Goal: Task Accomplishment & Management: Manage account settings

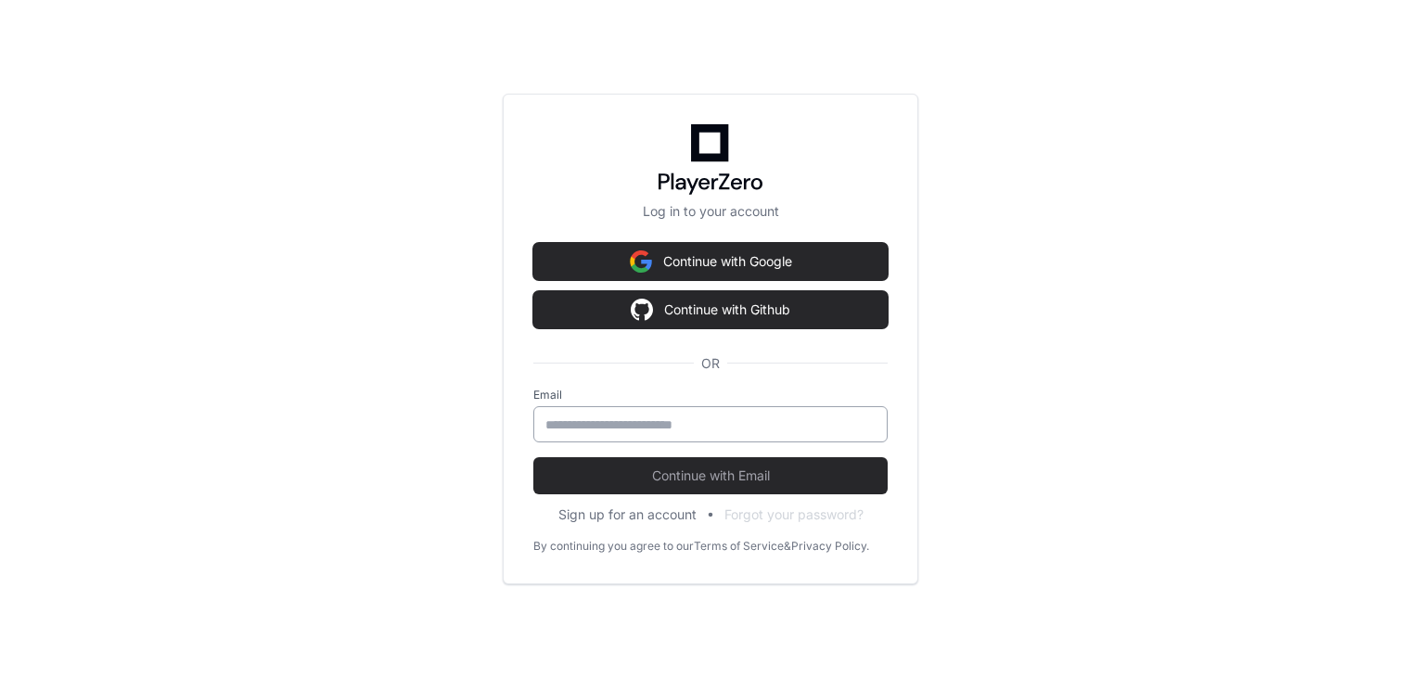
click at [707, 432] on div at bounding box center [711, 424] width 354 height 36
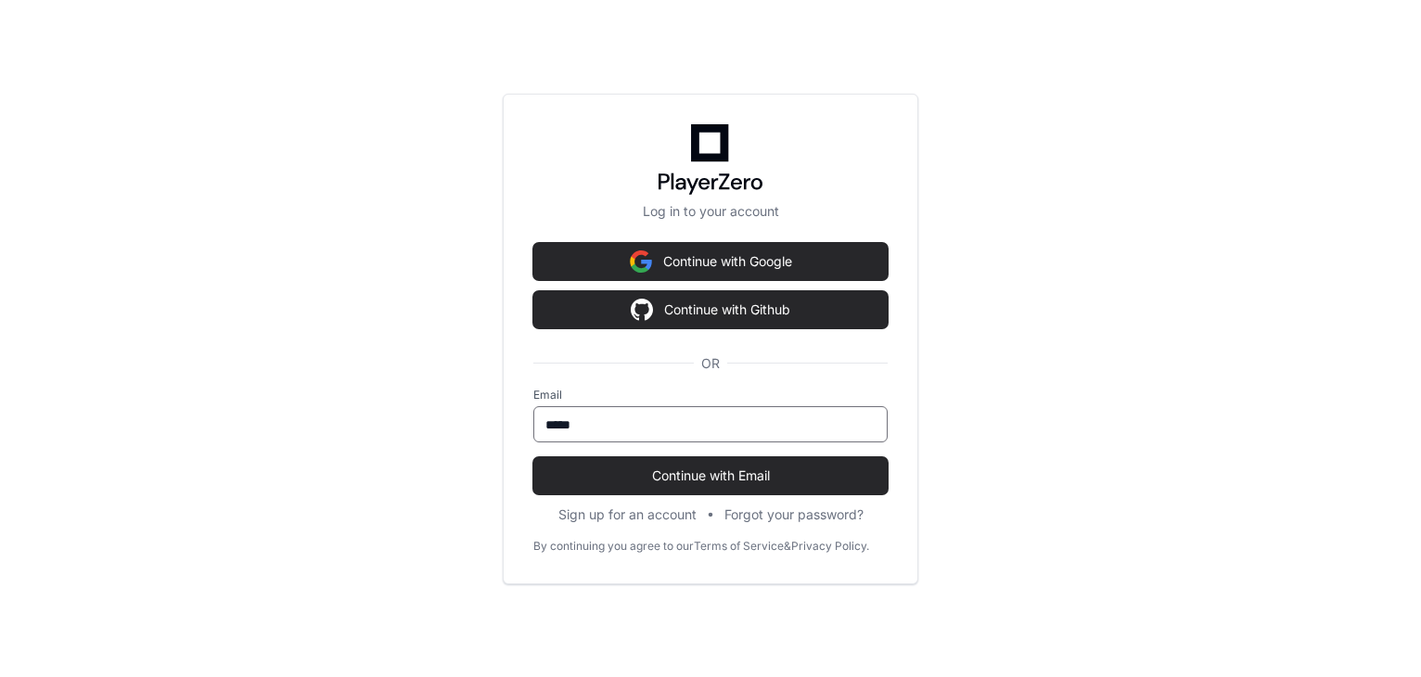
type input "**********"
click at [534, 457] on button "Continue with Email" at bounding box center [711, 475] width 354 height 37
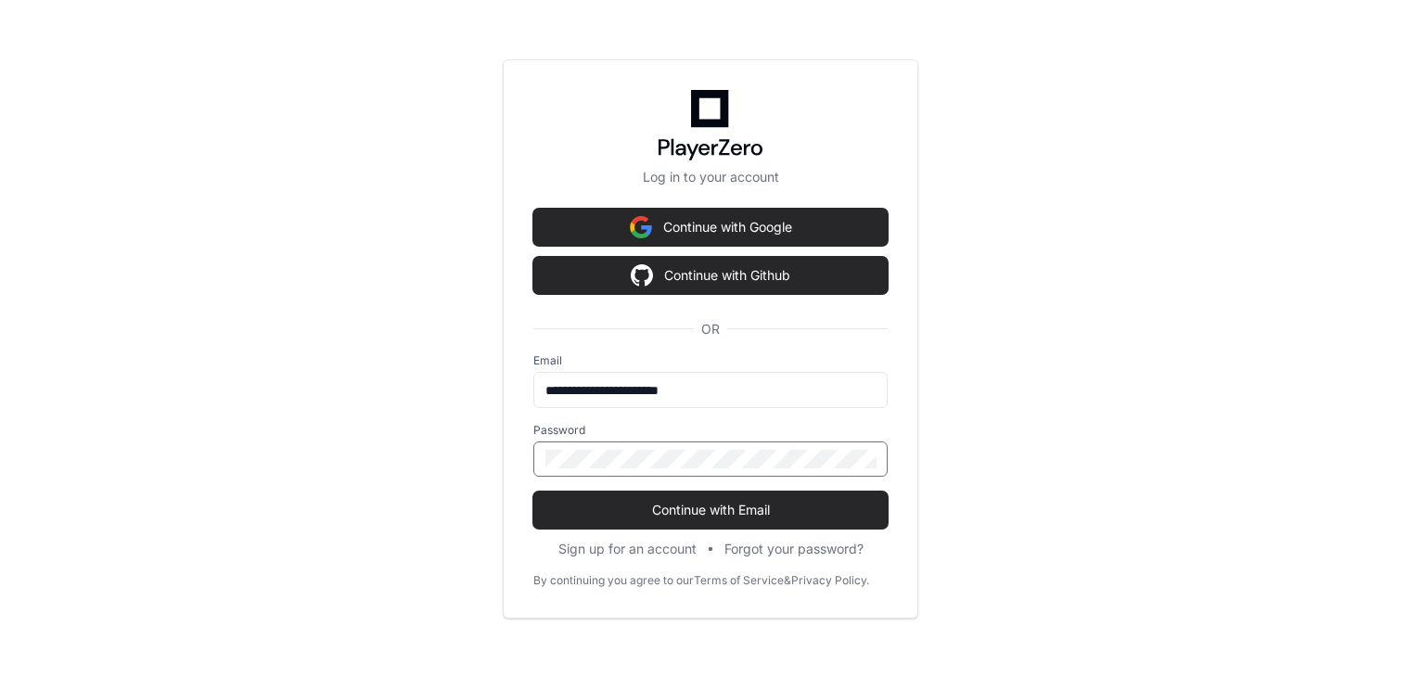
click at [534, 492] on button "Continue with Email" at bounding box center [711, 510] width 354 height 37
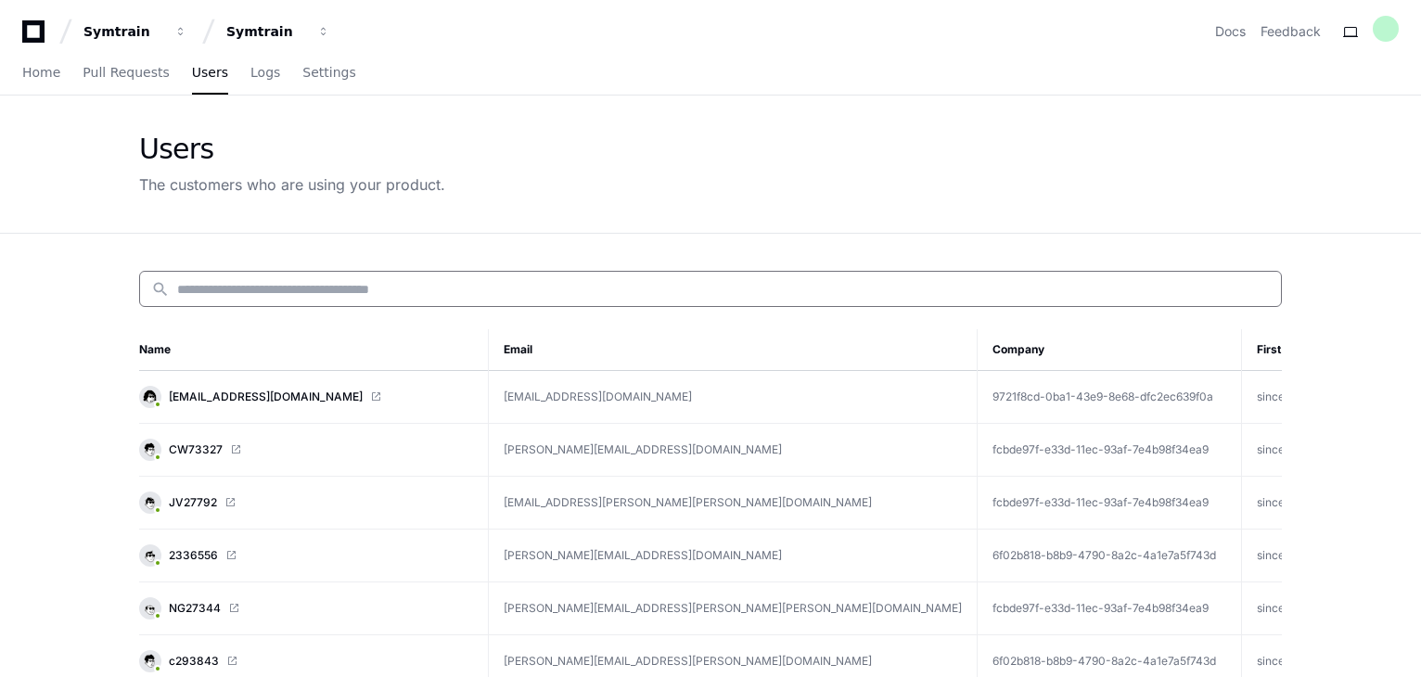
click at [318, 281] on input at bounding box center [723, 289] width 1093 height 19
click at [250, 297] on div "search" at bounding box center [710, 289] width 1143 height 36
click at [257, 285] on input at bounding box center [723, 289] width 1093 height 19
paste input "**********"
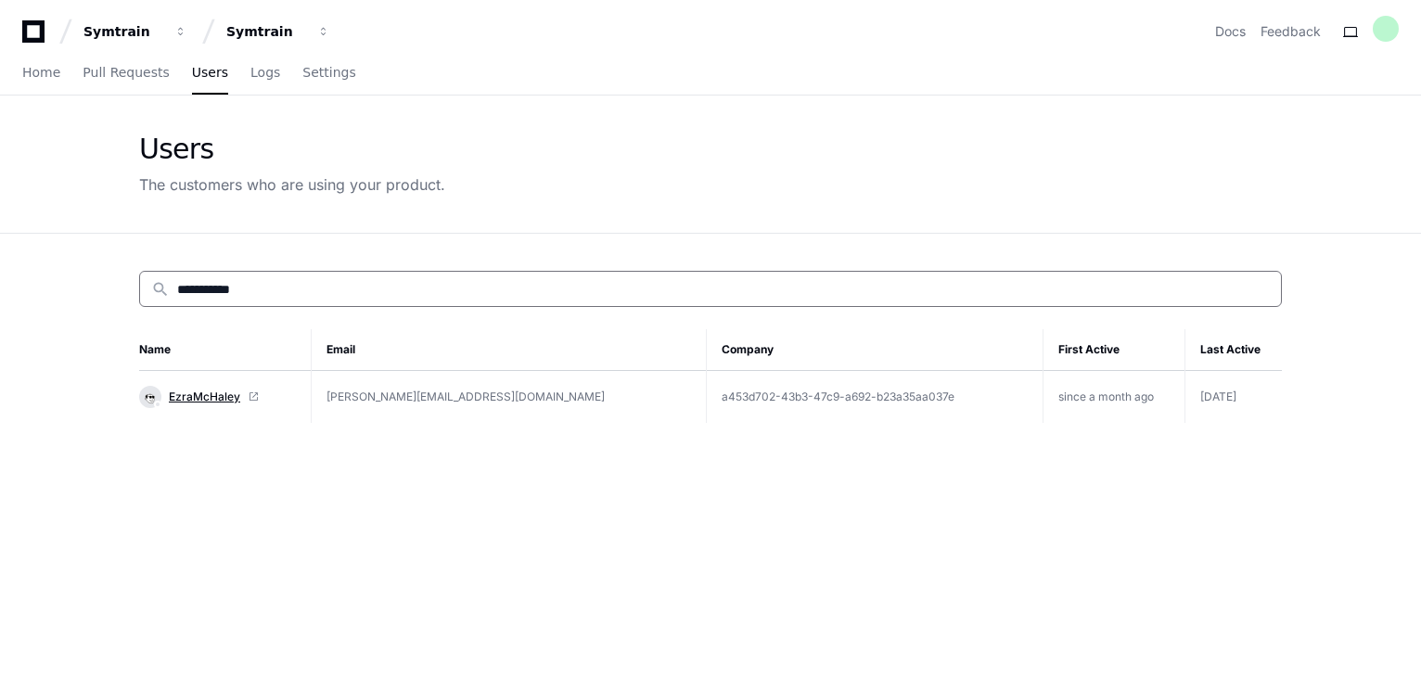
type input "**********"
click at [207, 399] on span "EzraMcHaley" at bounding box center [204, 397] width 71 height 15
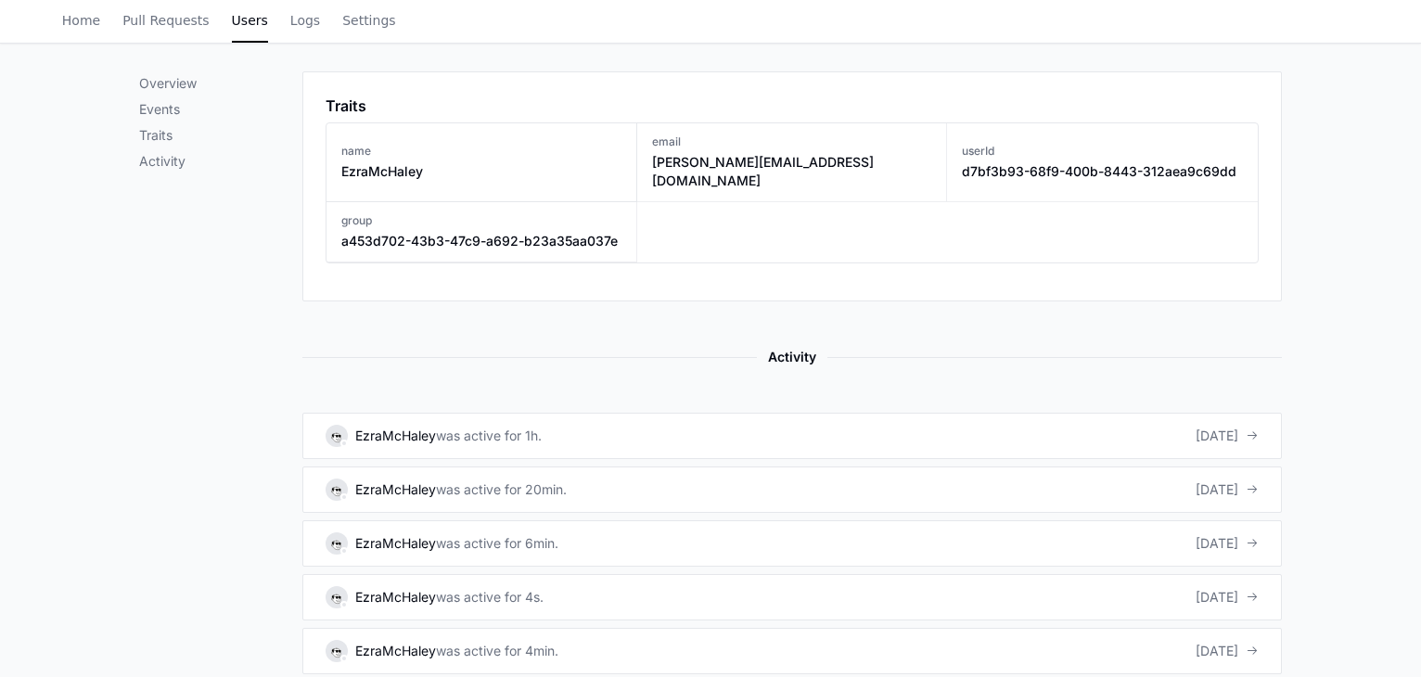
scroll to position [1206, 0]
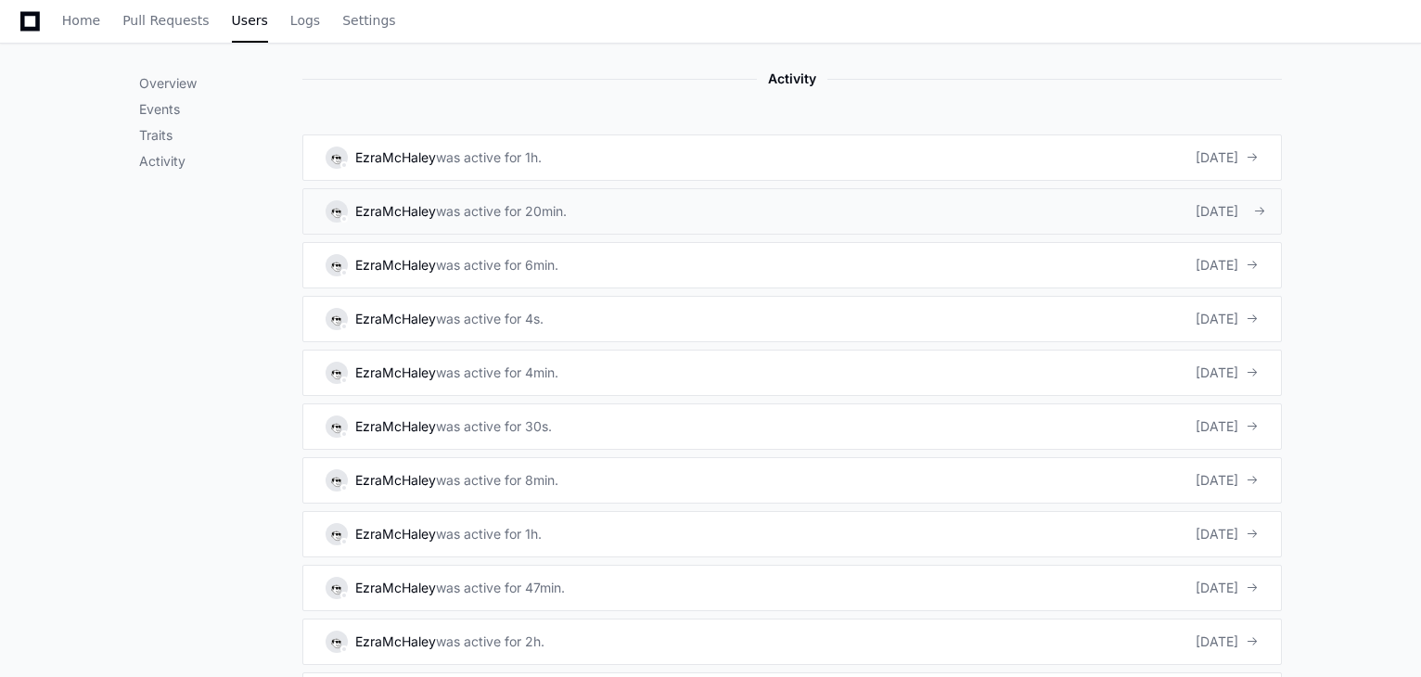
click at [855, 190] on link "EzraMcHaley was active for 20min. 5 days ago" at bounding box center [792, 211] width 980 height 46
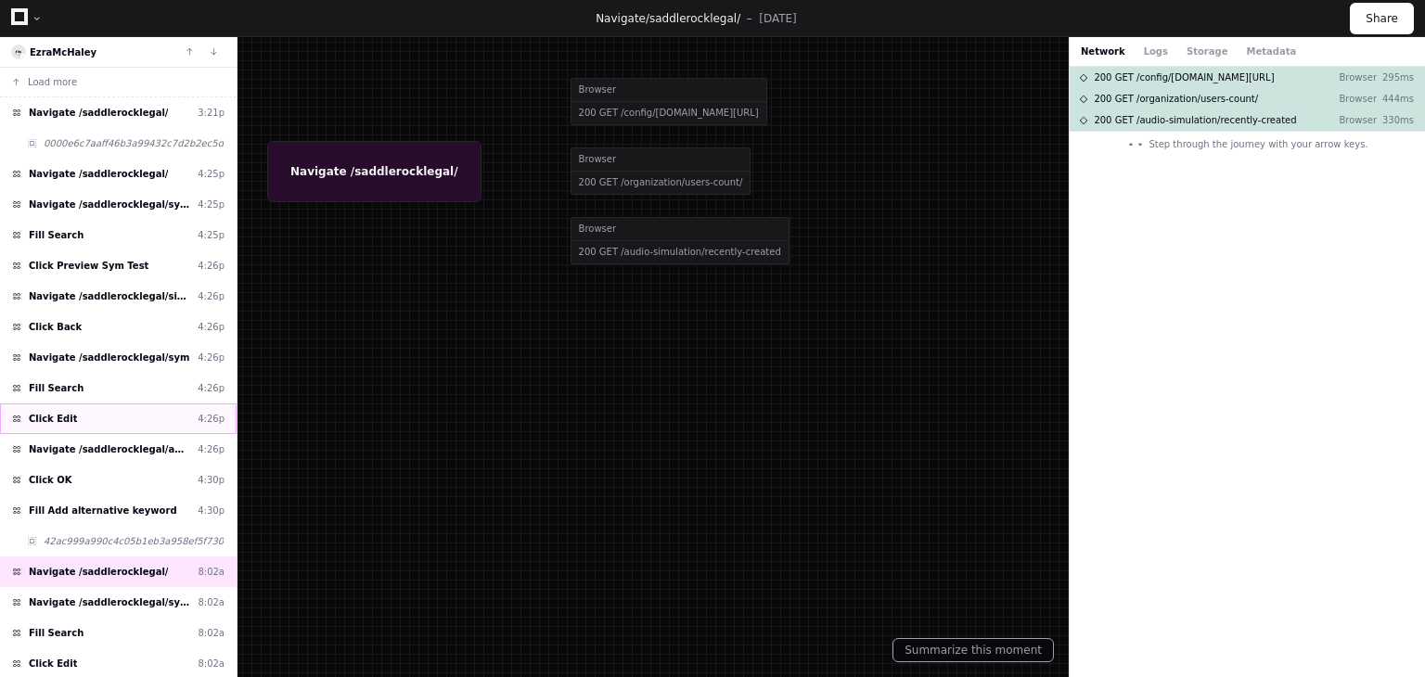
click at [157, 419] on div "Click Edit 4:26p" at bounding box center [118, 419] width 237 height 31
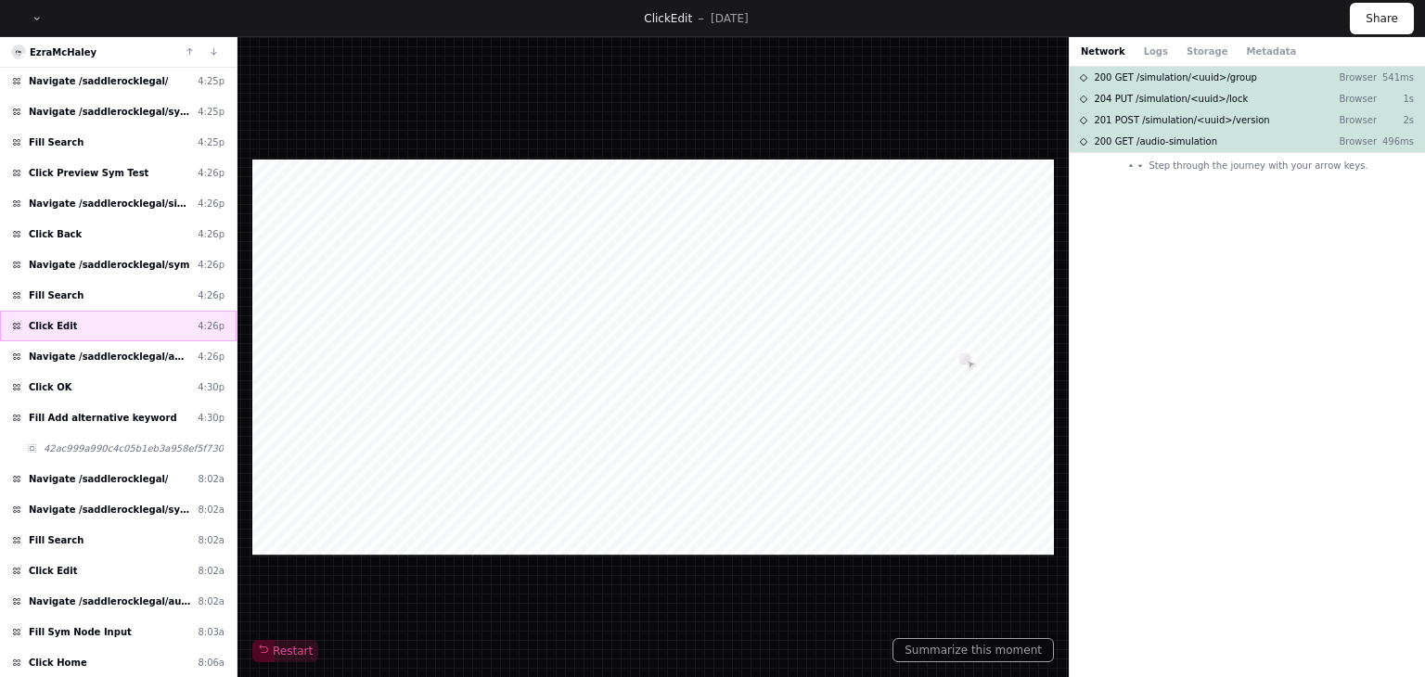
scroll to position [186, 0]
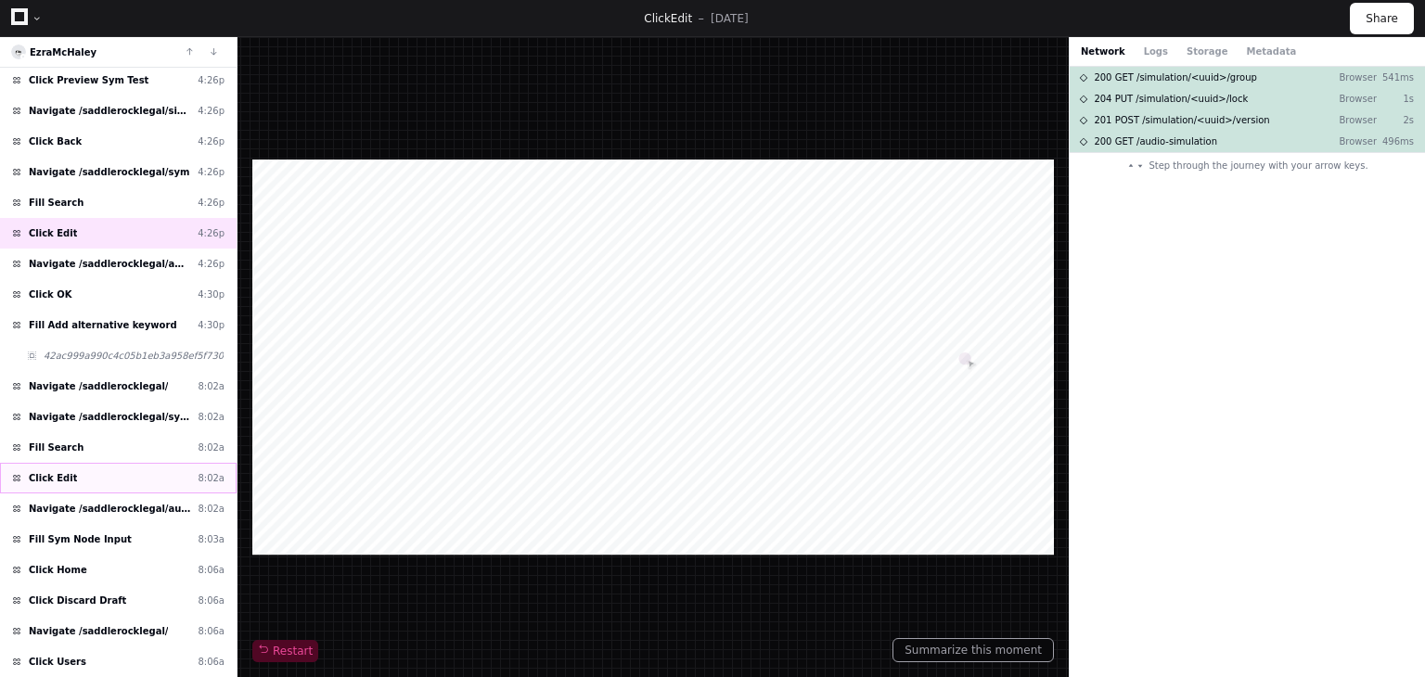
click at [129, 476] on div "Click Edit 8:02a" at bounding box center [118, 478] width 237 height 31
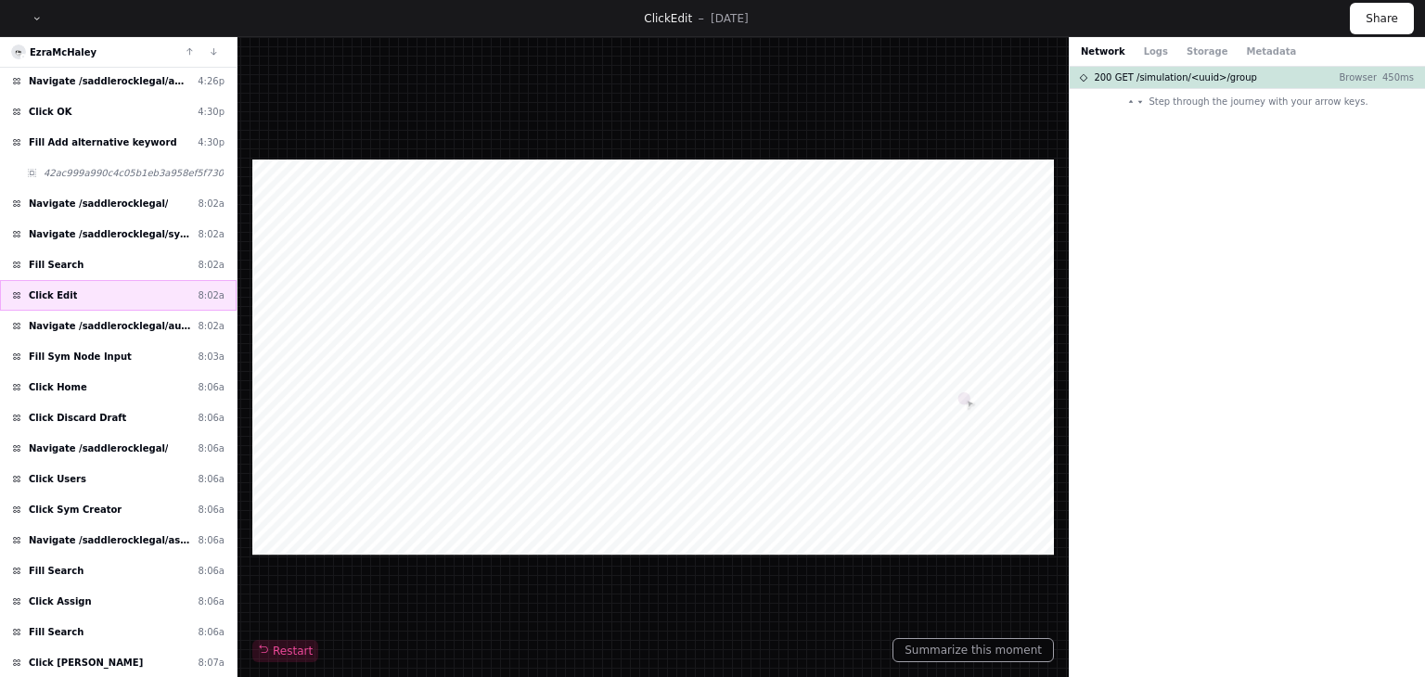
scroll to position [371, 0]
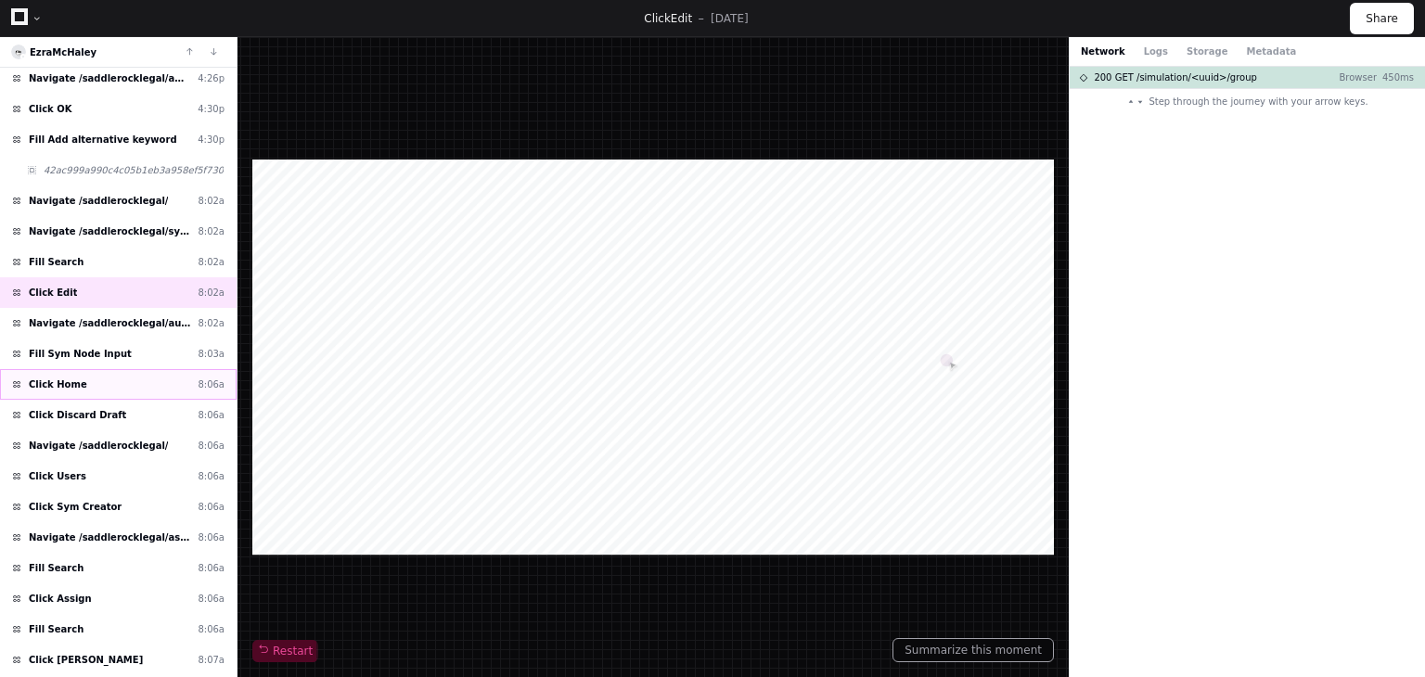
click at [129, 384] on div "Click Home 8:06a" at bounding box center [118, 384] width 237 height 31
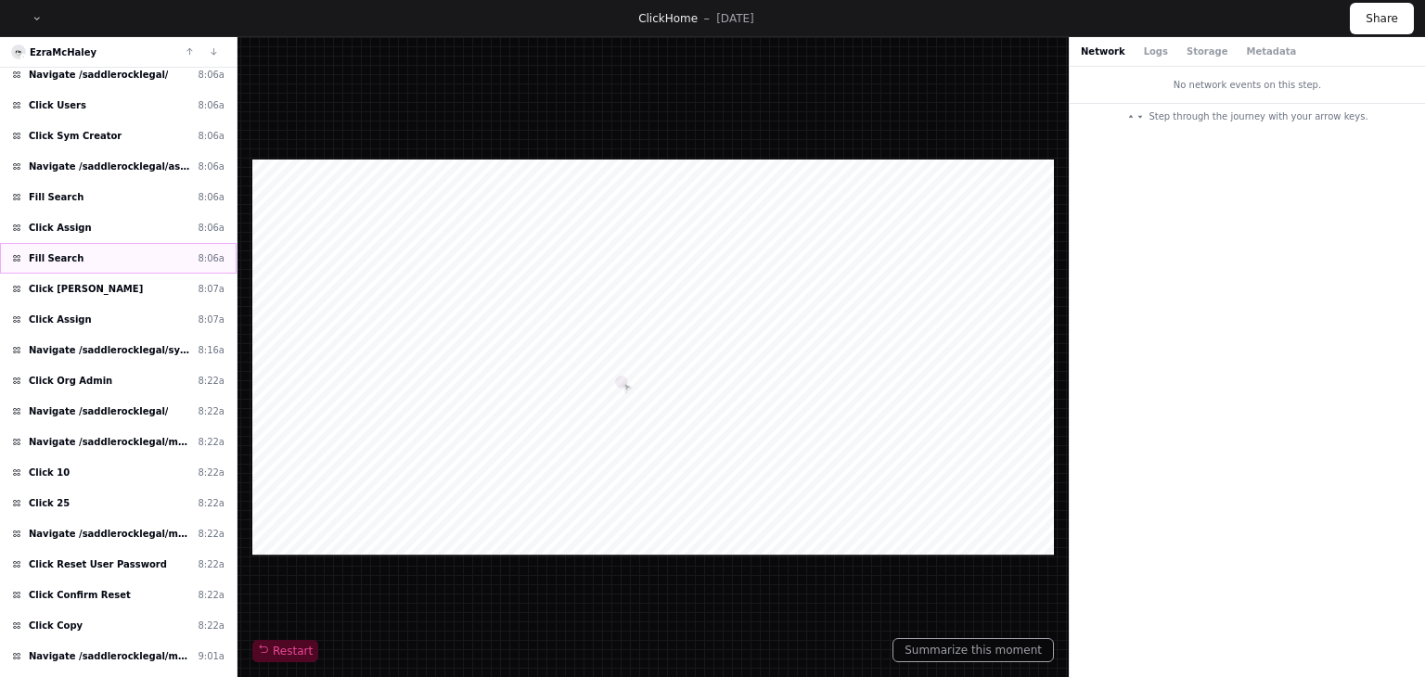
scroll to position [835, 0]
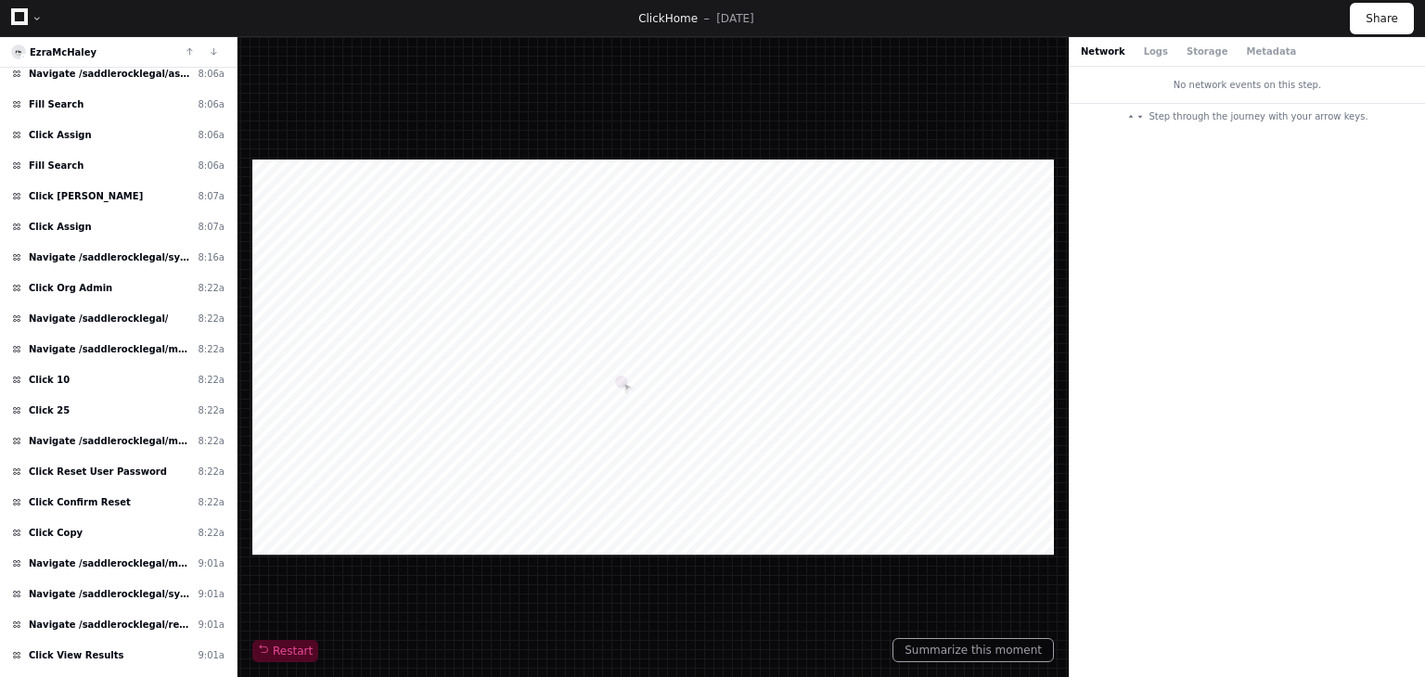
click at [1233, 199] on div "No network events on this step. Step through the journey with your arrow keys." at bounding box center [1247, 372] width 355 height 611
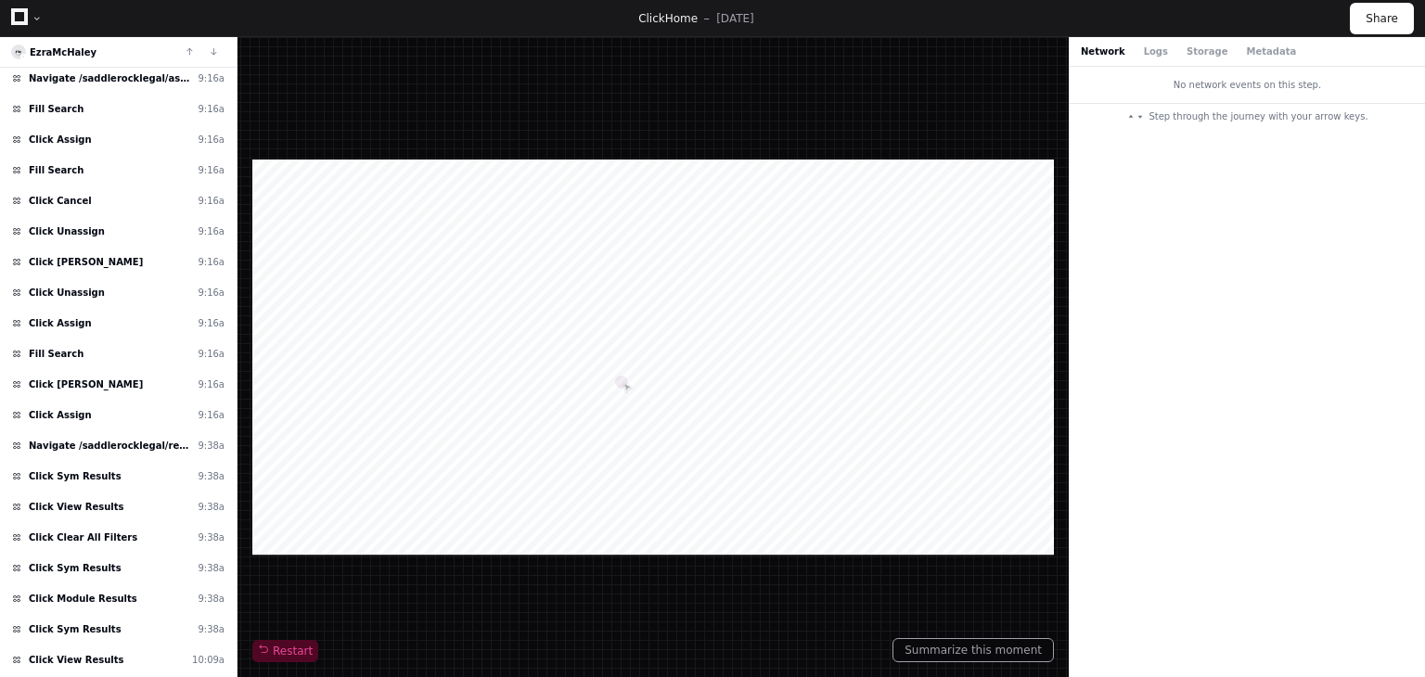
scroll to position [2171, 0]
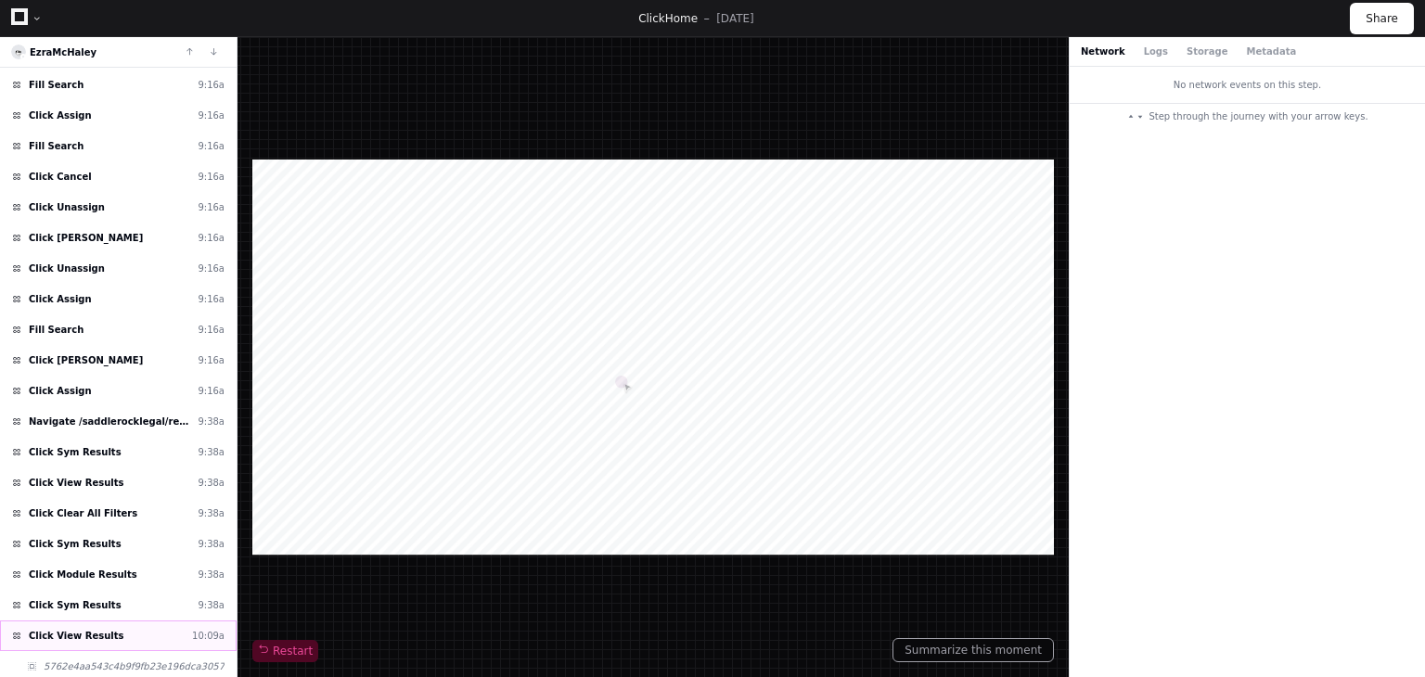
click at [119, 621] on div "Click View Results 10:09a" at bounding box center [118, 636] width 237 height 31
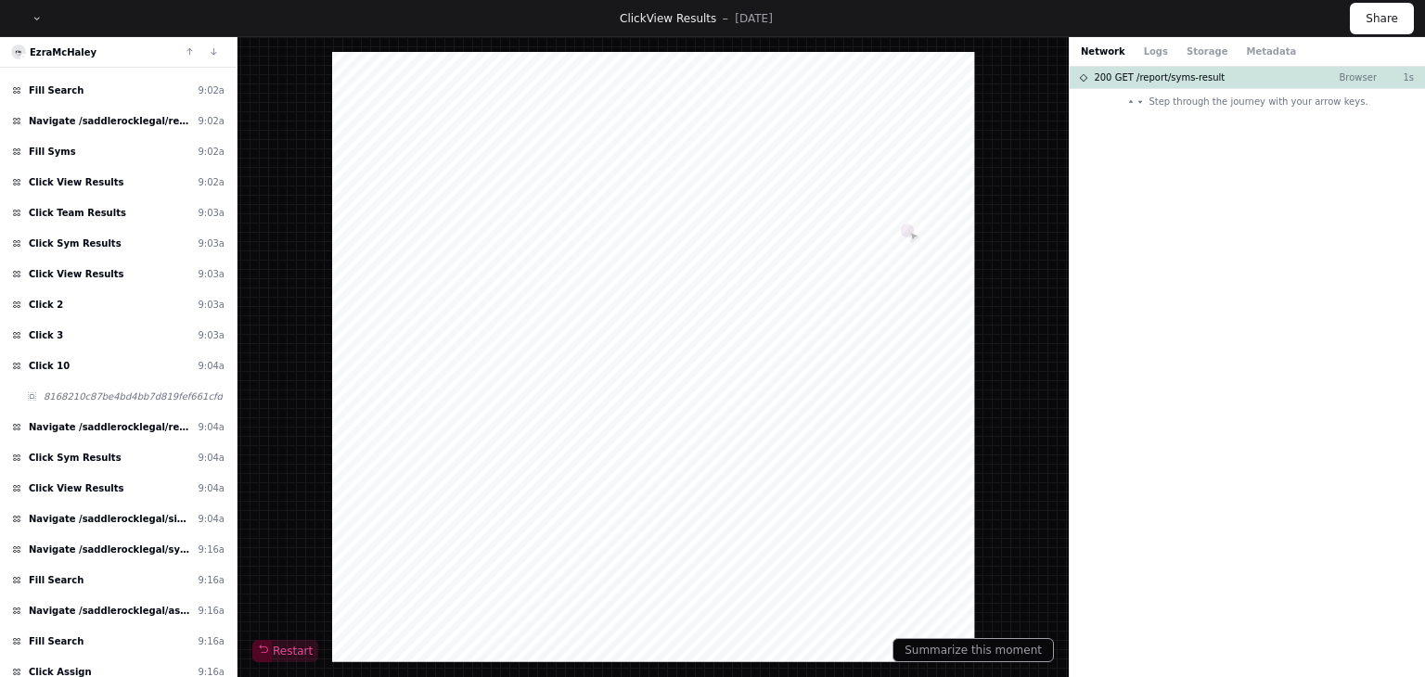
scroll to position [1522, 0]
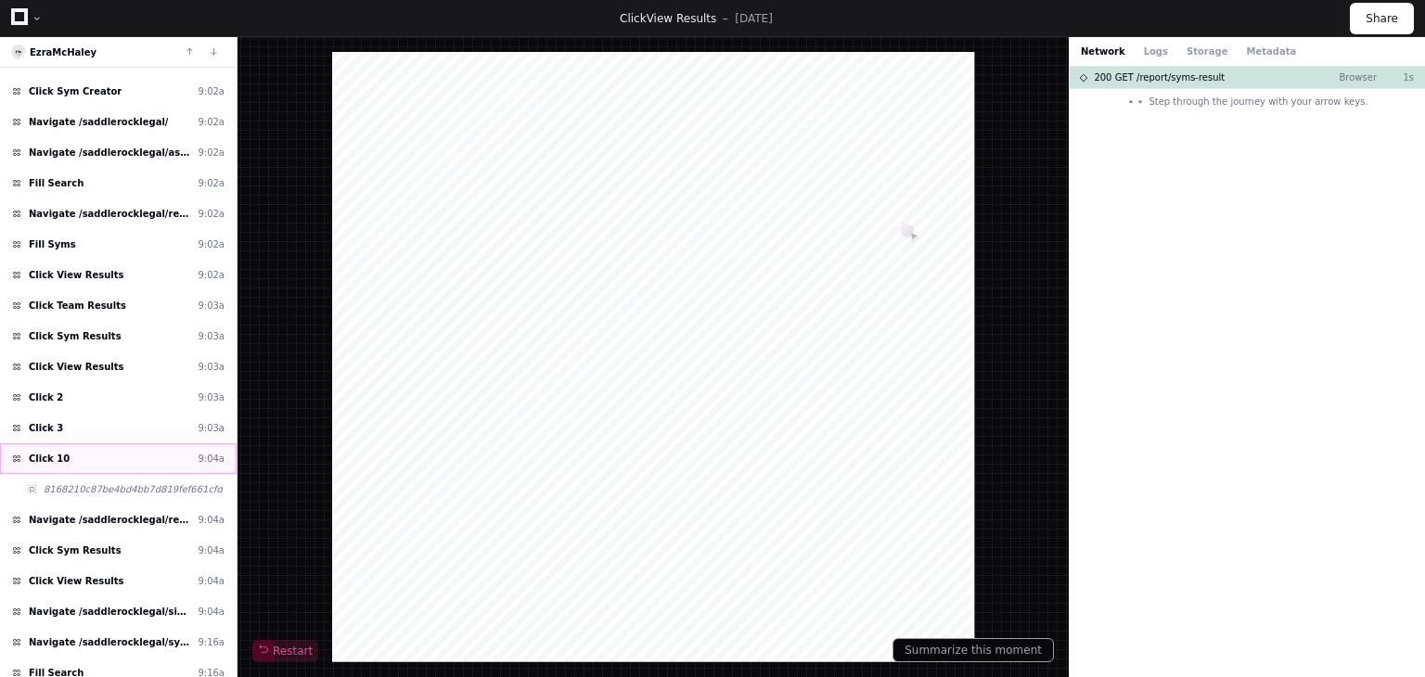
click at [121, 444] on div "Click 10 9:04a" at bounding box center [118, 459] width 237 height 31
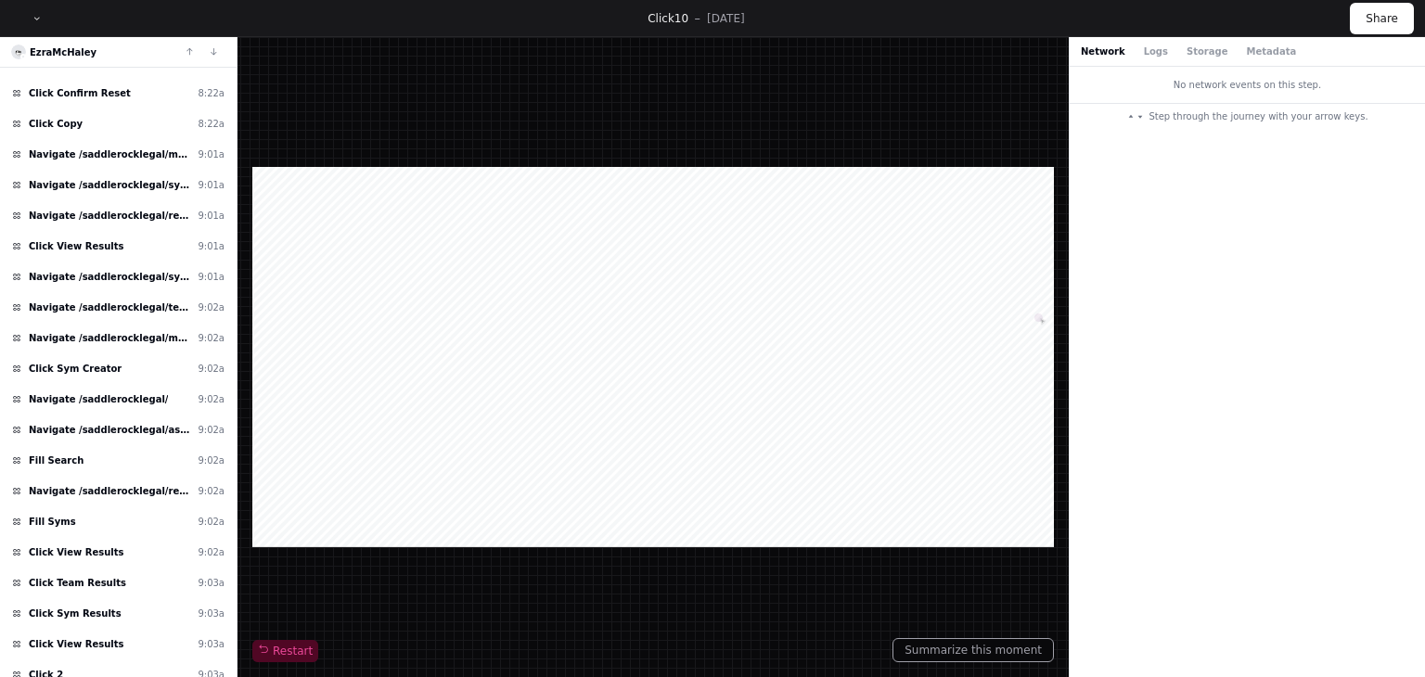
scroll to position [1243, 0]
click at [142, 354] on div "Click Sym Creator 9:02a" at bounding box center [118, 369] width 237 height 31
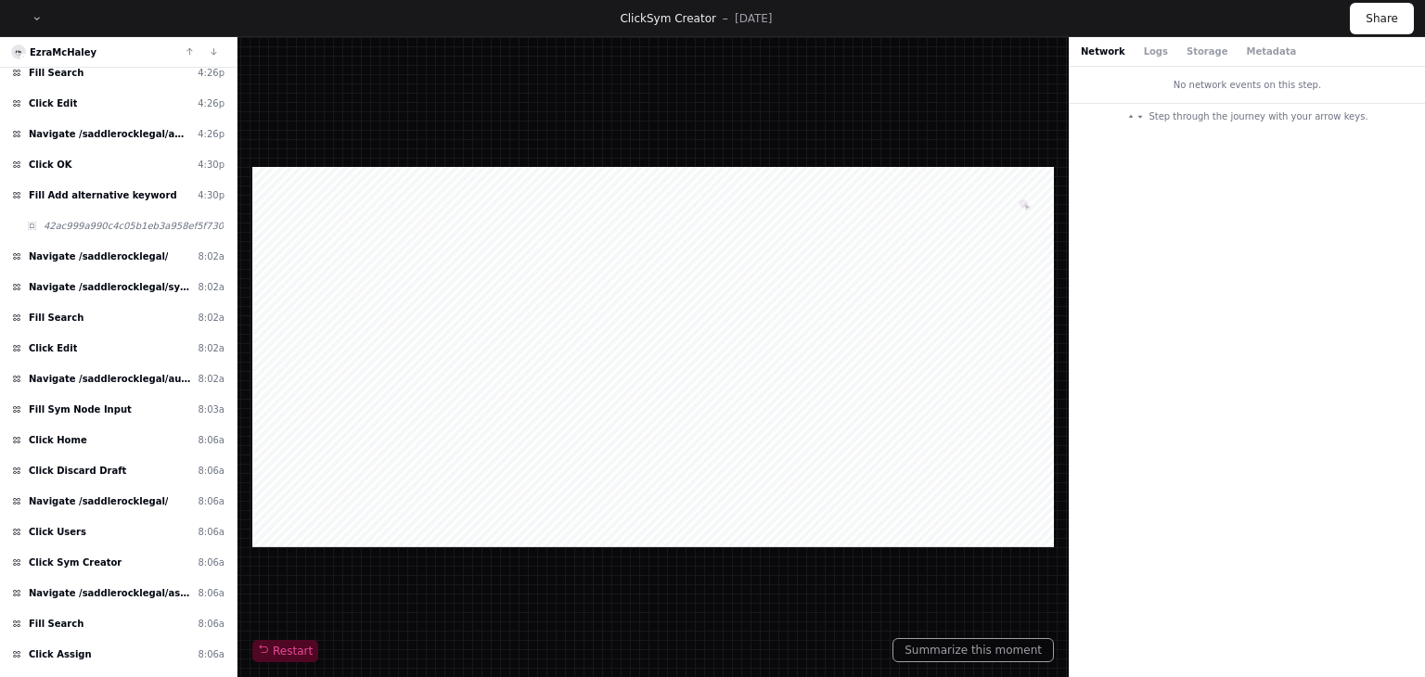
scroll to position [223, 0]
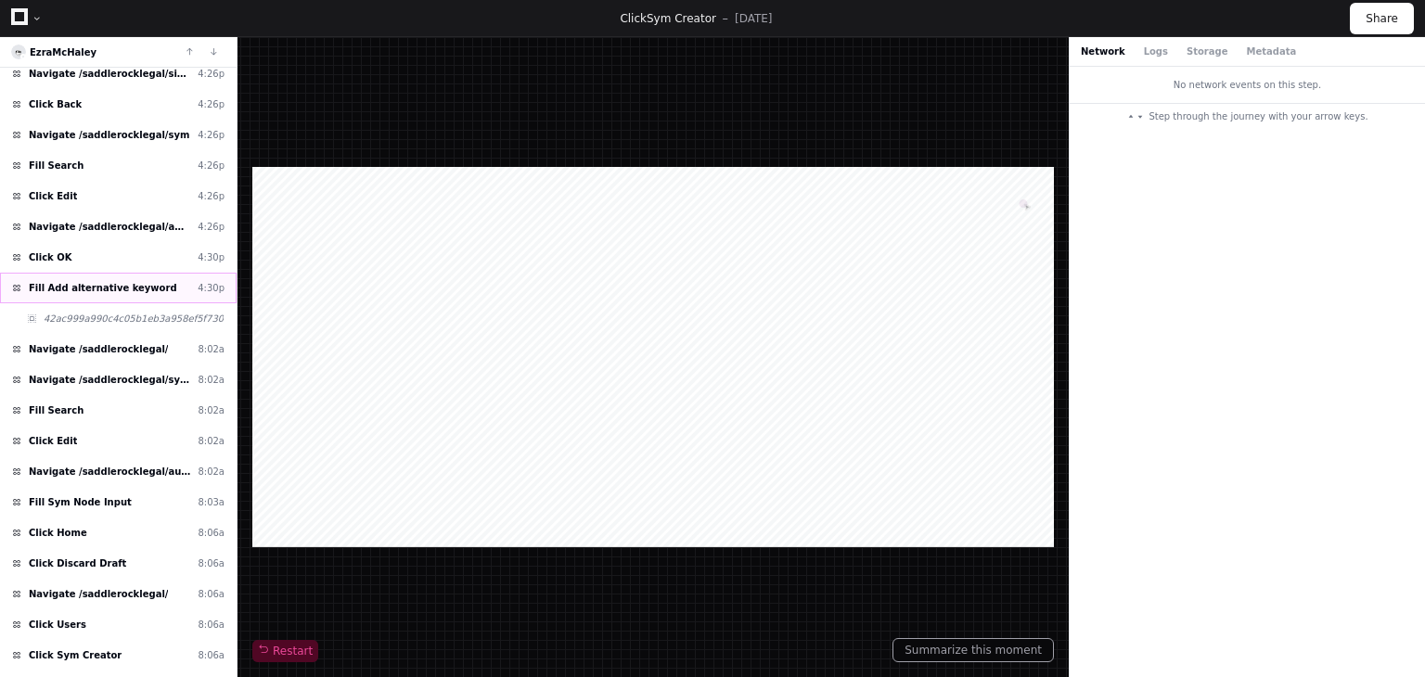
click at [152, 287] on div "Fill Add alternative keyword 4:30p" at bounding box center [118, 288] width 237 height 31
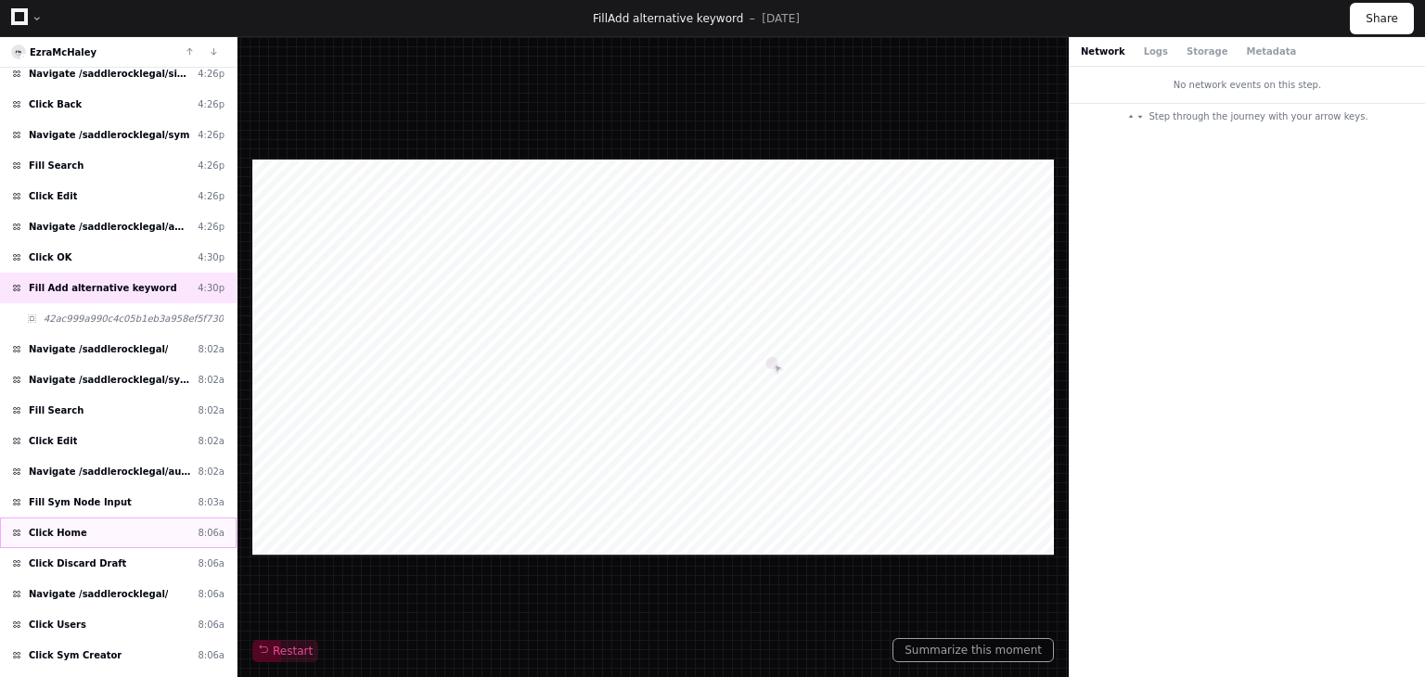
click at [111, 521] on div "Click Home 8:06a" at bounding box center [118, 533] width 237 height 31
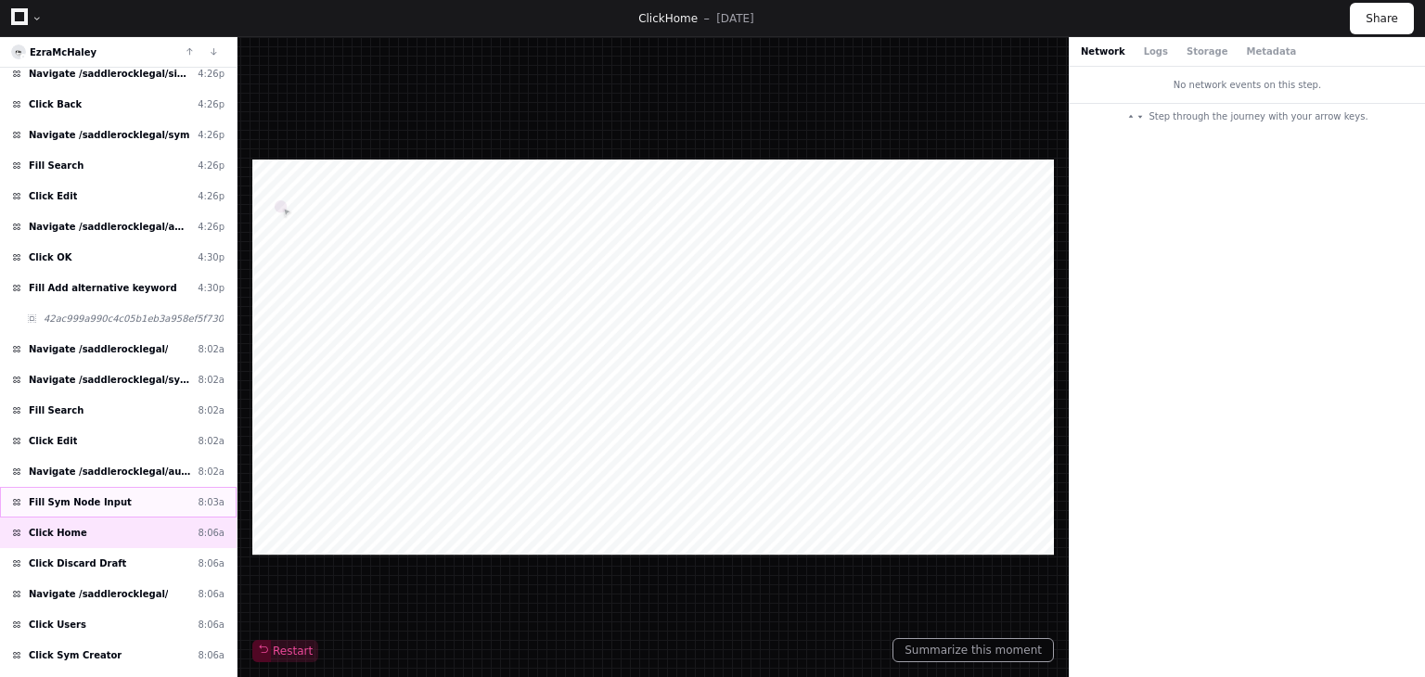
click at [124, 491] on div "Fill Sym Node Input 8:03a" at bounding box center [118, 502] width 237 height 31
click at [134, 520] on div "Click Home 8:06a" at bounding box center [118, 533] width 237 height 31
click at [134, 548] on div "Click Discard Draft 8:06a" at bounding box center [118, 563] width 237 height 31
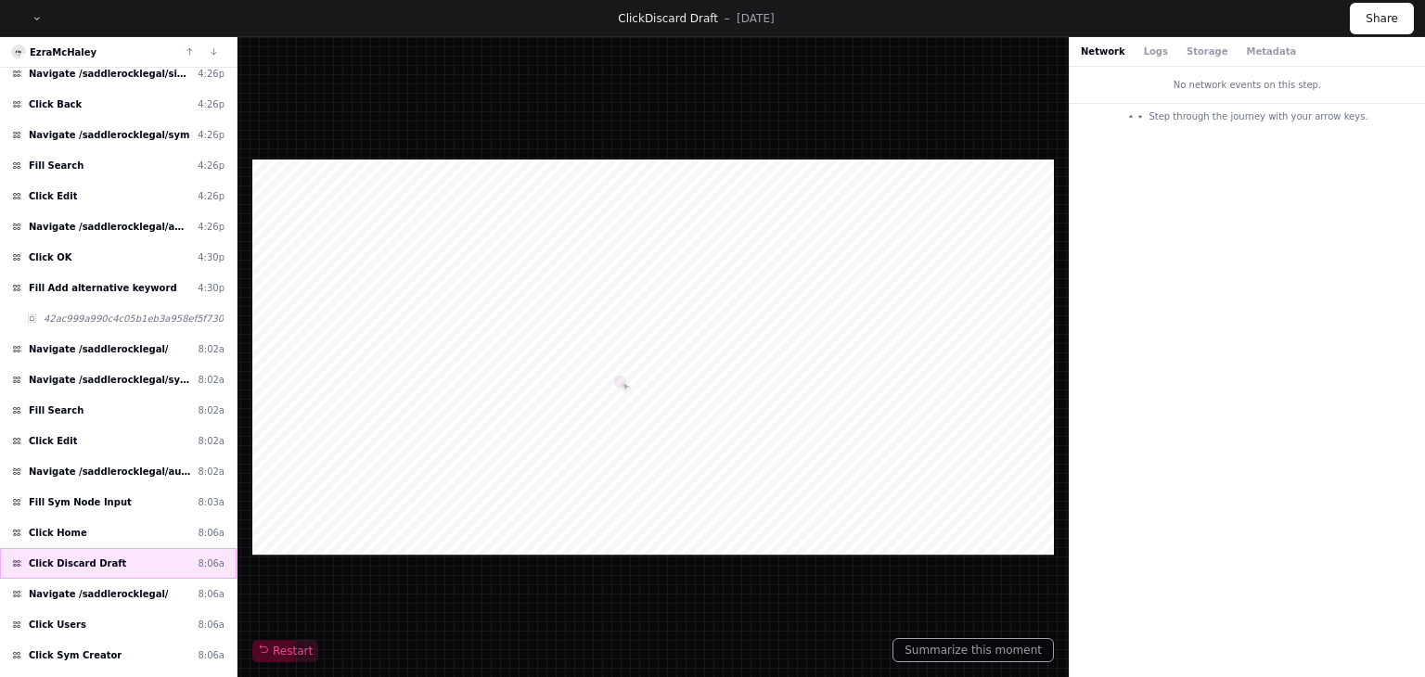
scroll to position [315, 0]
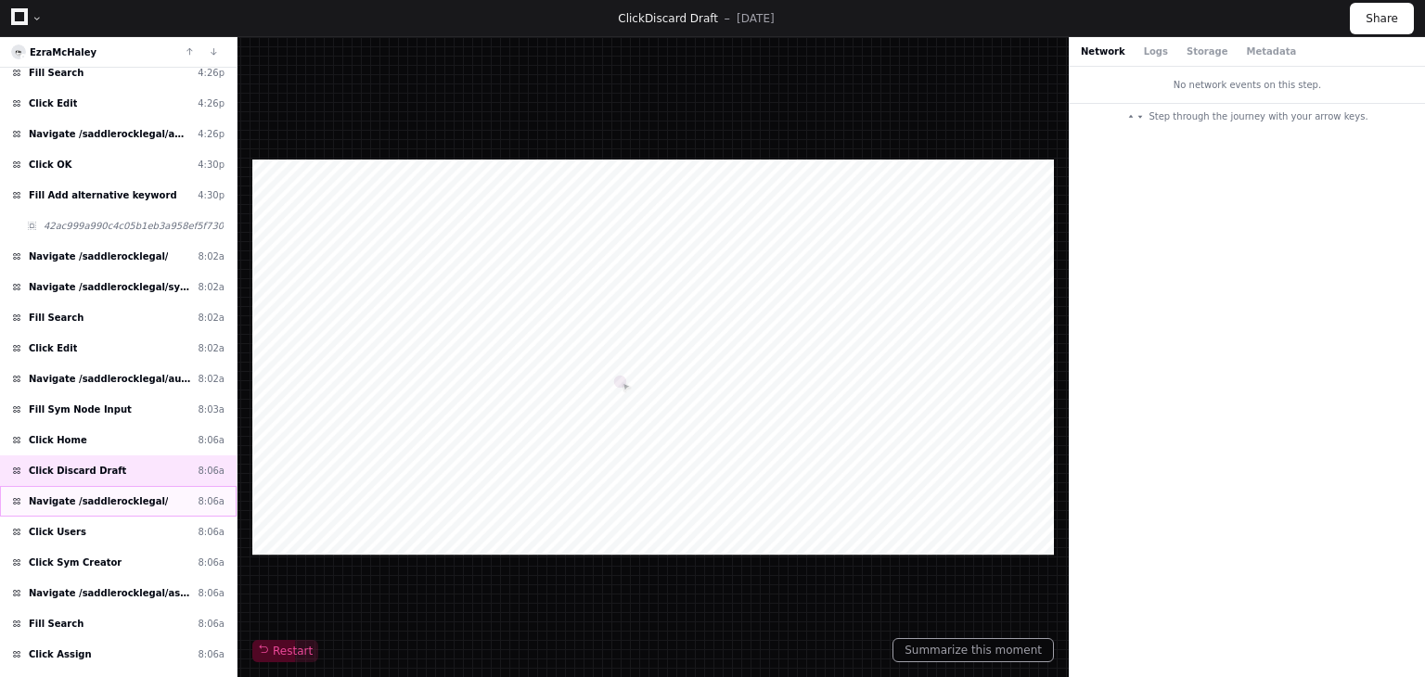
click at [155, 502] on div "Navigate /saddlerocklegal/ 8:06a" at bounding box center [118, 501] width 237 height 31
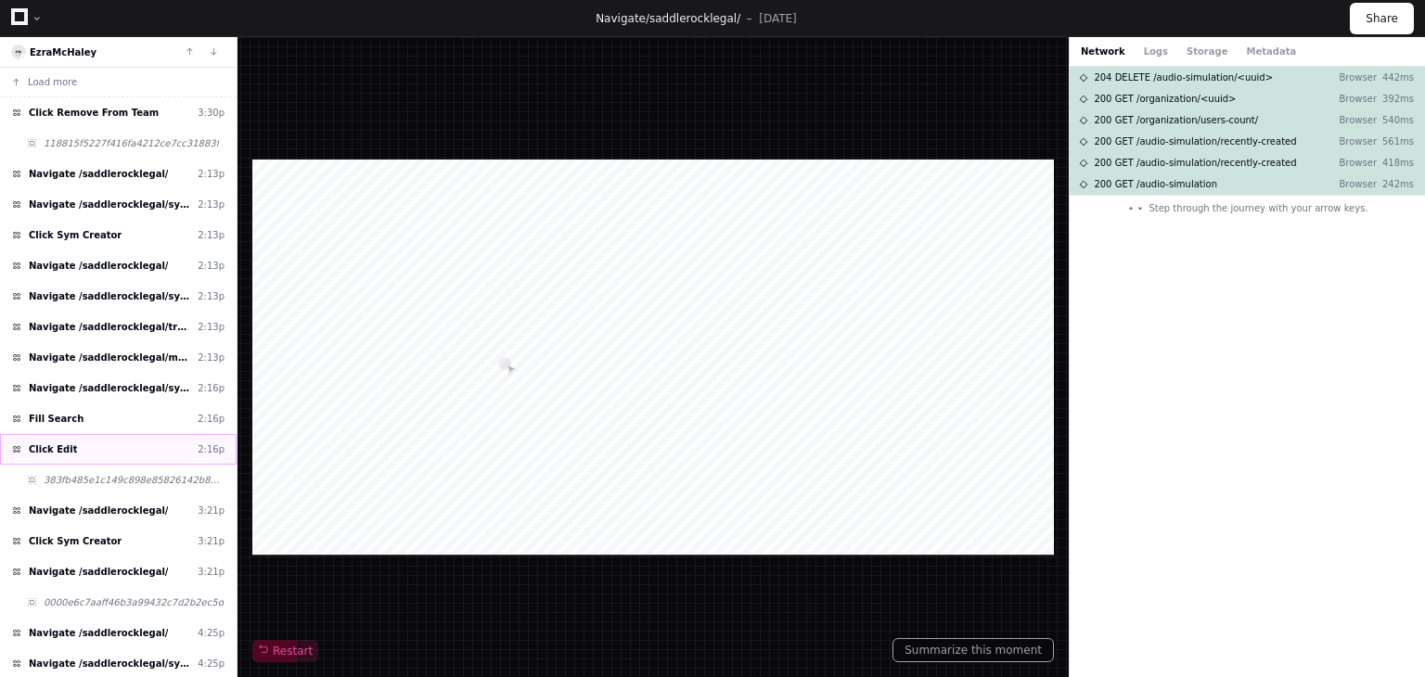
click at [113, 451] on div "Click Edit 2:16p" at bounding box center [118, 449] width 237 height 31
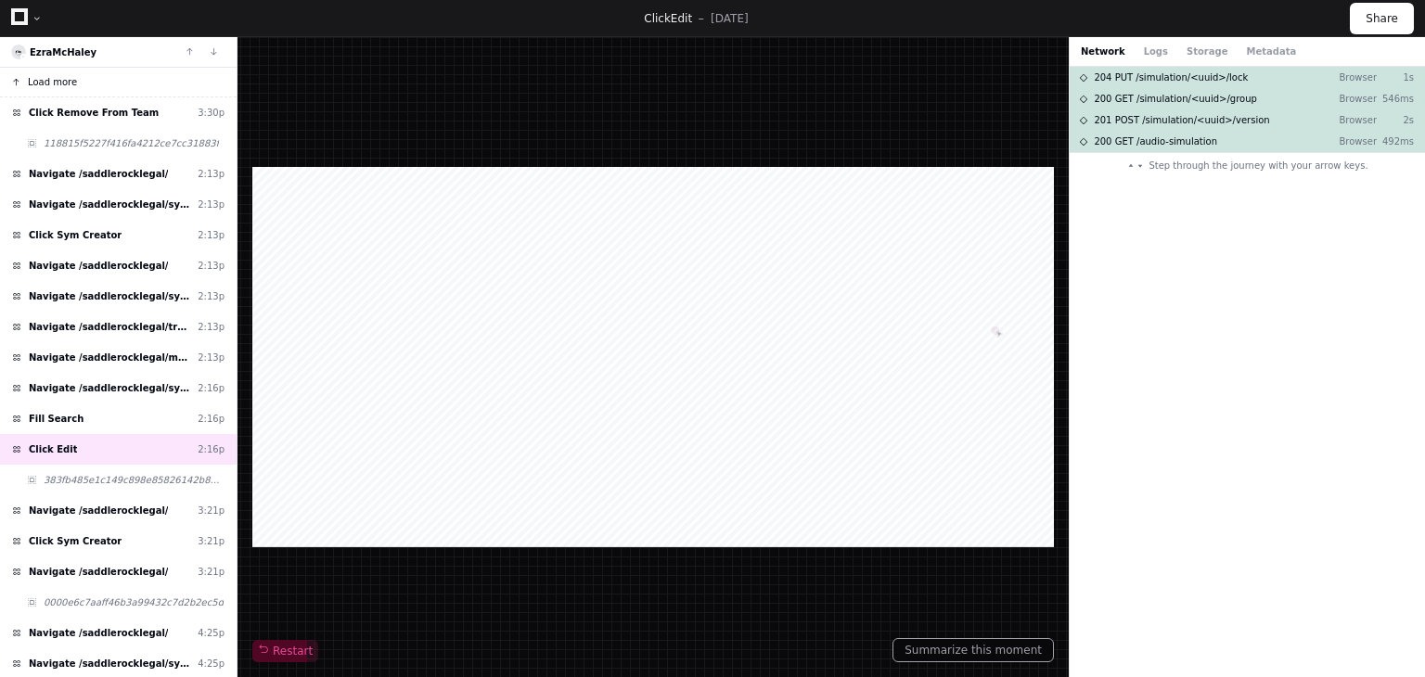
click at [52, 88] on span "Load more" at bounding box center [52, 82] width 49 height 14
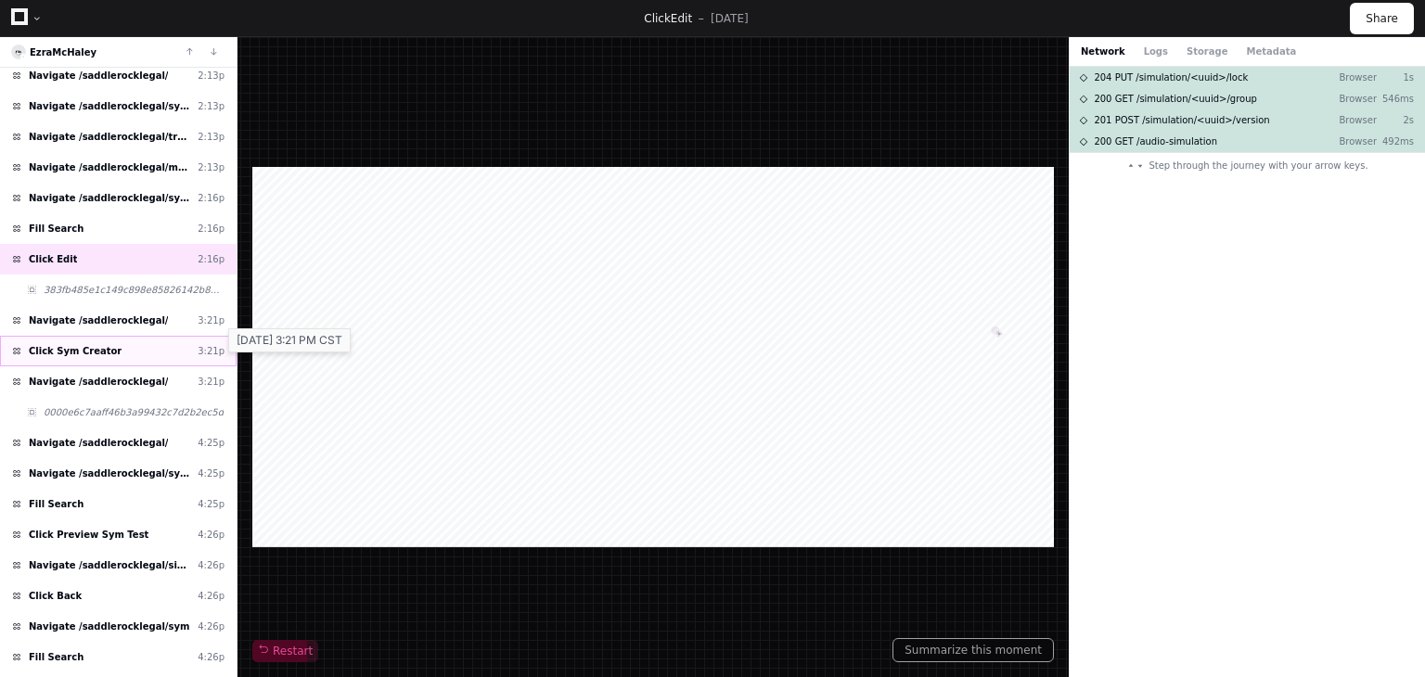
scroll to position [742, 0]
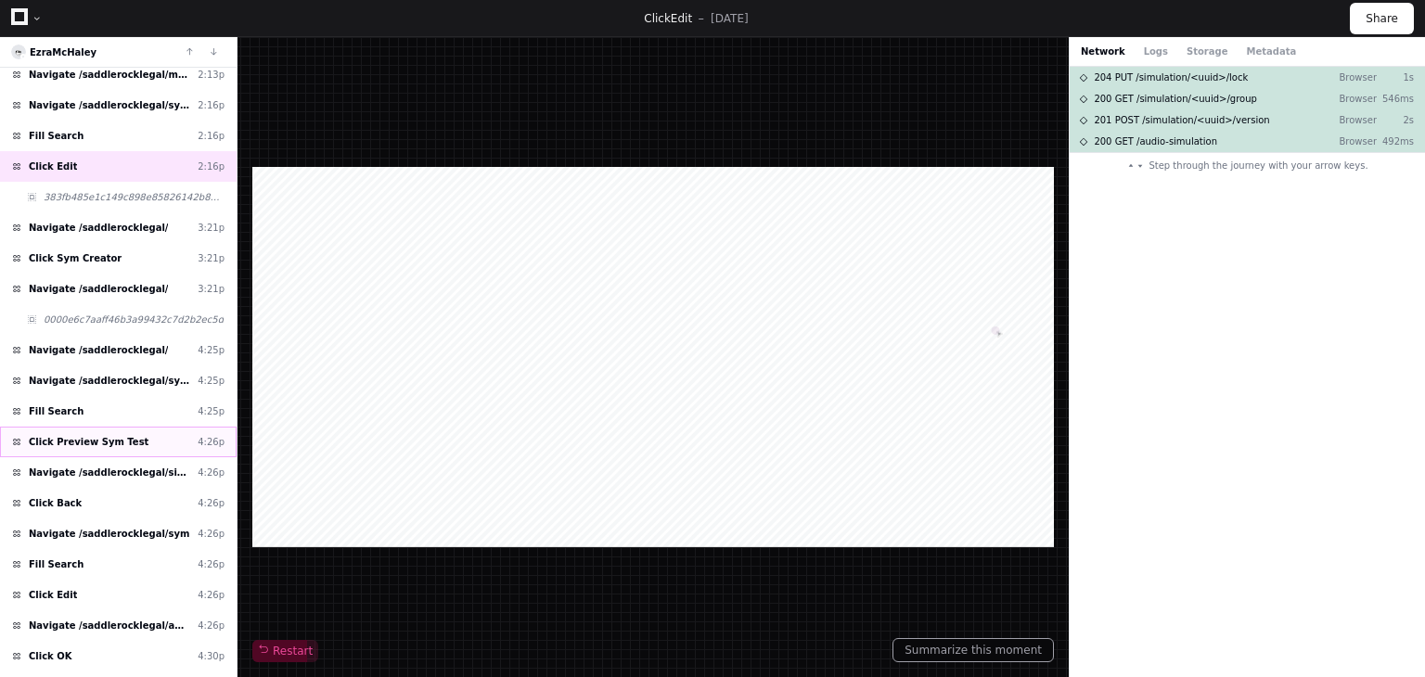
click at [148, 427] on div "Click Preview Sym Test 4:26p" at bounding box center [118, 442] width 237 height 31
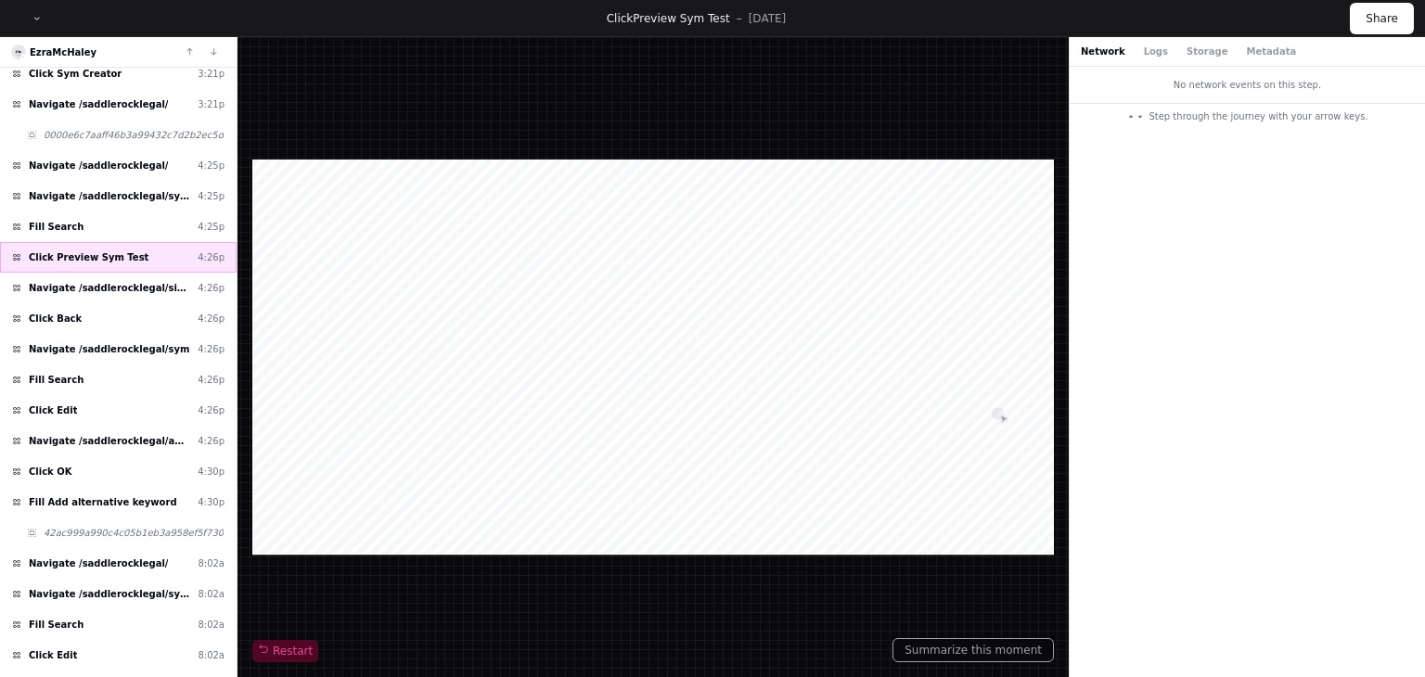
scroll to position [928, 0]
click at [160, 394] on div "Click Edit 4:26p" at bounding box center [118, 409] width 237 height 31
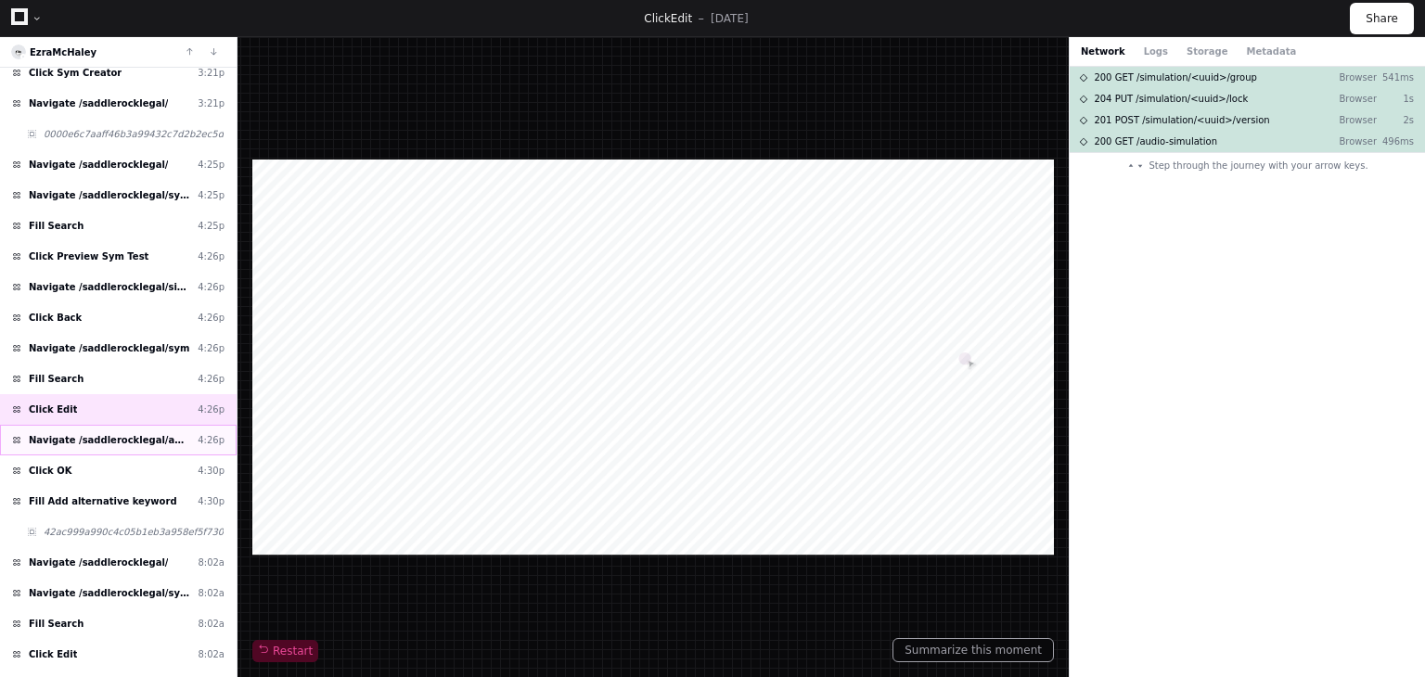
click at [142, 433] on span "Navigate /saddlerocklegal/audio-simulation/*/create-sym" at bounding box center [109, 440] width 161 height 14
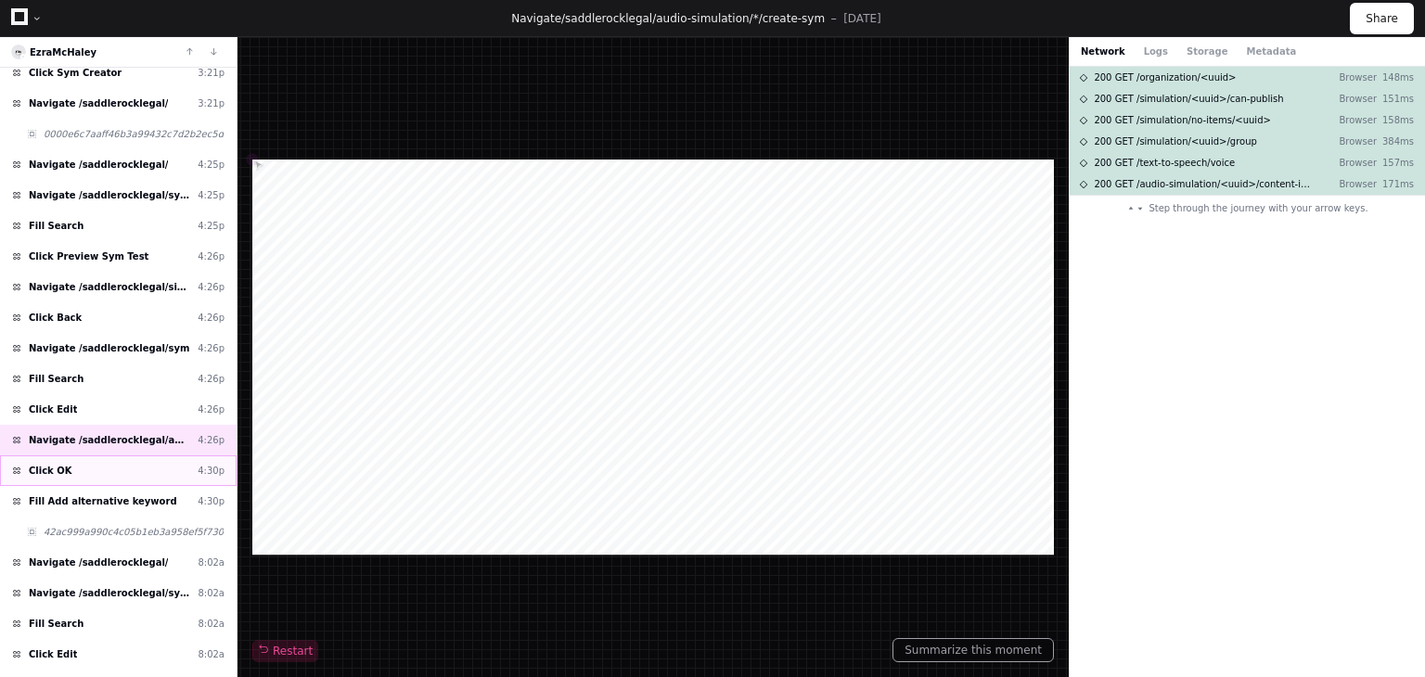
click at [128, 456] on div "Click OK 4:30p" at bounding box center [118, 471] width 237 height 31
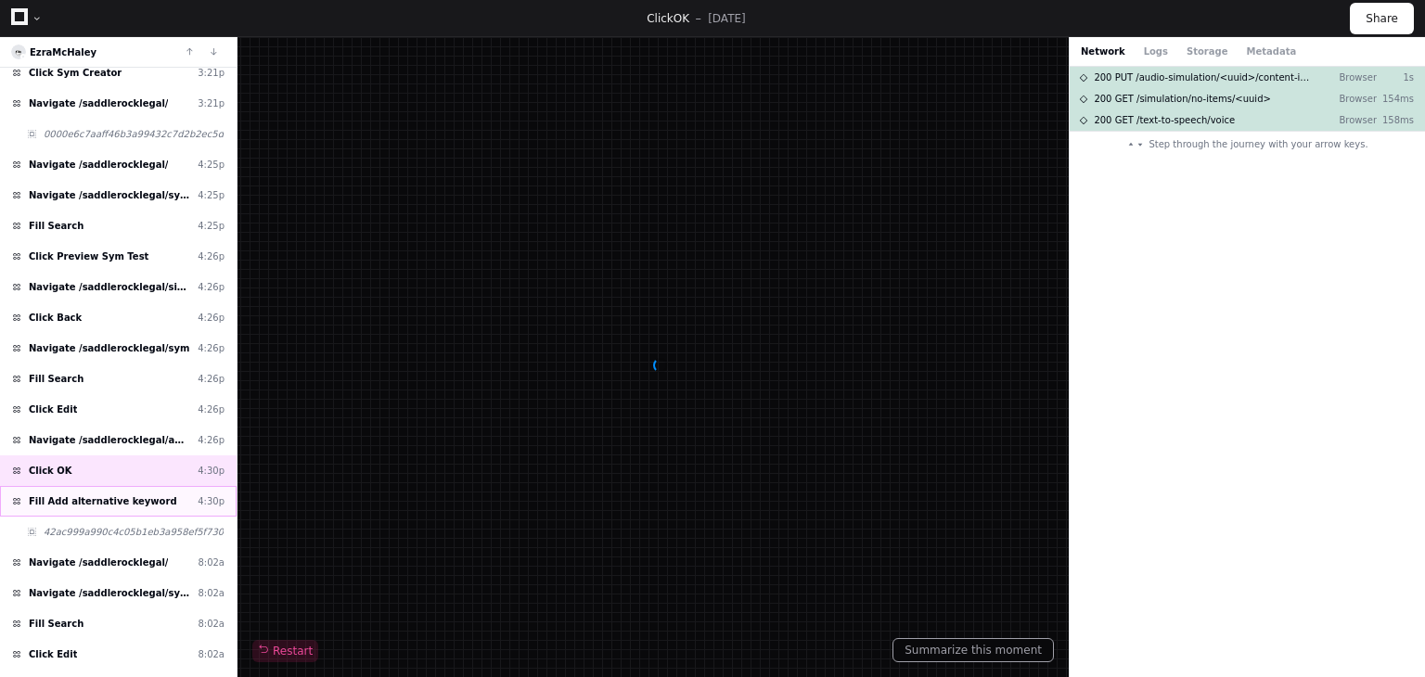
click at [132, 495] on span "Fill Add alternative keyword" at bounding box center [103, 502] width 148 height 14
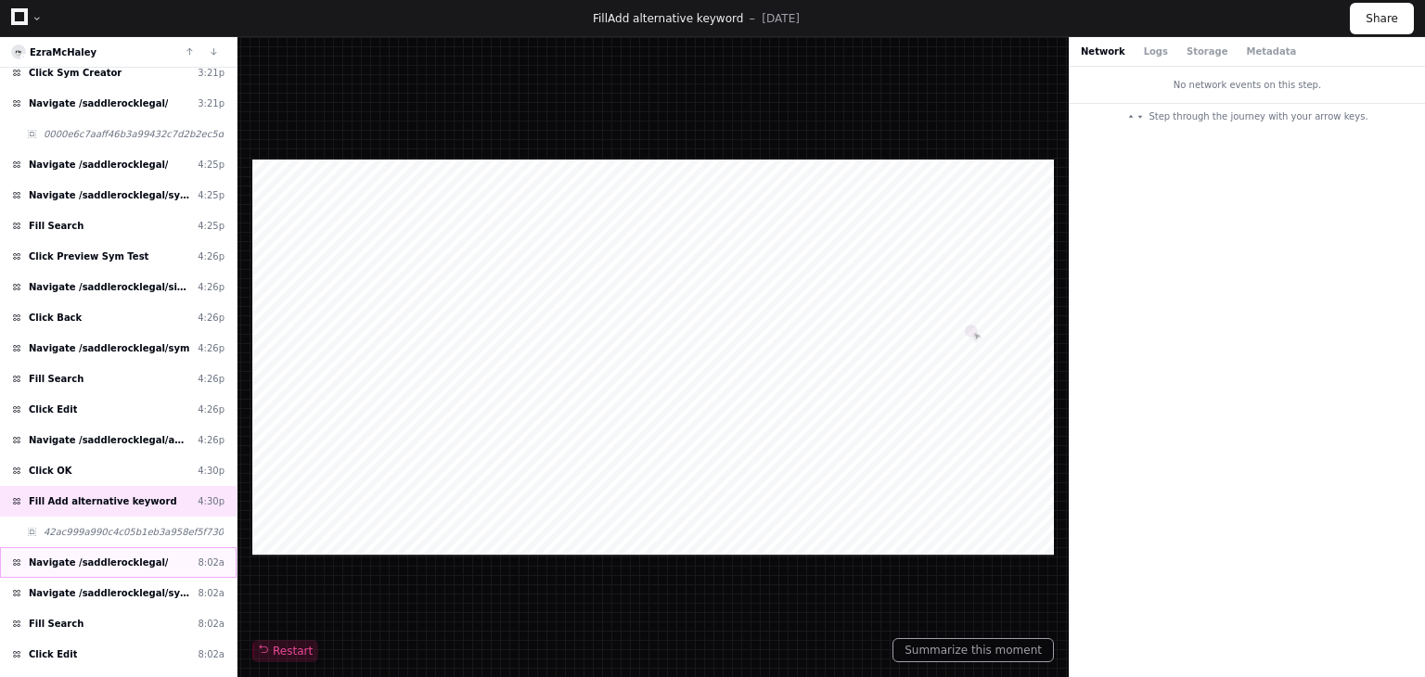
scroll to position [1021, 0]
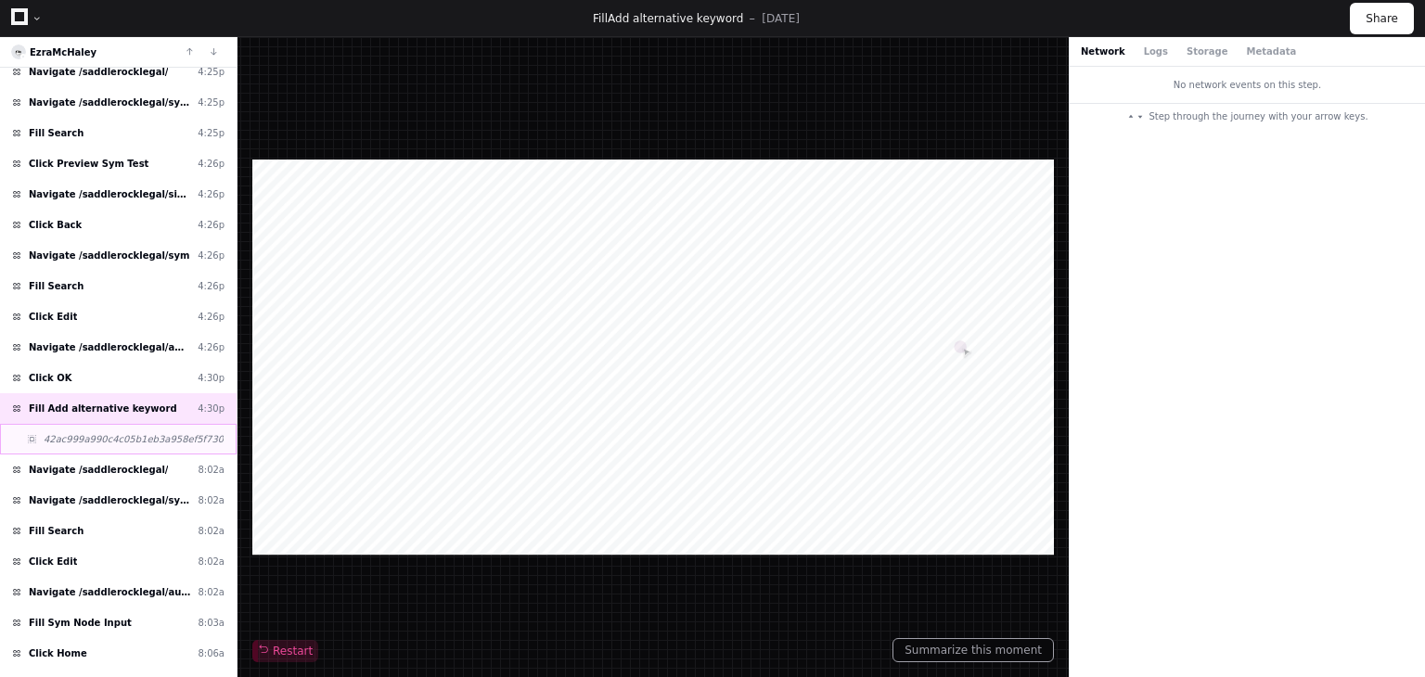
click at [119, 432] on span "42ac999a990c4c05b1eb3a958ef5f730" at bounding box center [134, 439] width 180 height 14
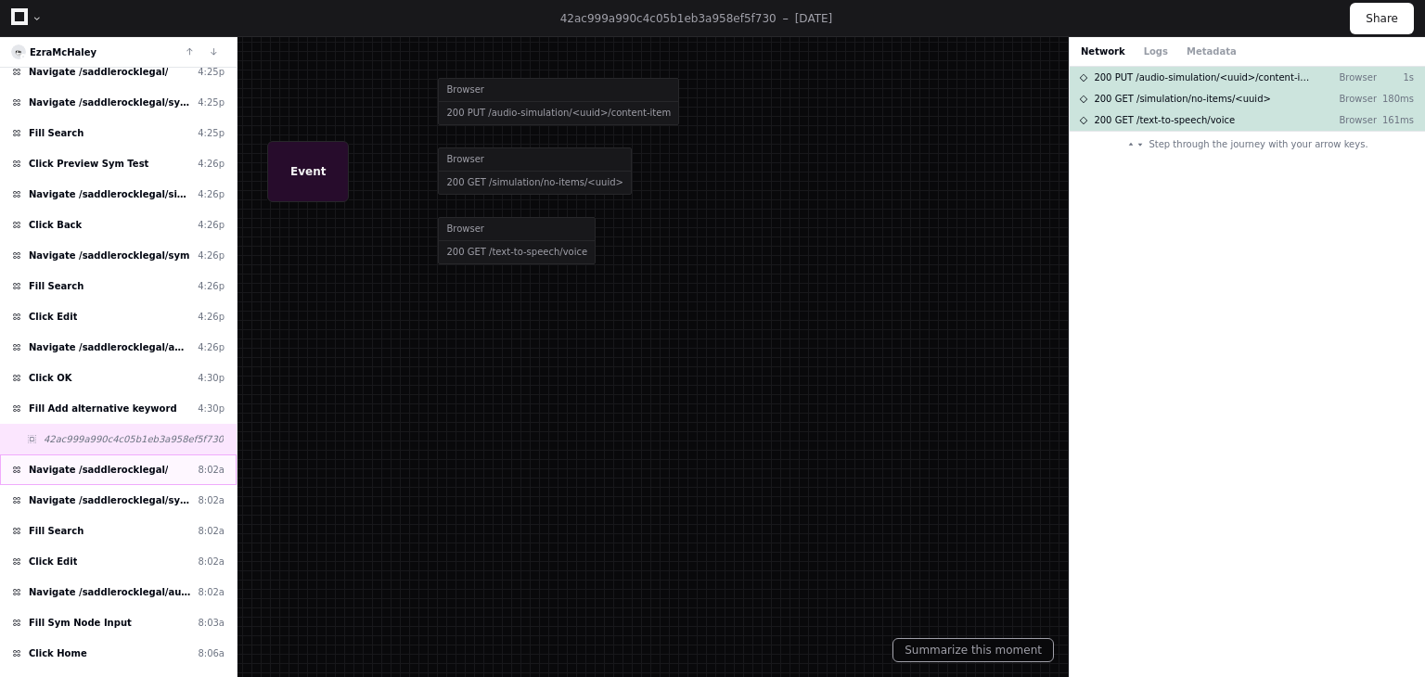
click at [115, 463] on span "Navigate /saddlerocklegal/" at bounding box center [98, 470] width 139 height 14
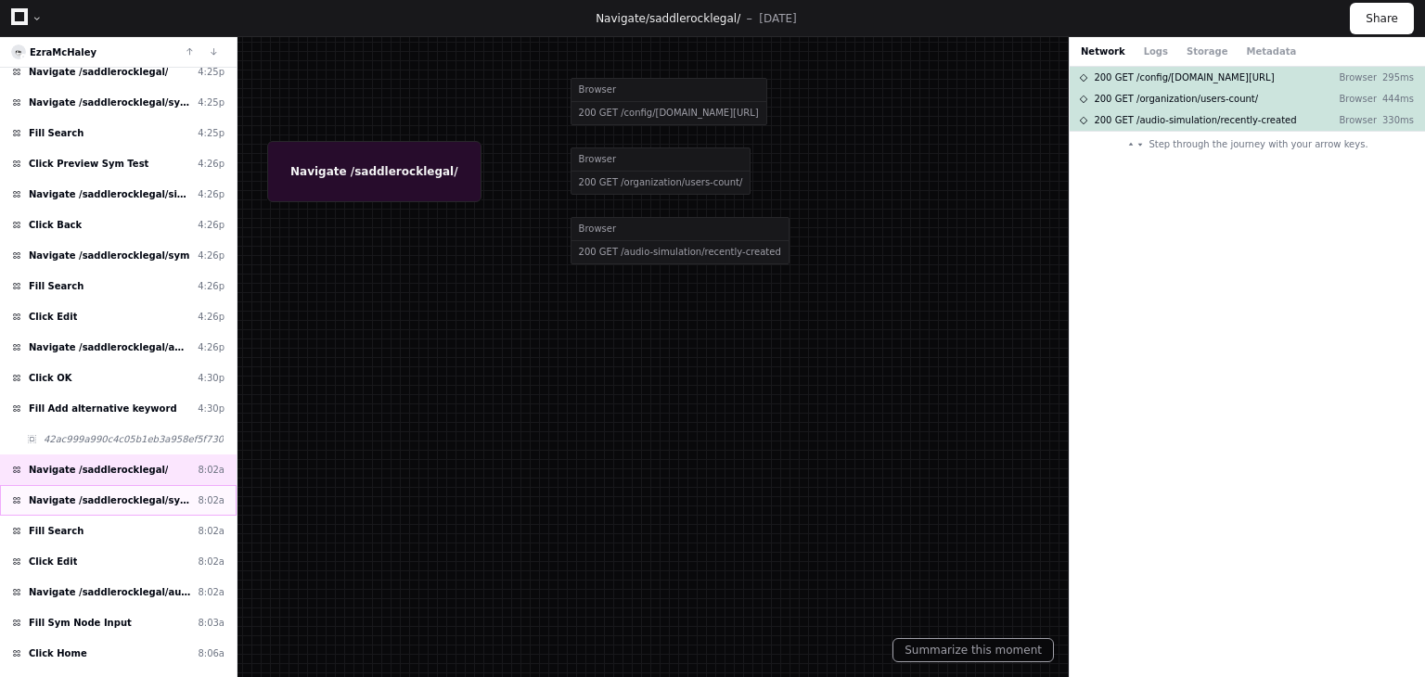
click at [129, 495] on div "Navigate /saddlerocklegal/sym (Syms) 8:02a" at bounding box center [118, 500] width 237 height 31
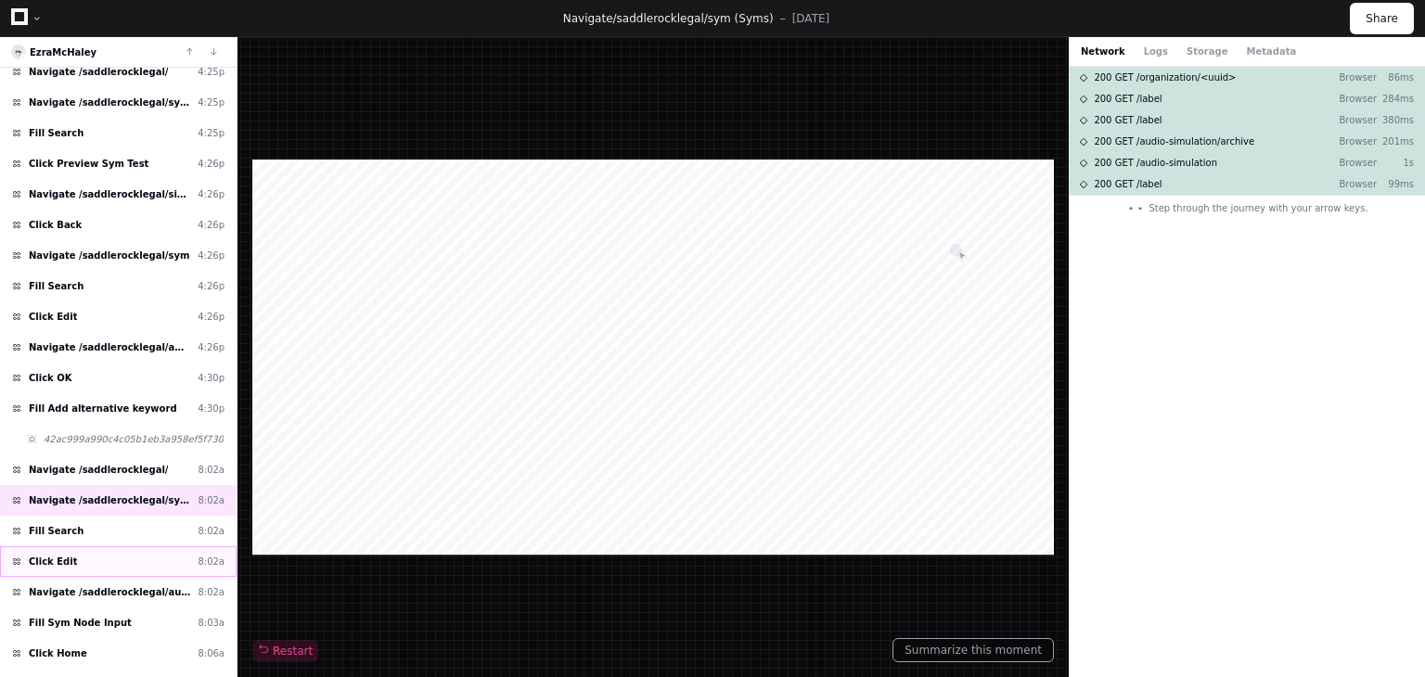
drag, startPoint x: 108, startPoint y: 523, endPoint x: 108, endPoint y: 535, distance: 12.1
click at [108, 522] on div "Fill Search 8:02a" at bounding box center [118, 531] width 237 height 31
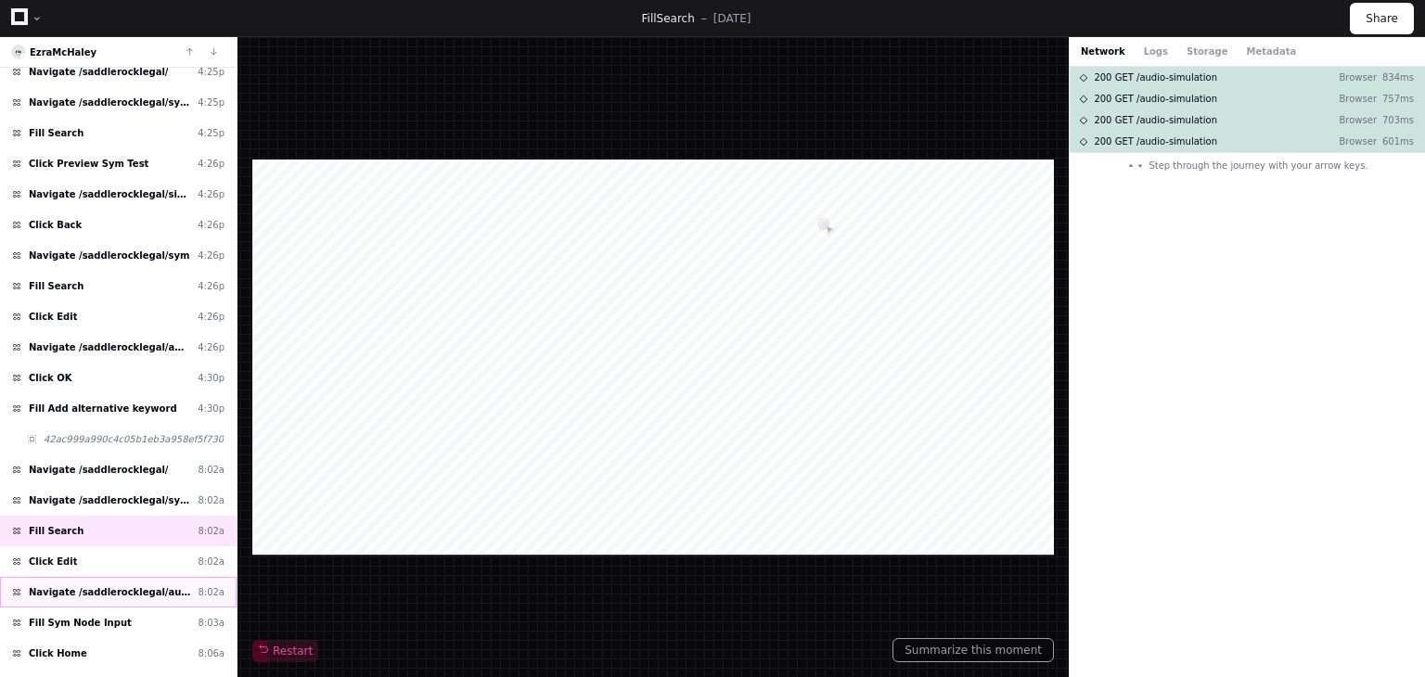
click at [109, 577] on div "Navigate /saddlerocklegal/audio-simulation/*/create-sym 8:02a" at bounding box center [118, 592] width 237 height 31
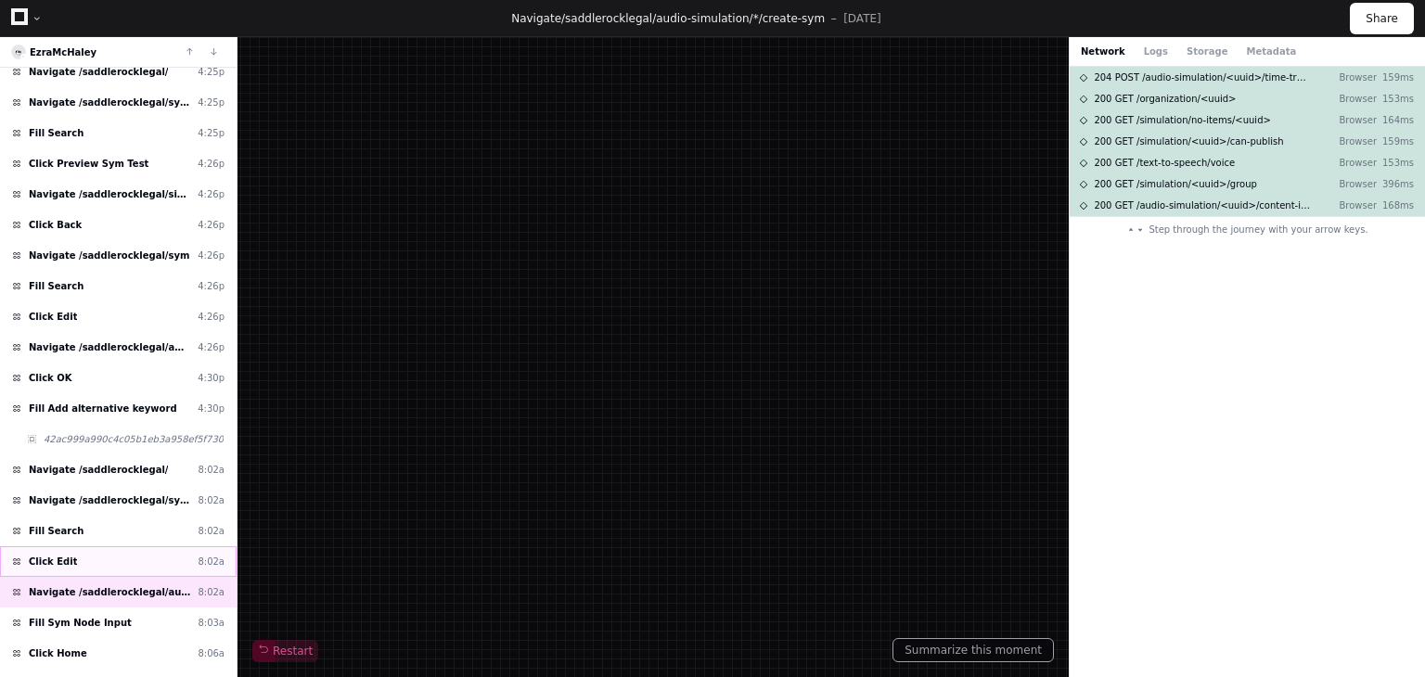
click at [117, 546] on div "Click Edit 8:02a" at bounding box center [118, 561] width 237 height 31
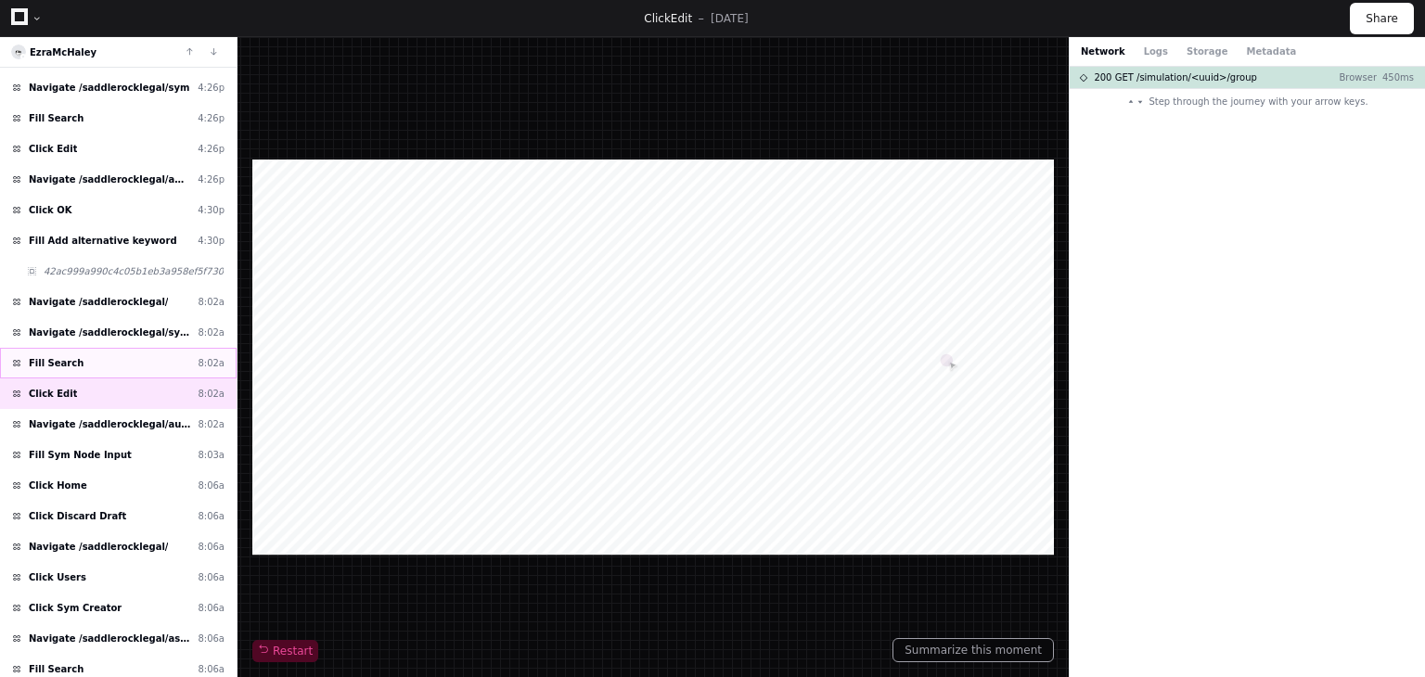
scroll to position [186, 0]
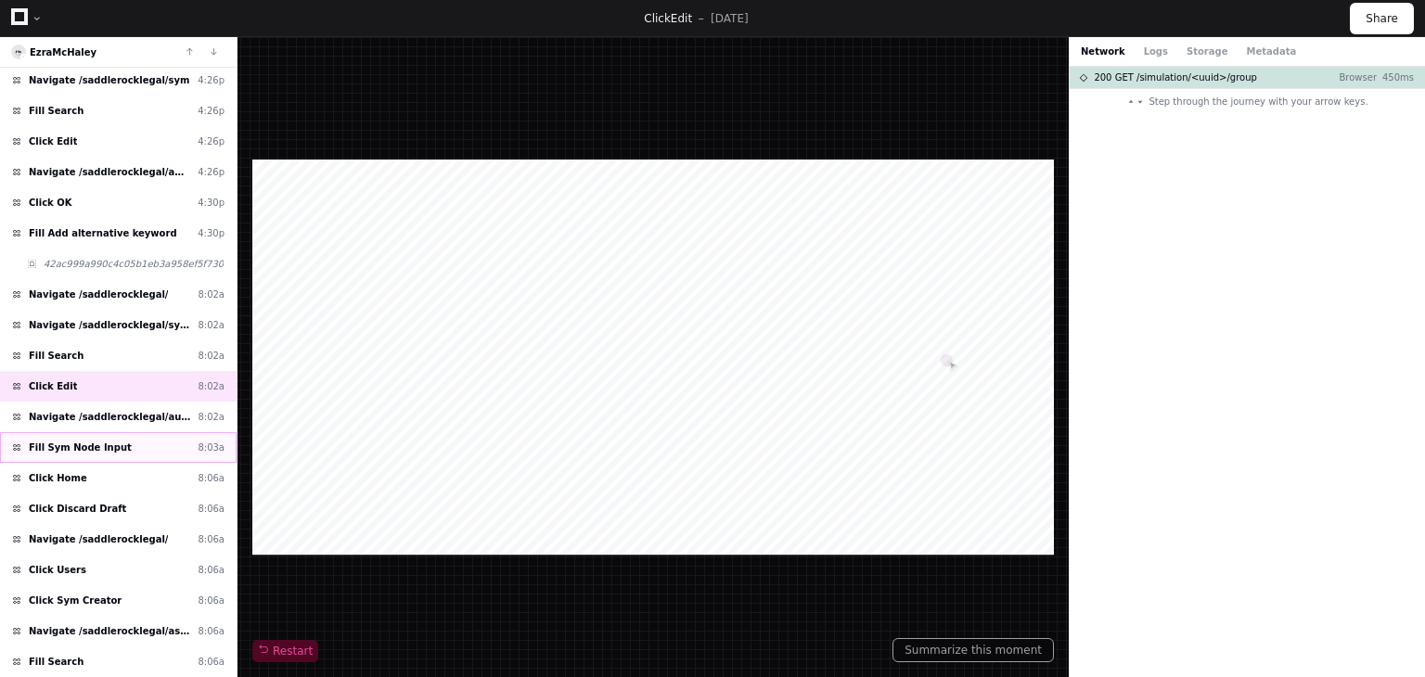
click at [109, 420] on div "Navigate /saddlerocklegal/audio-simulation/*/create-sym 8:02a" at bounding box center [118, 417] width 237 height 31
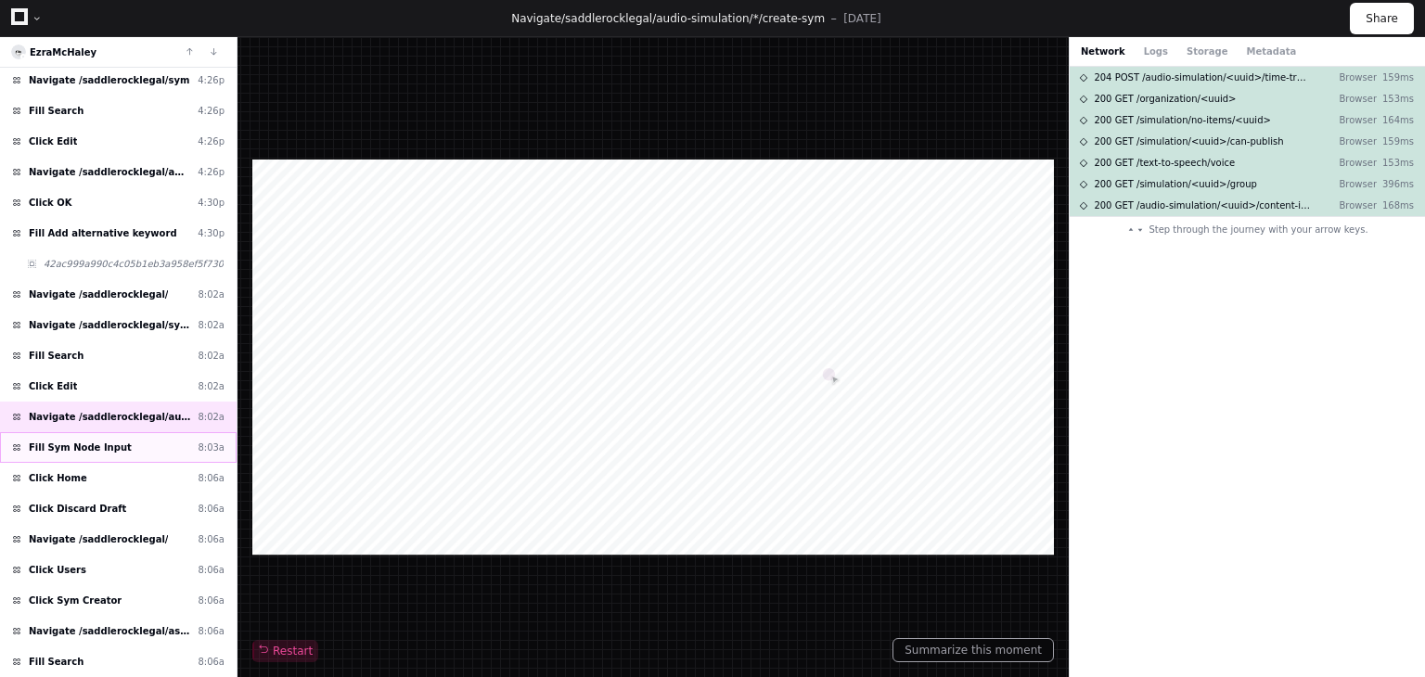
click at [124, 439] on div "Fill Sym Node Input 8:03a" at bounding box center [118, 447] width 237 height 31
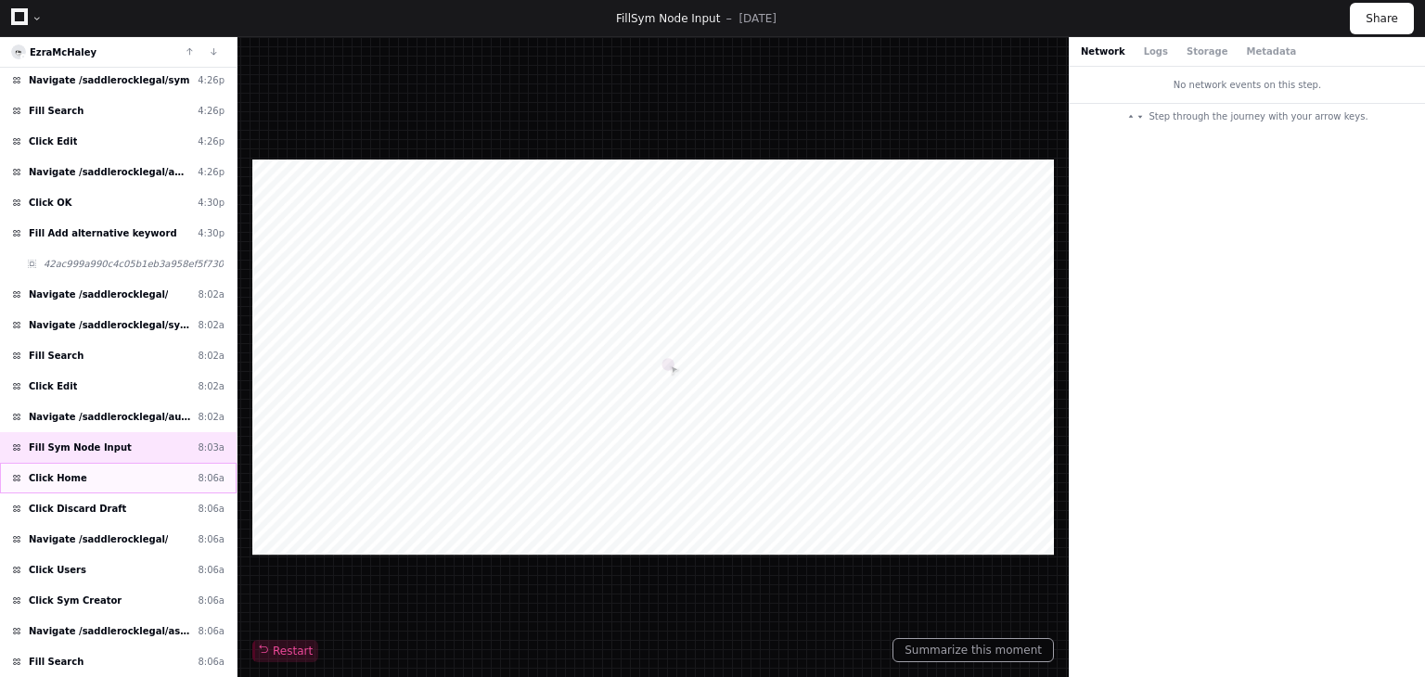
click at [130, 470] on div "Click Home 8:06a" at bounding box center [118, 478] width 237 height 31
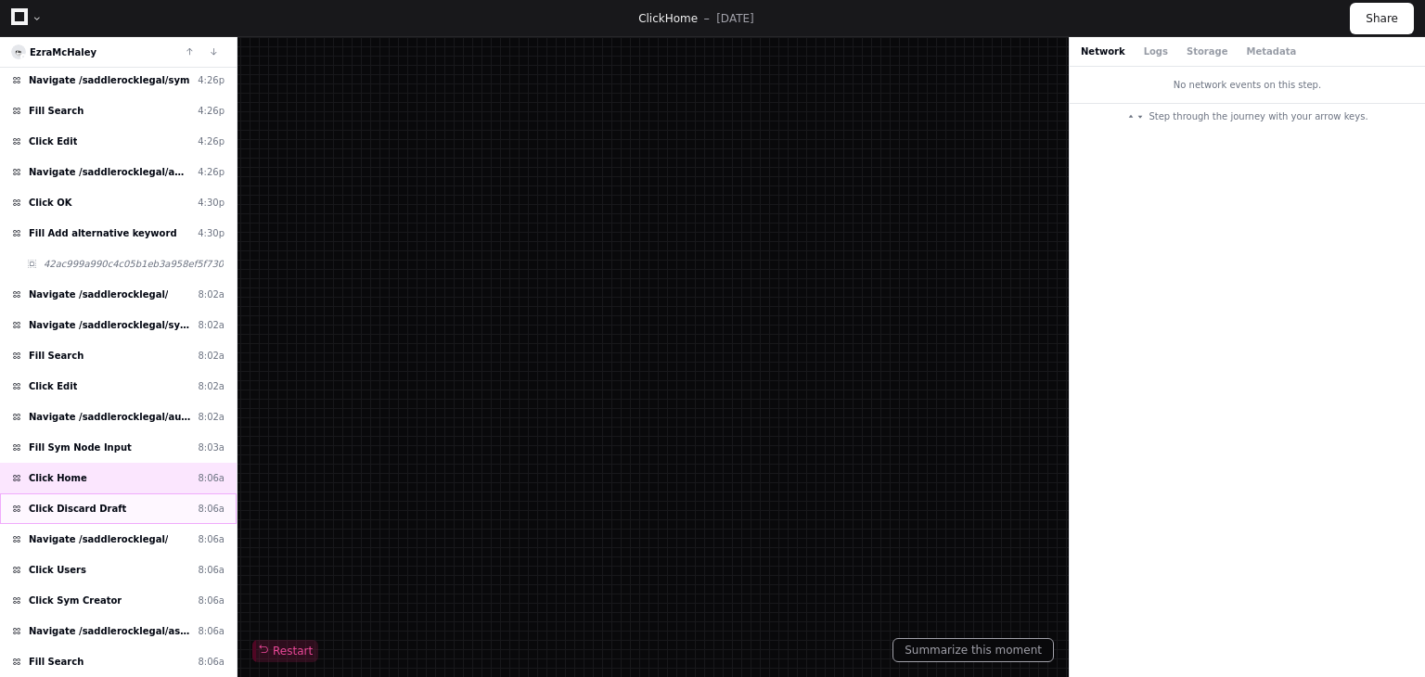
click at [142, 505] on div "Click Discard Draft 8:06a" at bounding box center [118, 509] width 237 height 31
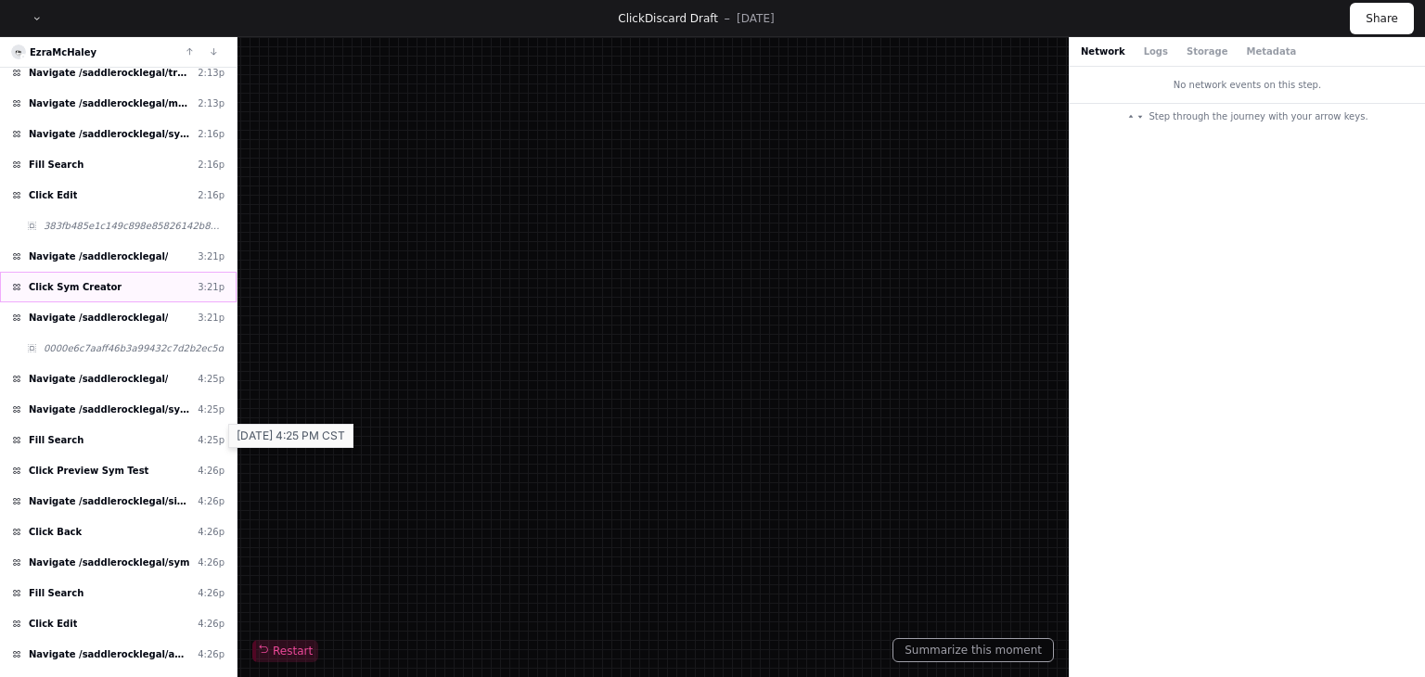
scroll to position [186, 0]
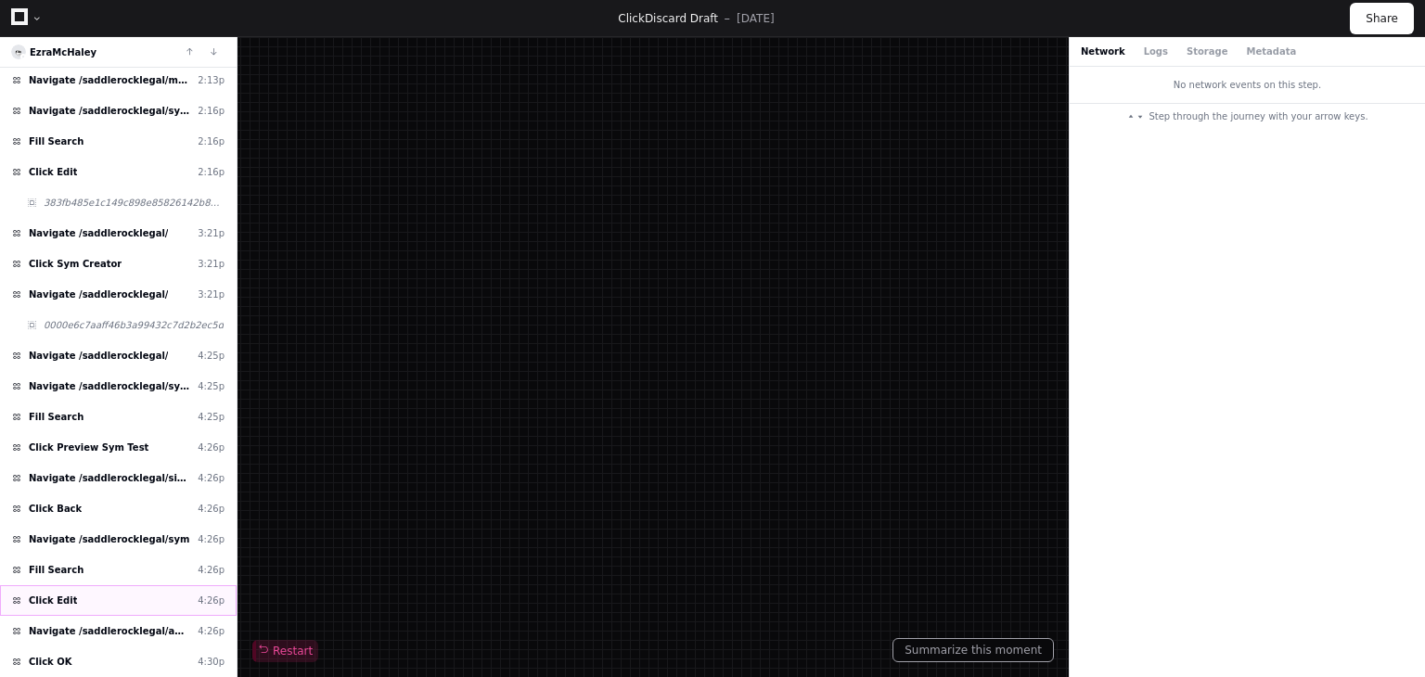
click at [148, 603] on div "Click Edit 4:26p" at bounding box center [118, 600] width 237 height 31
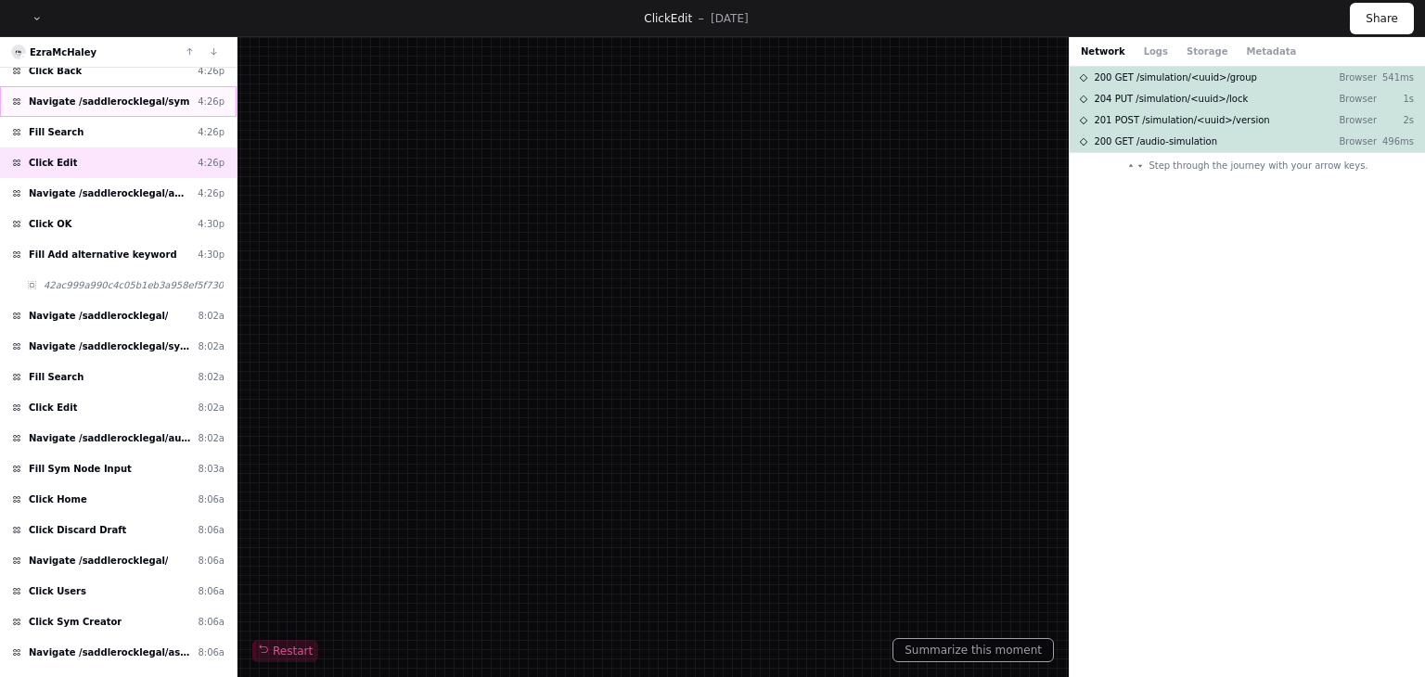
scroll to position [649, 0]
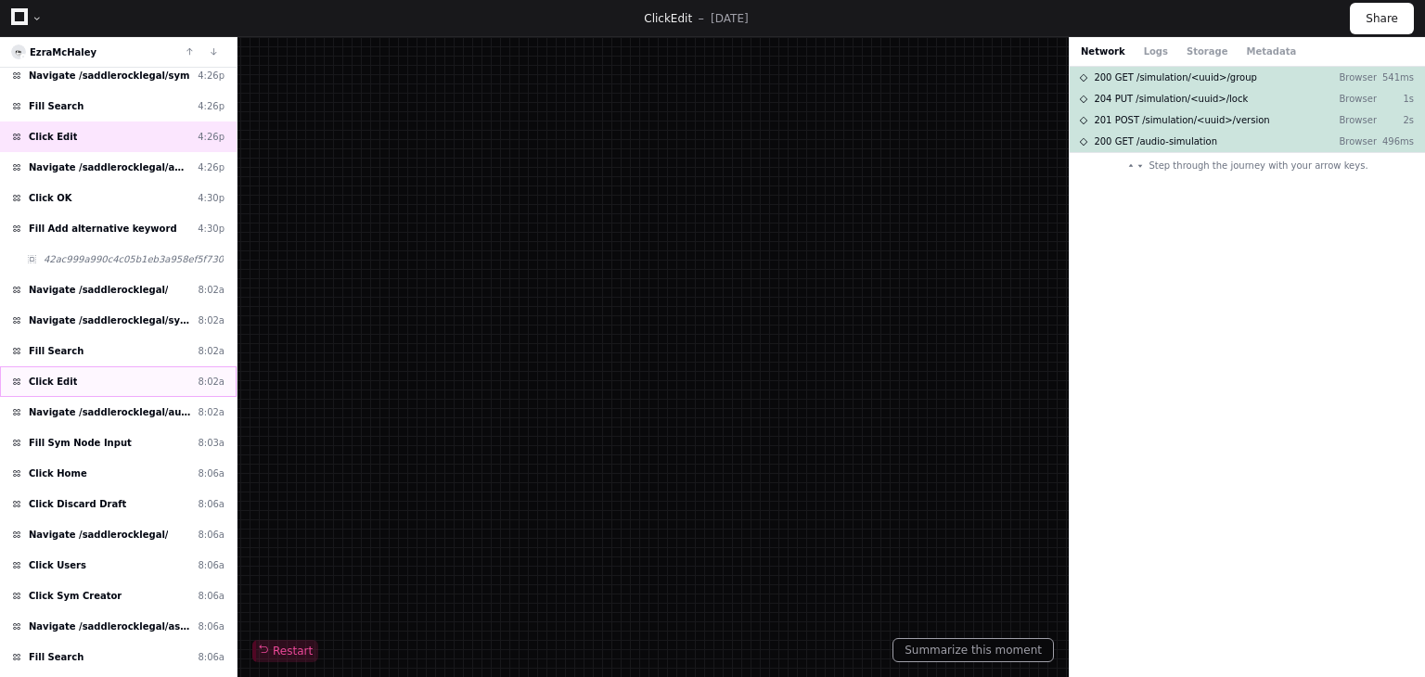
click at [111, 377] on div "Click Edit 8:02a" at bounding box center [118, 381] width 237 height 31
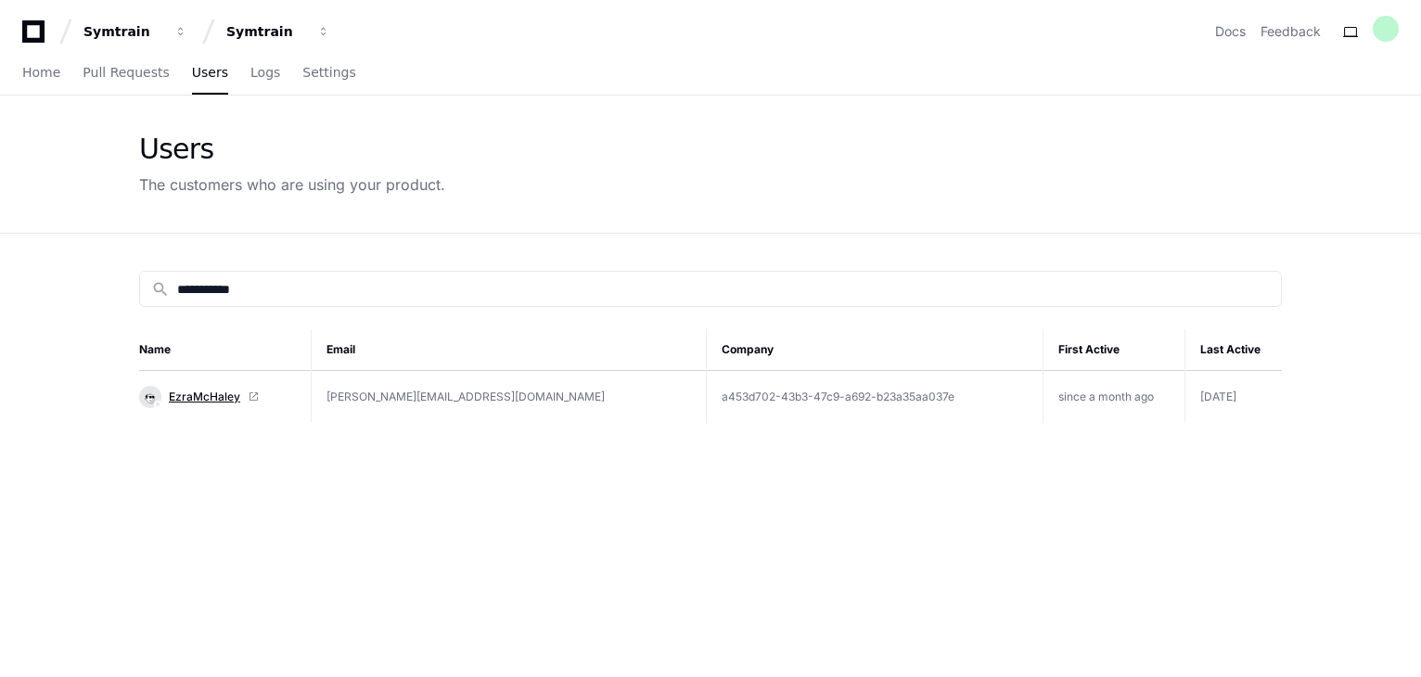
click at [218, 393] on span "EzraMcHaley" at bounding box center [204, 397] width 71 height 15
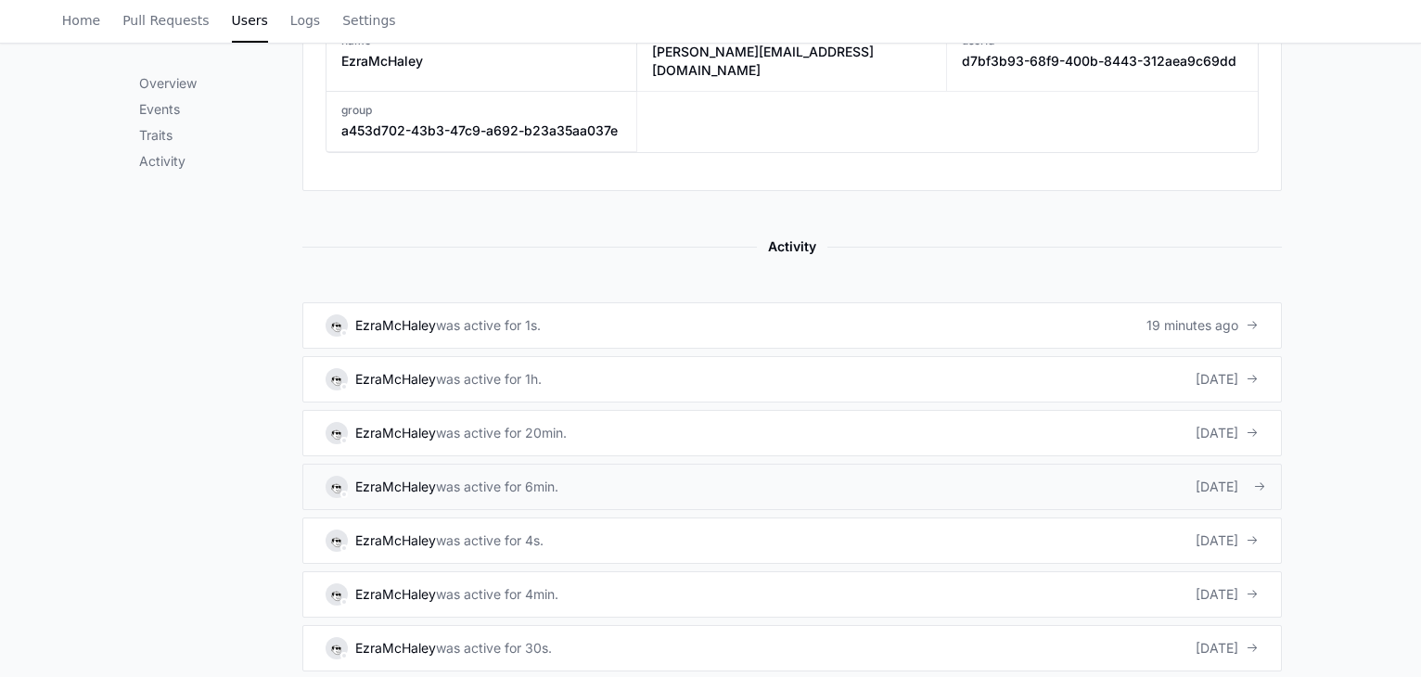
scroll to position [1113, 0]
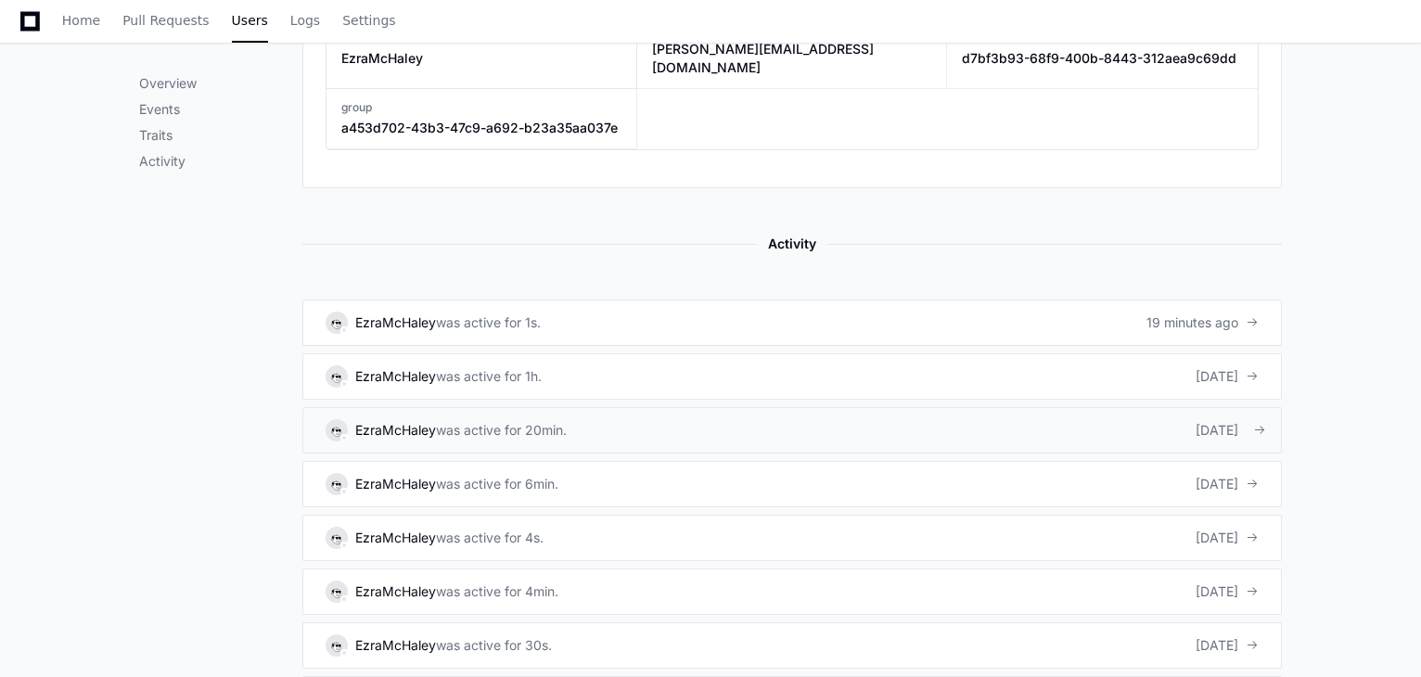
click at [1139, 407] on link "EzraMcHaley was active for 20min. [DATE]" at bounding box center [792, 430] width 980 height 46
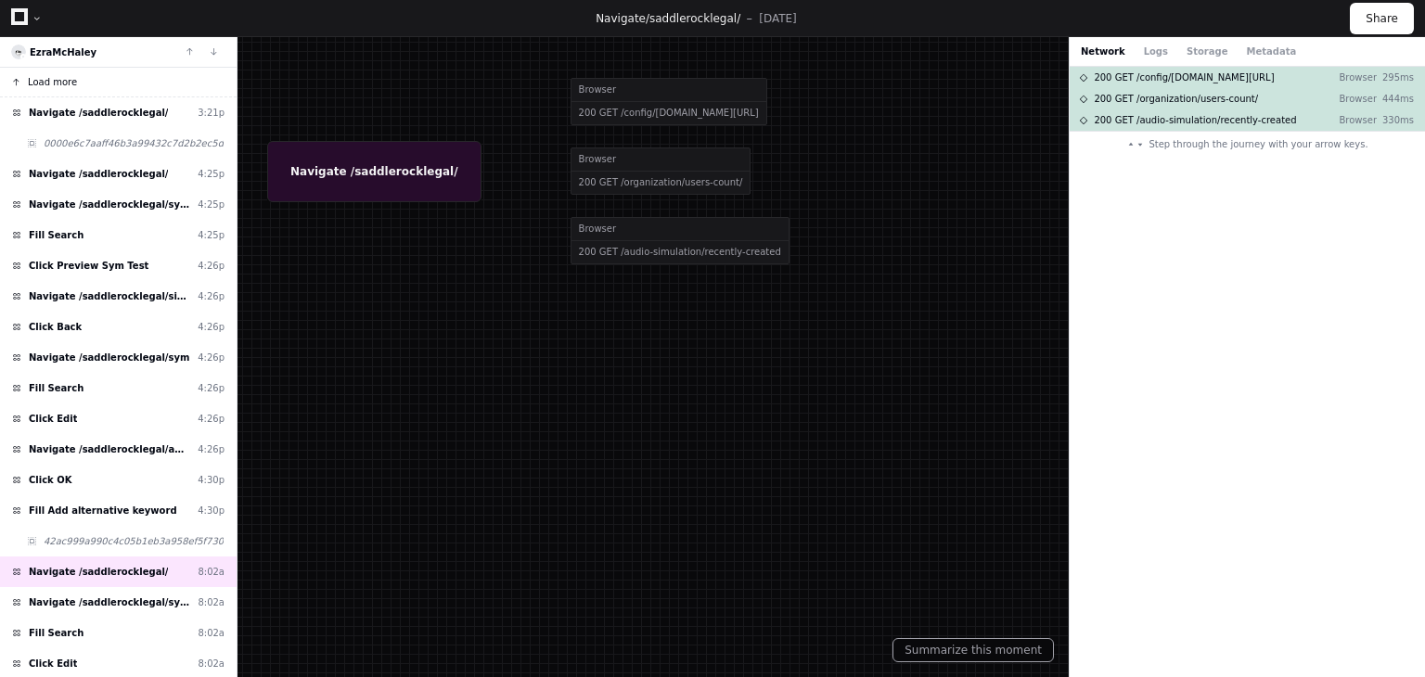
click at [59, 77] on span "Load more" at bounding box center [52, 82] width 49 height 14
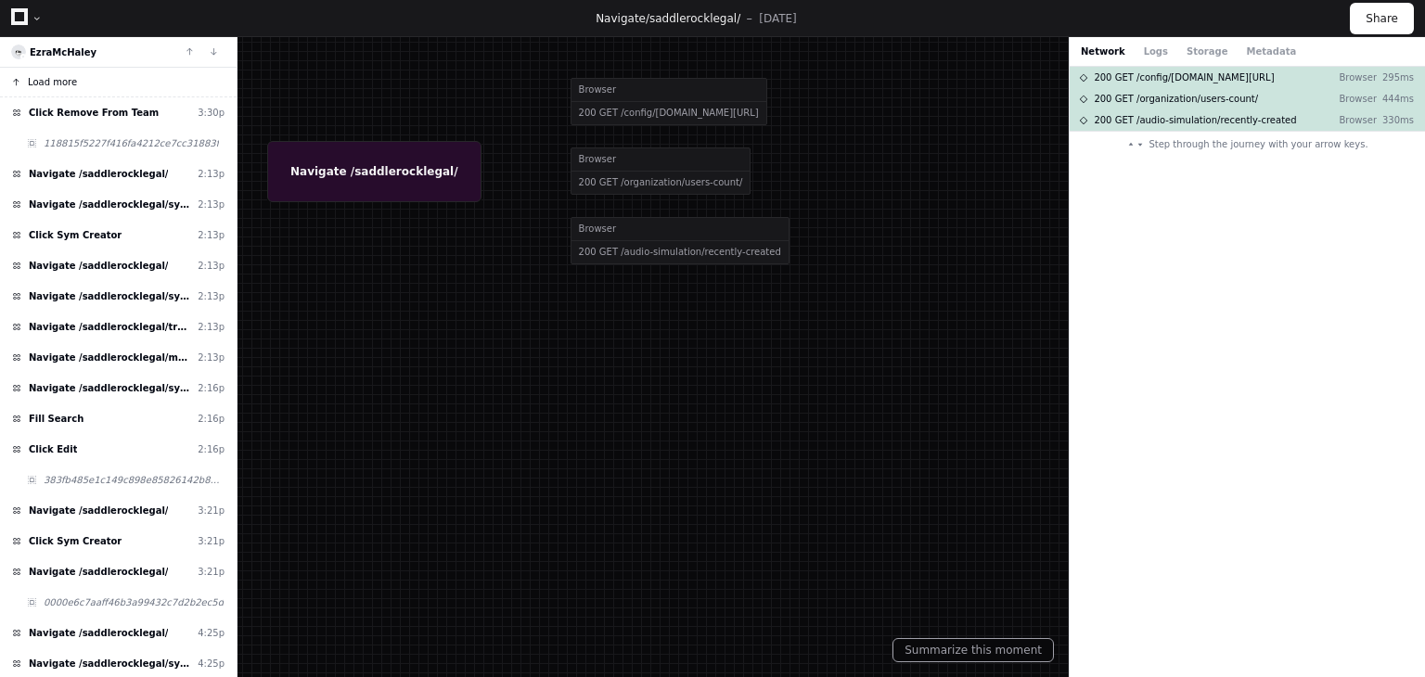
click at [61, 82] on span "Load more" at bounding box center [52, 82] width 49 height 14
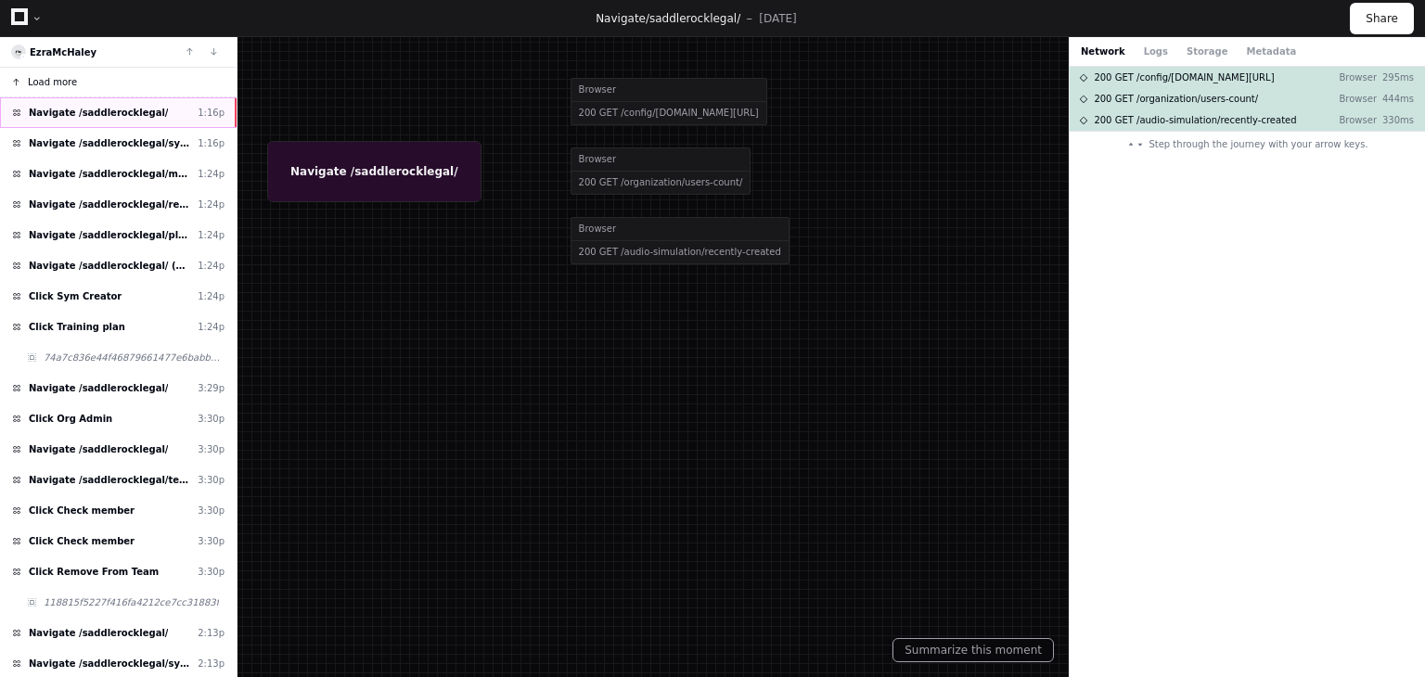
click at [178, 111] on div "Navigate /saddlerocklegal/ 1:16p" at bounding box center [118, 112] width 237 height 31
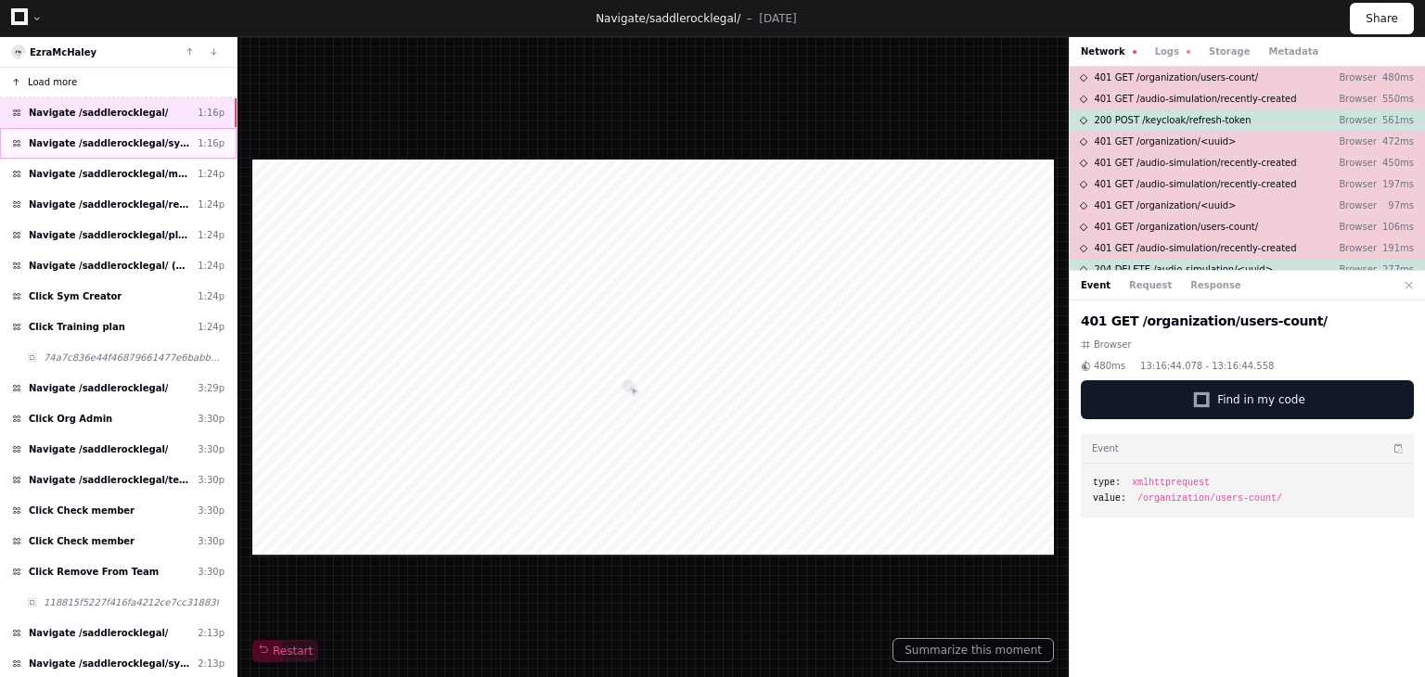
click at [186, 146] on span "Navigate /saddlerocklegal/sym (Syms)" at bounding box center [109, 143] width 161 height 14
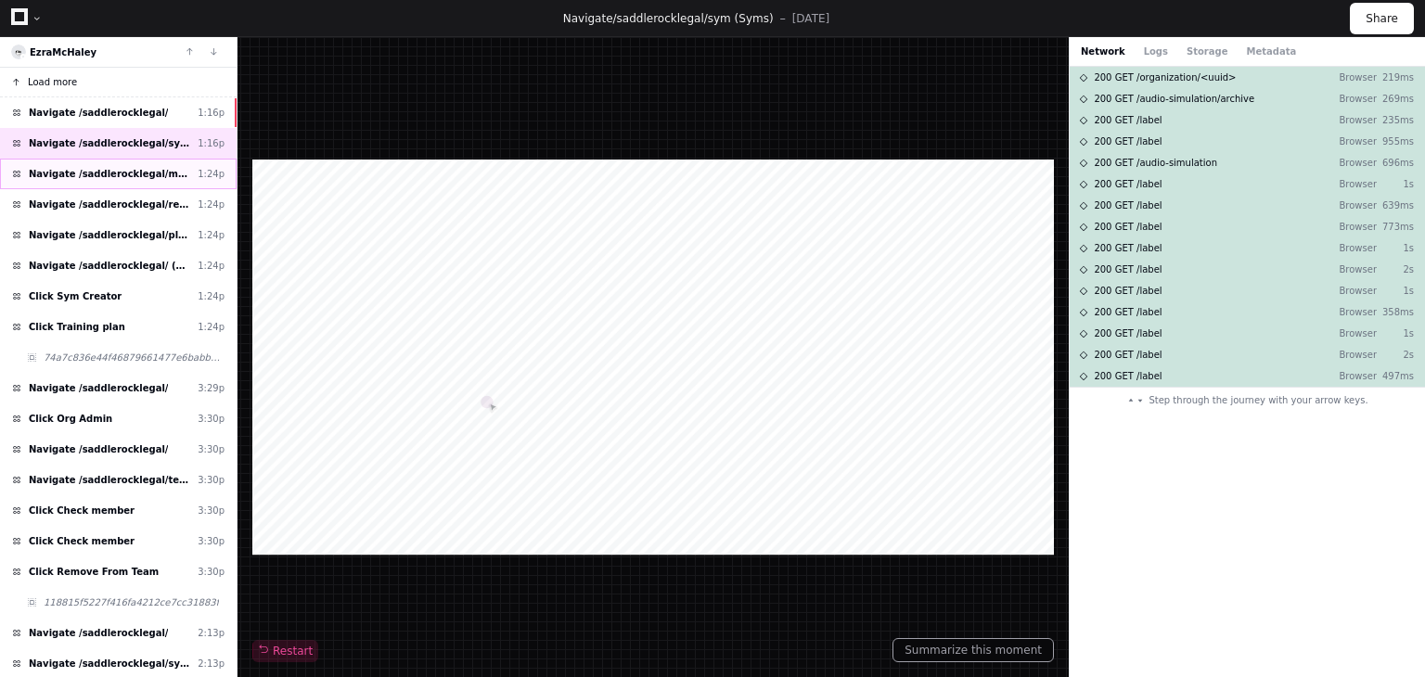
click at [189, 178] on span "Navigate /saddlerocklegal/management (Users)" at bounding box center [109, 174] width 161 height 14
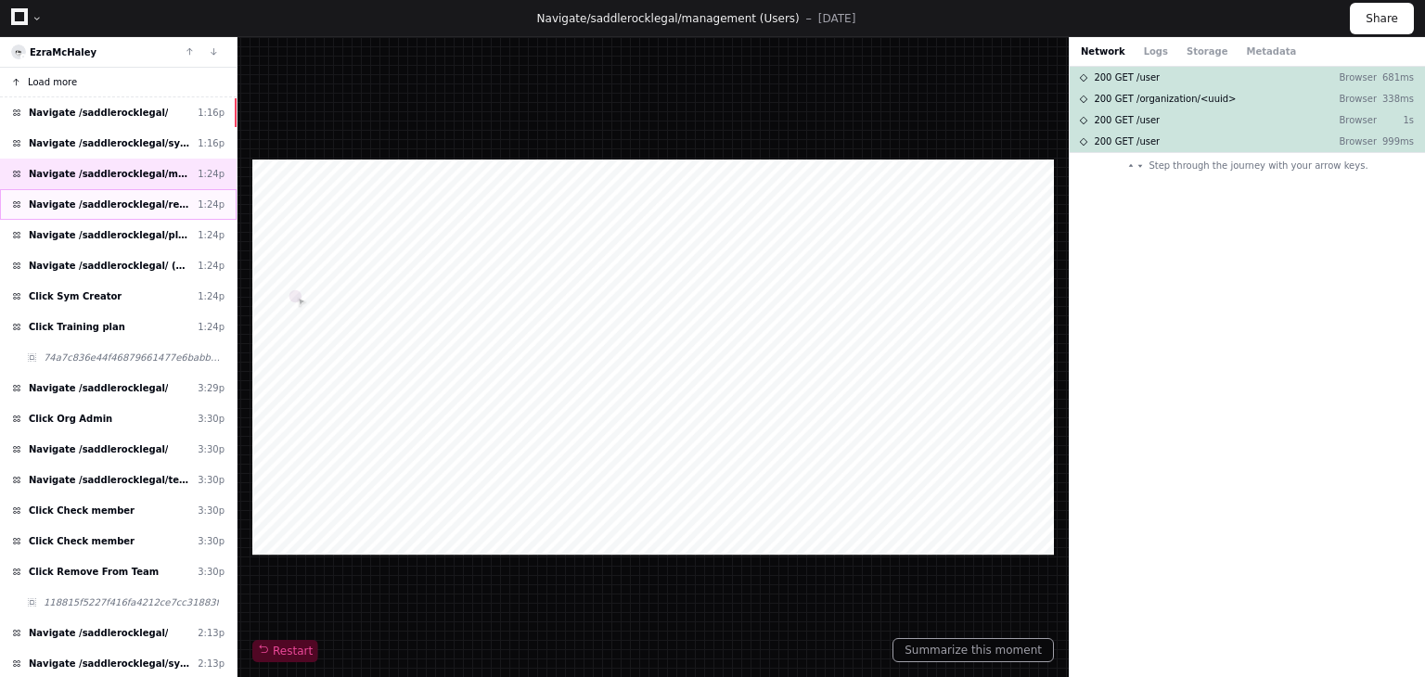
click at [188, 209] on span "Navigate /saddlerocklegal/reports (Reports)" at bounding box center [109, 205] width 161 height 14
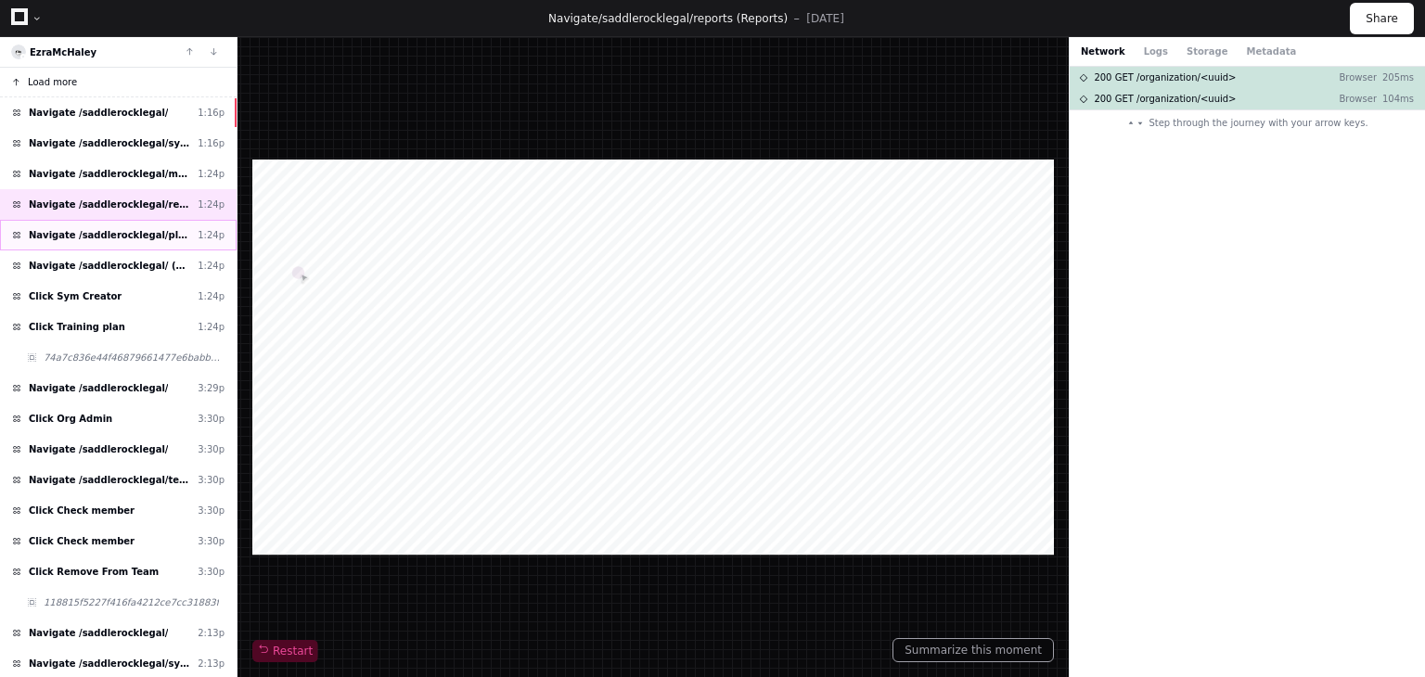
click at [171, 244] on div "Navigate /saddlerocklegal/playback (Playback) 1:24p" at bounding box center [118, 235] width 237 height 31
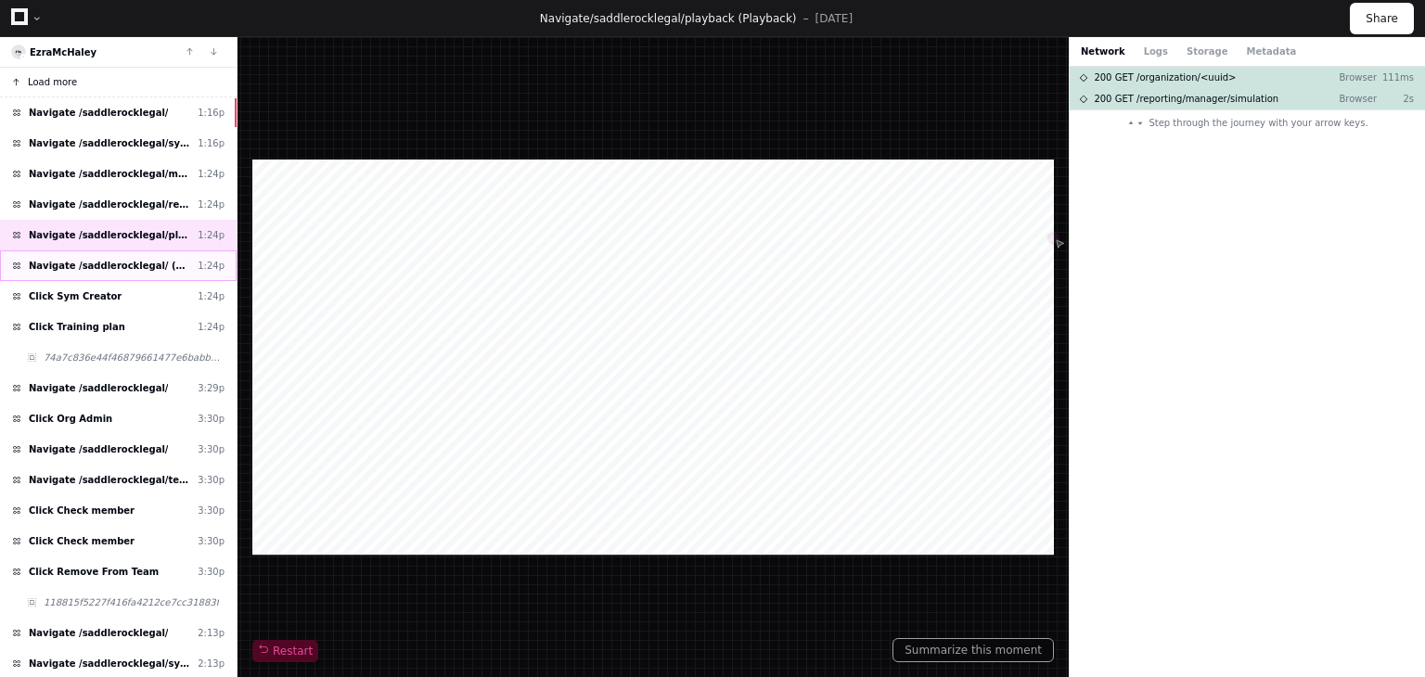
click at [137, 261] on span "Navigate /saddlerocklegal/ (Home)" at bounding box center [109, 266] width 161 height 14
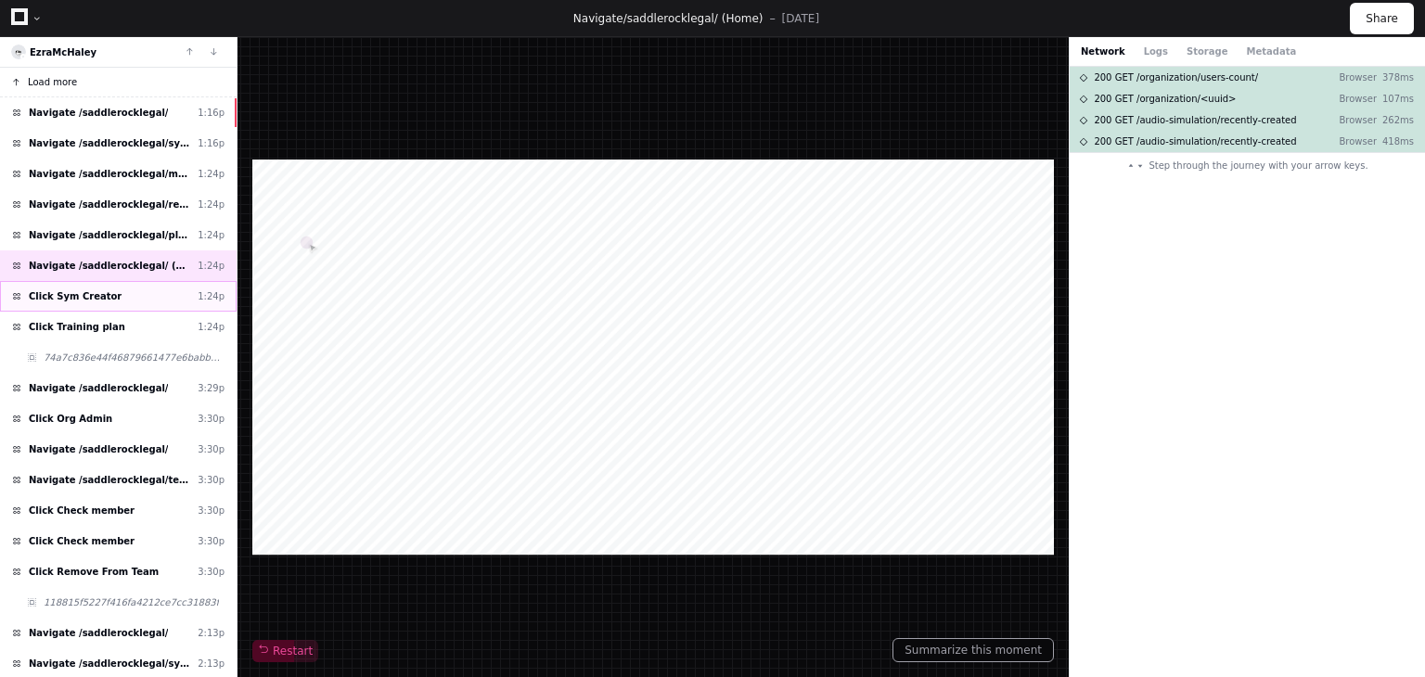
click at [135, 299] on div "Click Sym Creator 1:24p" at bounding box center [118, 296] width 237 height 31
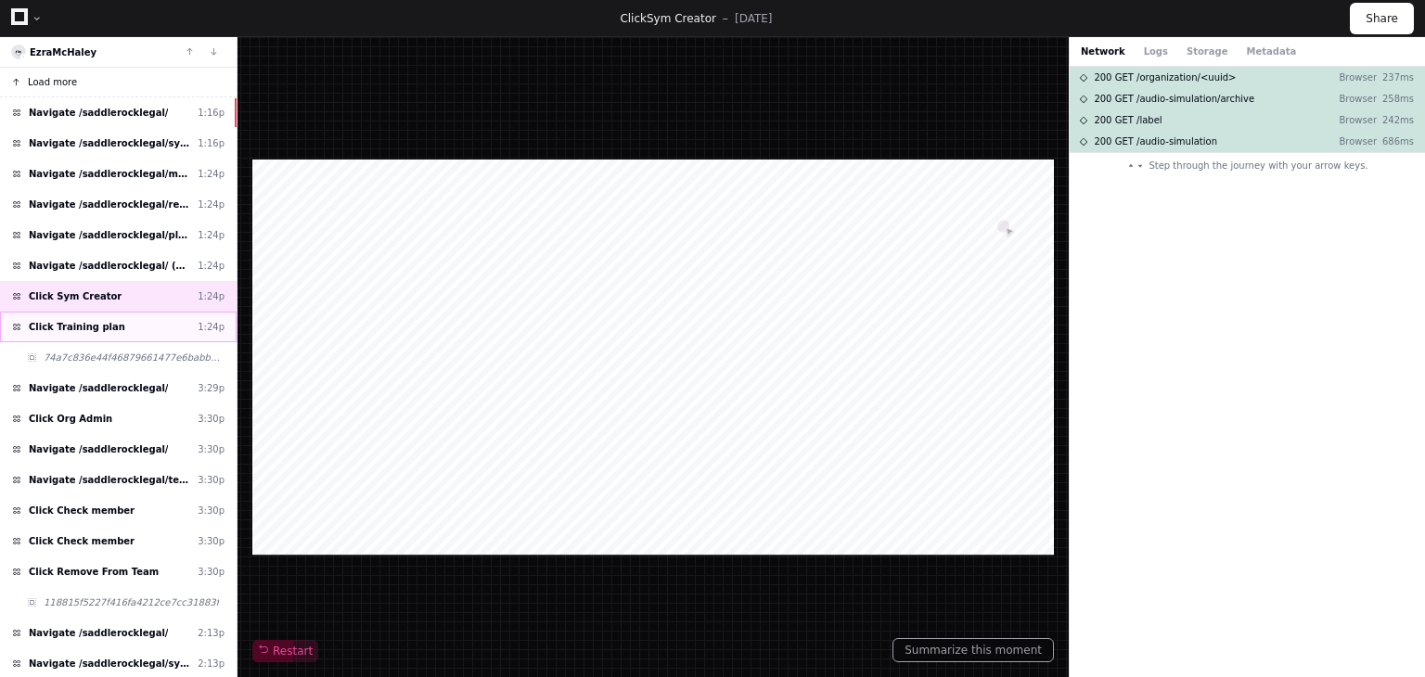
click at [152, 336] on div "Click Training plan 1:24p" at bounding box center [118, 327] width 237 height 31
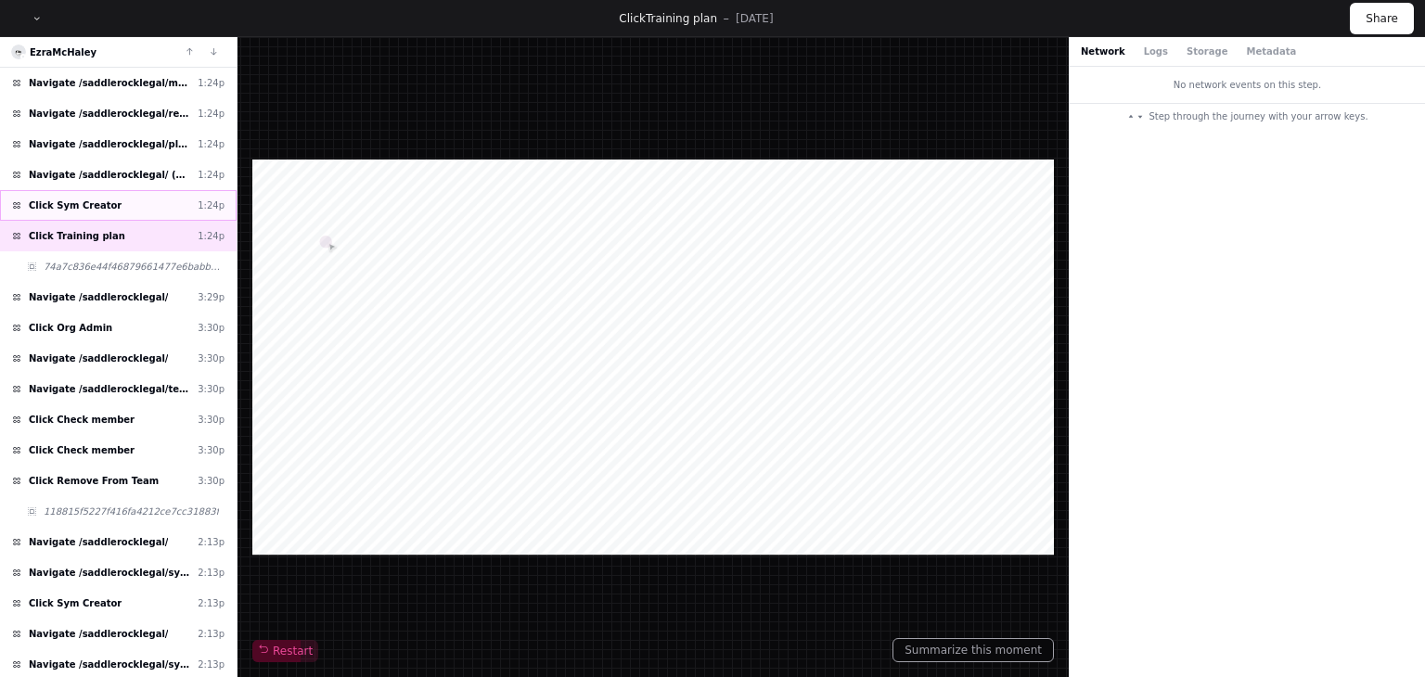
scroll to position [93, 0]
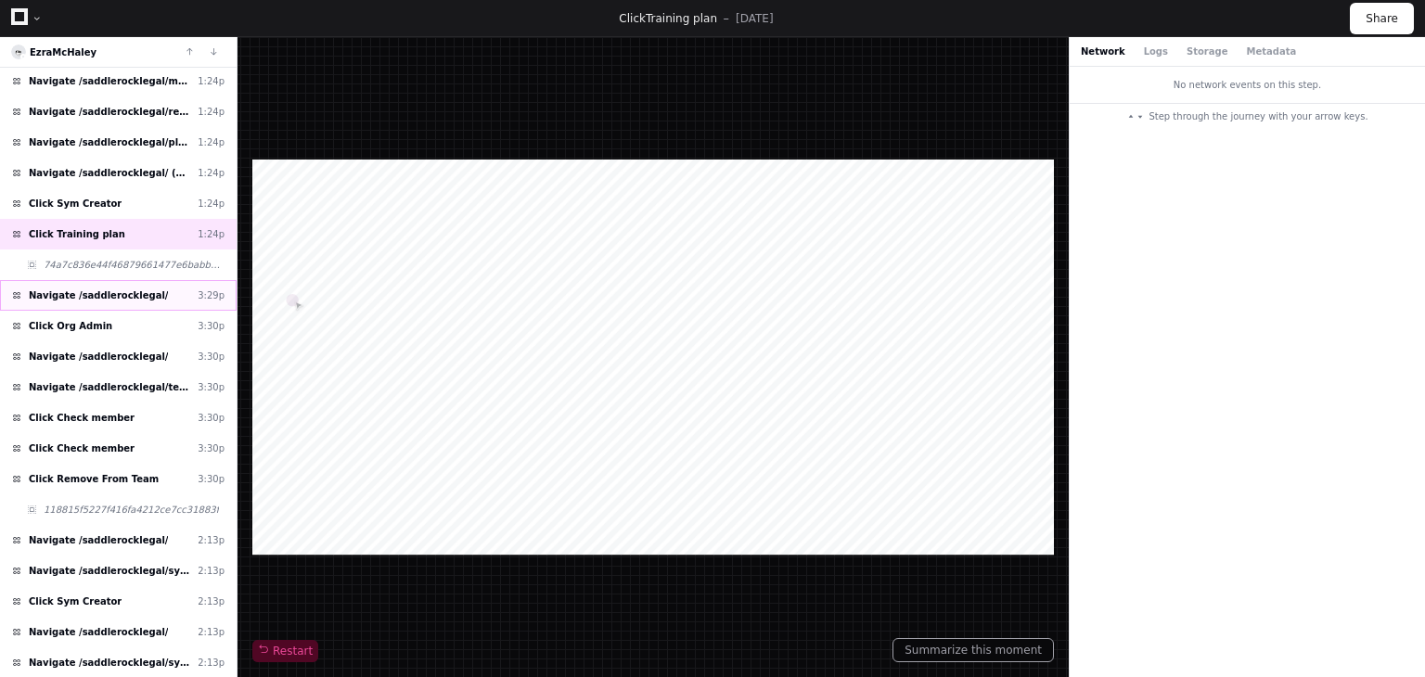
click at [174, 289] on div "Navigate /saddlerocklegal/ 3:29p" at bounding box center [118, 295] width 237 height 31
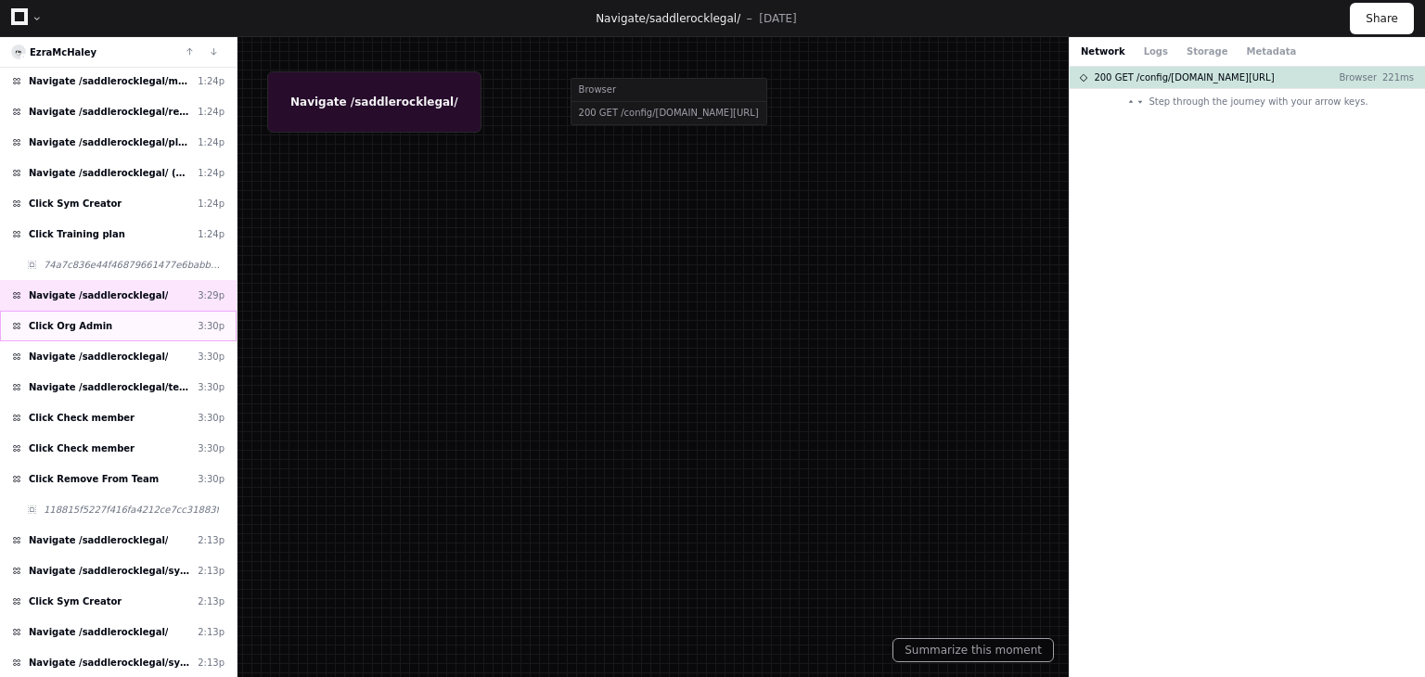
click at [113, 324] on div "Click Org Admin 3:30p" at bounding box center [118, 326] width 237 height 31
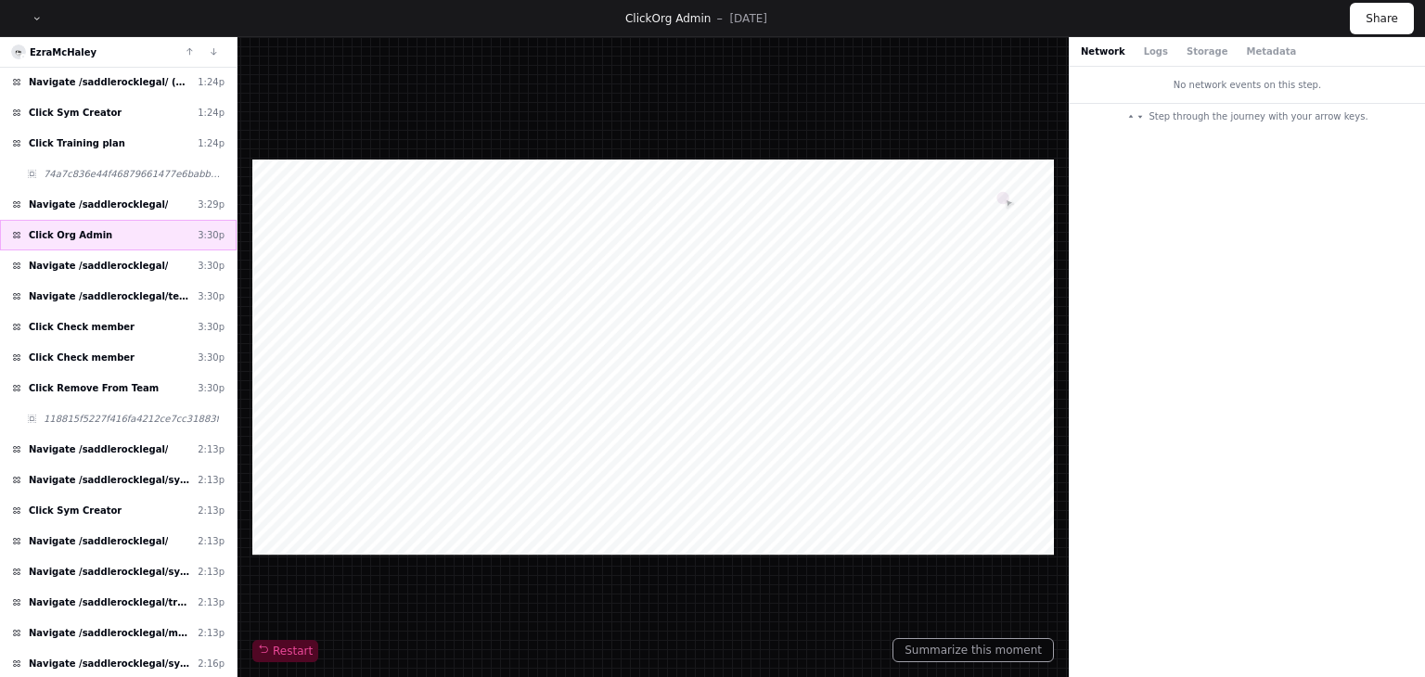
scroll to position [186, 0]
click at [171, 382] on div "Click Remove From Team 3:30p" at bounding box center [118, 386] width 237 height 31
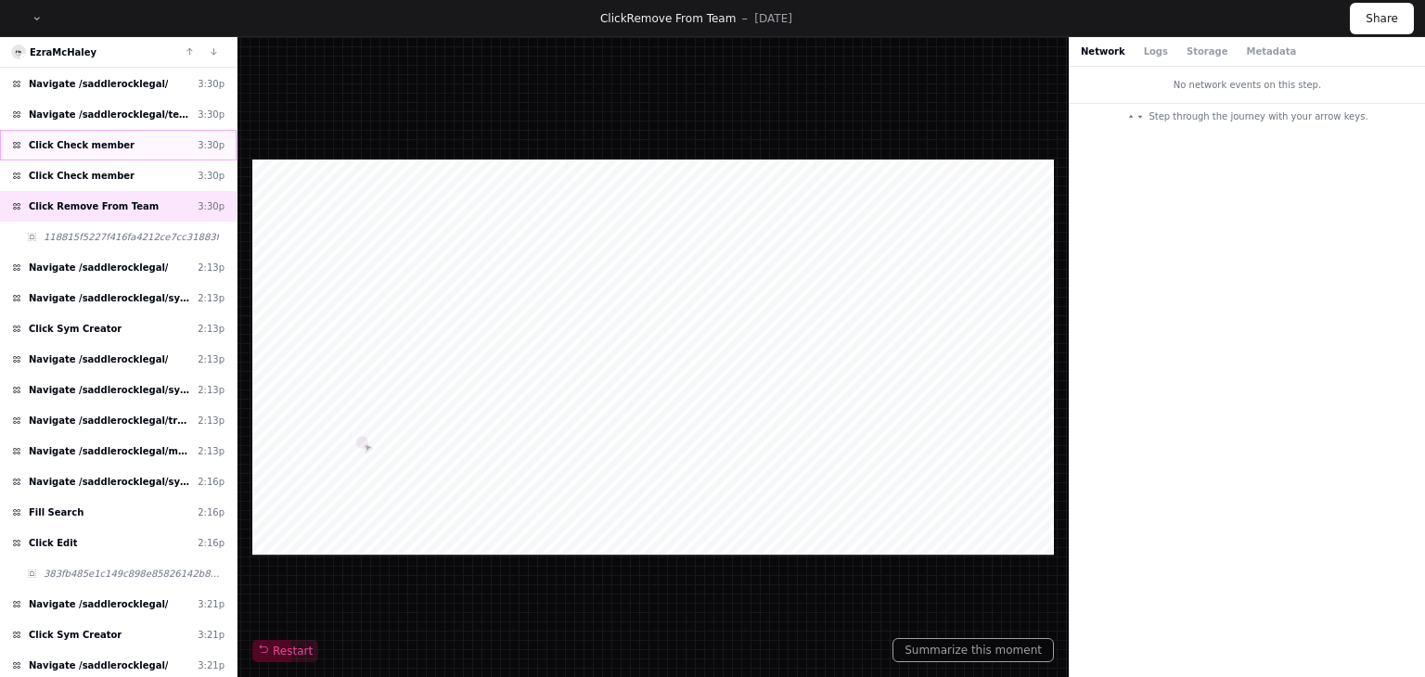
scroll to position [371, 0]
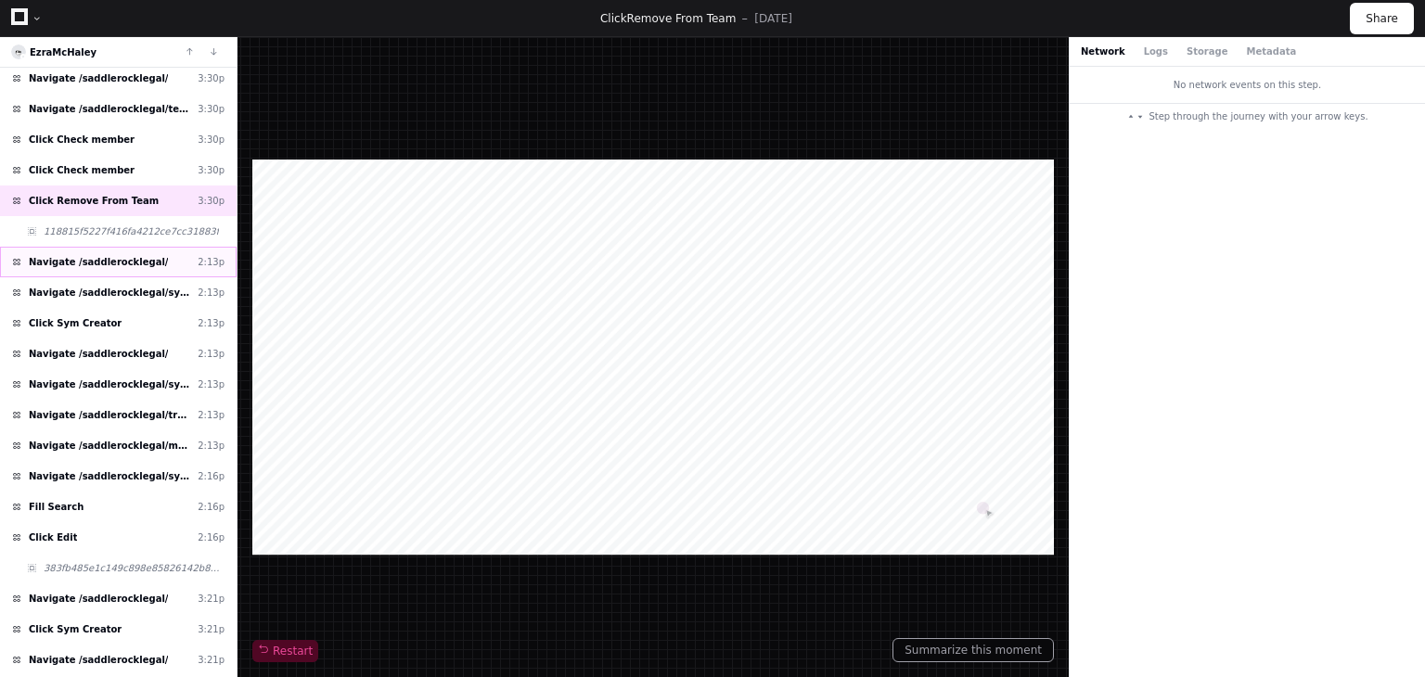
click at [126, 264] on div "Navigate /saddlerocklegal/ 2:13p" at bounding box center [118, 262] width 237 height 31
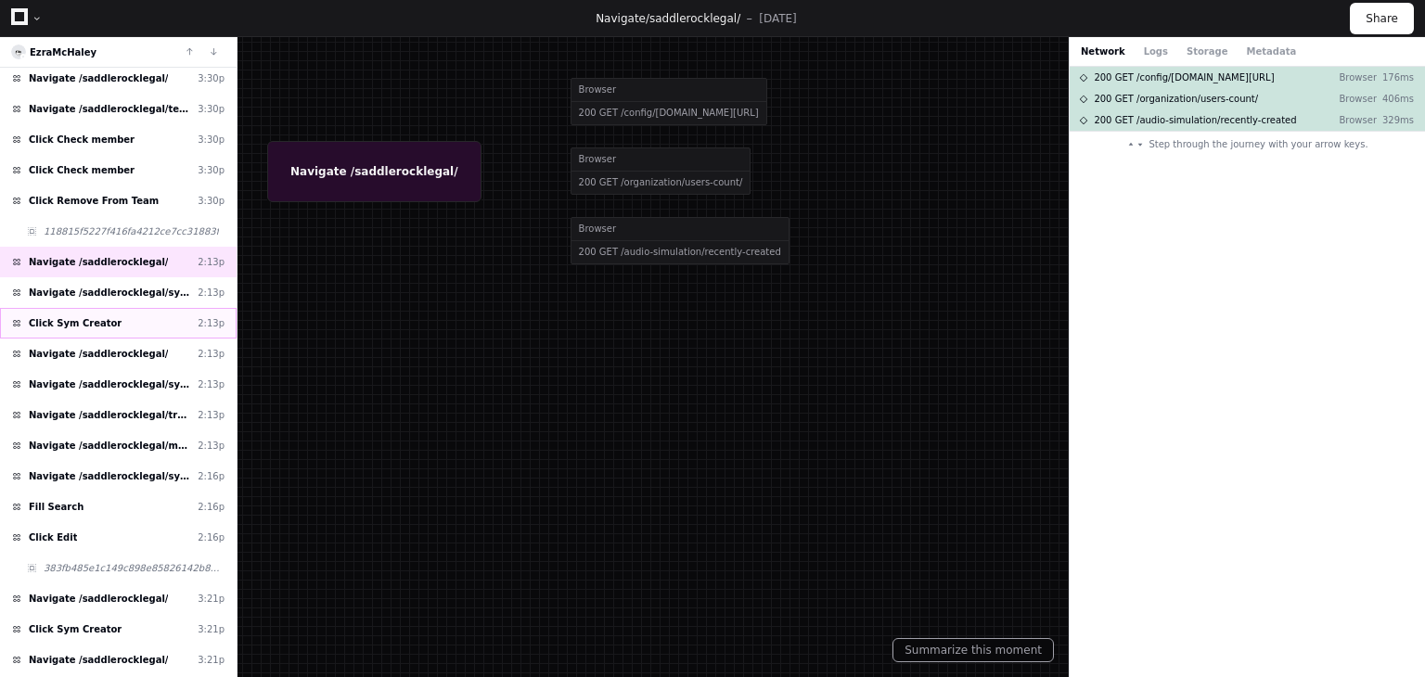
click at [126, 321] on div "Click Sym Creator 2:13p" at bounding box center [118, 323] width 237 height 31
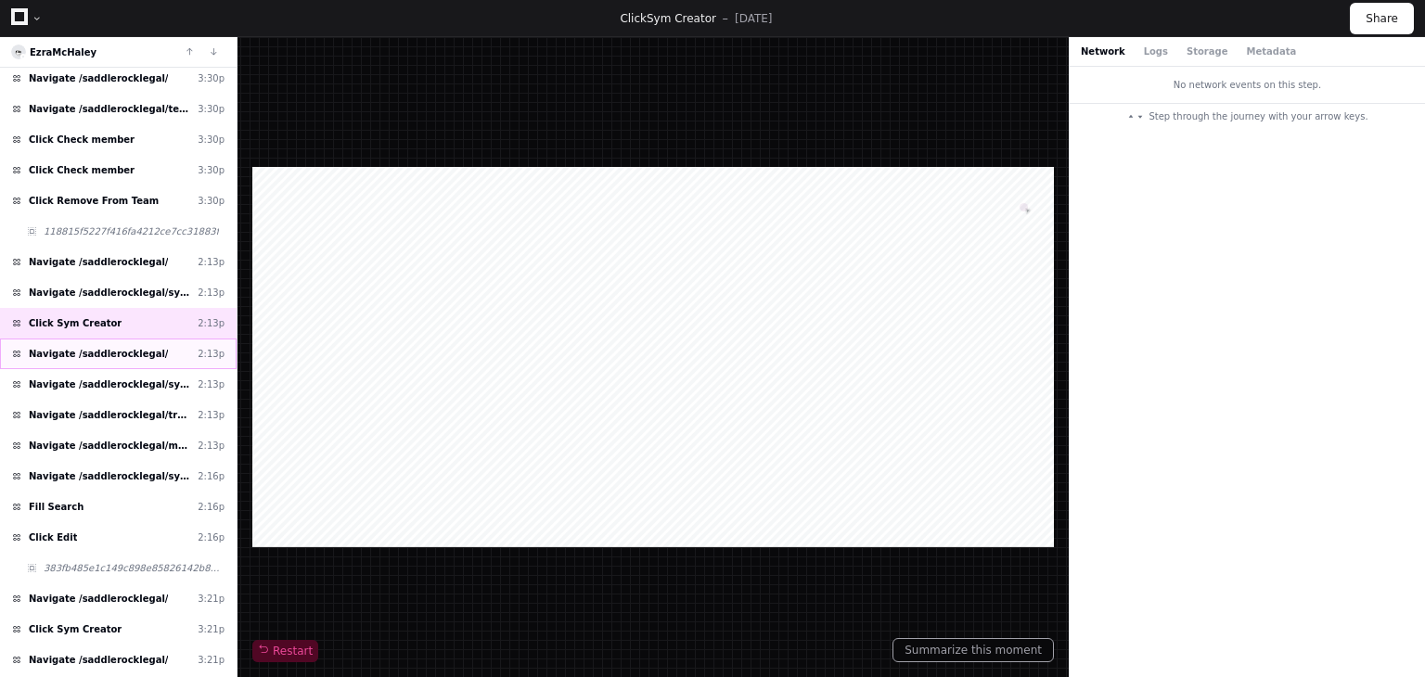
click at [163, 355] on div "Navigate /saddlerocklegal/ 2:13p" at bounding box center [118, 354] width 237 height 31
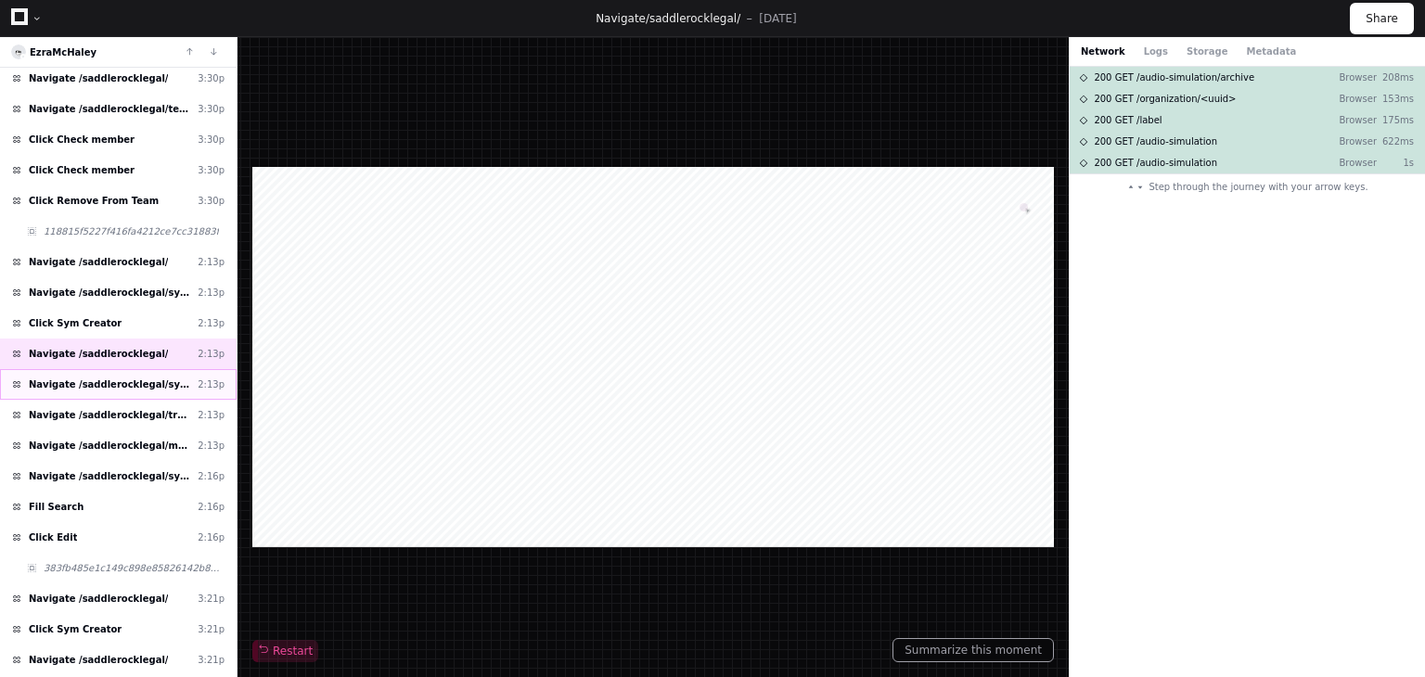
click at [161, 378] on span "Navigate /saddlerocklegal/sym (Syms)" at bounding box center [109, 385] width 161 height 14
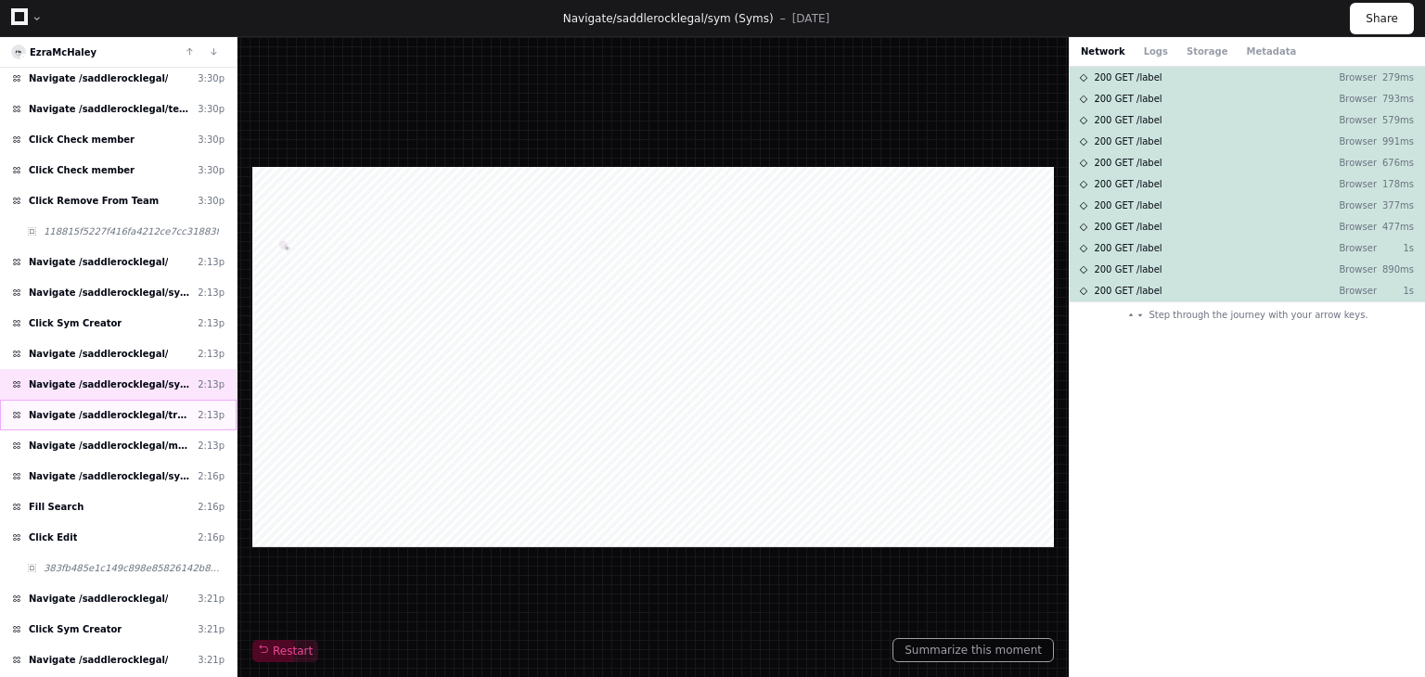
click at [154, 416] on div "Navigate /saddlerocklegal/training-plan (Training plan) 2:13p" at bounding box center [118, 415] width 237 height 31
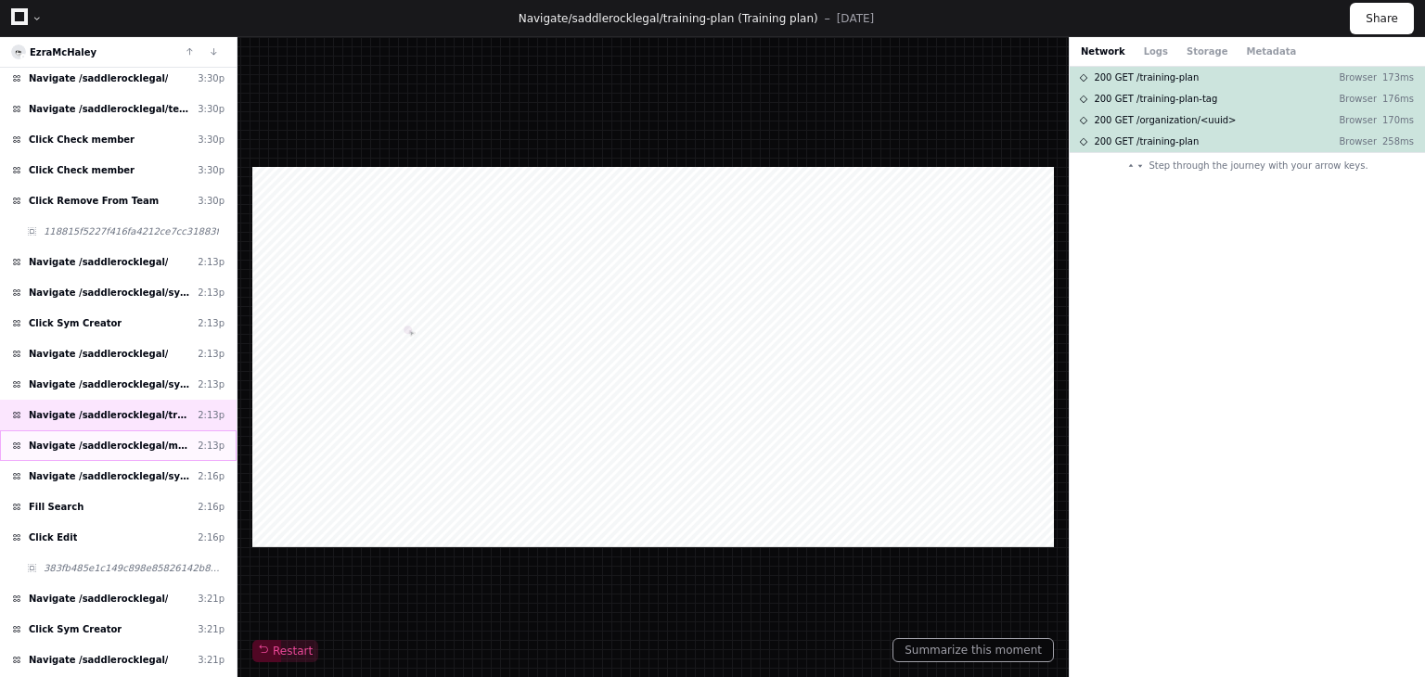
click at [157, 441] on span "Navigate /saddlerocklegal/modules (Modules)" at bounding box center [109, 446] width 161 height 14
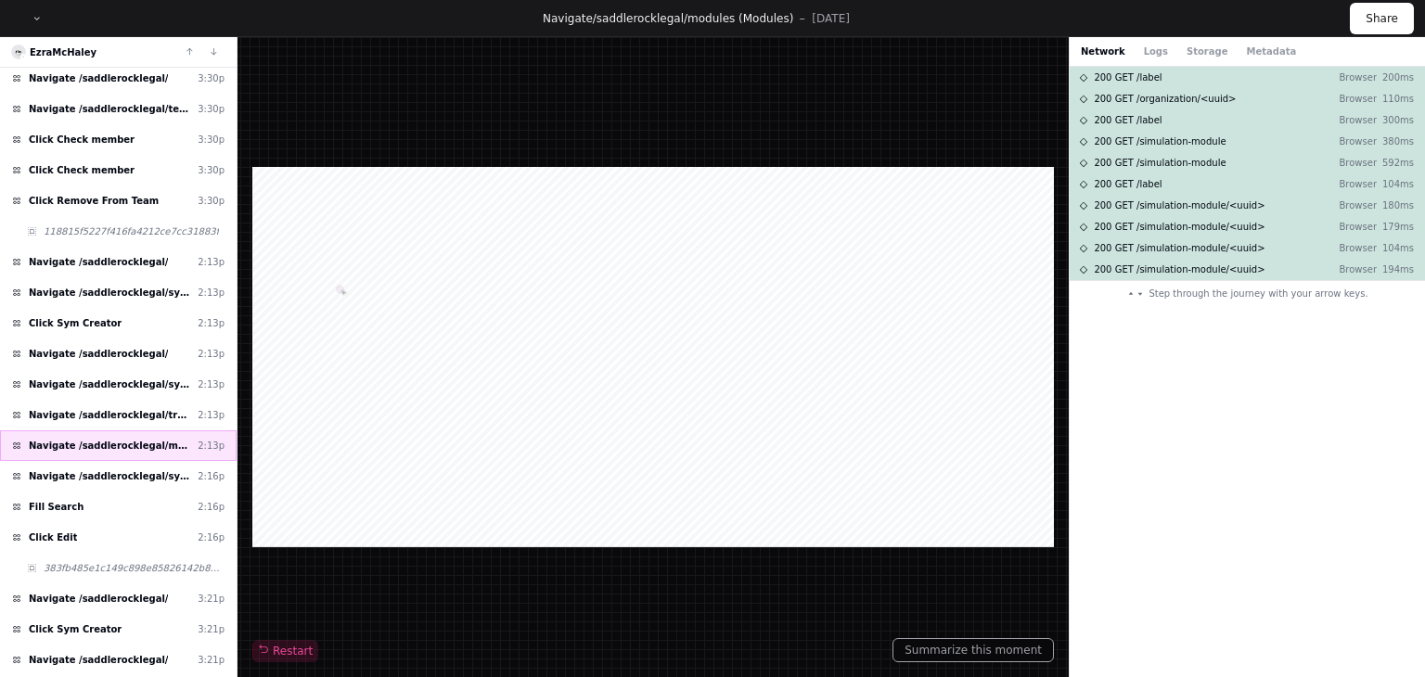
scroll to position [464, 0]
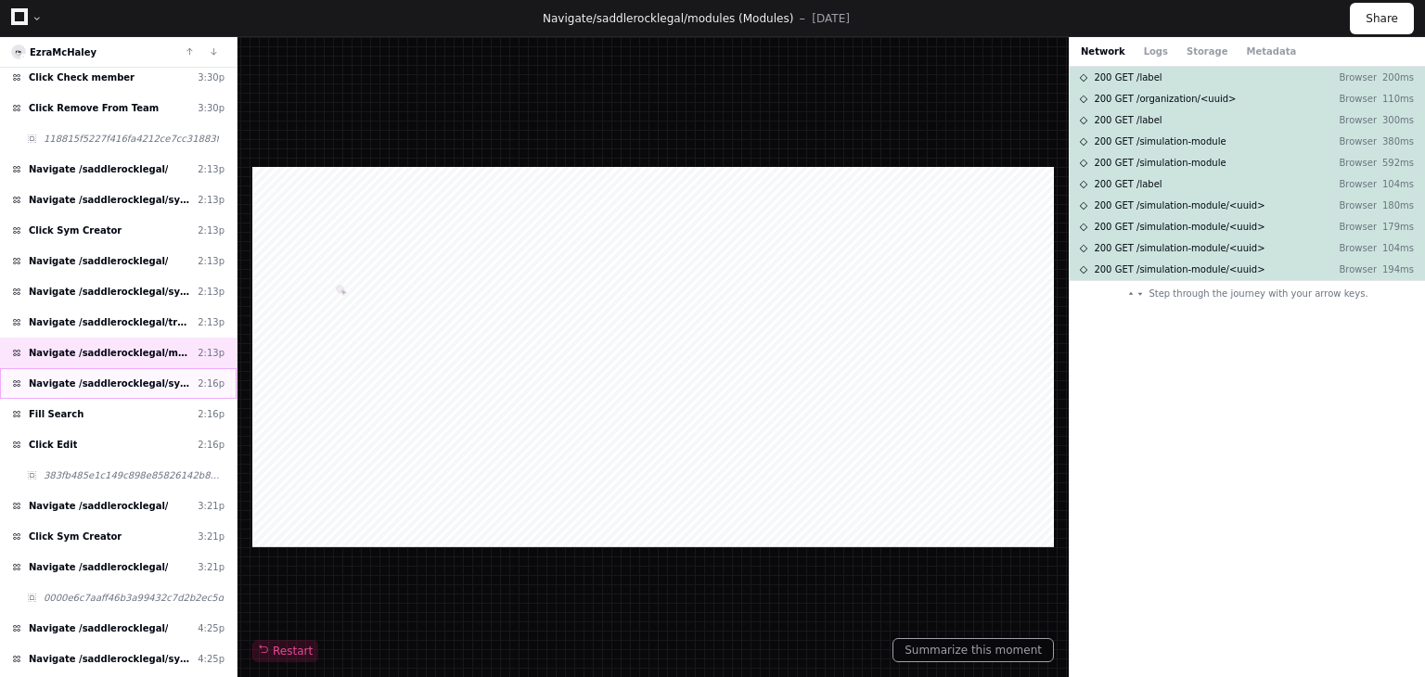
click at [148, 377] on span "Navigate /saddlerocklegal/sym (Syms)" at bounding box center [109, 384] width 161 height 14
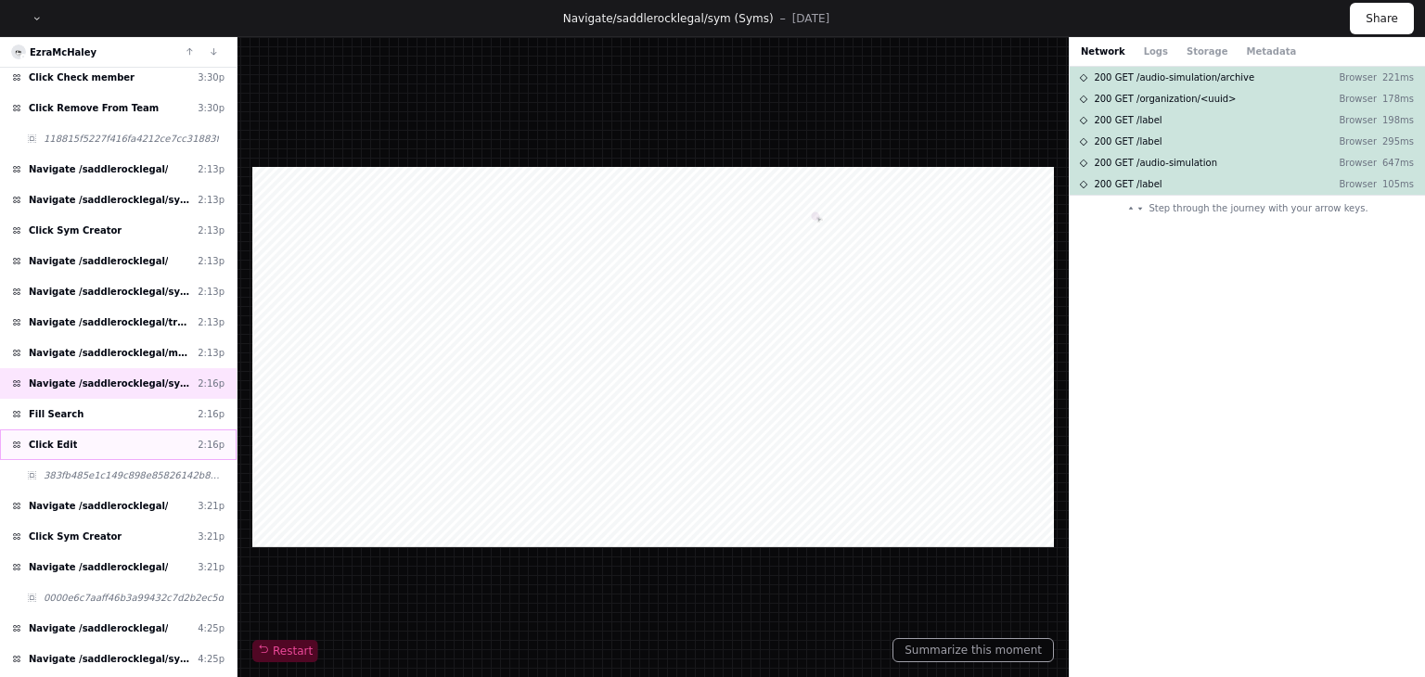
click at [101, 436] on div "Click Edit 2:16p" at bounding box center [118, 445] width 237 height 31
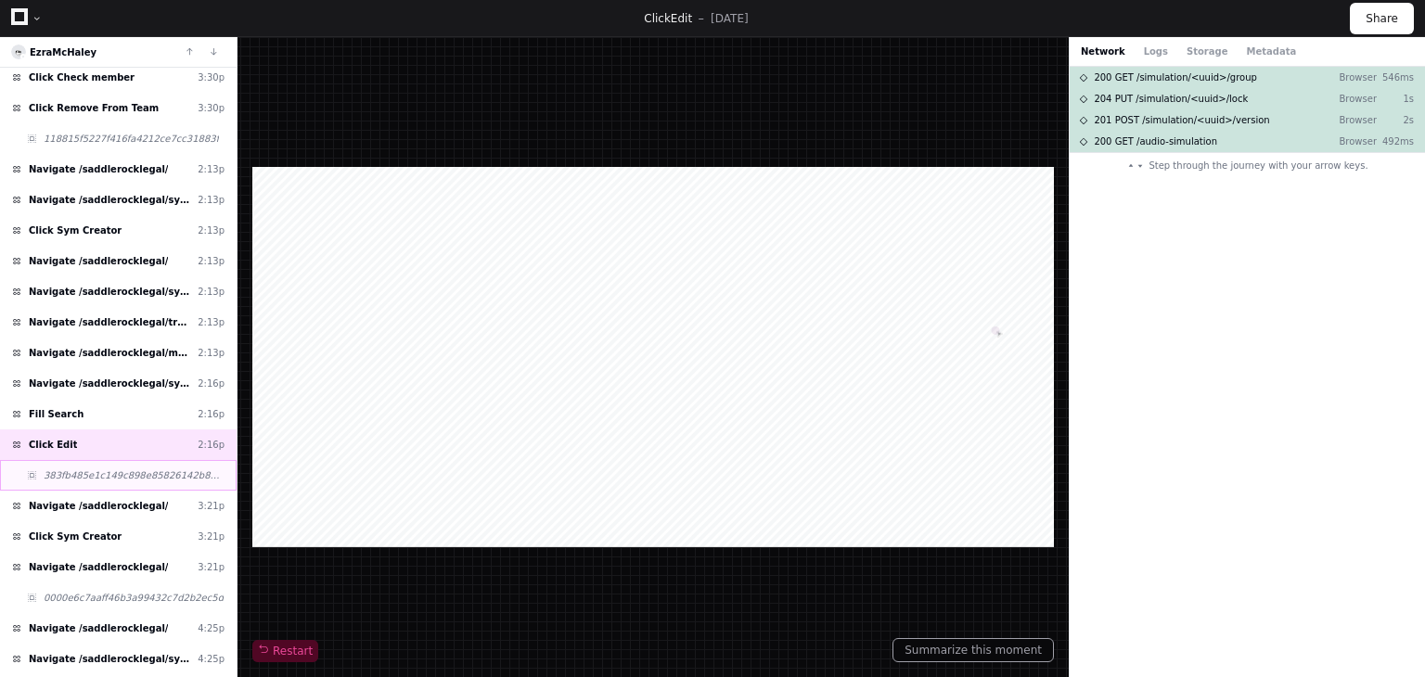
click at [130, 471] on span "383fb485e1c149c898e85826142b8924" at bounding box center [134, 476] width 181 height 14
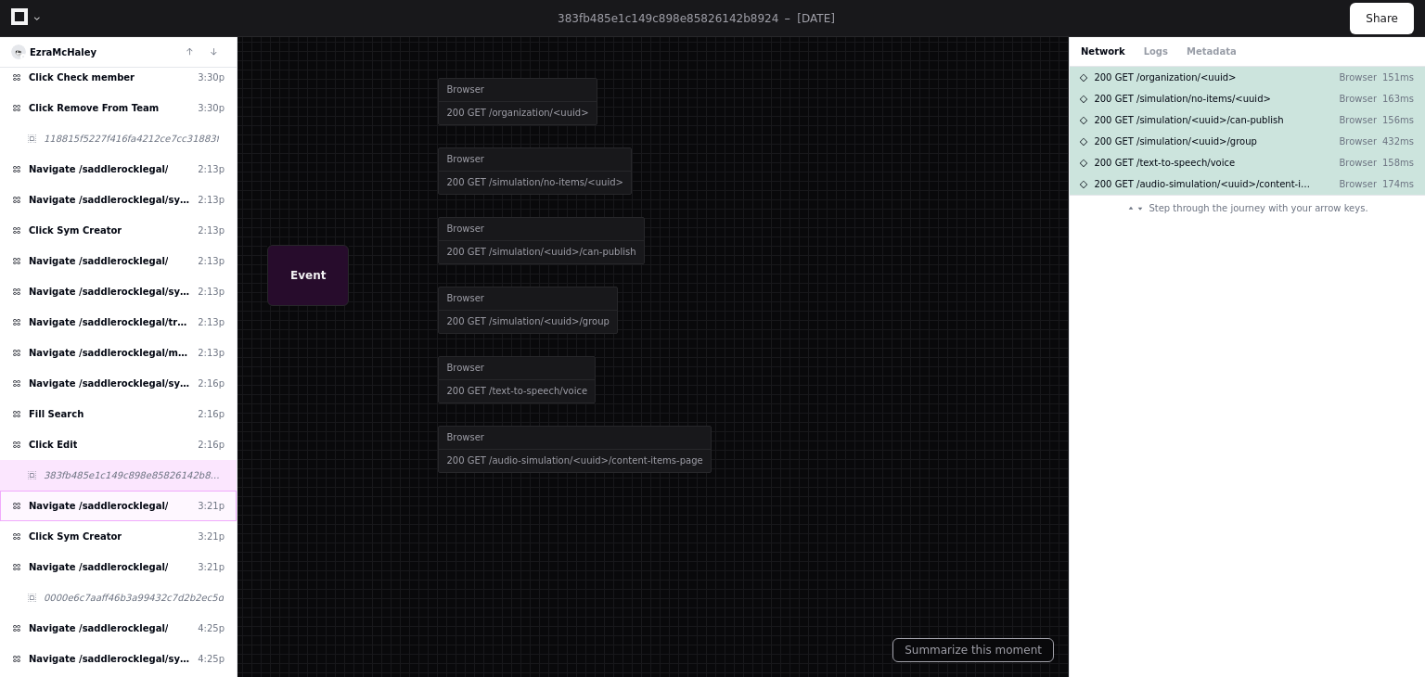
click at [129, 499] on span "Navigate /saddlerocklegal/" at bounding box center [98, 506] width 139 height 14
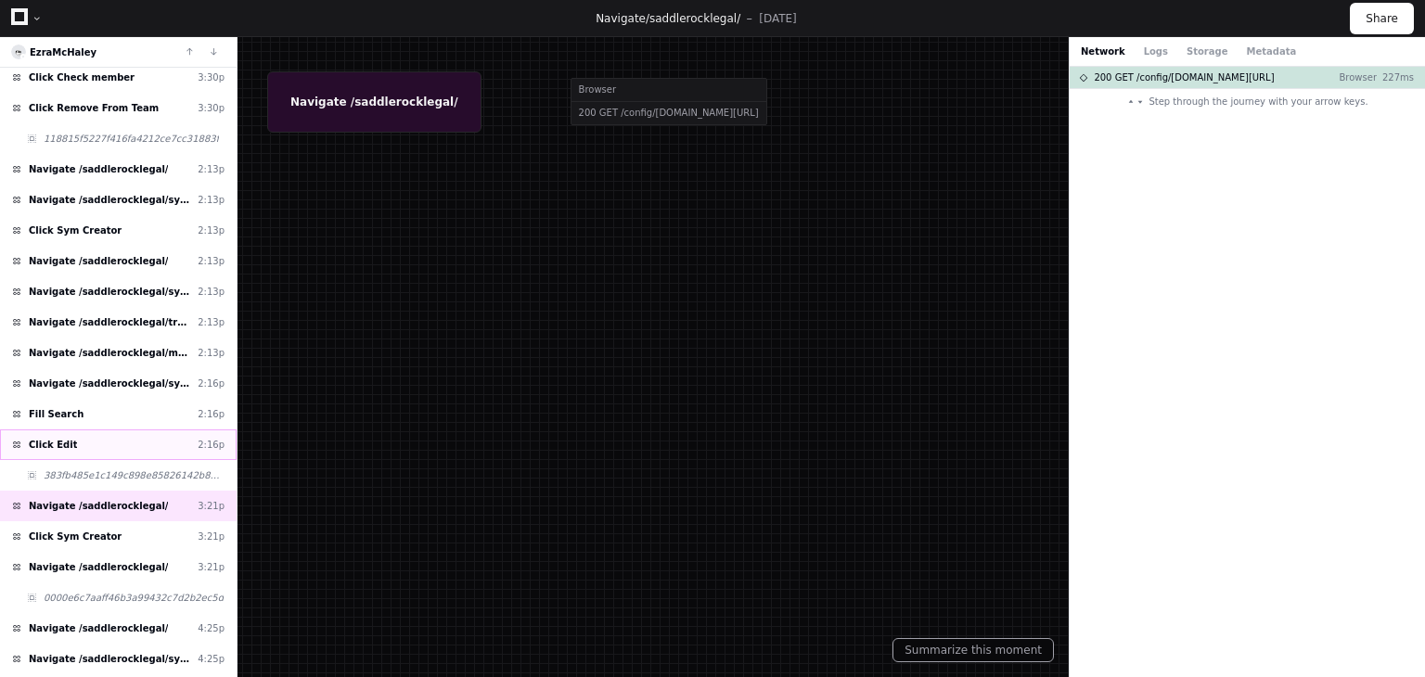
click at [126, 431] on div "Click Edit 2:16p" at bounding box center [118, 445] width 237 height 31
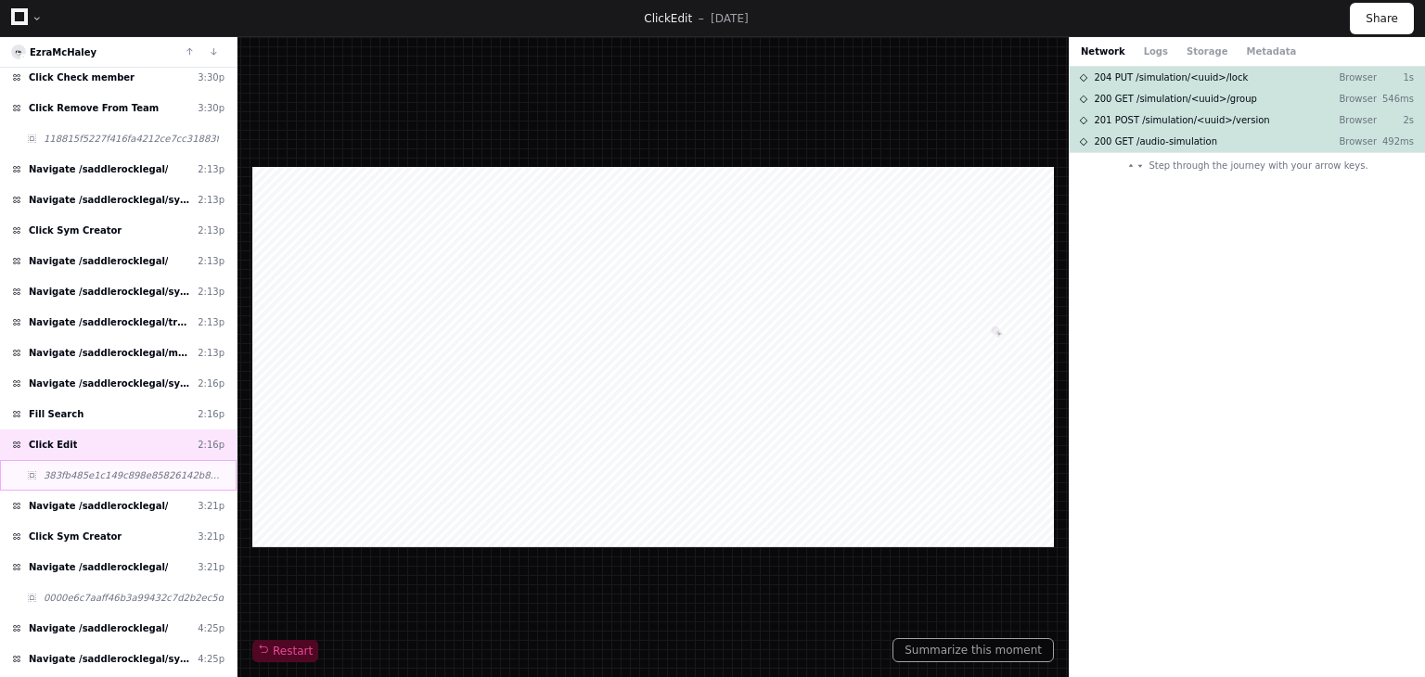
click at [110, 469] on span "383fb485e1c149c898e85826142b8924" at bounding box center [134, 476] width 181 height 14
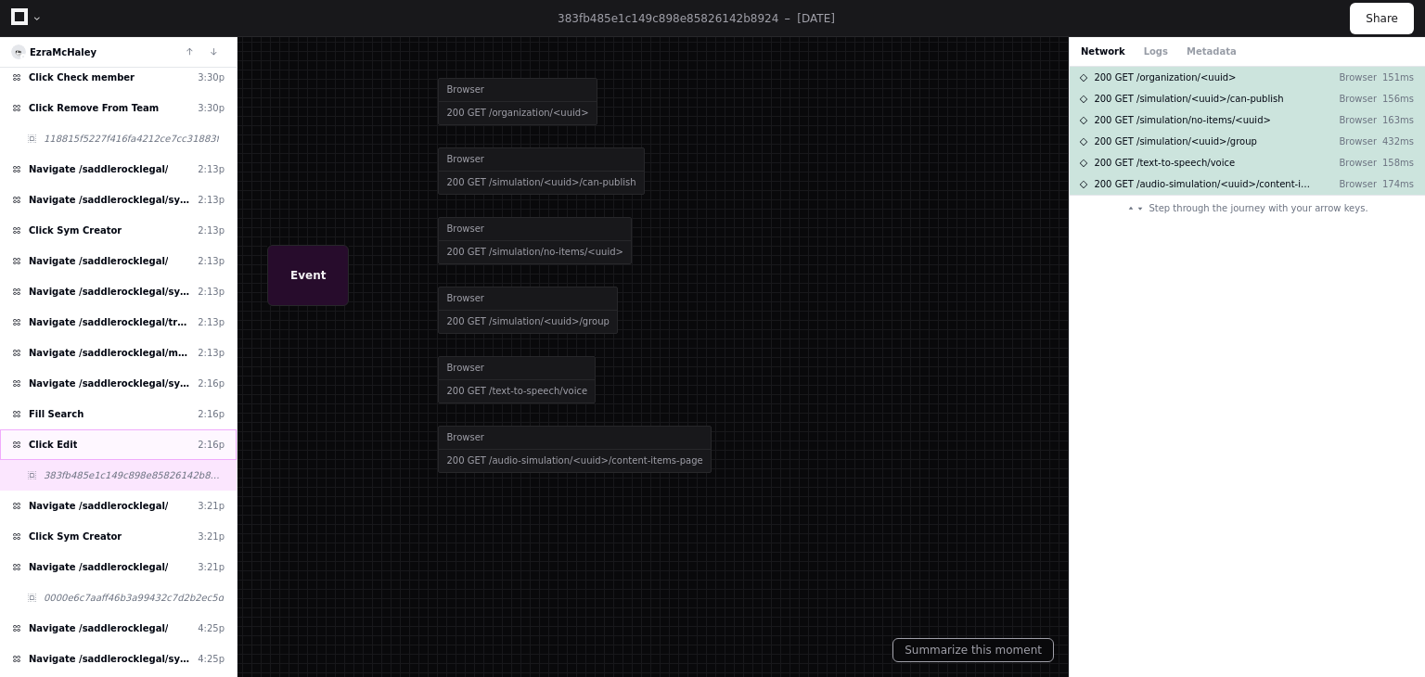
click at [122, 446] on div "Click Edit 2:16p" at bounding box center [118, 445] width 237 height 31
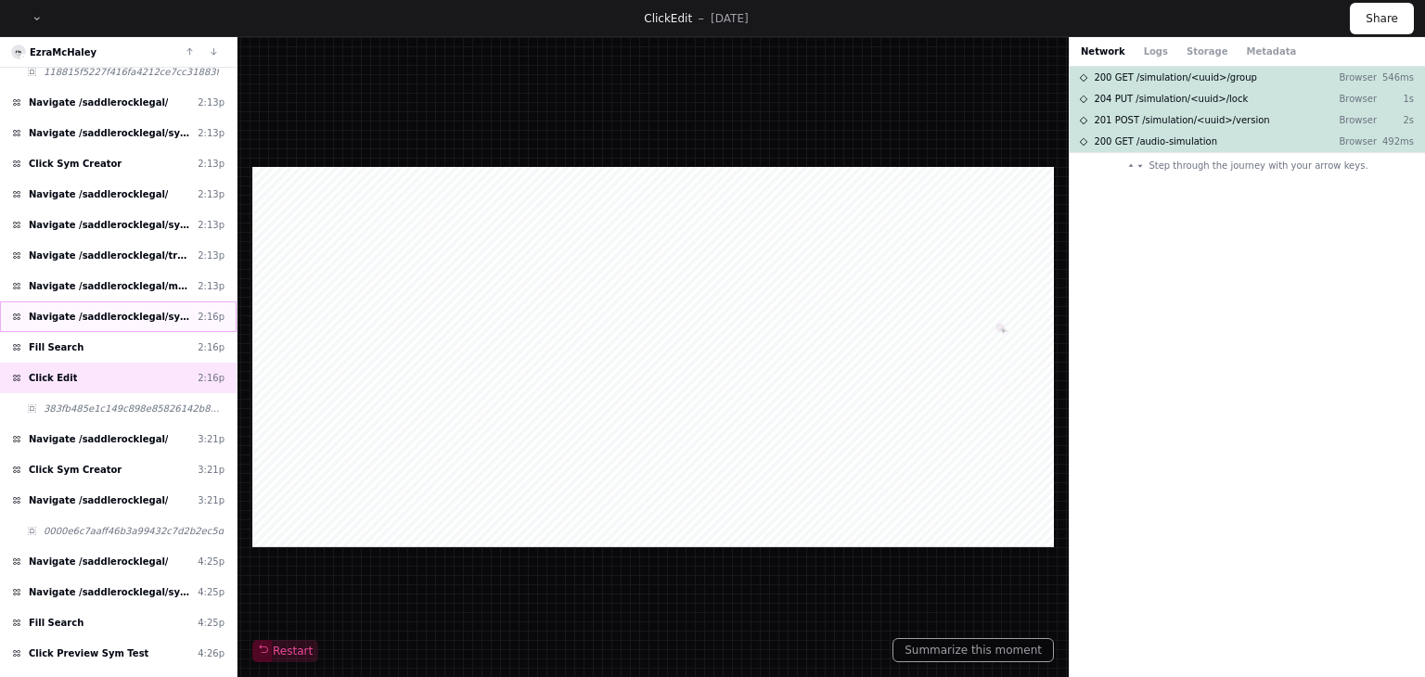
scroll to position [557, 0]
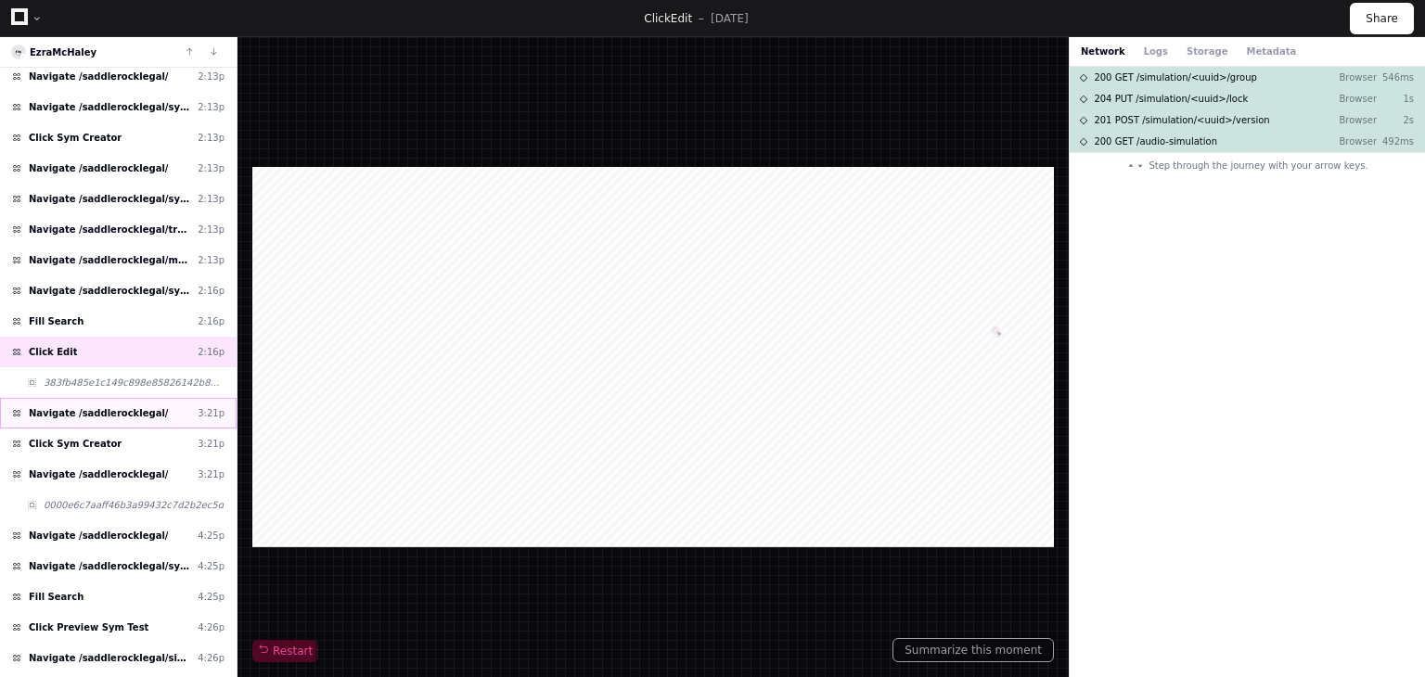
click at [177, 405] on div "Navigate /saddlerocklegal/ 3:21p" at bounding box center [118, 413] width 237 height 31
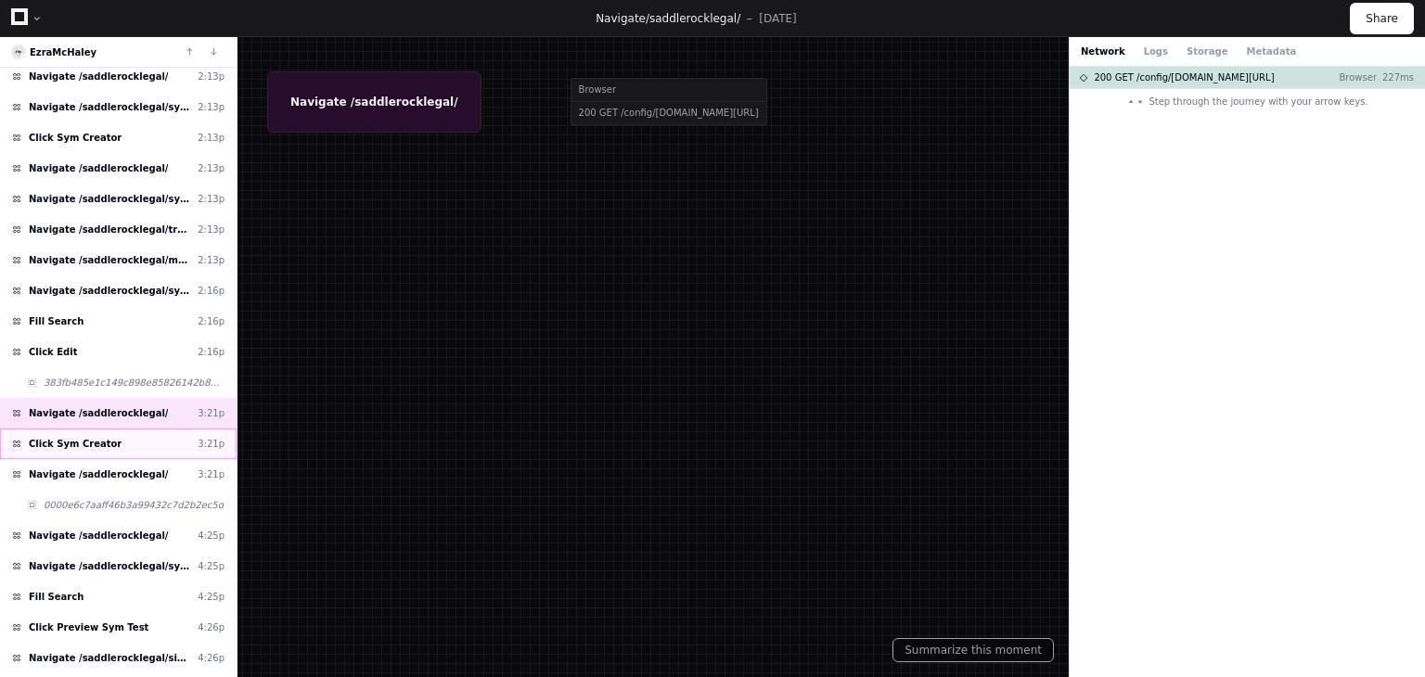
click at [119, 438] on div "Click Sym Creator 3:21p" at bounding box center [118, 444] width 237 height 31
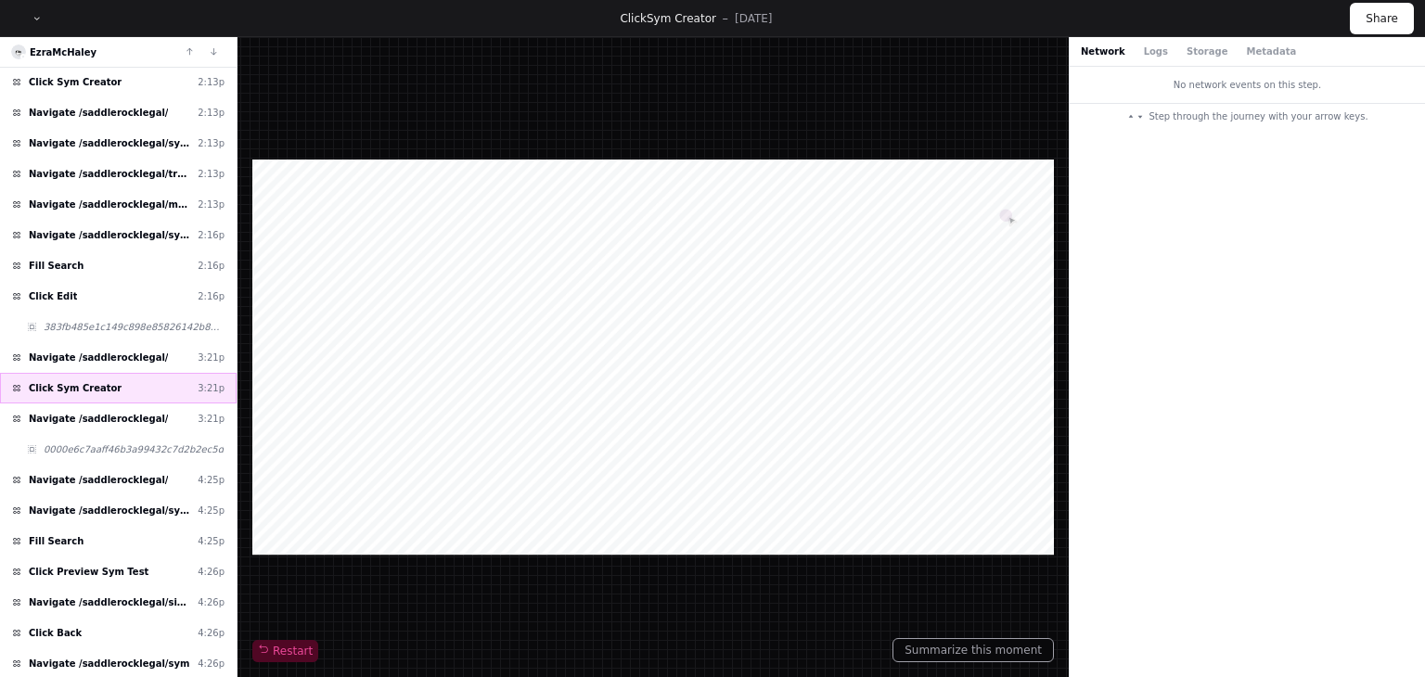
scroll to position [649, 0]
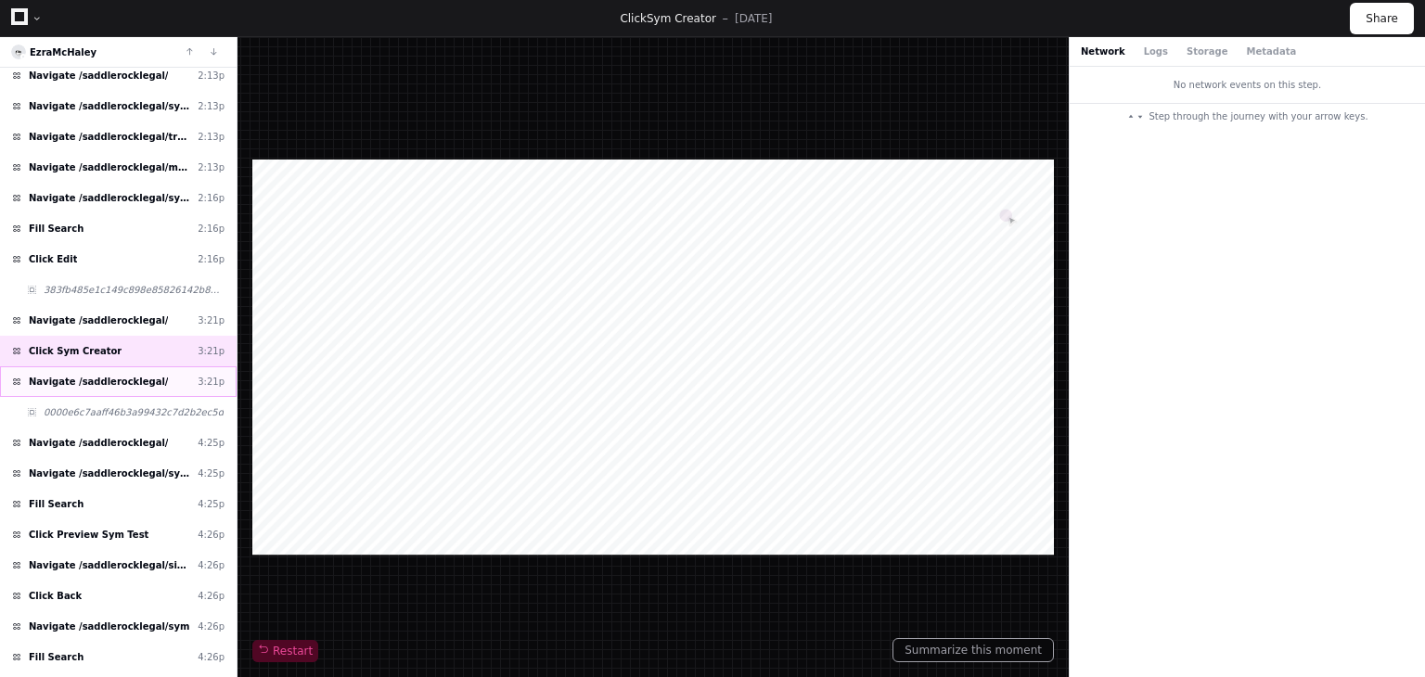
click at [183, 373] on div "Navigate /saddlerocklegal/ 3:21p" at bounding box center [118, 381] width 237 height 31
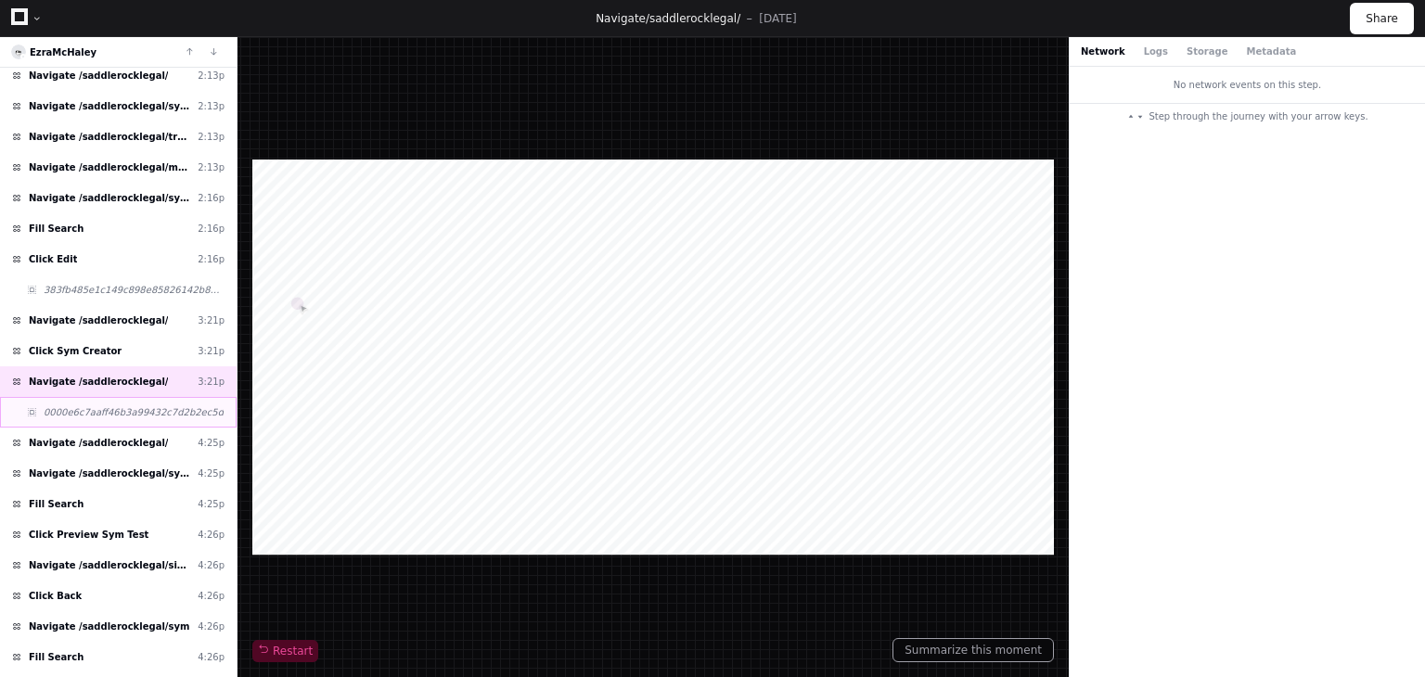
click at [152, 405] on span "0000e6c7aaff46b3a99432c7d2b2ec5d" at bounding box center [134, 412] width 180 height 14
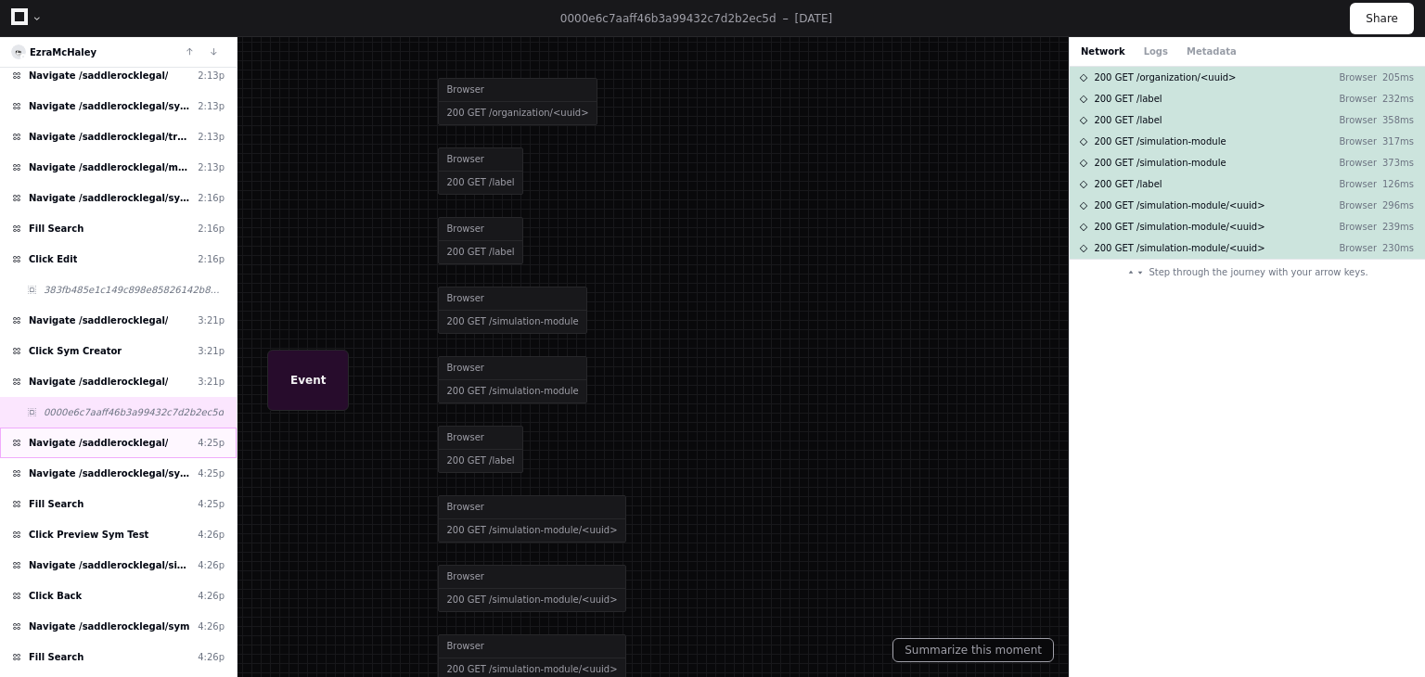
click at [193, 435] on div "Navigate /saddlerocklegal/ 4:25p" at bounding box center [118, 443] width 237 height 31
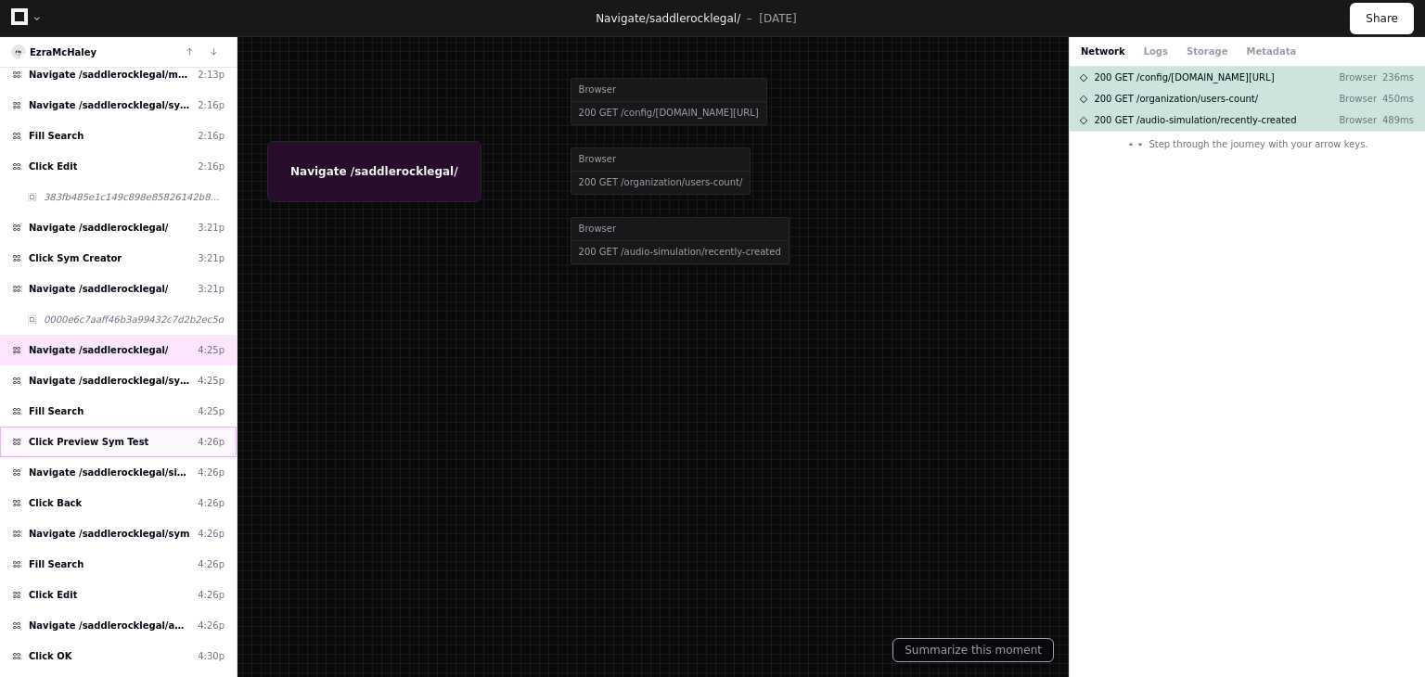
click at [134, 433] on div "Click Preview Sym Test 4:26p" at bounding box center [118, 442] width 237 height 31
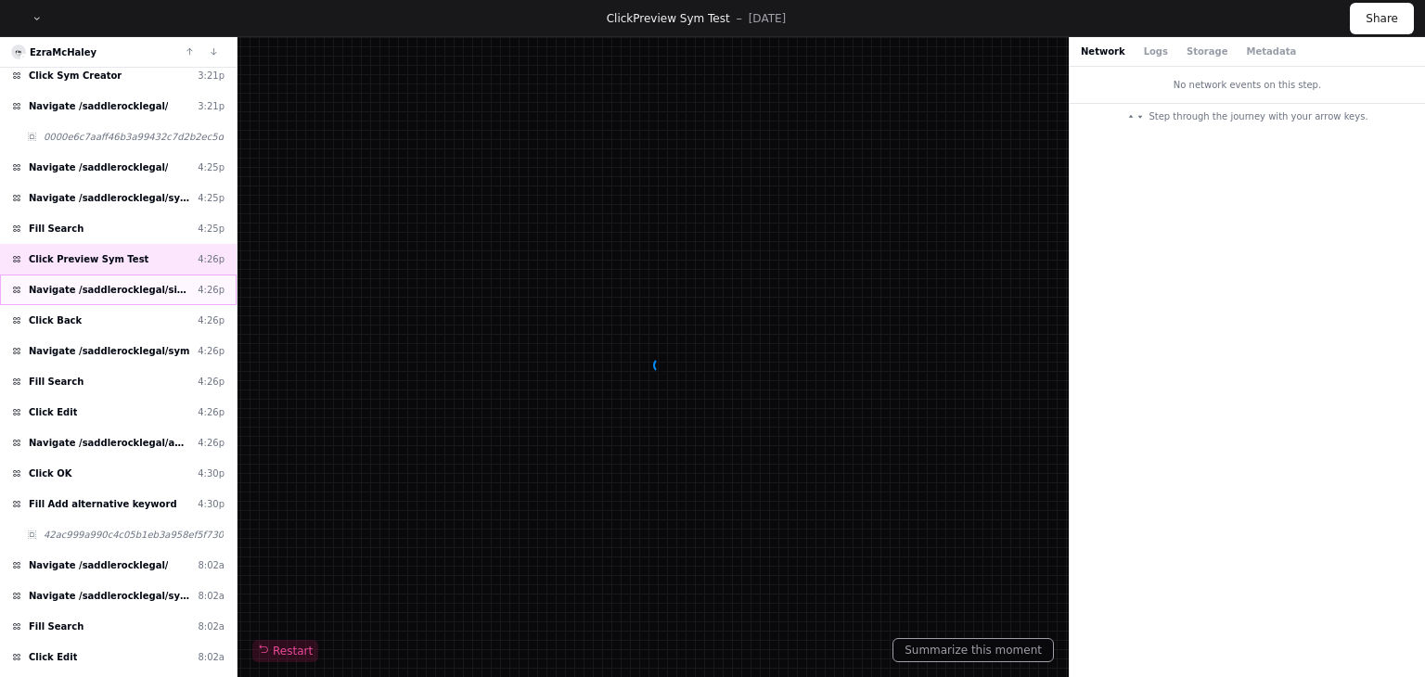
scroll to position [928, 0]
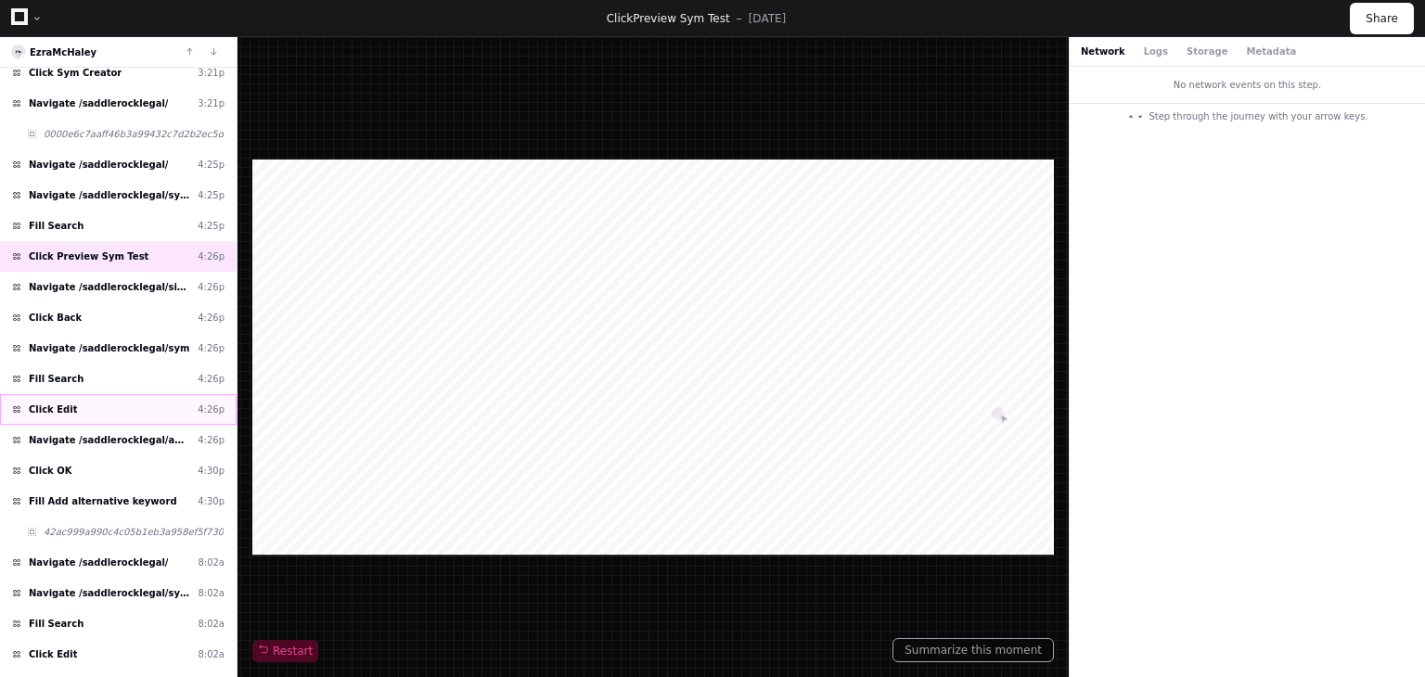
click at [105, 398] on div "Click Edit 4:26p" at bounding box center [118, 409] width 237 height 31
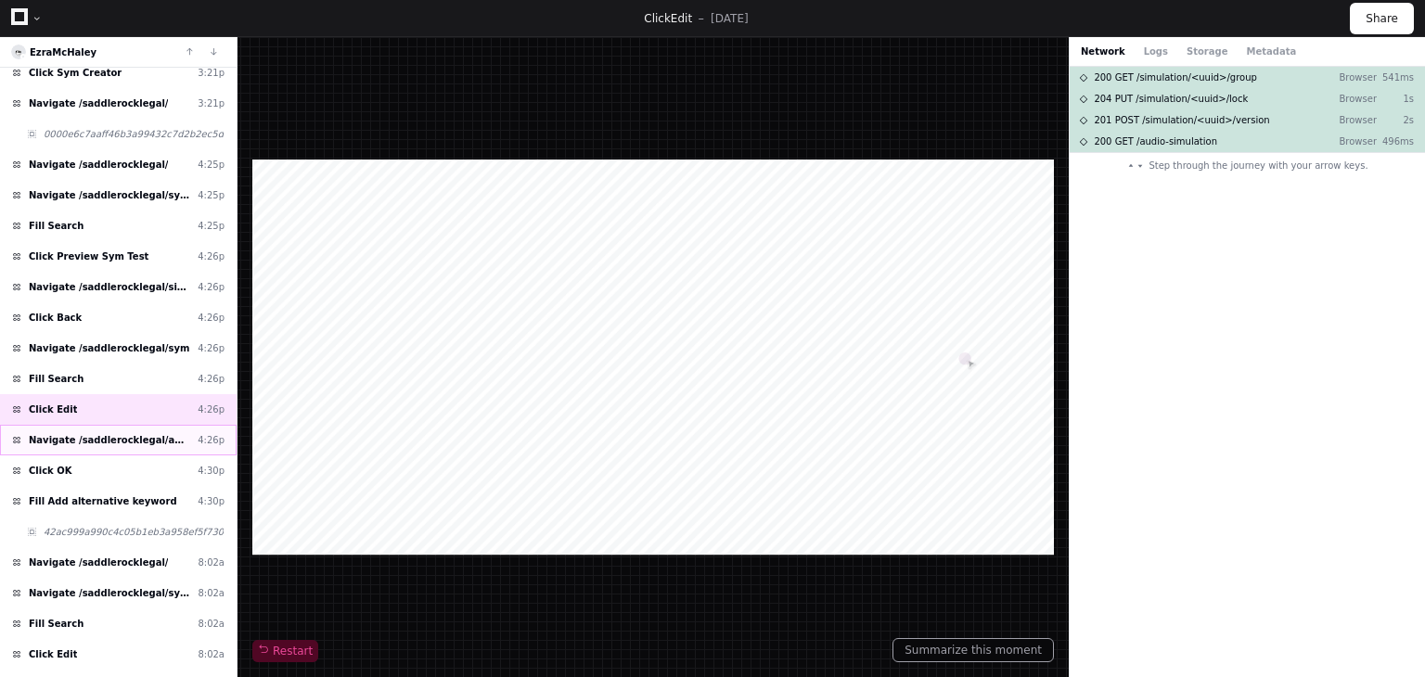
click at [114, 433] on span "Navigate /saddlerocklegal/audio-simulation/*/create-sym" at bounding box center [109, 440] width 161 height 14
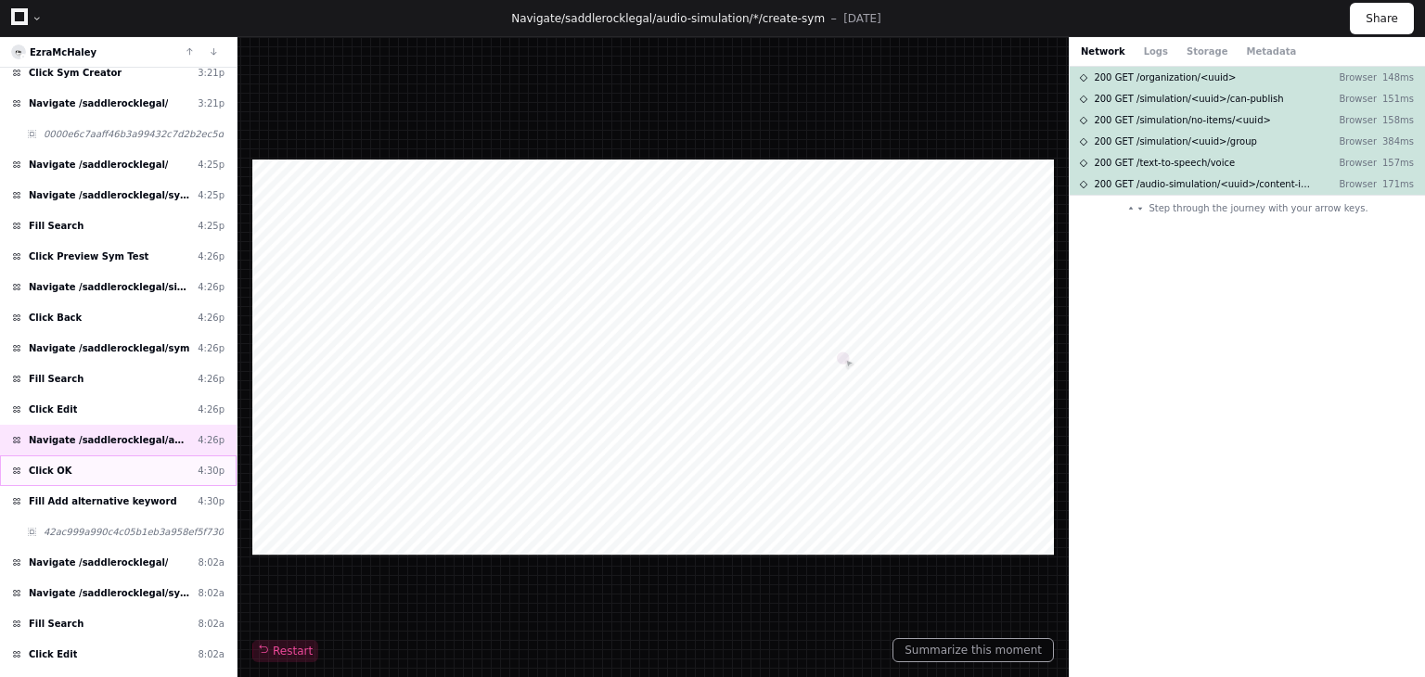
click at [106, 456] on div "Click OK 4:30p" at bounding box center [118, 471] width 237 height 31
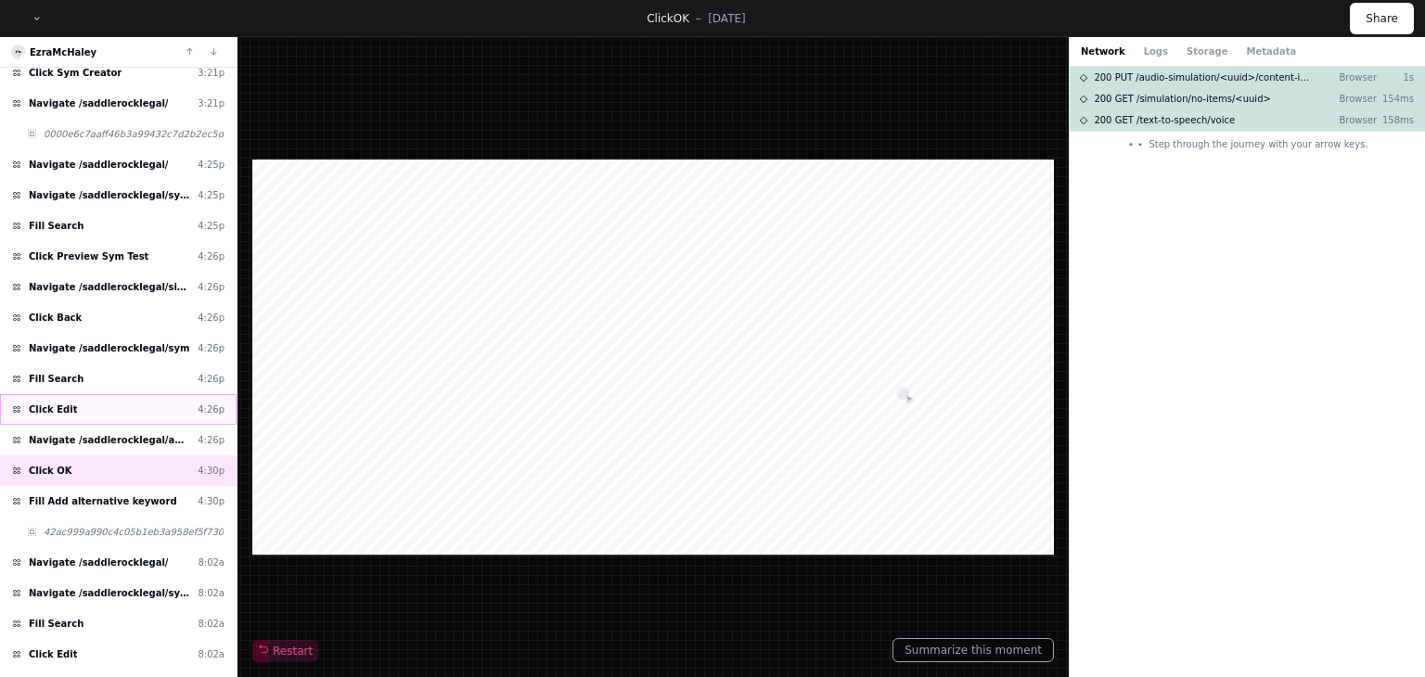
scroll to position [1021, 0]
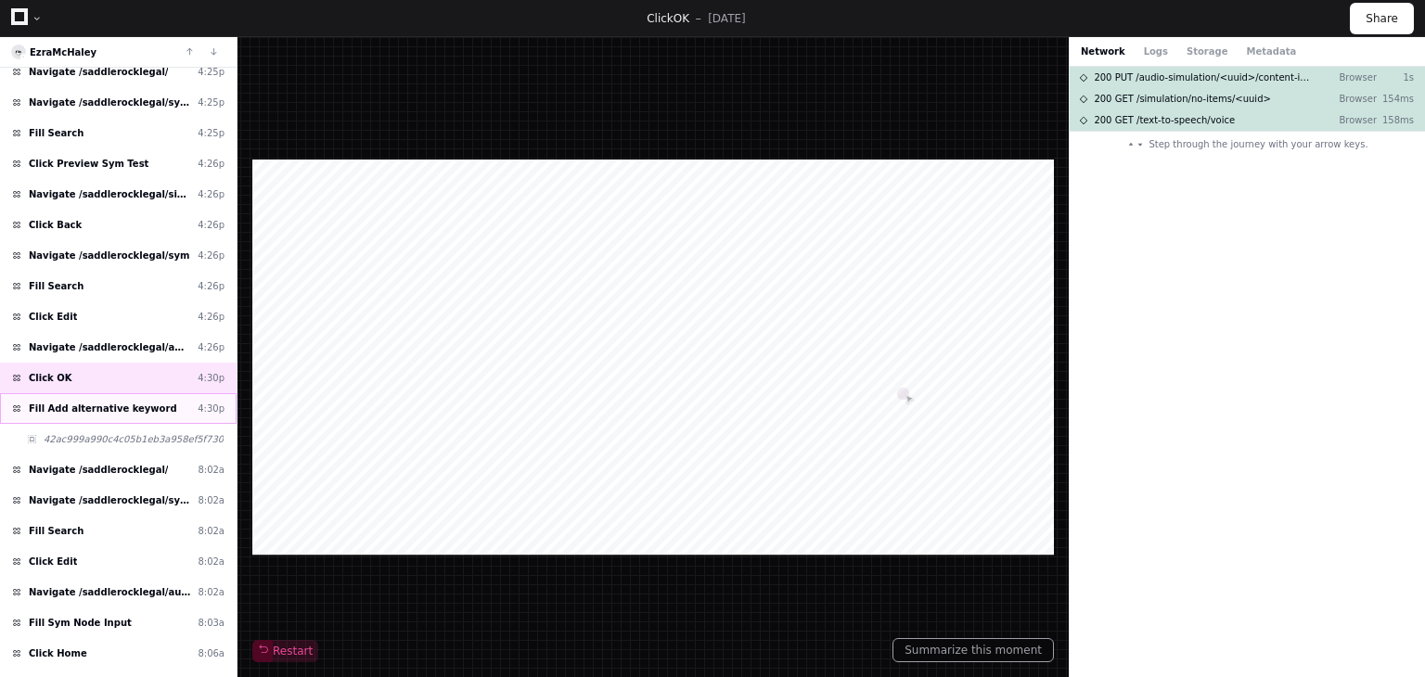
click at [156, 394] on div "Fill Add alternative keyword 4:30p" at bounding box center [118, 408] width 237 height 31
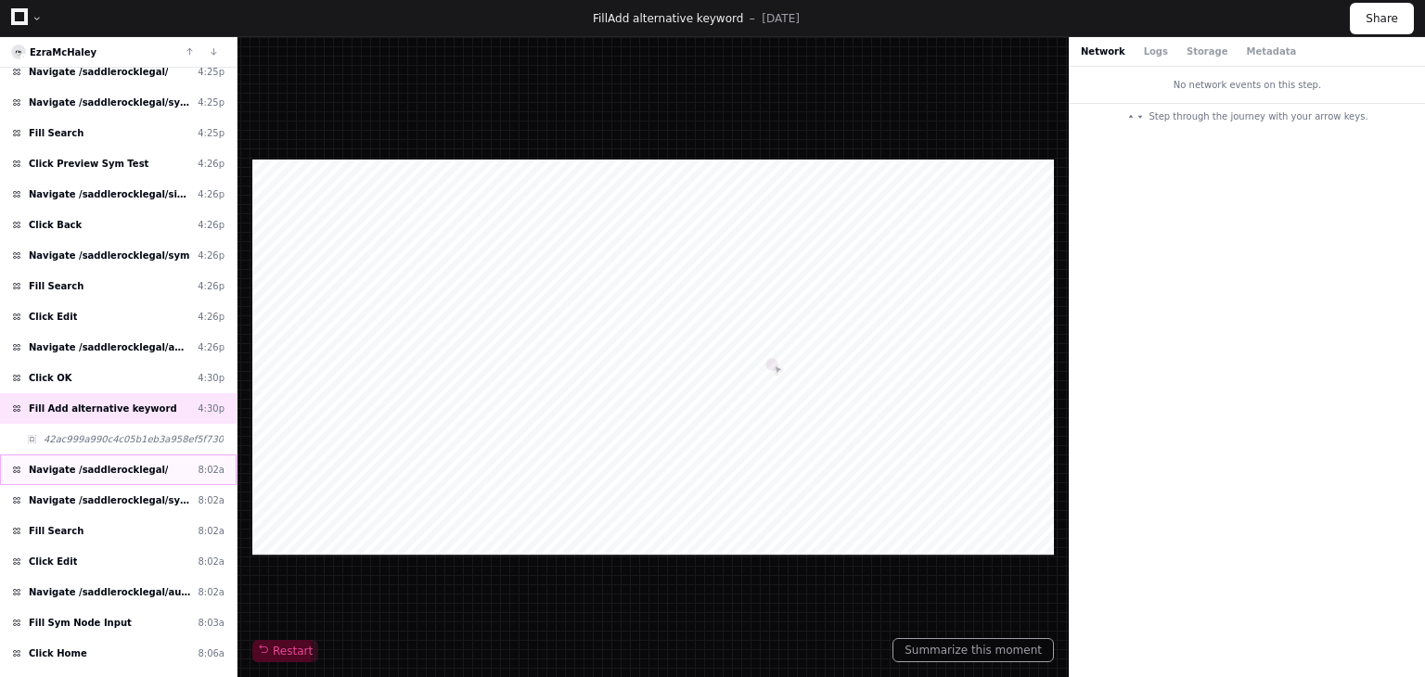
click at [151, 455] on div "Navigate /saddlerocklegal/ 8:02a" at bounding box center [118, 470] width 237 height 31
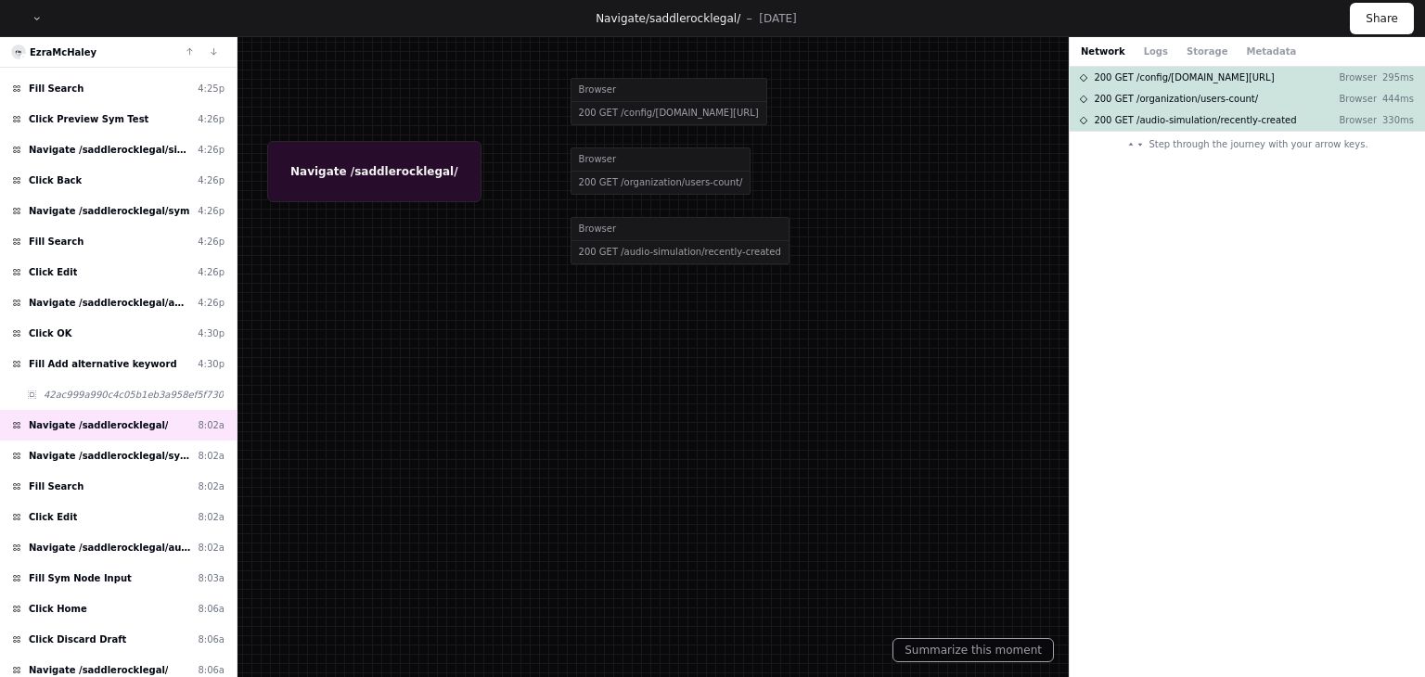
scroll to position [186, 0]
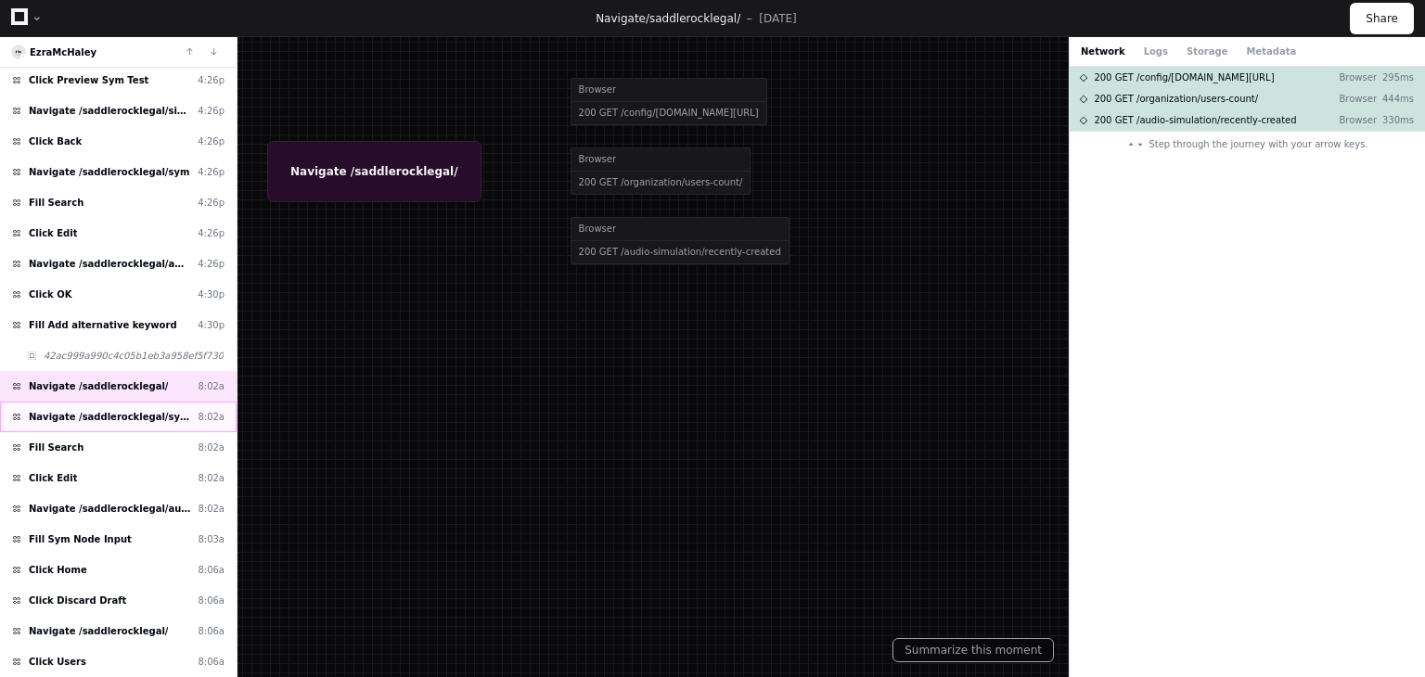
click at [64, 410] on span "Navigate /saddlerocklegal/sym (Syms)" at bounding box center [109, 417] width 161 height 14
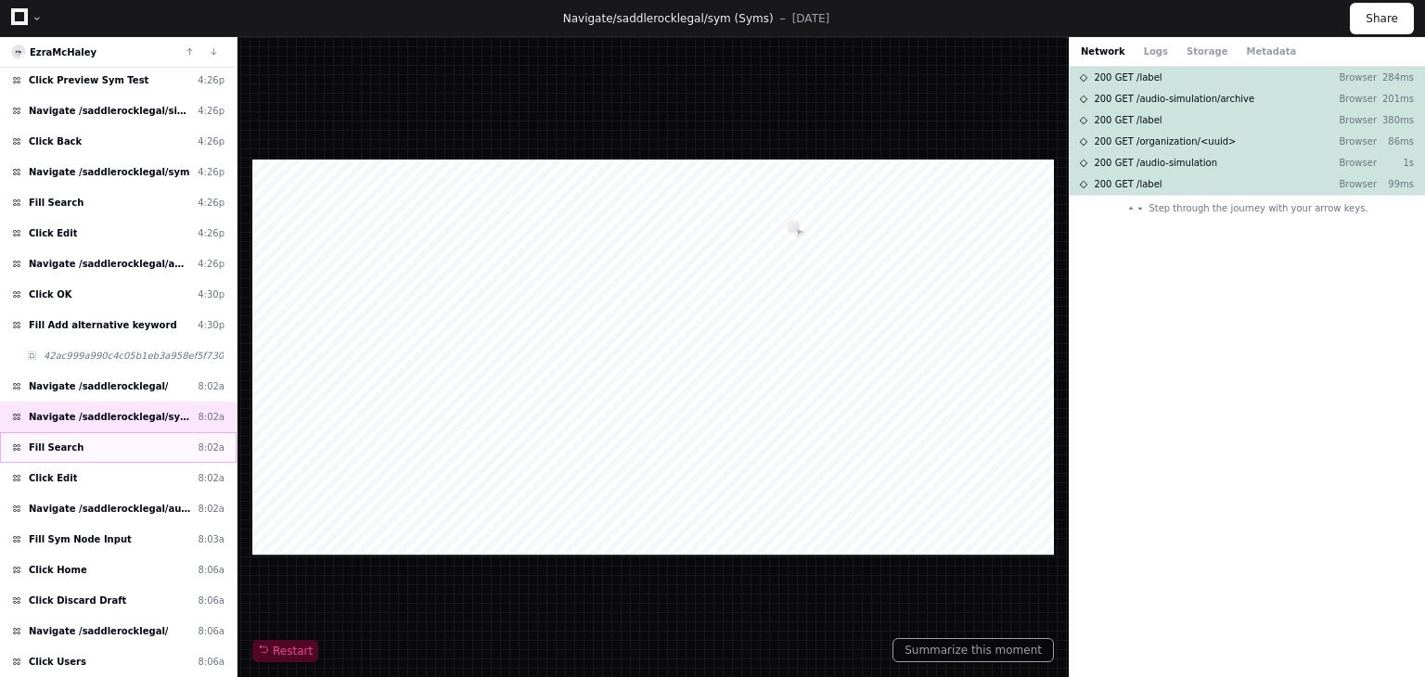
click at [88, 448] on div "Fill Search 8:02a" at bounding box center [118, 447] width 237 height 31
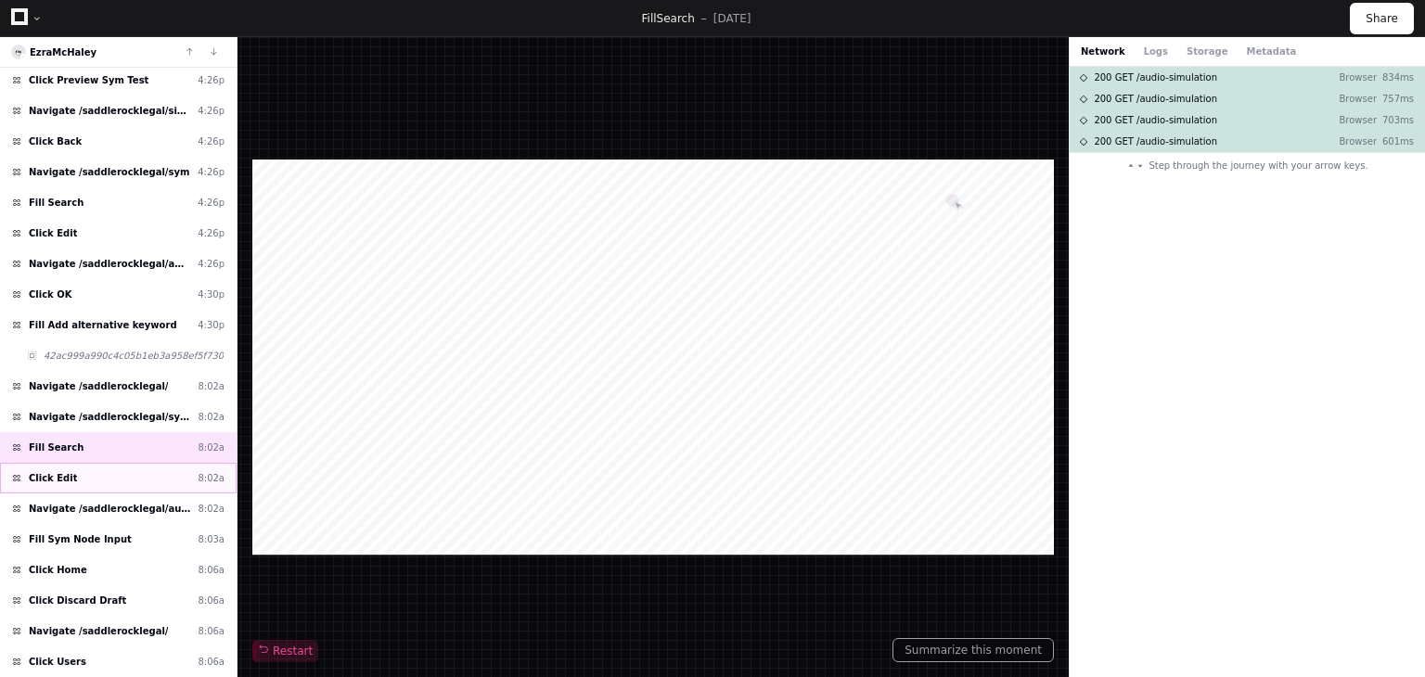
click at [99, 475] on div "Click Edit 8:02a" at bounding box center [118, 478] width 237 height 31
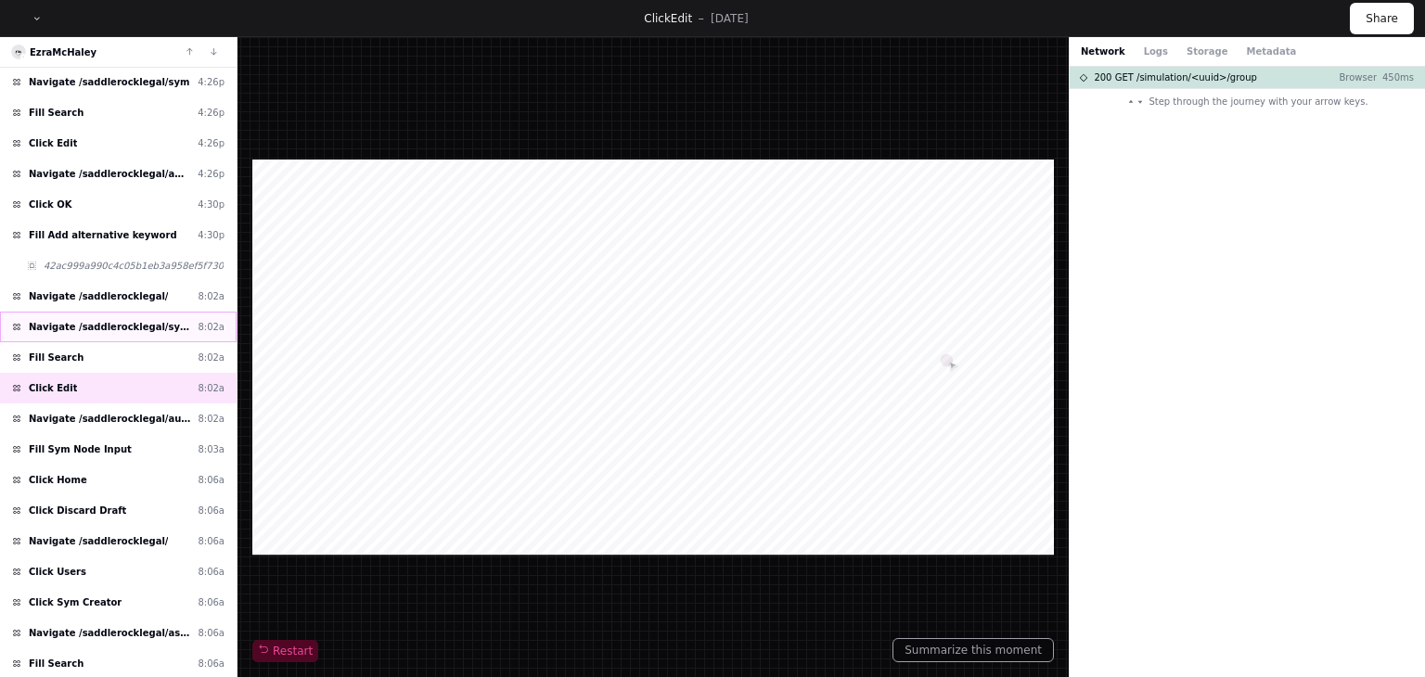
scroll to position [278, 0]
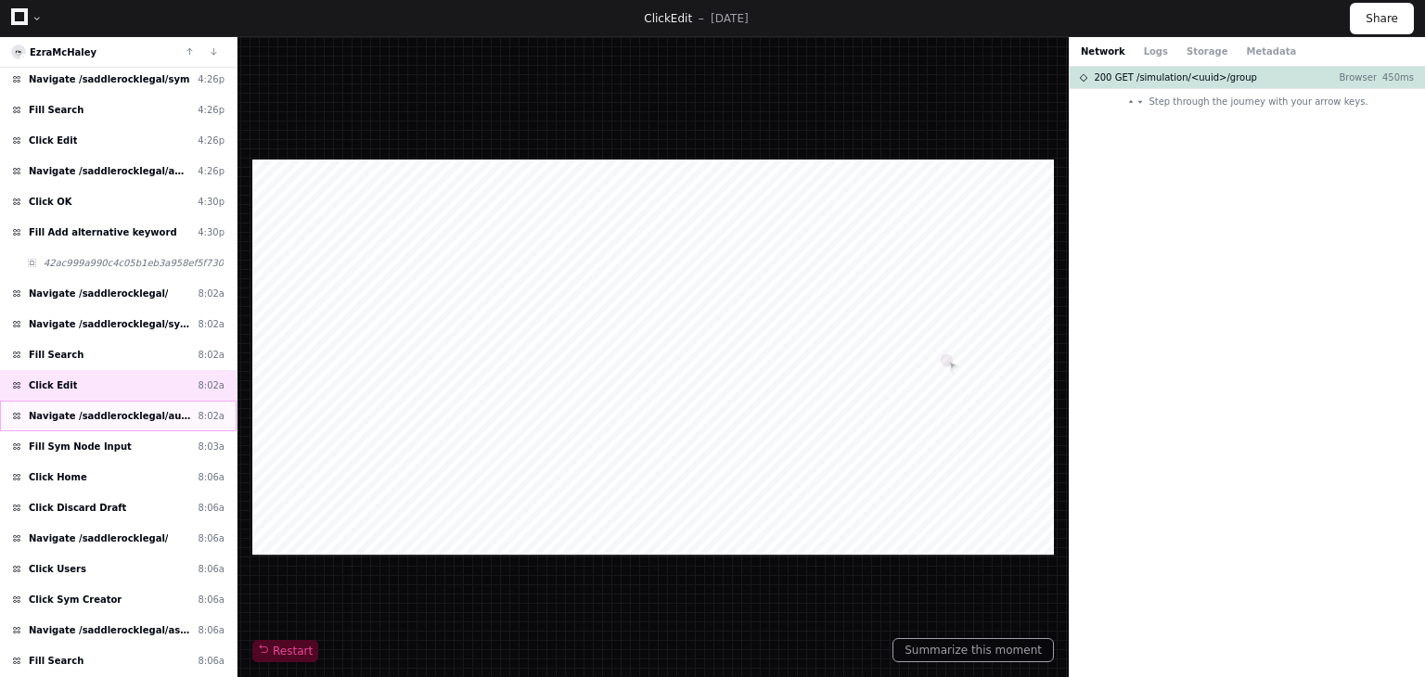
click at [127, 418] on div "Navigate /saddlerocklegal/audio-simulation/*/create-sym 8:02a" at bounding box center [118, 416] width 237 height 31
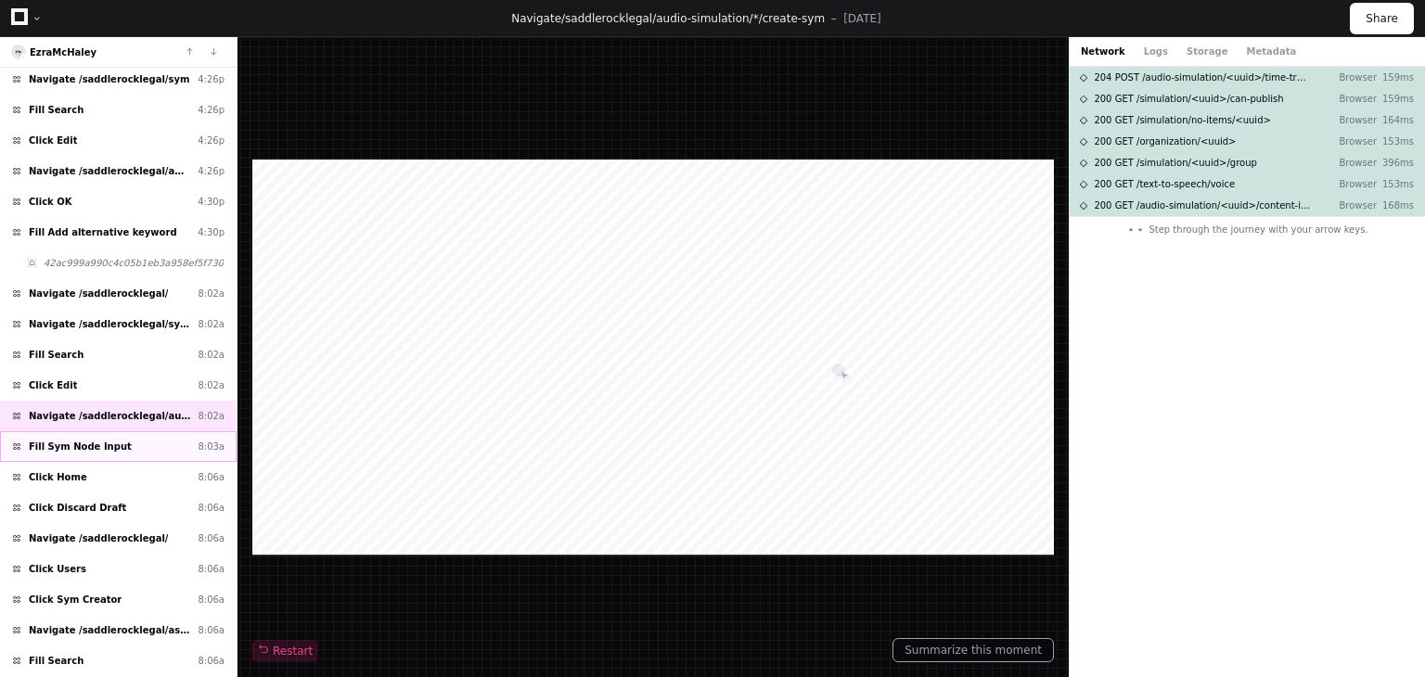
click at [121, 439] on div "Fill Sym Node Input 8:03a" at bounding box center [118, 446] width 237 height 31
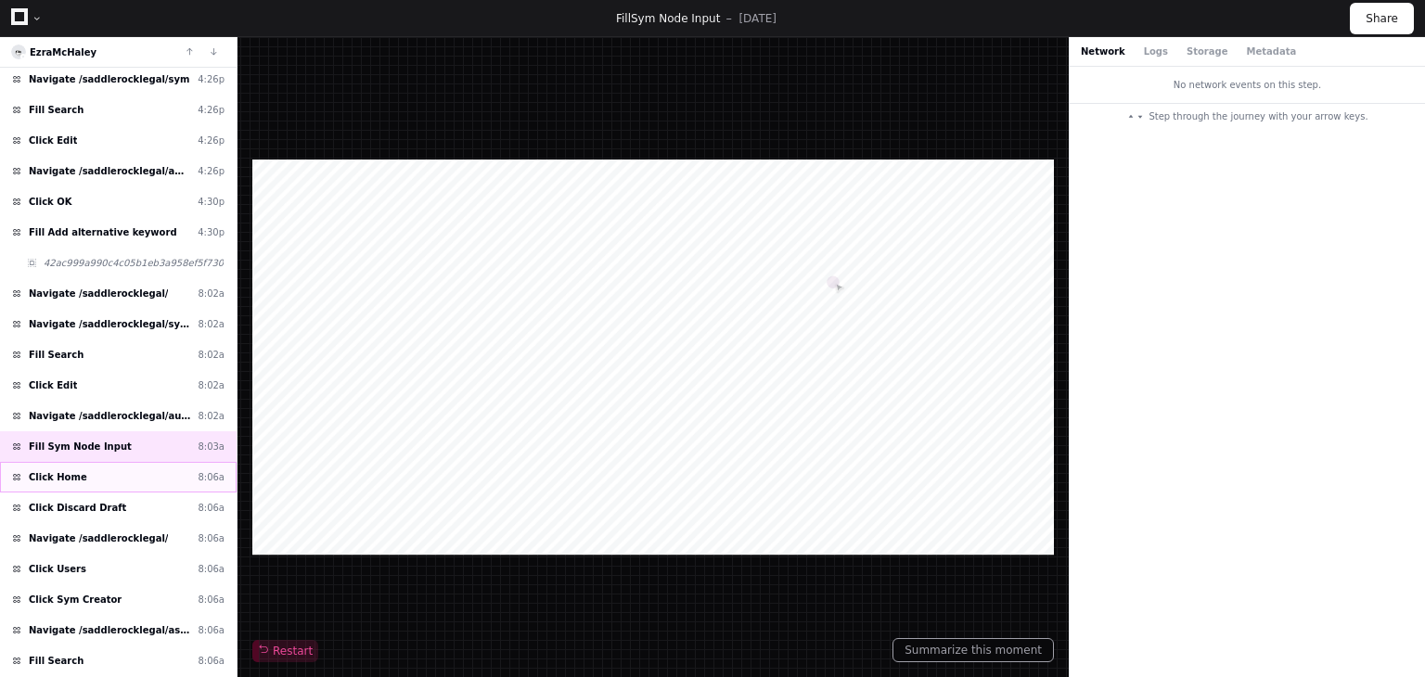
click at [90, 469] on div "Click Home 8:06a" at bounding box center [118, 477] width 237 height 31
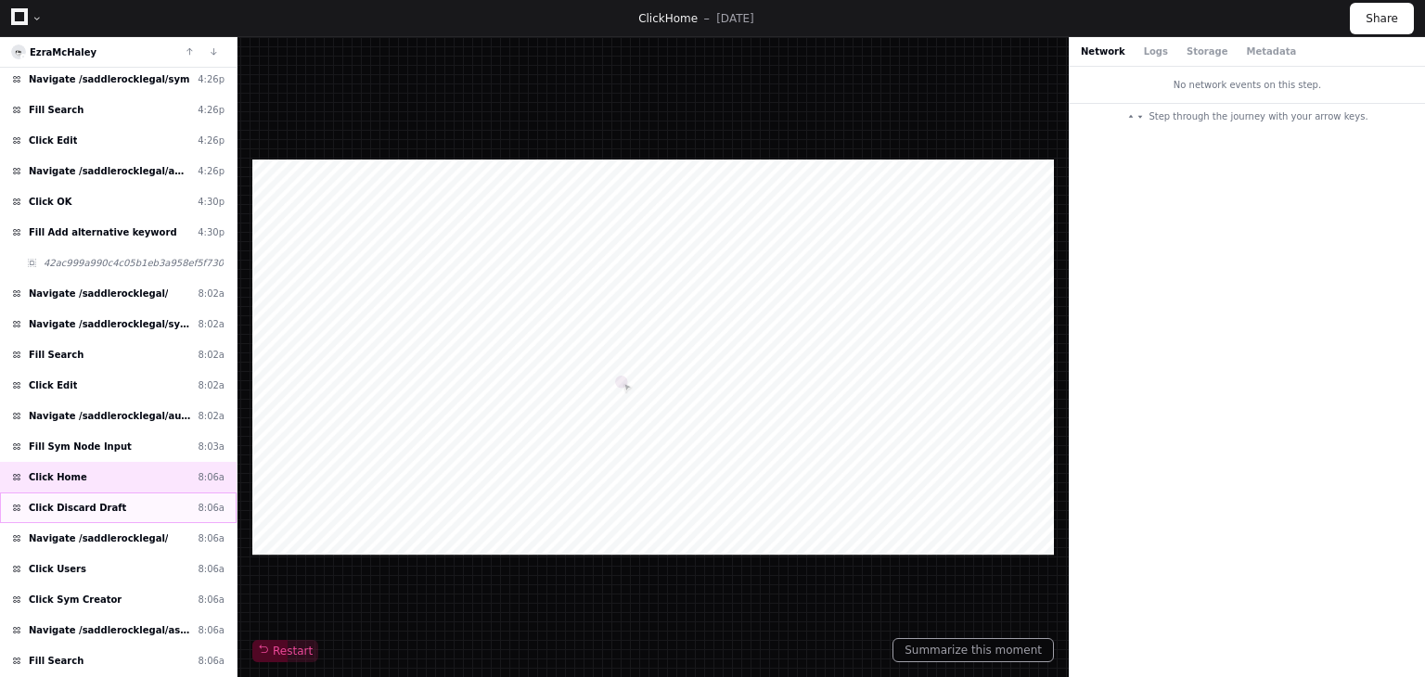
click at [124, 496] on div "Click Discard Draft 8:06a" at bounding box center [118, 508] width 237 height 31
click at [107, 440] on span "Fill Sym Node Input" at bounding box center [80, 447] width 103 height 14
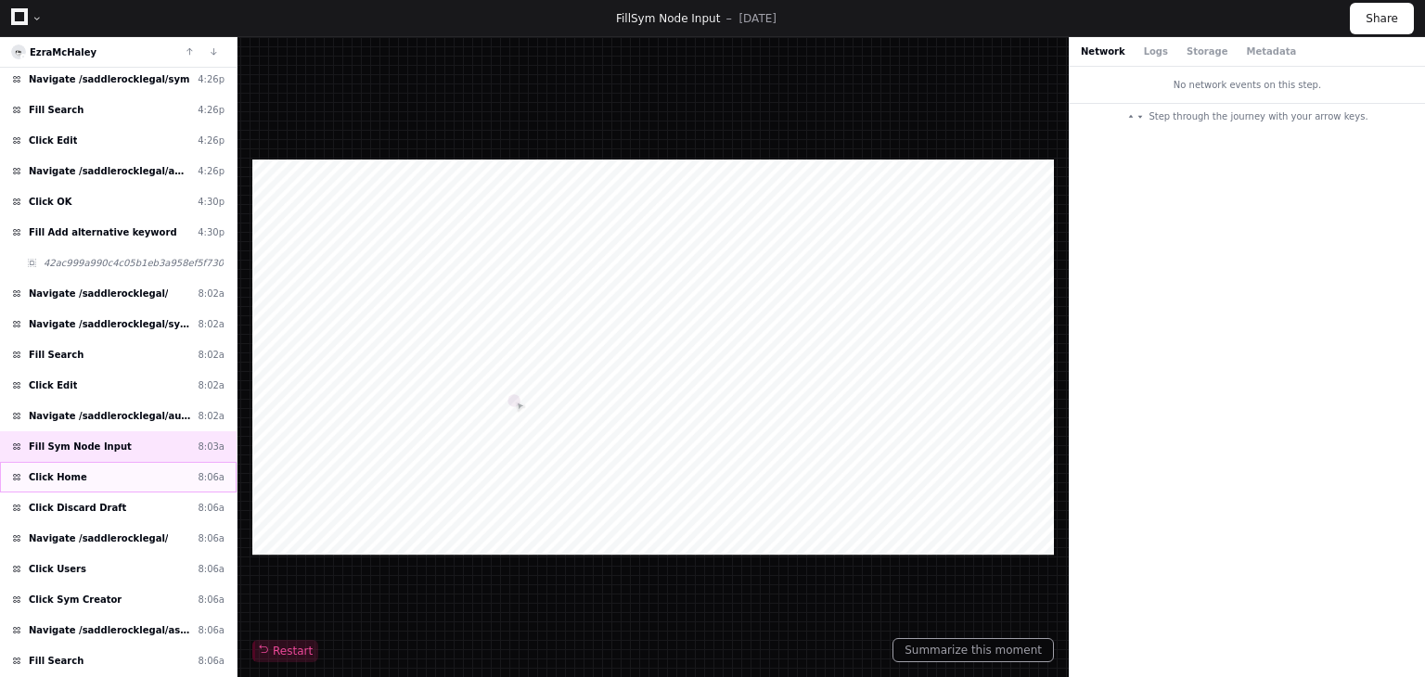
click at [109, 474] on div "Click Home 8:06a" at bounding box center [118, 477] width 237 height 31
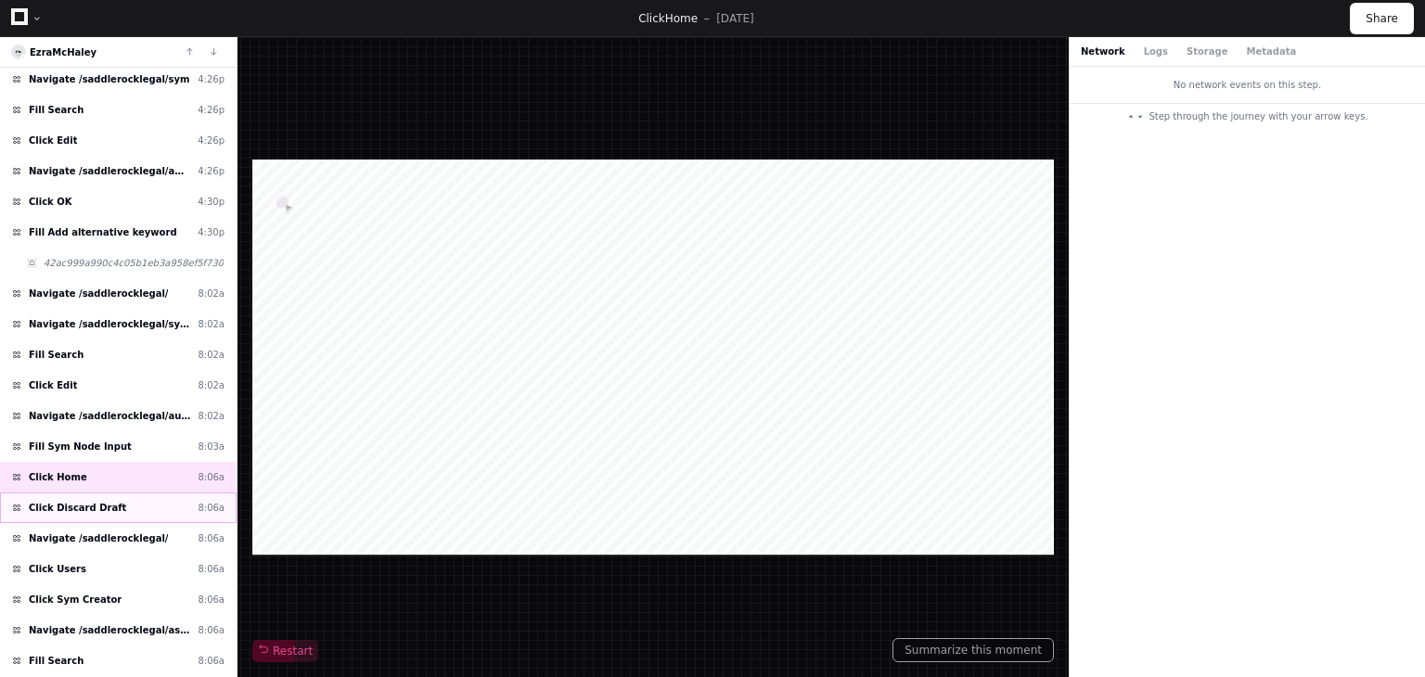
click at [109, 495] on div "Click Discard Draft 8:06a" at bounding box center [118, 508] width 237 height 31
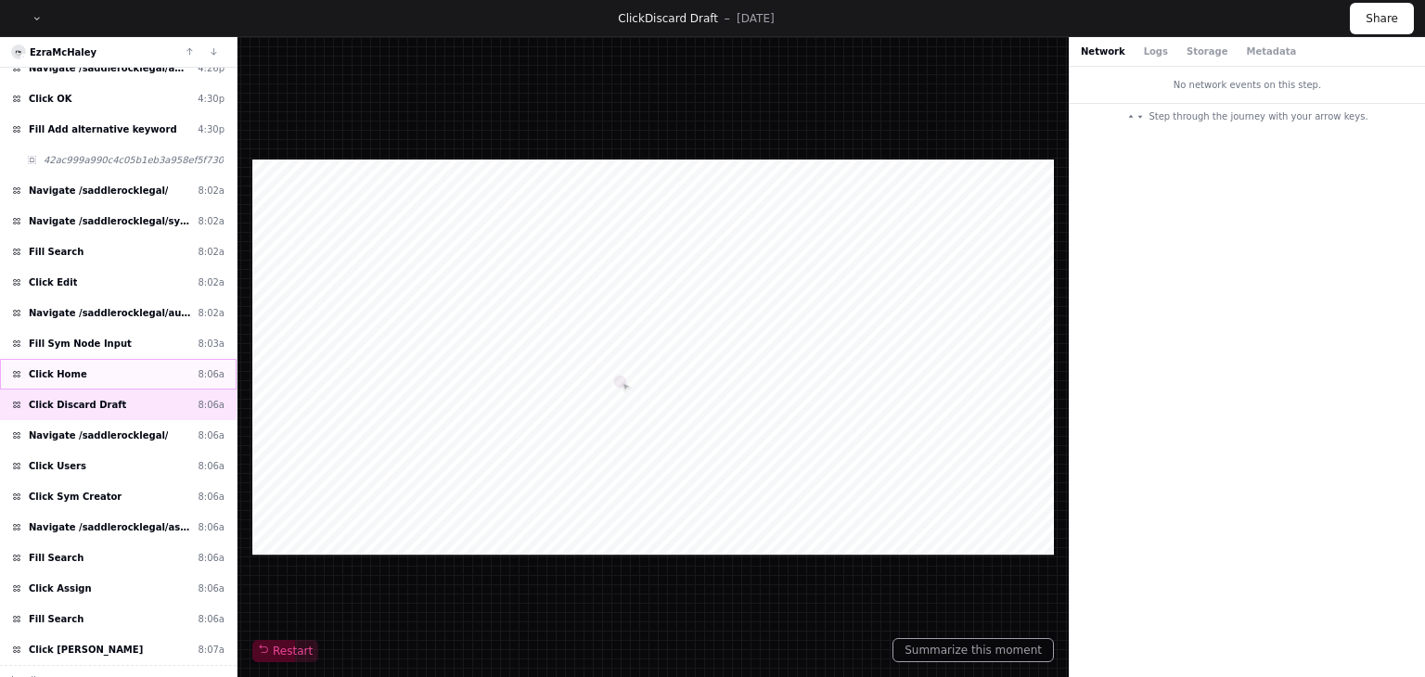
scroll to position [386, 0]
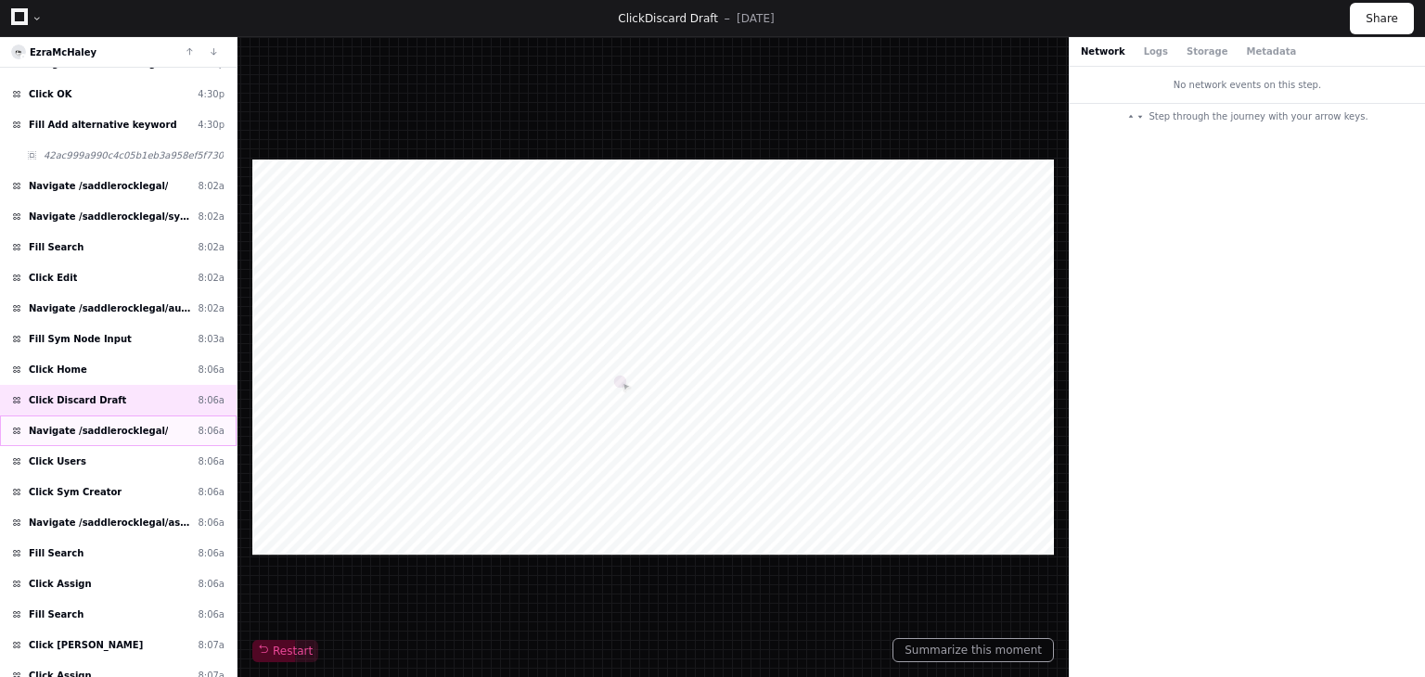
click at [126, 428] on span "Navigate /saddlerocklegal/" at bounding box center [98, 431] width 139 height 14
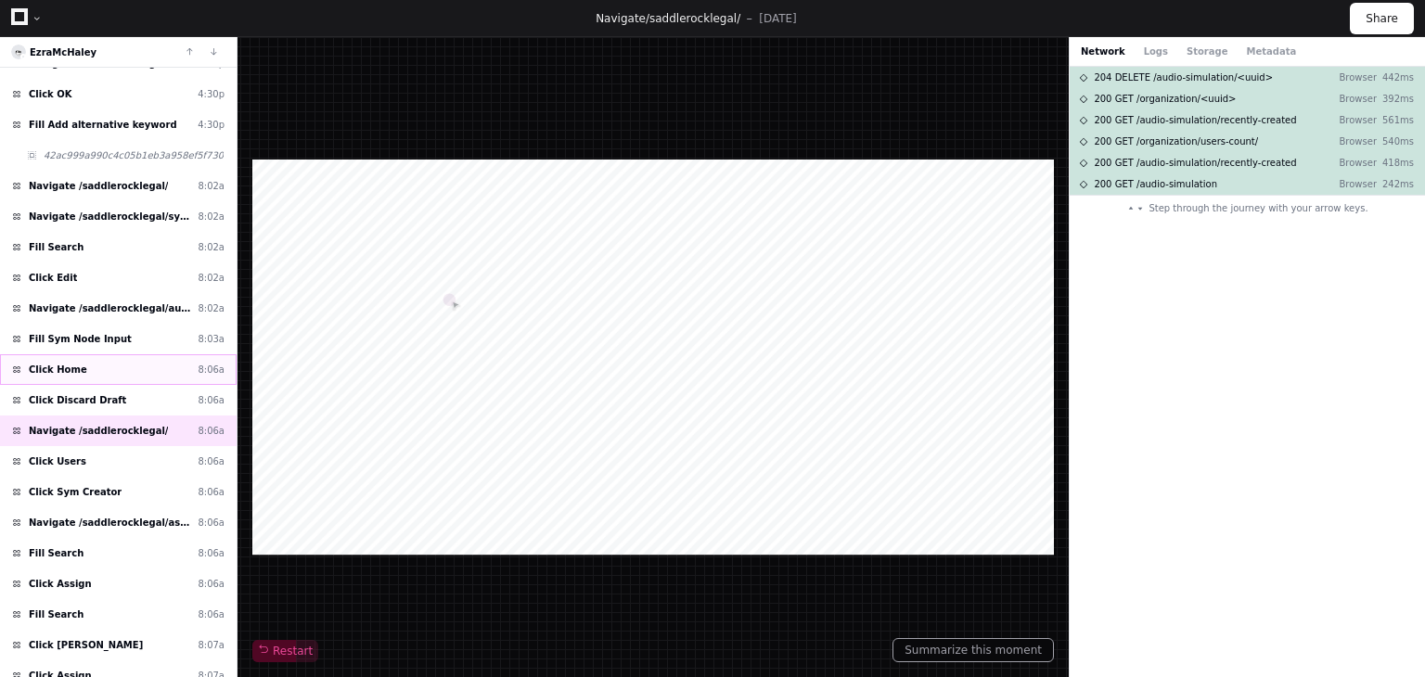
click at [120, 354] on div "Click Home 8:06a" at bounding box center [118, 369] width 237 height 31
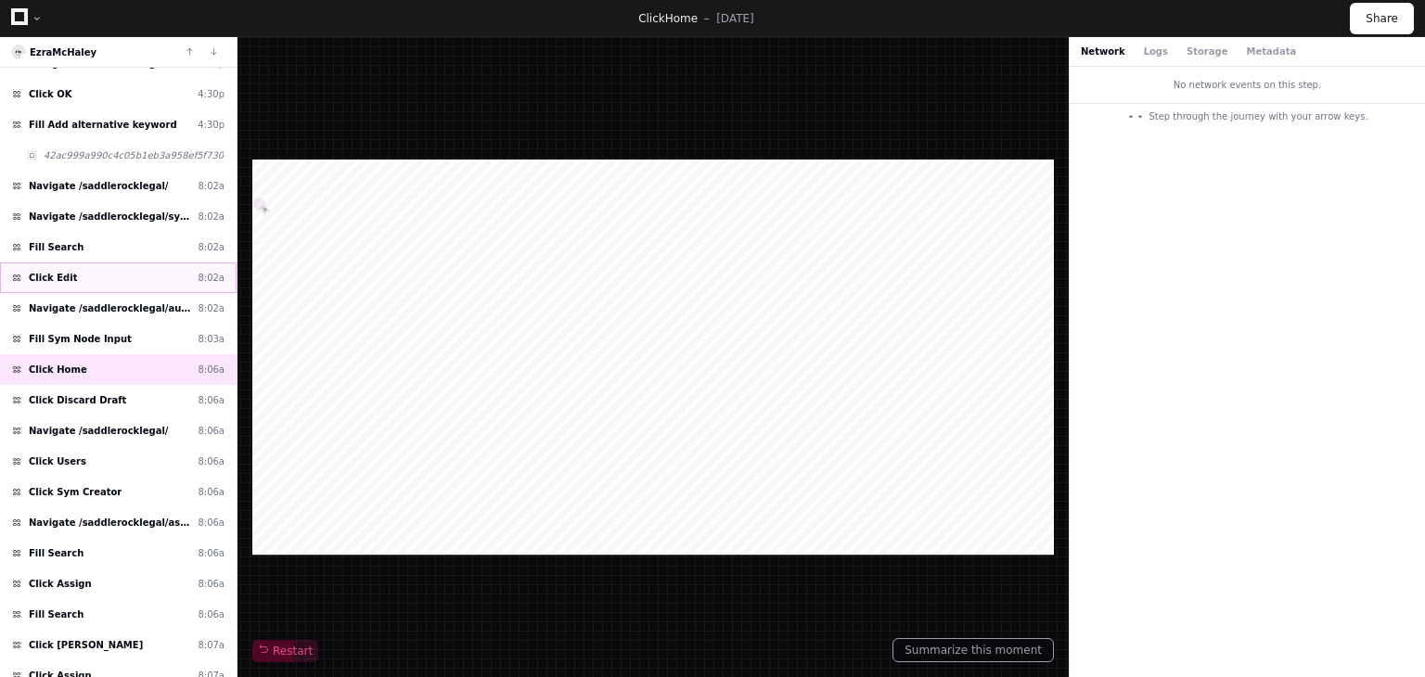
click at [112, 263] on div "Click Edit 8:02a" at bounding box center [118, 278] width 237 height 31
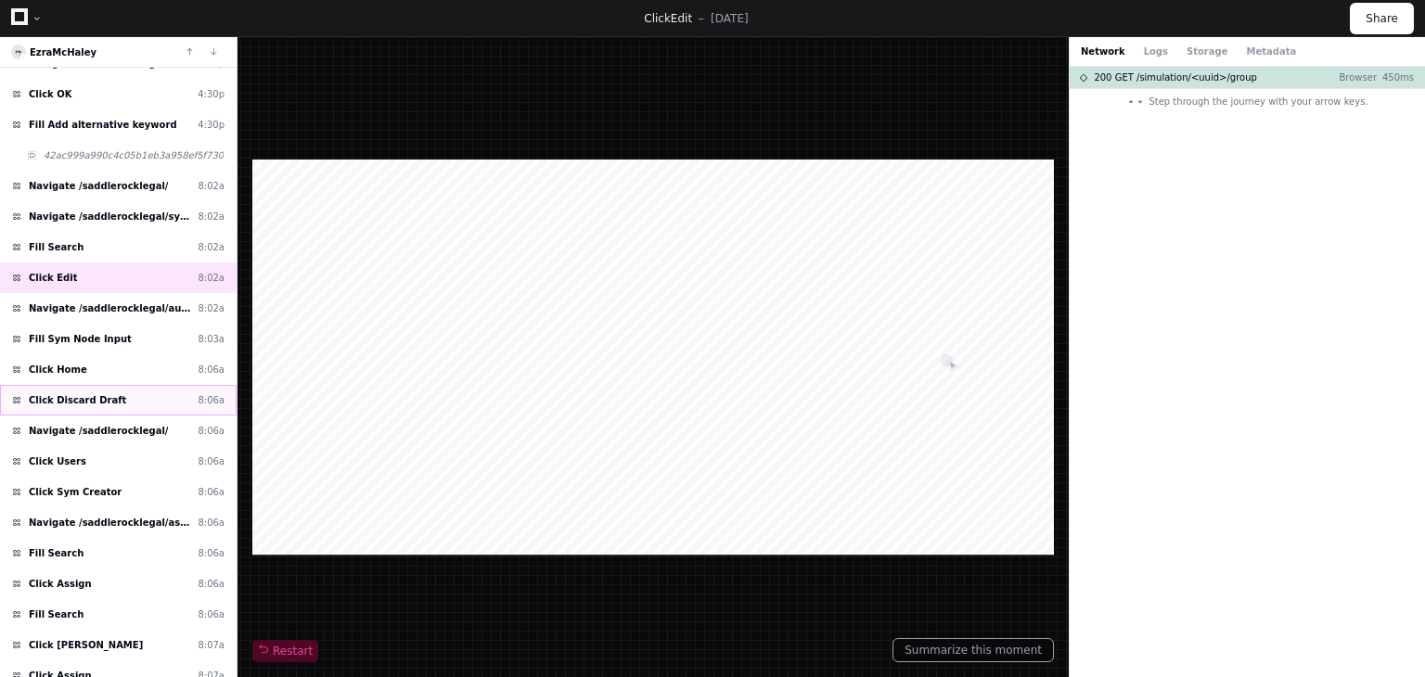
click at [95, 385] on div "Click Discard Draft 8:06a" at bounding box center [118, 400] width 237 height 31
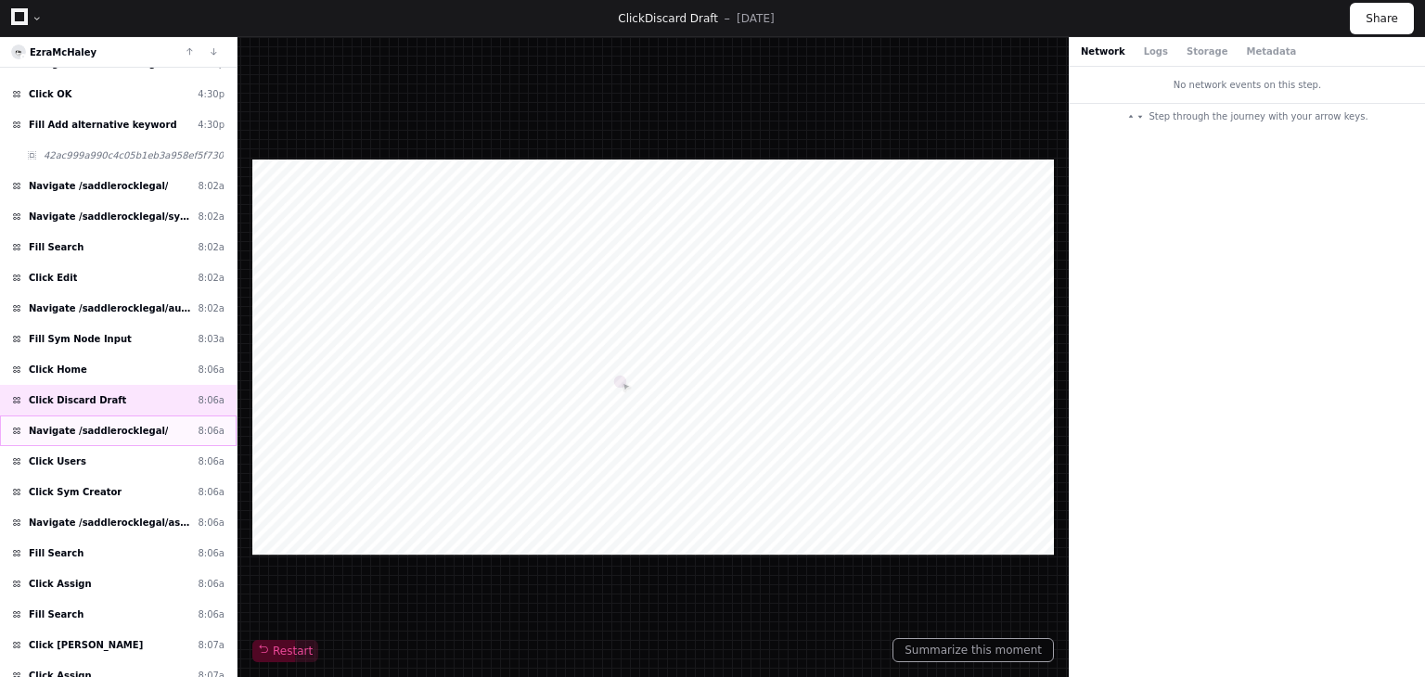
click at [96, 431] on div "Navigate /saddlerocklegal/ 8:06a" at bounding box center [118, 431] width 237 height 31
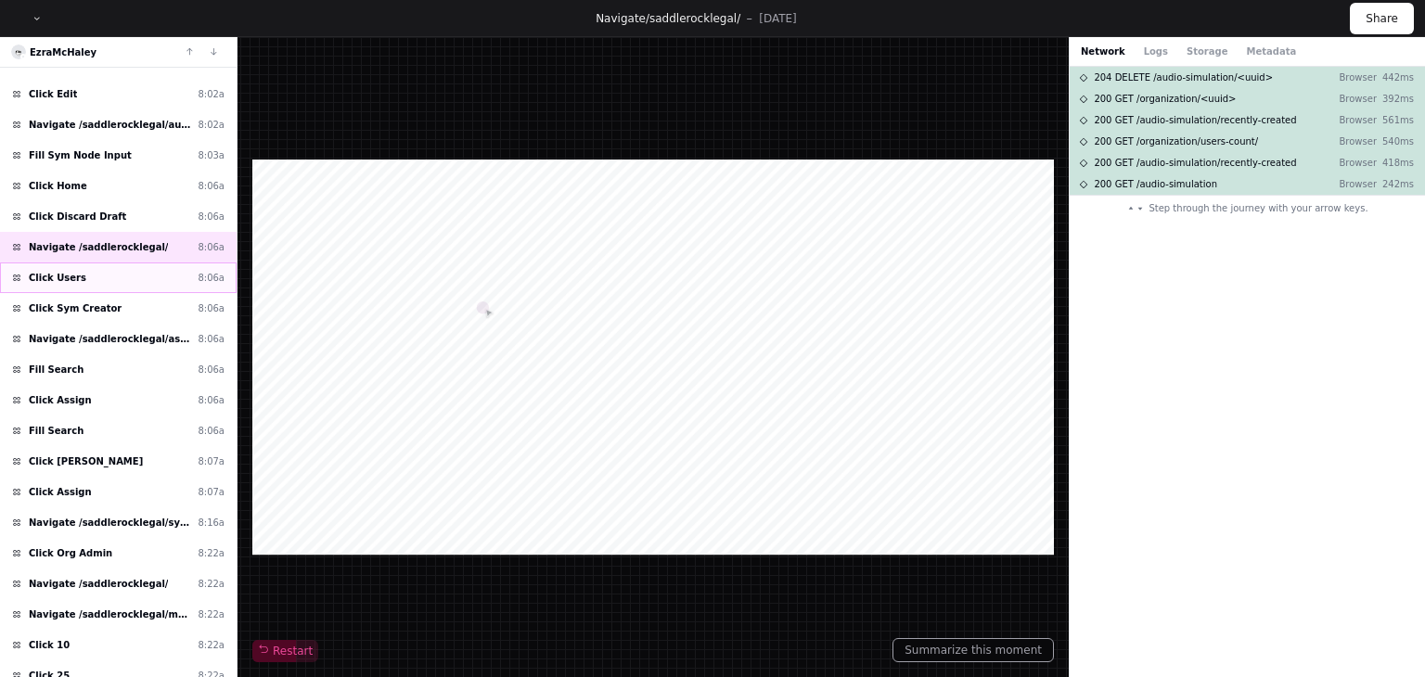
scroll to position [572, 0]
click at [137, 294] on div "Click Sym Creator 8:06a" at bounding box center [118, 306] width 237 height 31
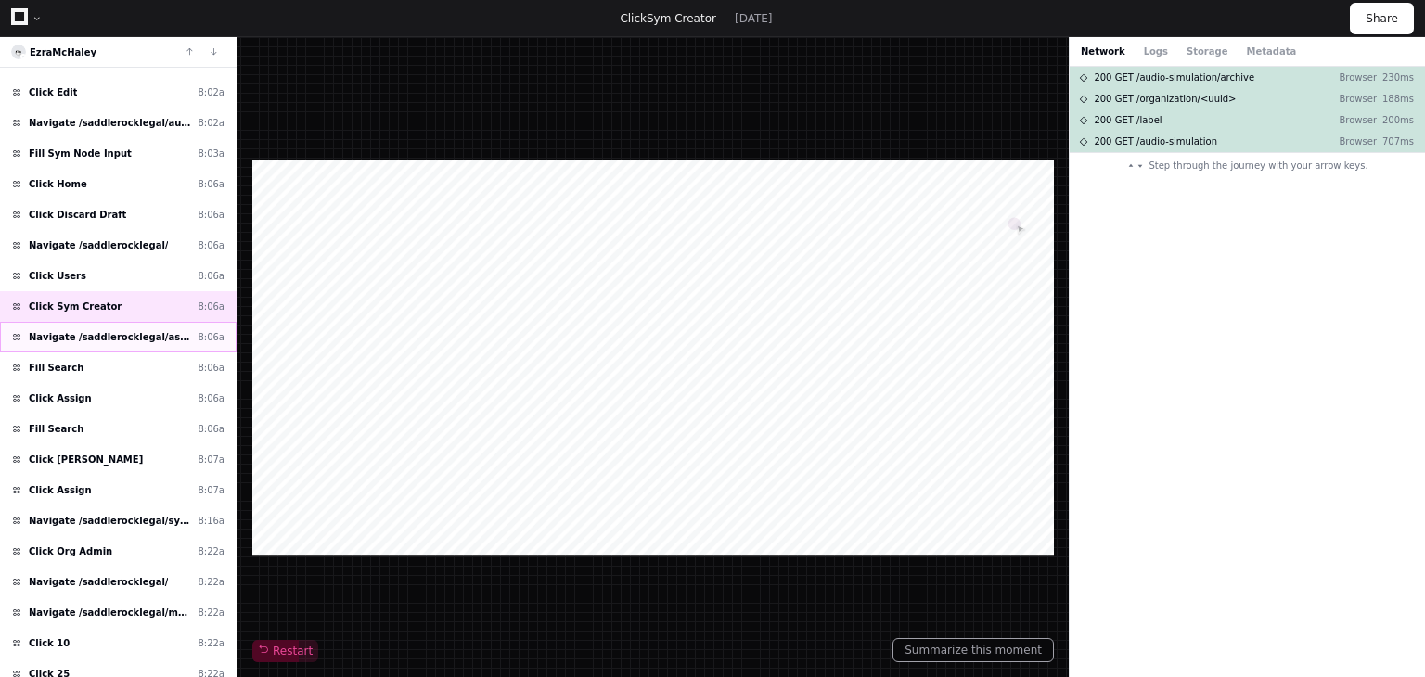
click at [108, 335] on div "Navigate /saddlerocklegal/assignments (Assignment) 8:06a" at bounding box center [118, 337] width 237 height 31
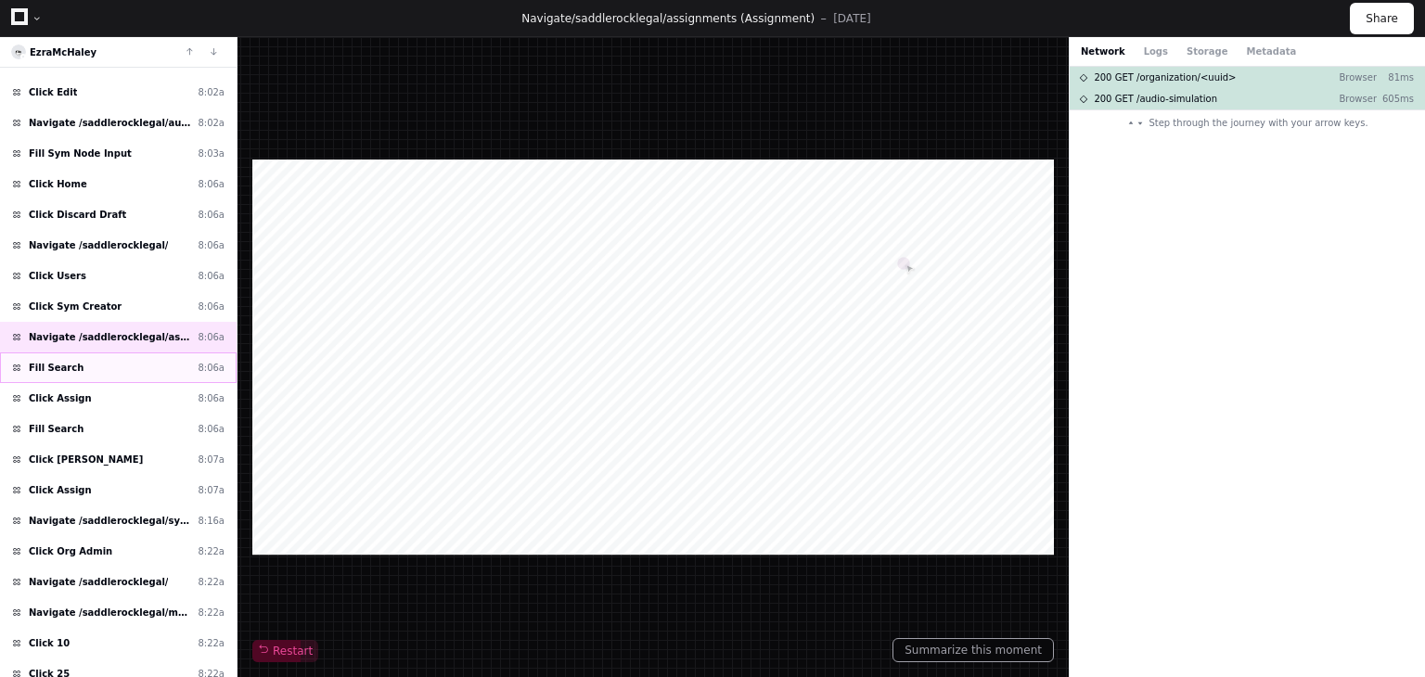
click at [108, 357] on div "Fill Search 8:06a" at bounding box center [118, 368] width 237 height 31
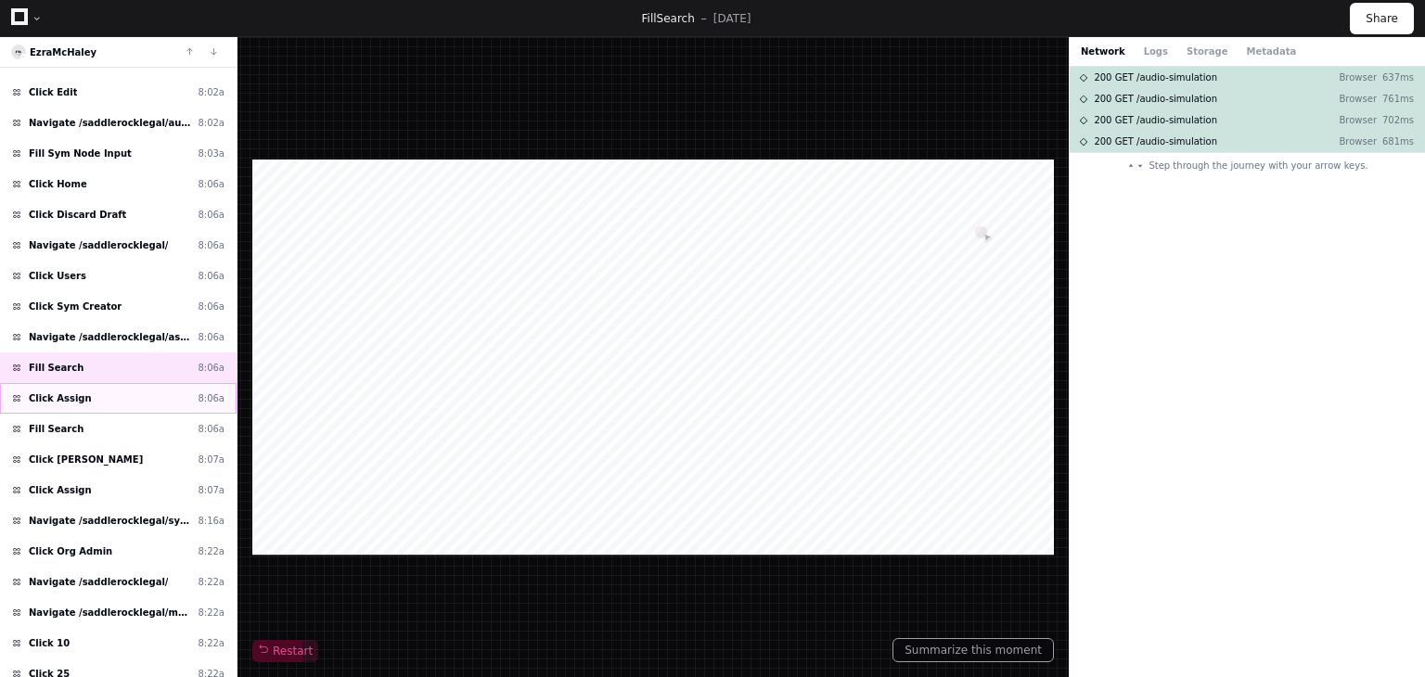
click at [107, 385] on div "Click Assign 8:06a" at bounding box center [118, 398] width 237 height 31
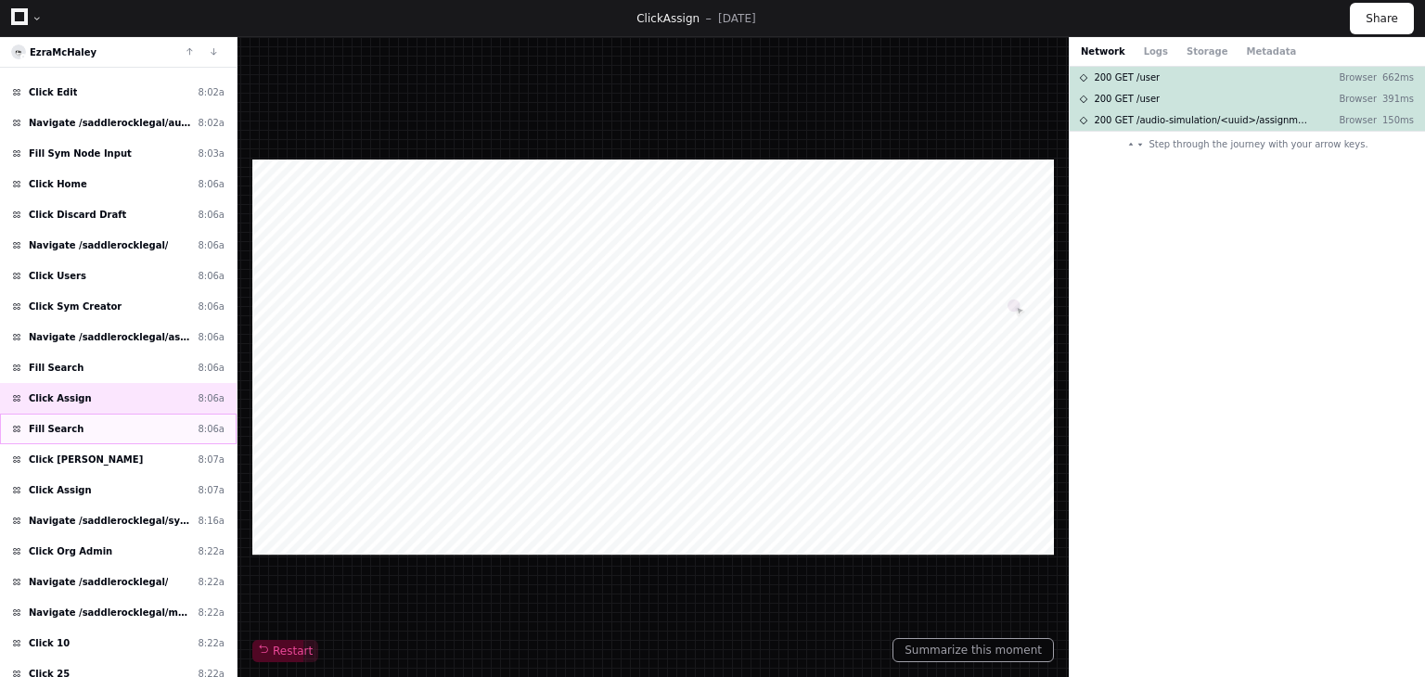
click at [114, 414] on div "Fill Search 8:06a" at bounding box center [118, 429] width 237 height 31
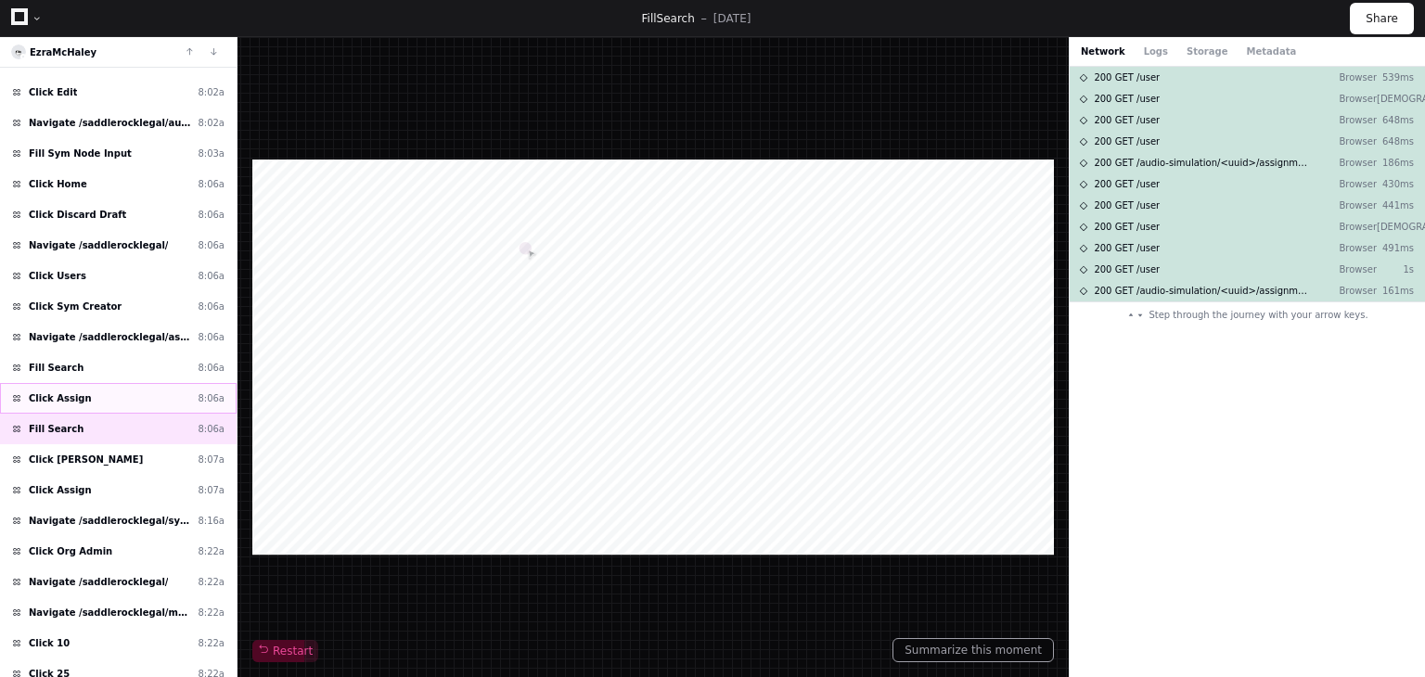
click at [120, 391] on div "Click Assign 8:06a" at bounding box center [118, 398] width 237 height 31
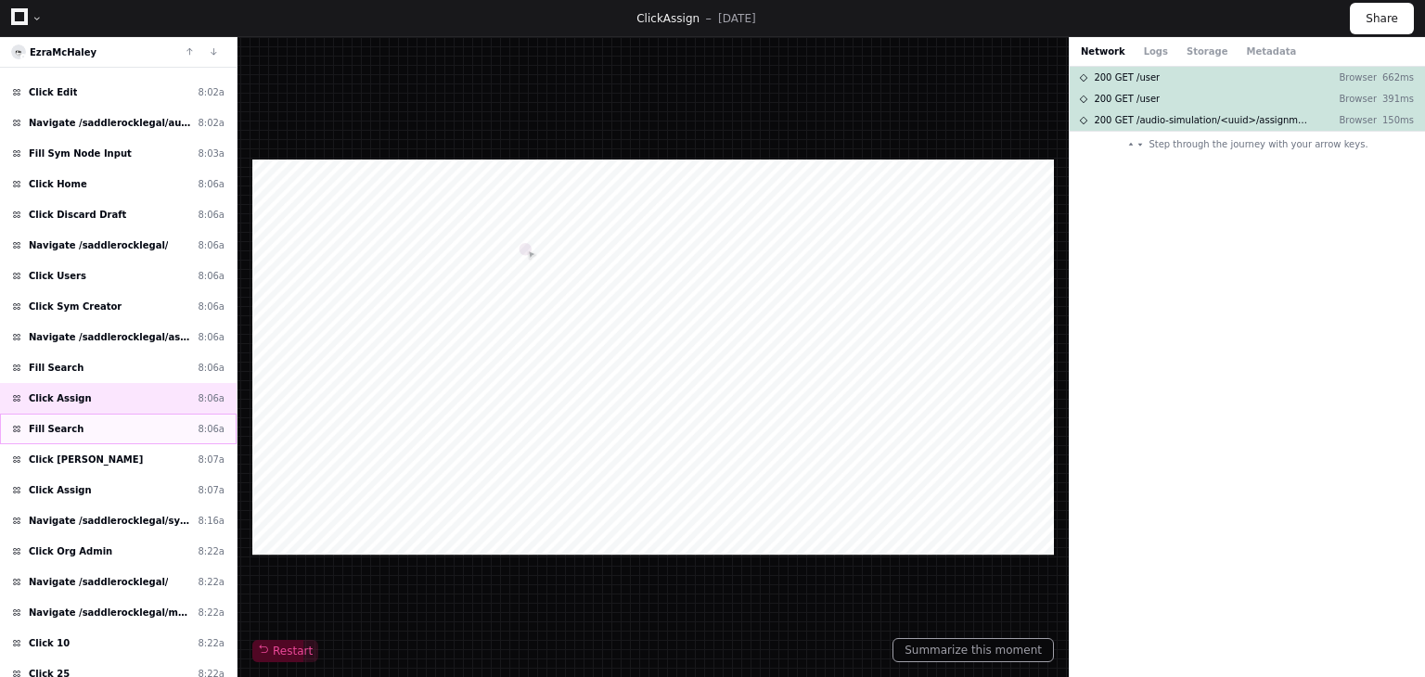
click at [115, 417] on div "Fill Search 8:06a" at bounding box center [118, 429] width 237 height 31
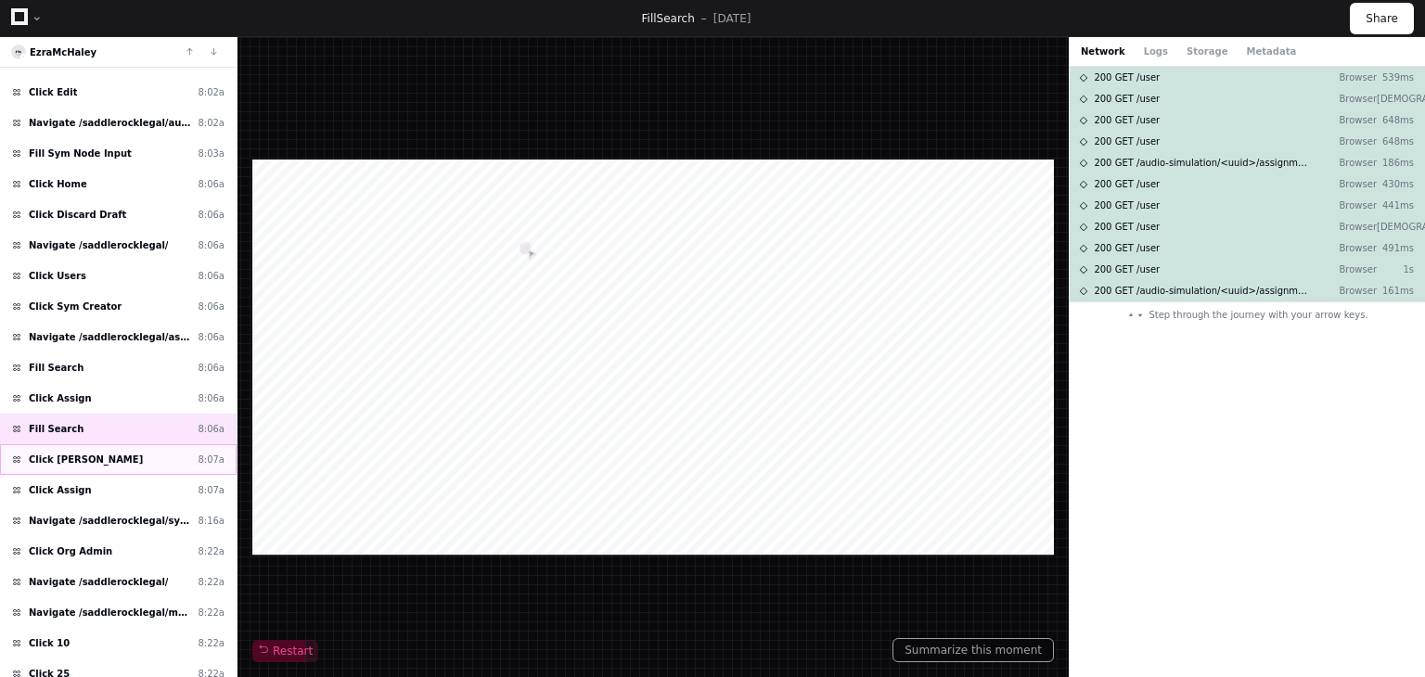
click at [116, 444] on div "Click Tasia Edwards 8:07a" at bounding box center [118, 459] width 237 height 31
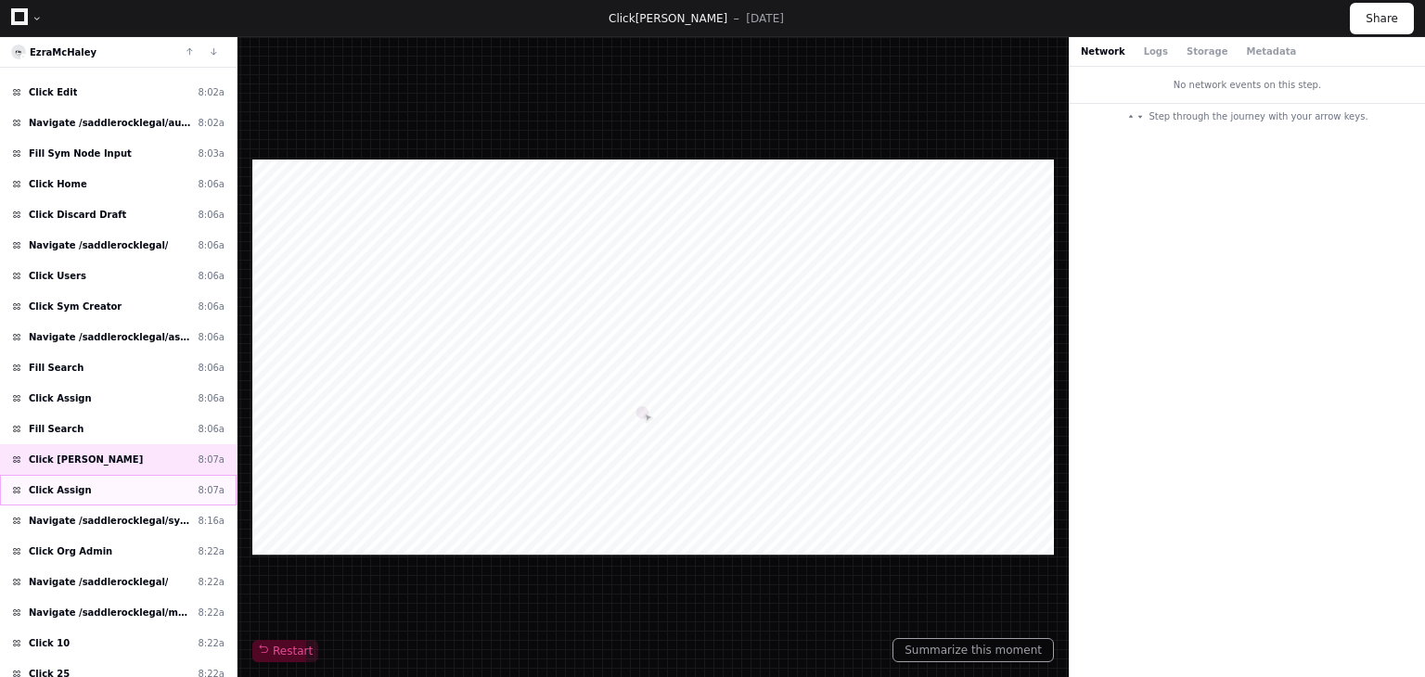
click at [111, 475] on div "Click Assign 8:07a" at bounding box center [118, 490] width 237 height 31
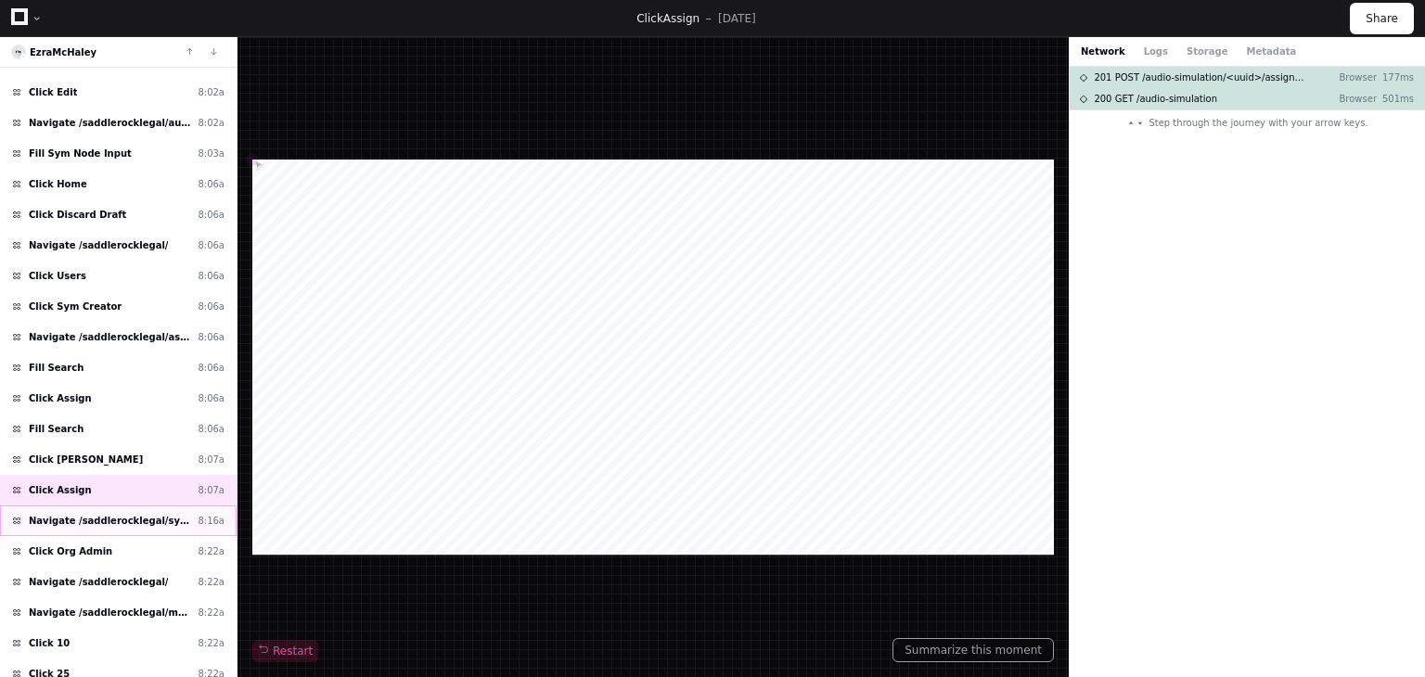
click at [129, 515] on div "Navigate /saddlerocklegal/sym (Syms) 8:16a" at bounding box center [118, 521] width 237 height 31
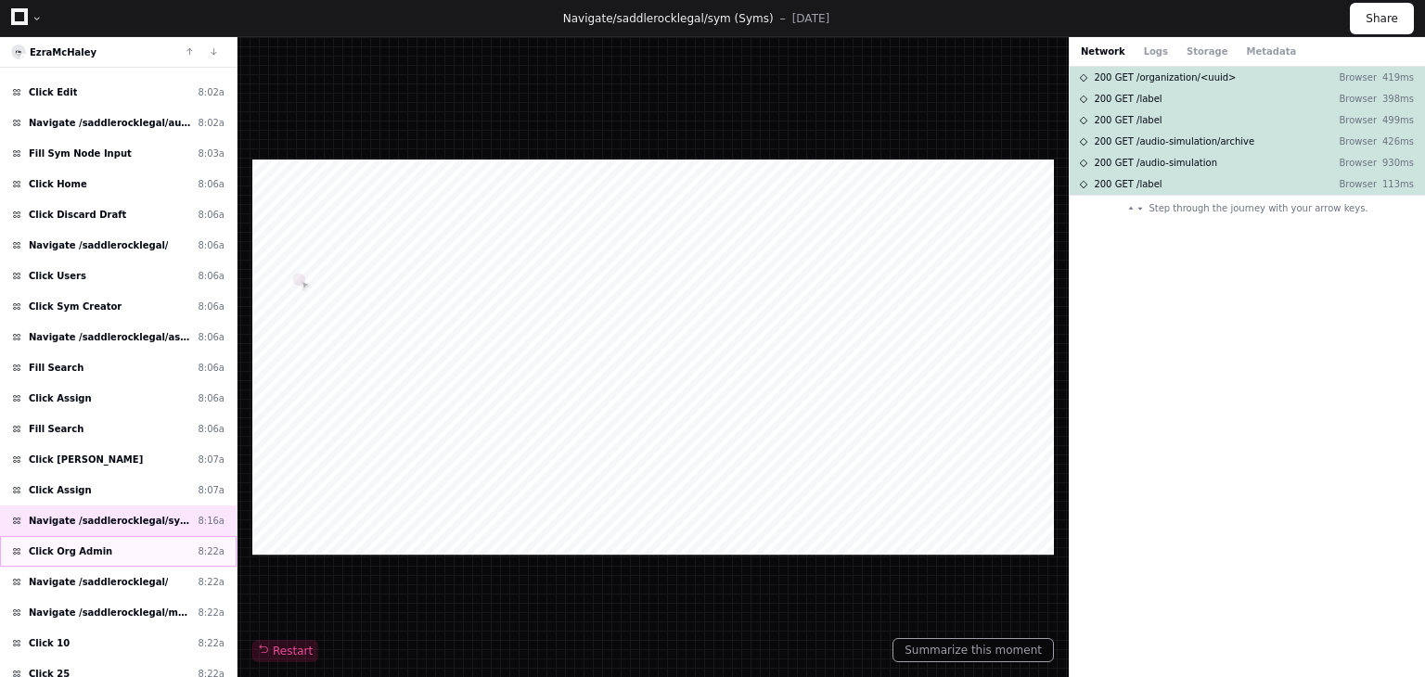
click at [122, 536] on div "Click Org Admin 8:22a" at bounding box center [118, 551] width 237 height 31
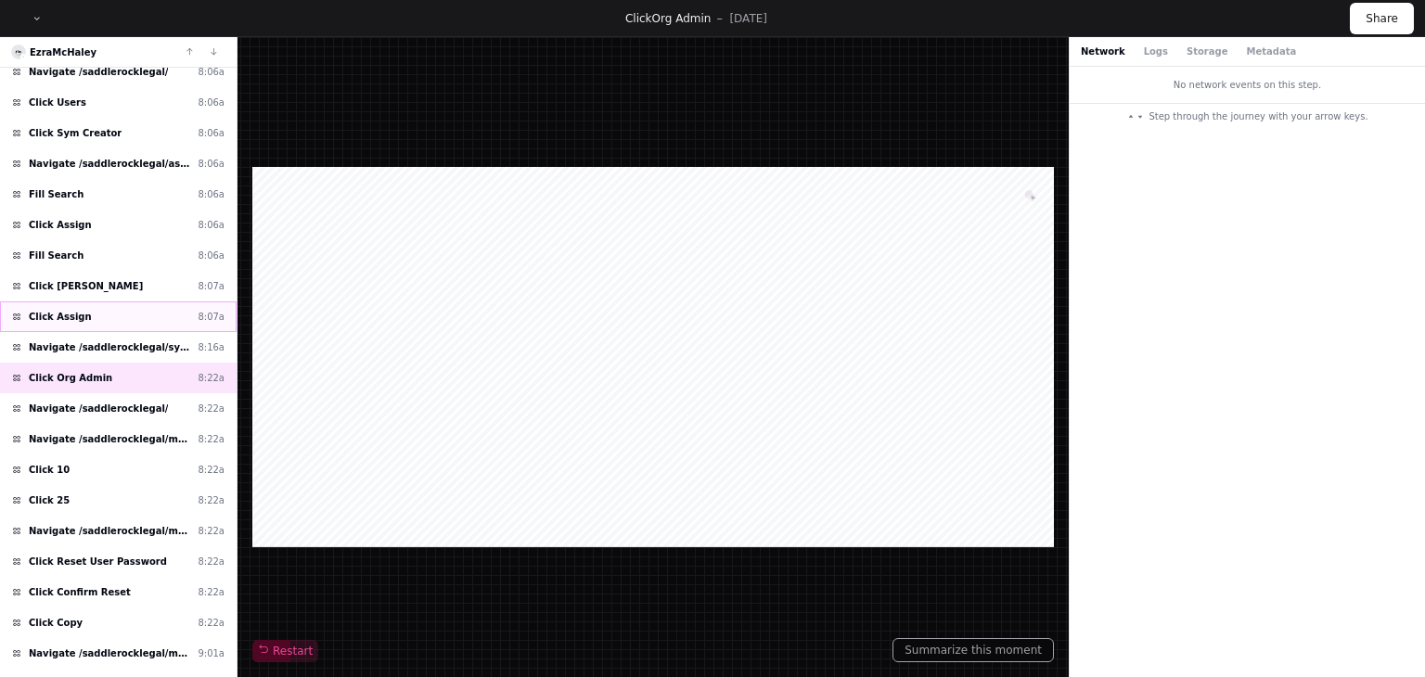
scroll to position [757, 0]
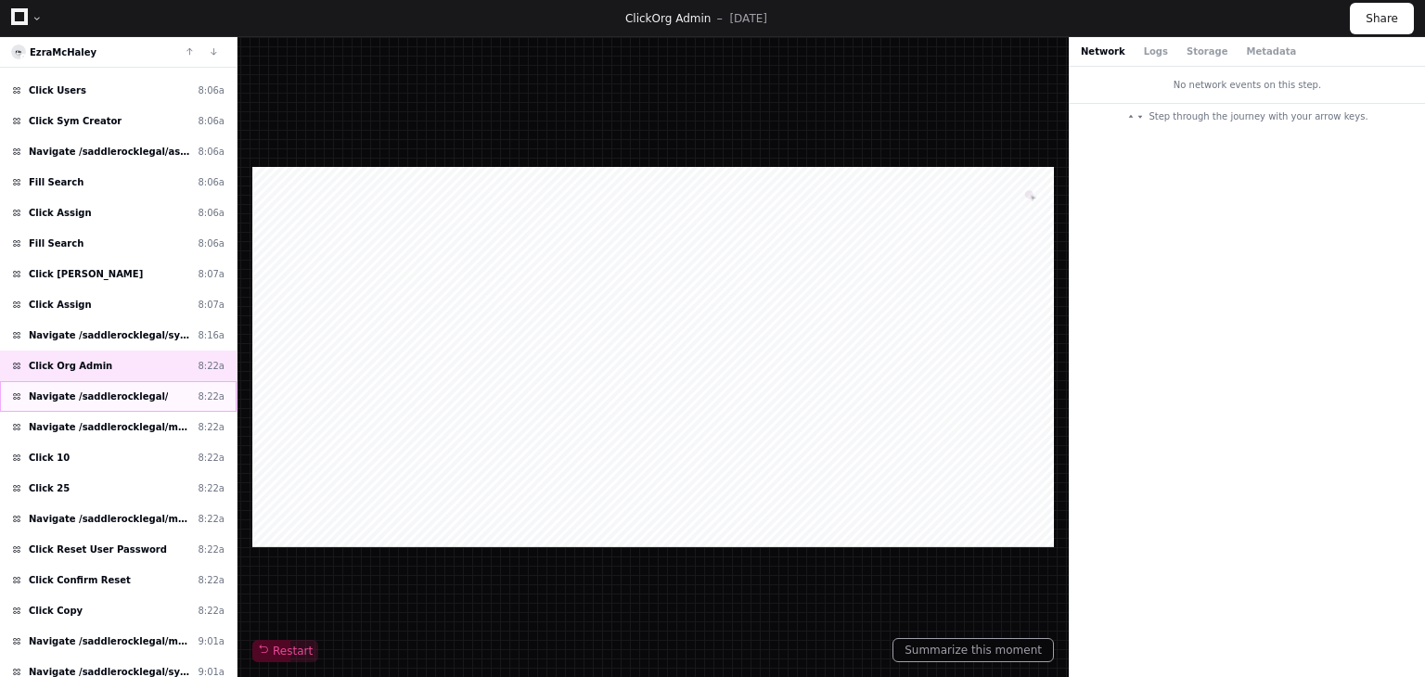
click at [119, 390] on div "Navigate /saddlerocklegal/ 8:22a" at bounding box center [118, 396] width 237 height 31
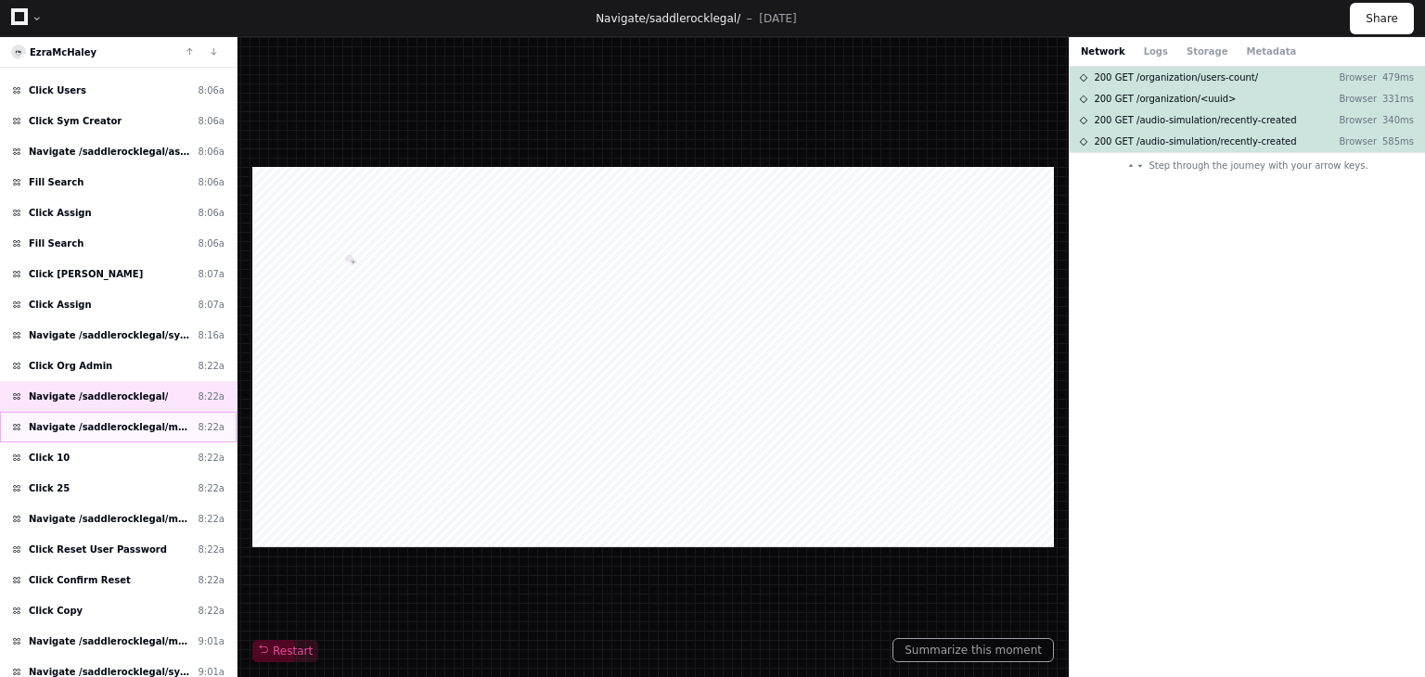
click at [119, 420] on div "Navigate /saddlerocklegal/management (Users) 8:22a" at bounding box center [118, 427] width 237 height 31
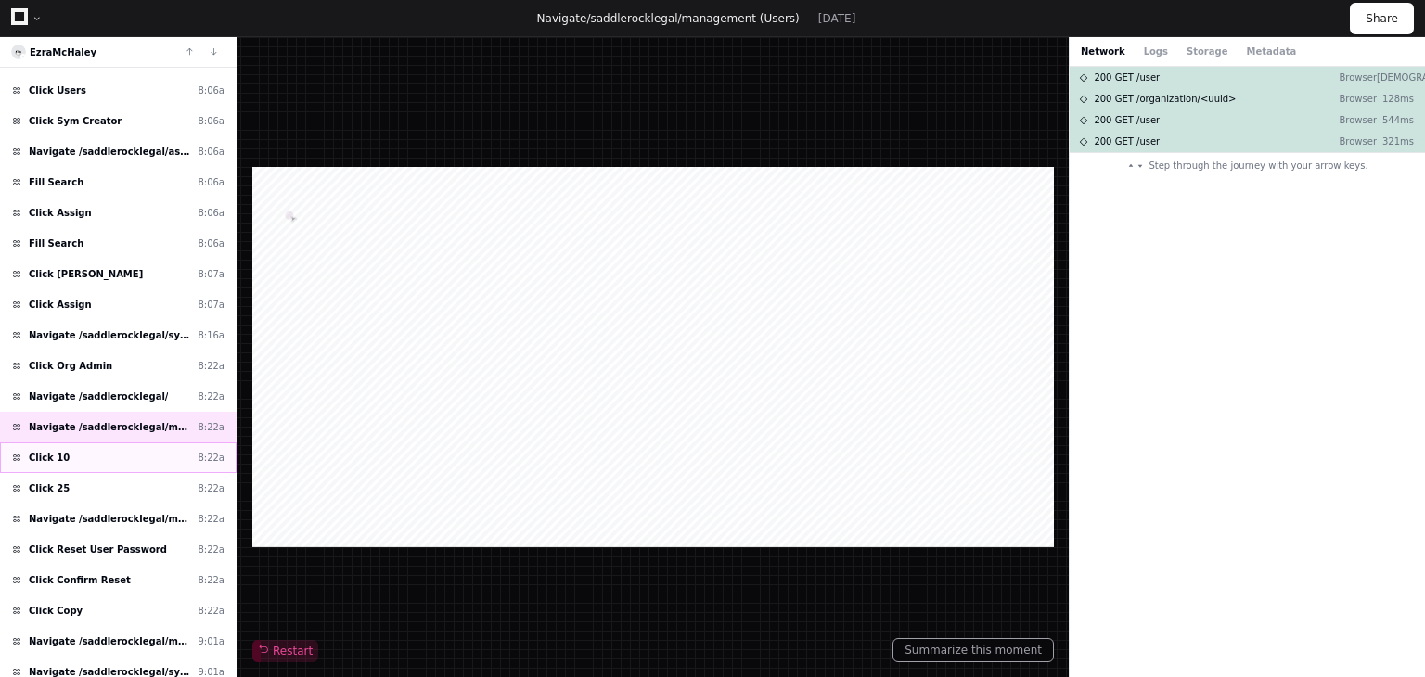
click at [119, 450] on div "Click 10 8:22a" at bounding box center [118, 458] width 237 height 31
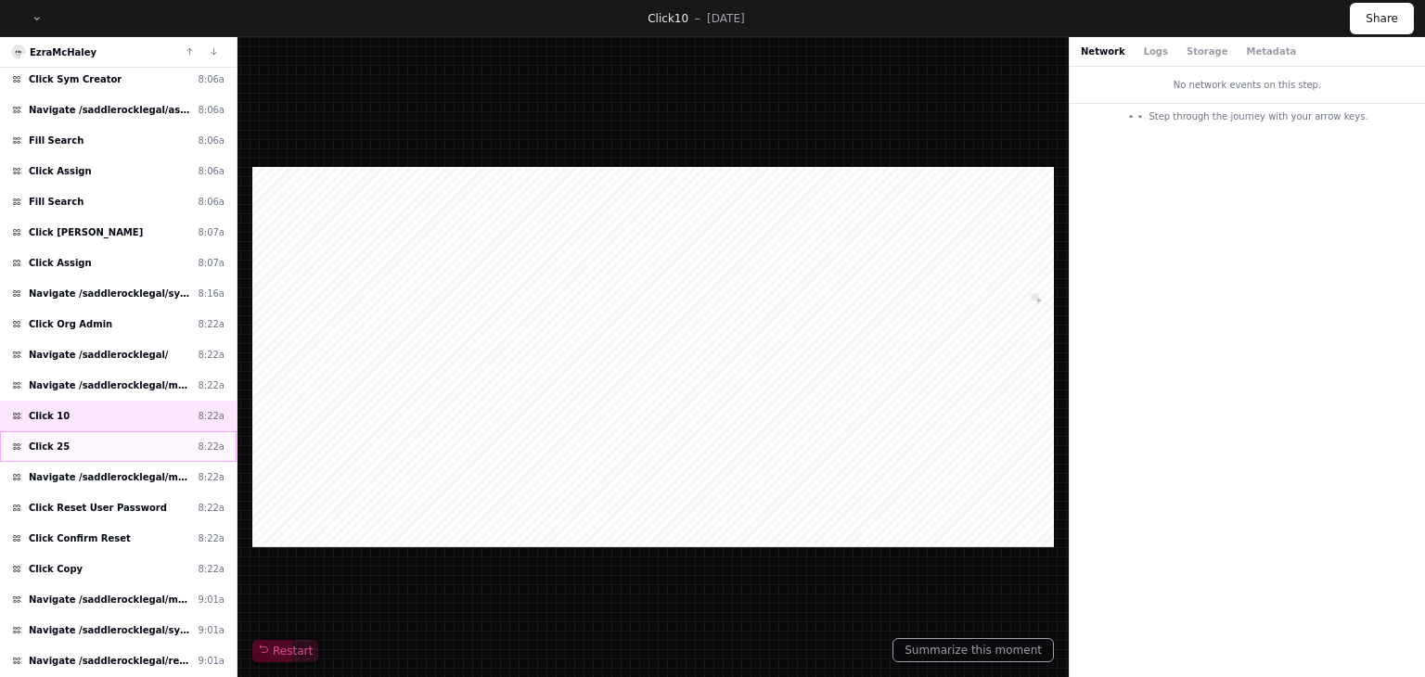
scroll to position [840, 0]
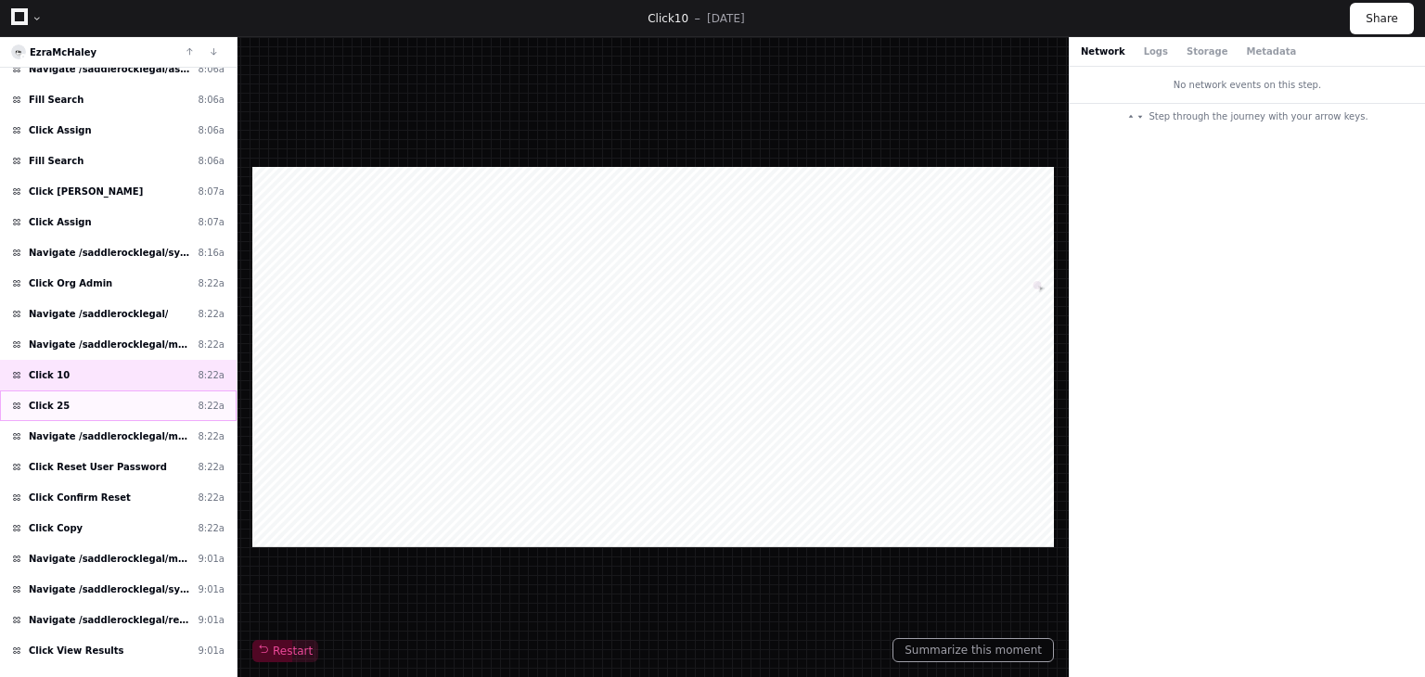
click at [93, 402] on div "Click 25 8:22a" at bounding box center [118, 406] width 237 height 31
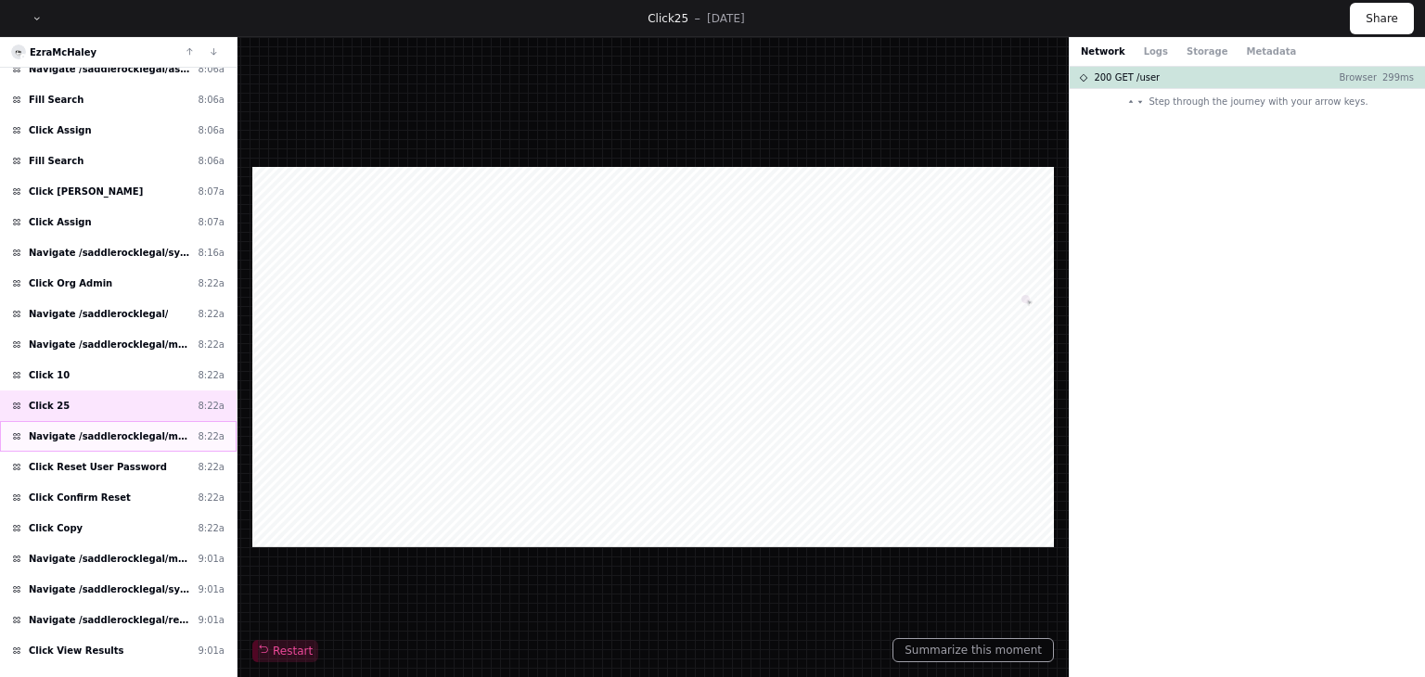
click at [96, 430] on span "Navigate /saddlerocklegal/management/*/userProfile" at bounding box center [109, 437] width 161 height 14
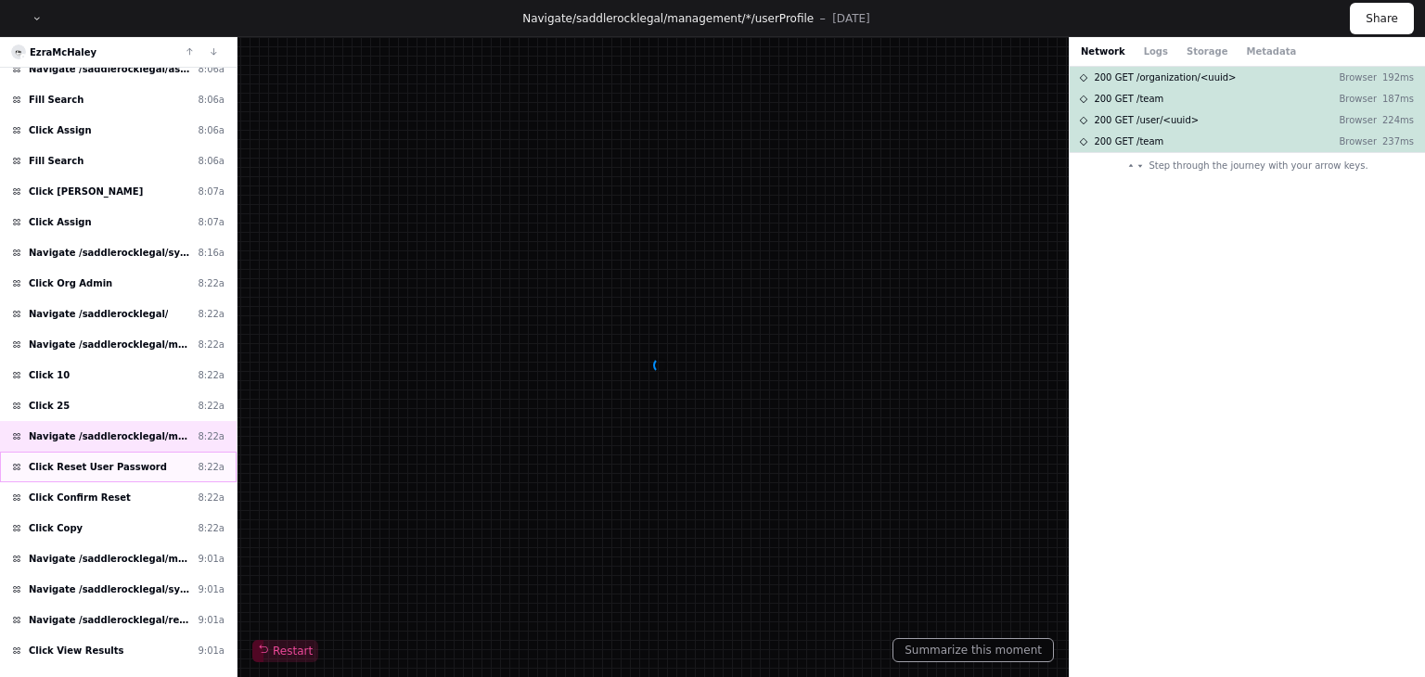
click at [102, 458] on div "Click Reset User Password 8:22a" at bounding box center [118, 467] width 237 height 31
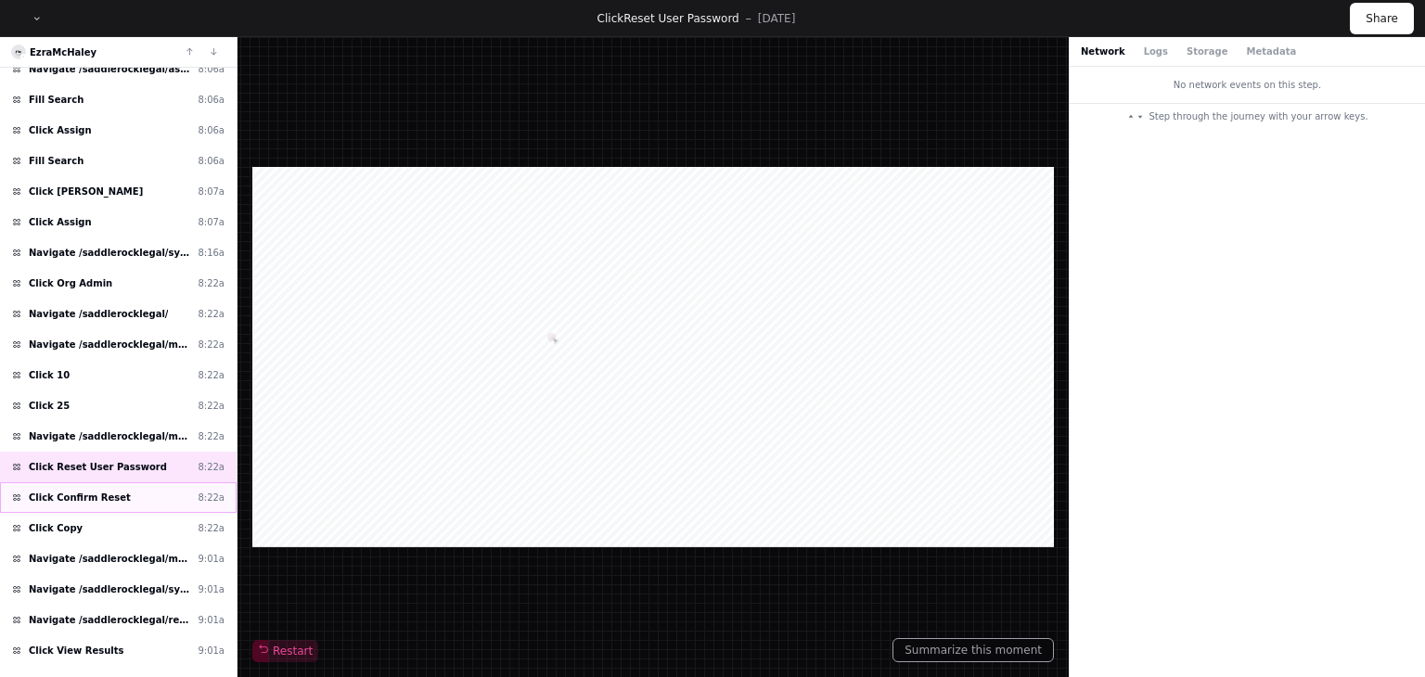
click at [109, 491] on span "Click Confirm Reset" at bounding box center [80, 498] width 102 height 14
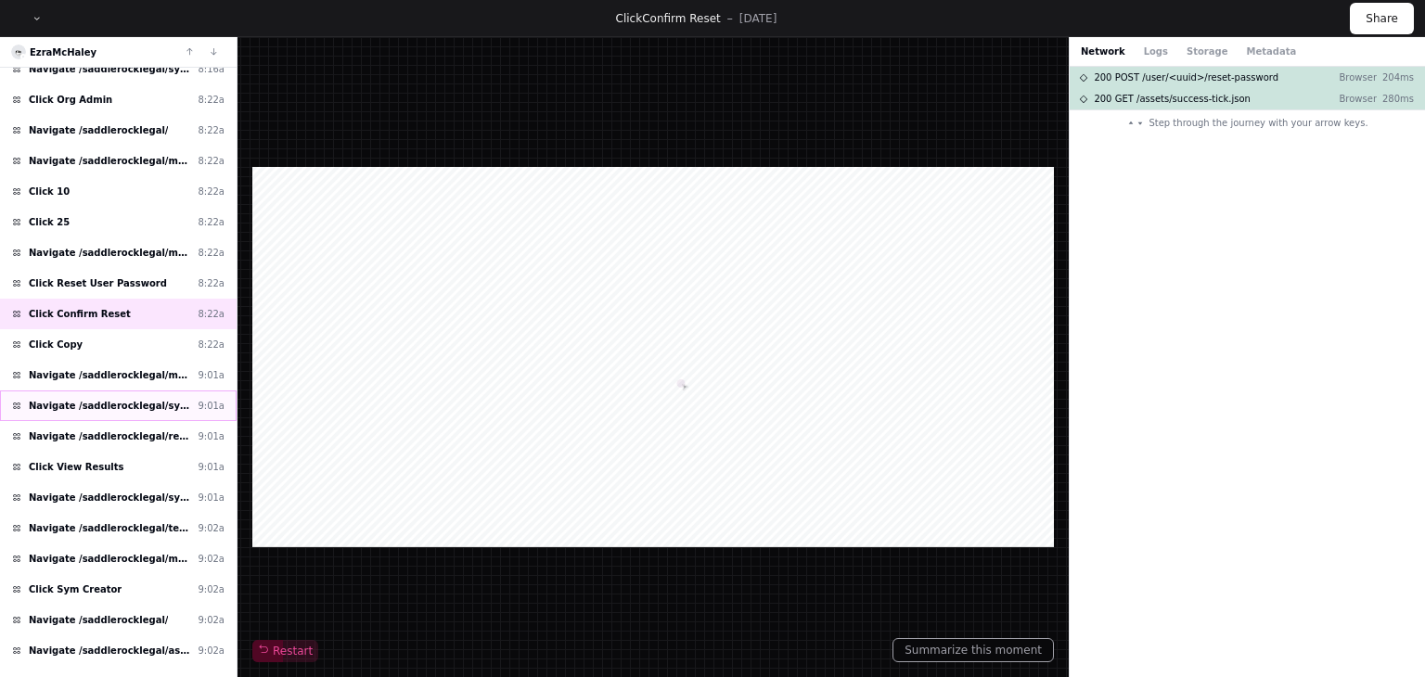
scroll to position [1025, 0]
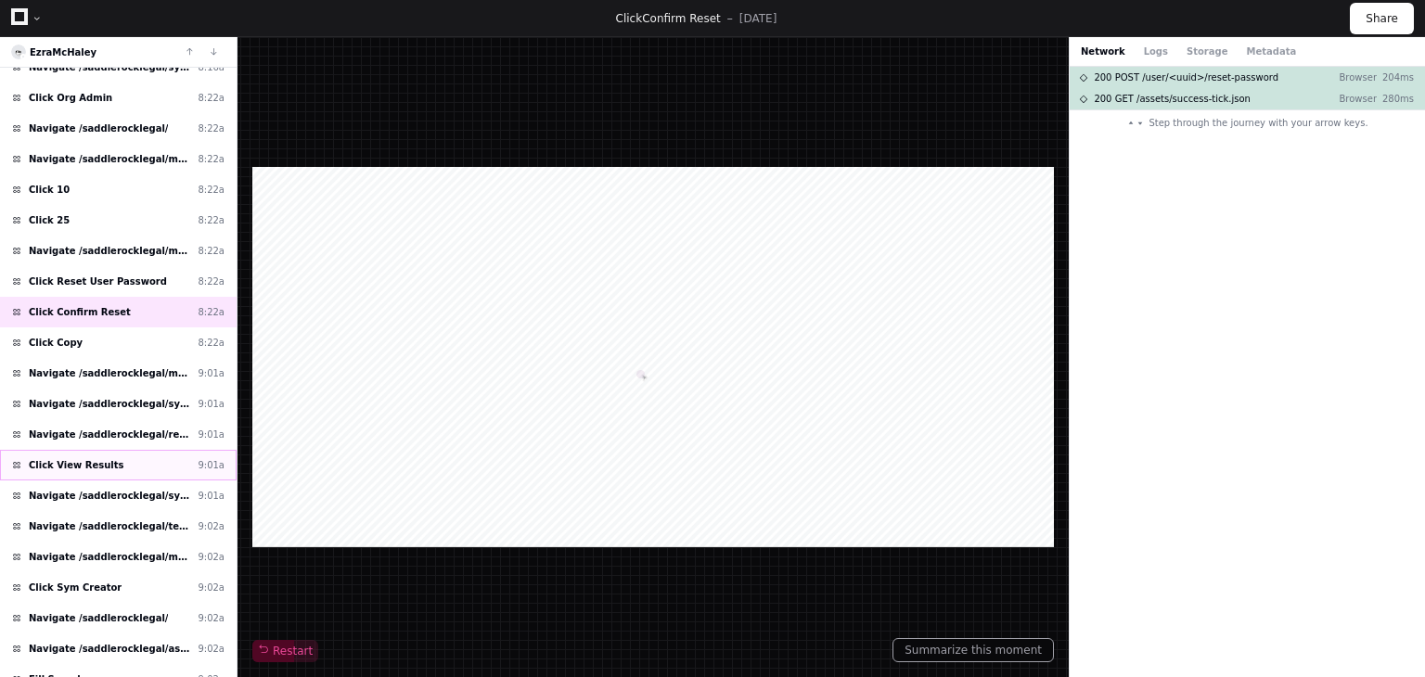
click at [120, 454] on div "Click View Results 9:01a" at bounding box center [118, 465] width 237 height 31
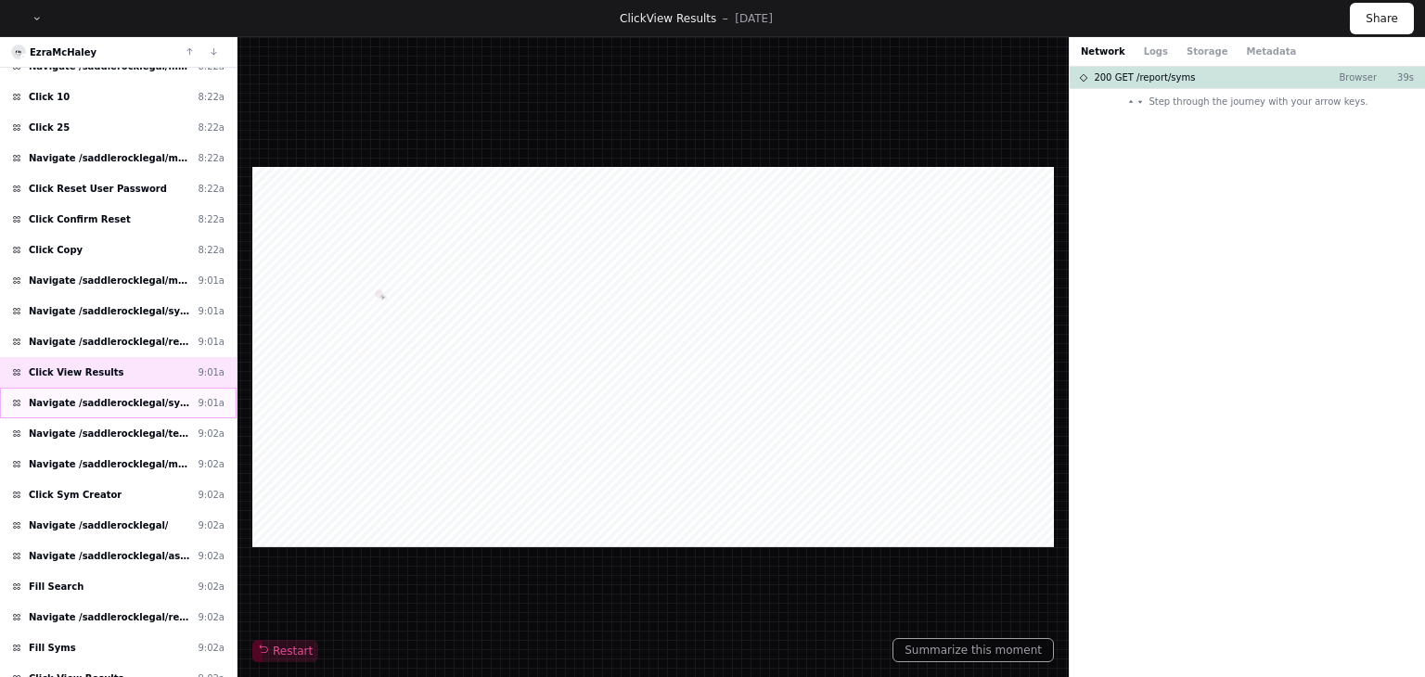
click at [137, 480] on div "Click Sym Creator 9:02a" at bounding box center [118, 495] width 237 height 31
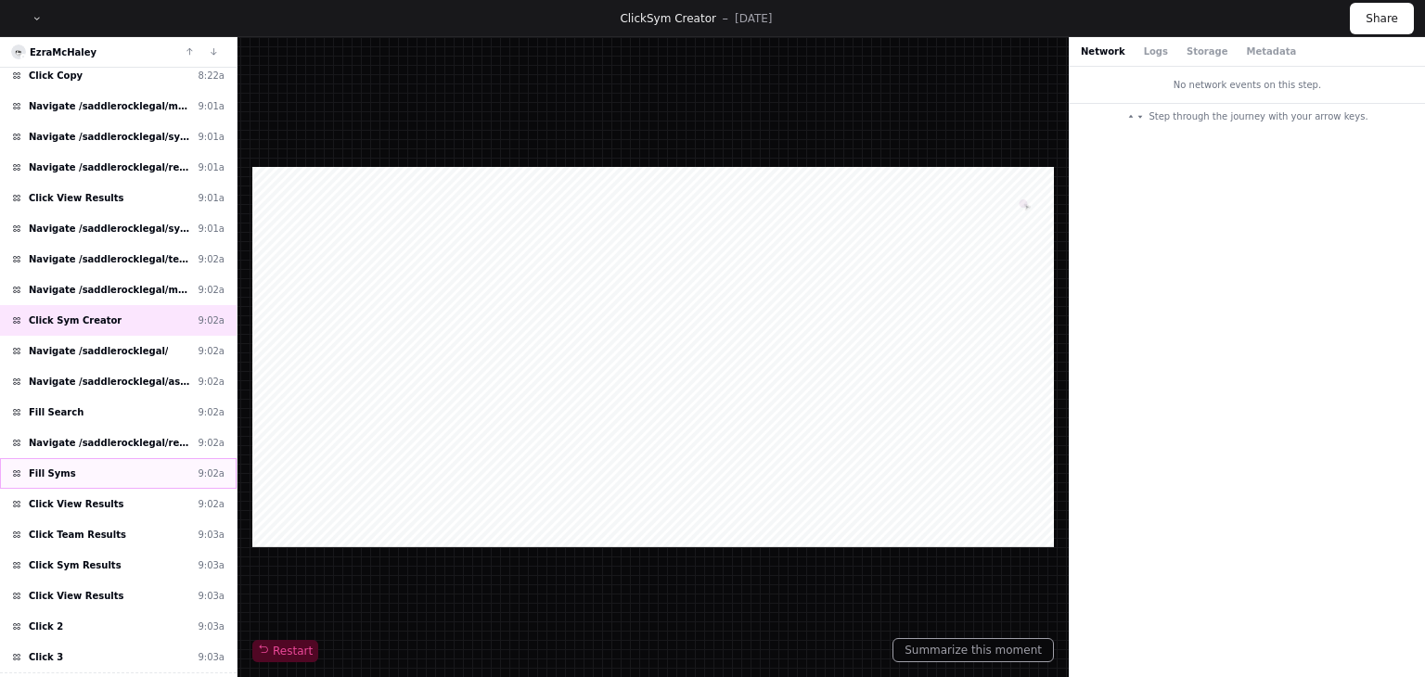
scroll to position [1293, 0]
click at [148, 335] on div "Navigate /saddlerocklegal/ 9:02a" at bounding box center [118, 350] width 237 height 31
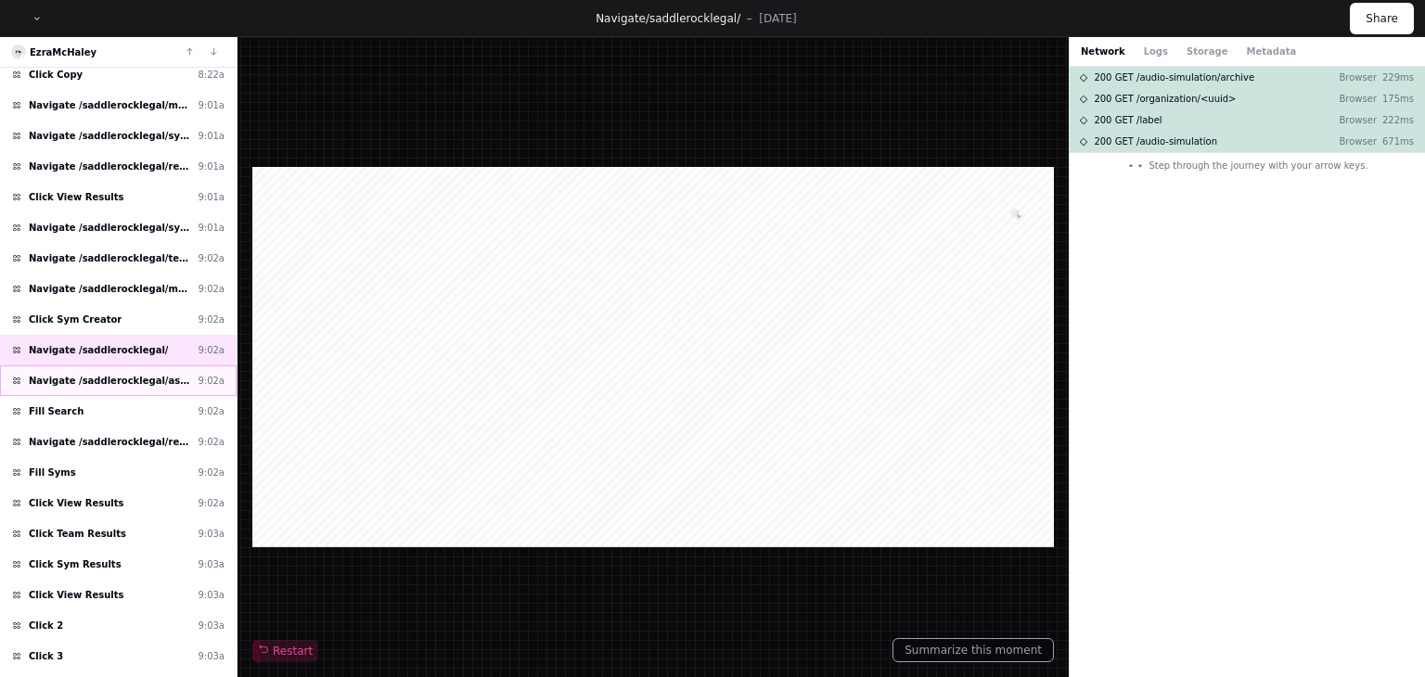
click at [83, 374] on span "Navigate /saddlerocklegal/assignments (Assignment)" at bounding box center [109, 381] width 161 height 14
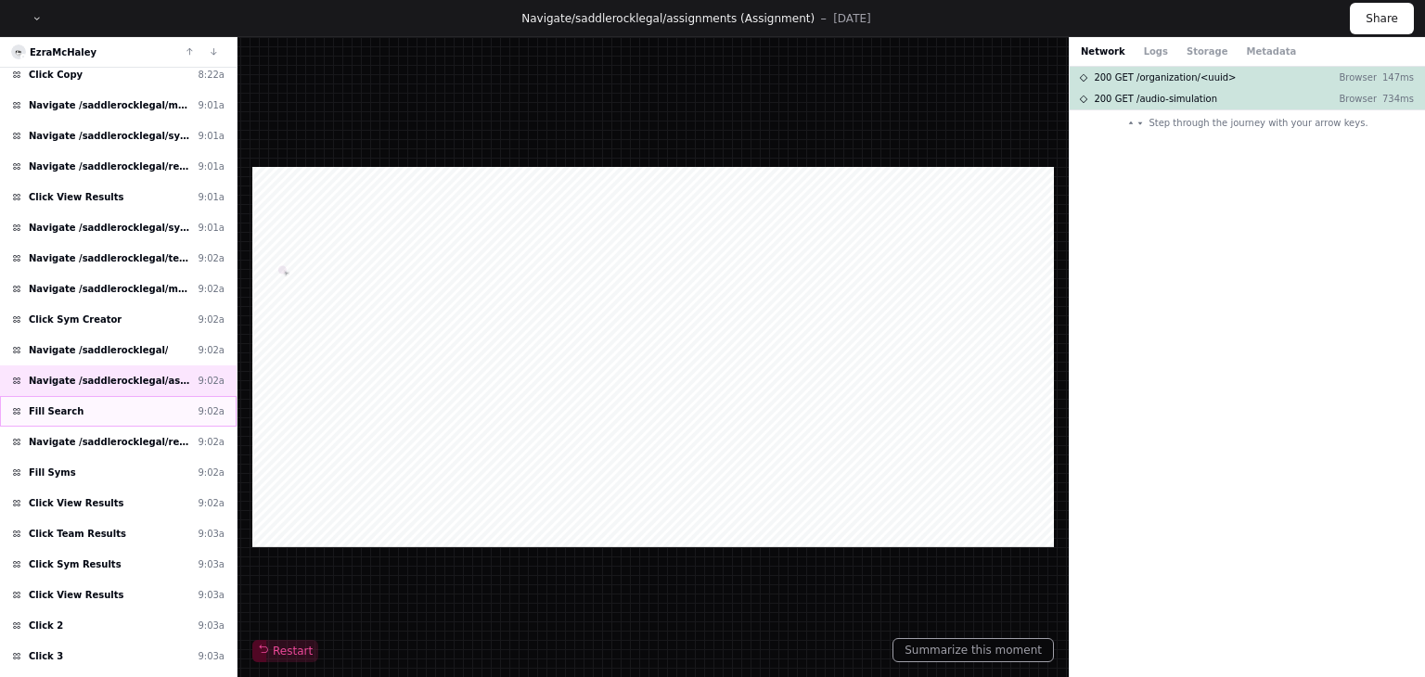
click at [68, 405] on span "Fill Search" at bounding box center [56, 412] width 55 height 14
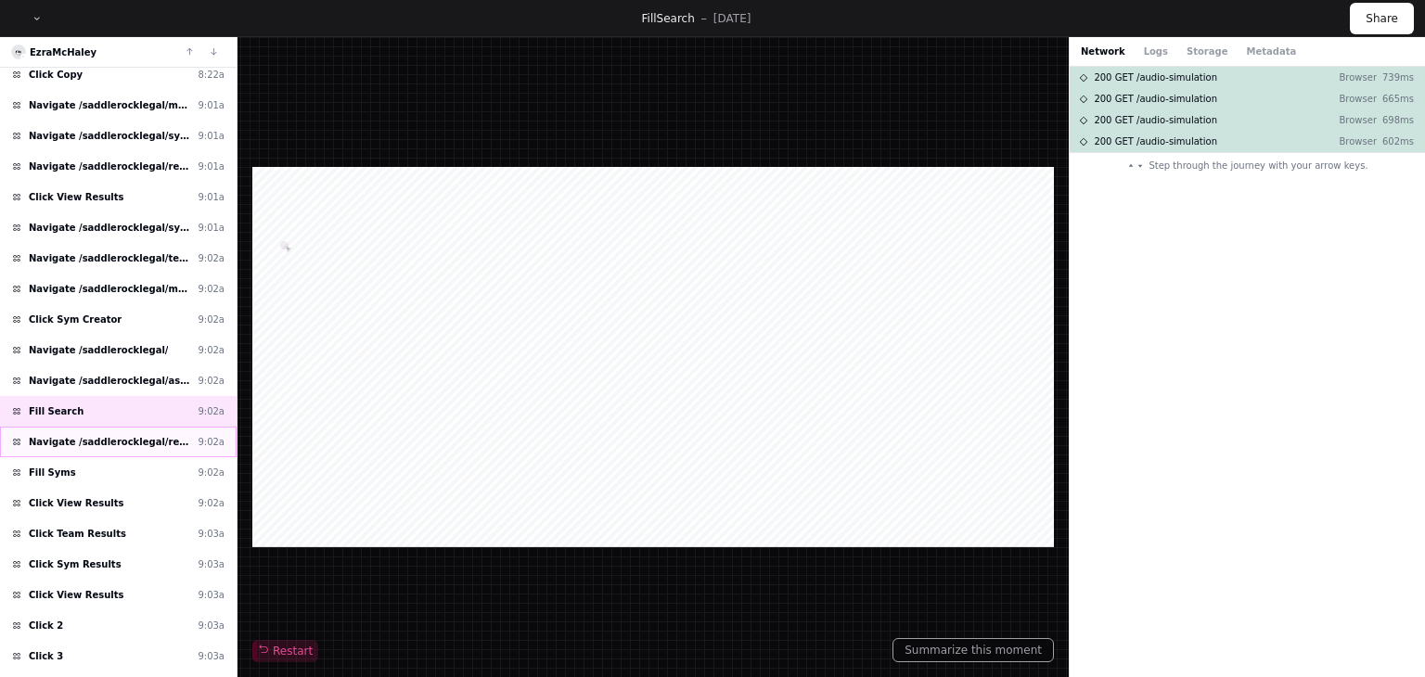
click at [71, 435] on span "Navigate /saddlerocklegal/reports (Reports)" at bounding box center [109, 442] width 161 height 14
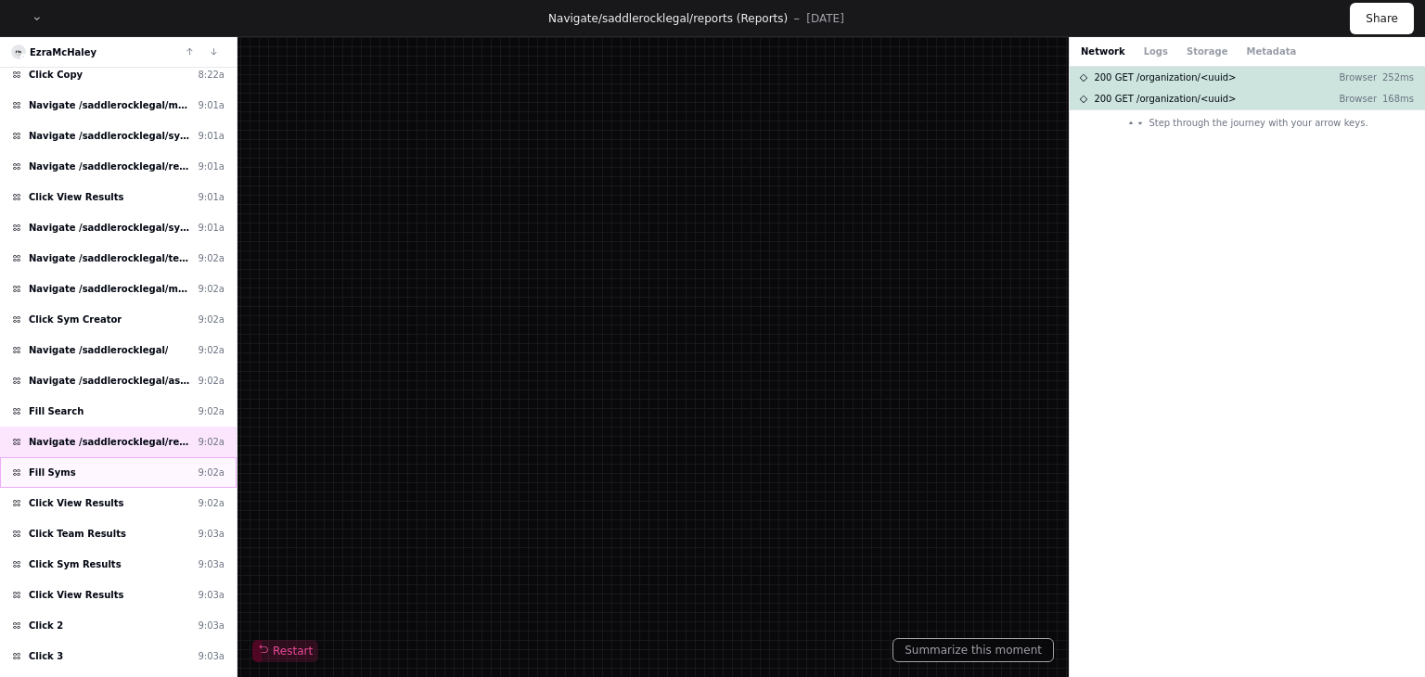
click at [78, 457] on div "Fill Syms 9:02a" at bounding box center [118, 472] width 237 height 31
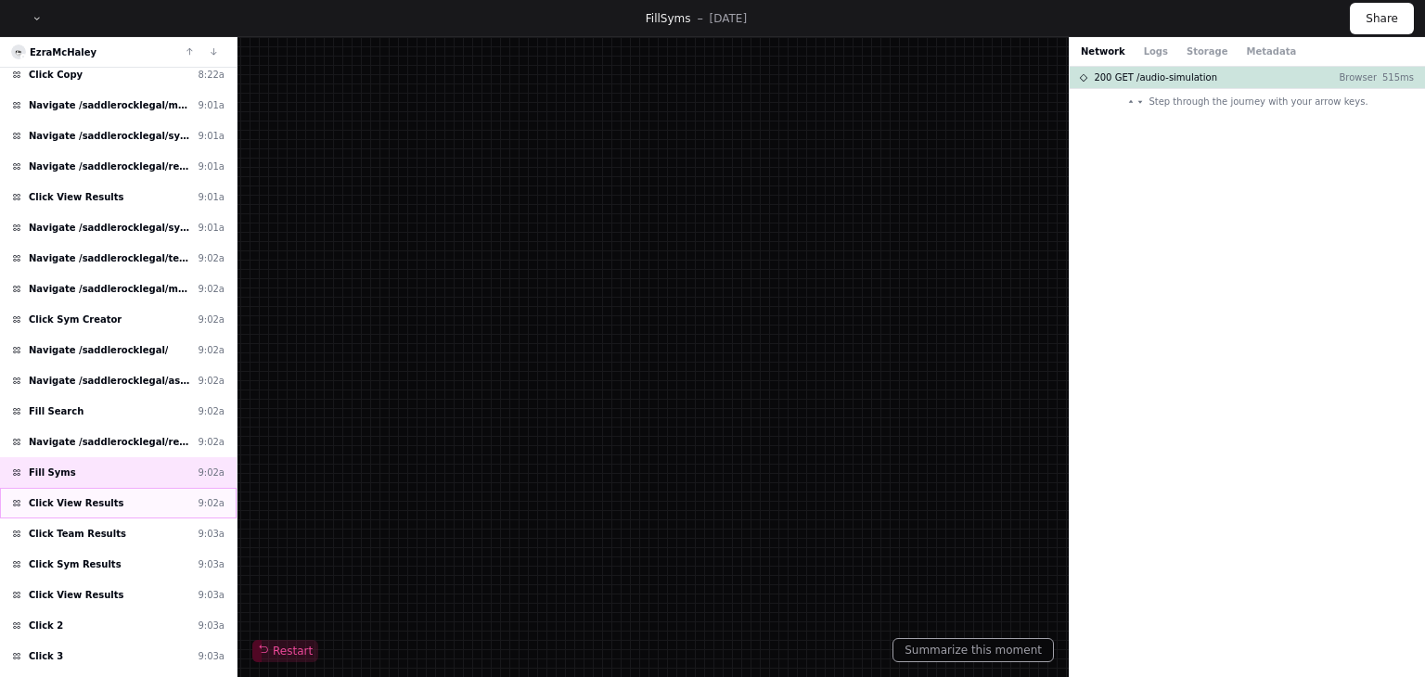
click at [141, 488] on div "Click View Results 9:02a" at bounding box center [118, 503] width 237 height 31
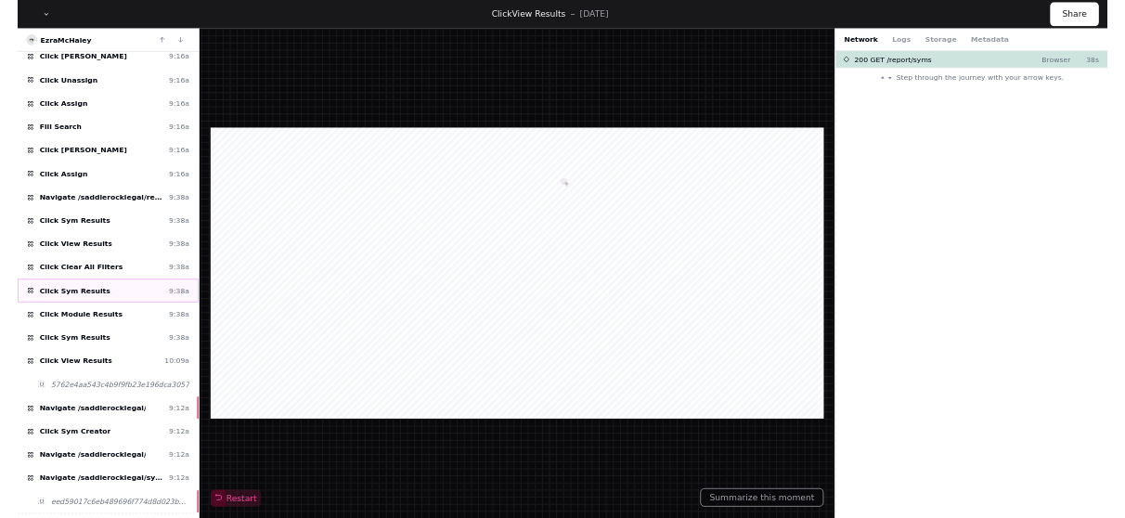
scroll to position [1112, 0]
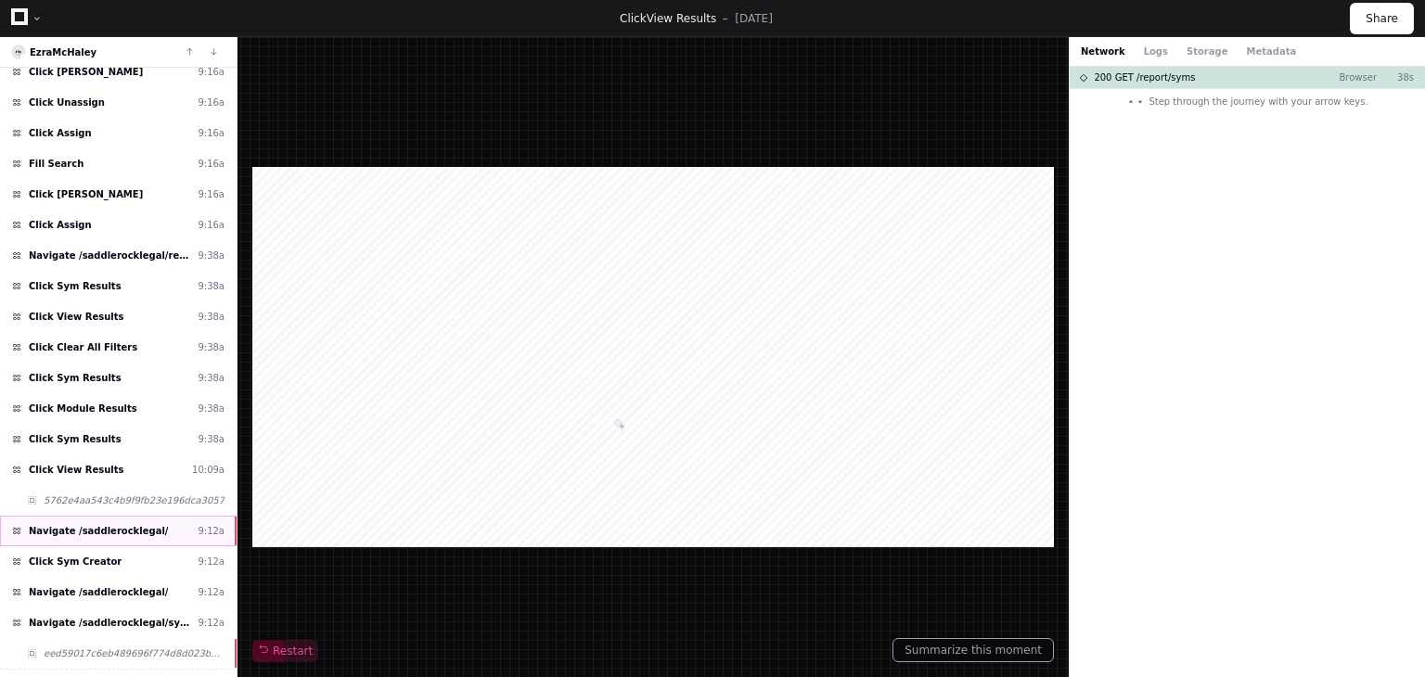
click at [157, 516] on div "Navigate /saddlerocklegal/ 9:12a" at bounding box center [118, 531] width 237 height 31
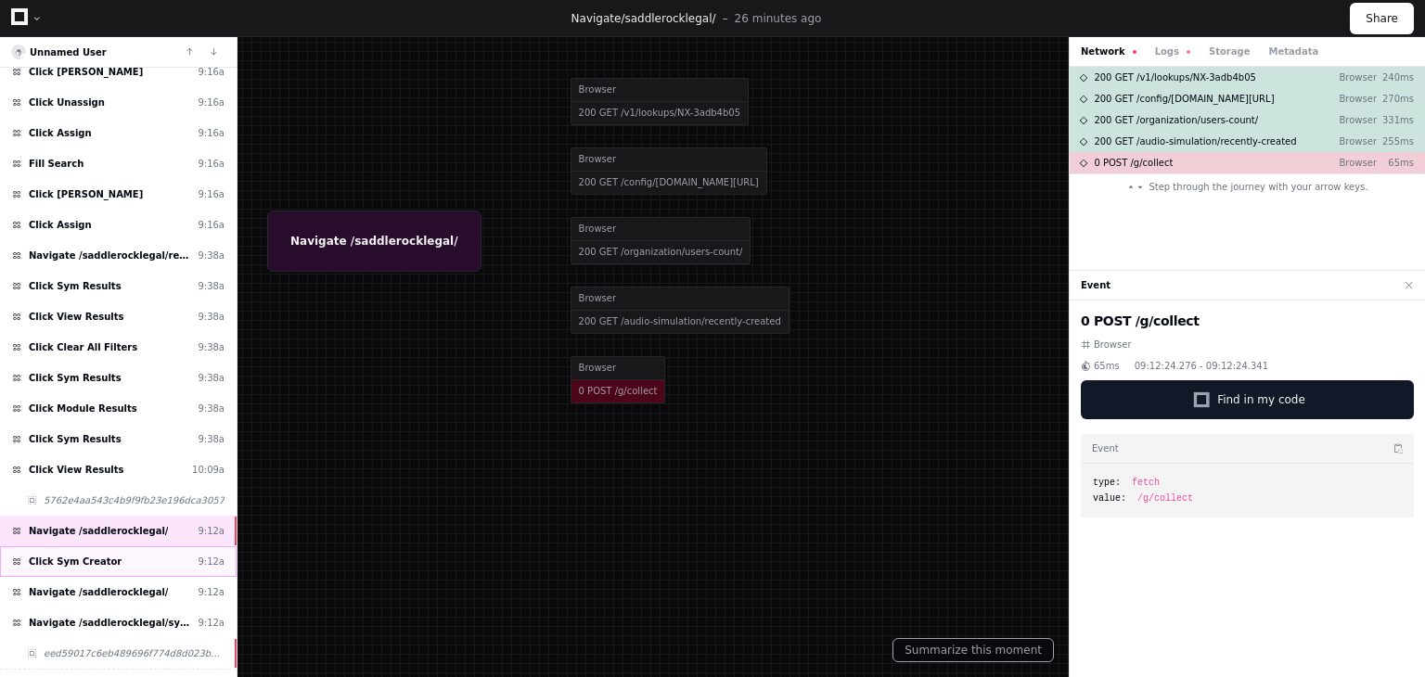
click at [125, 546] on div "Click Sym Creator 9:12a" at bounding box center [118, 561] width 237 height 31
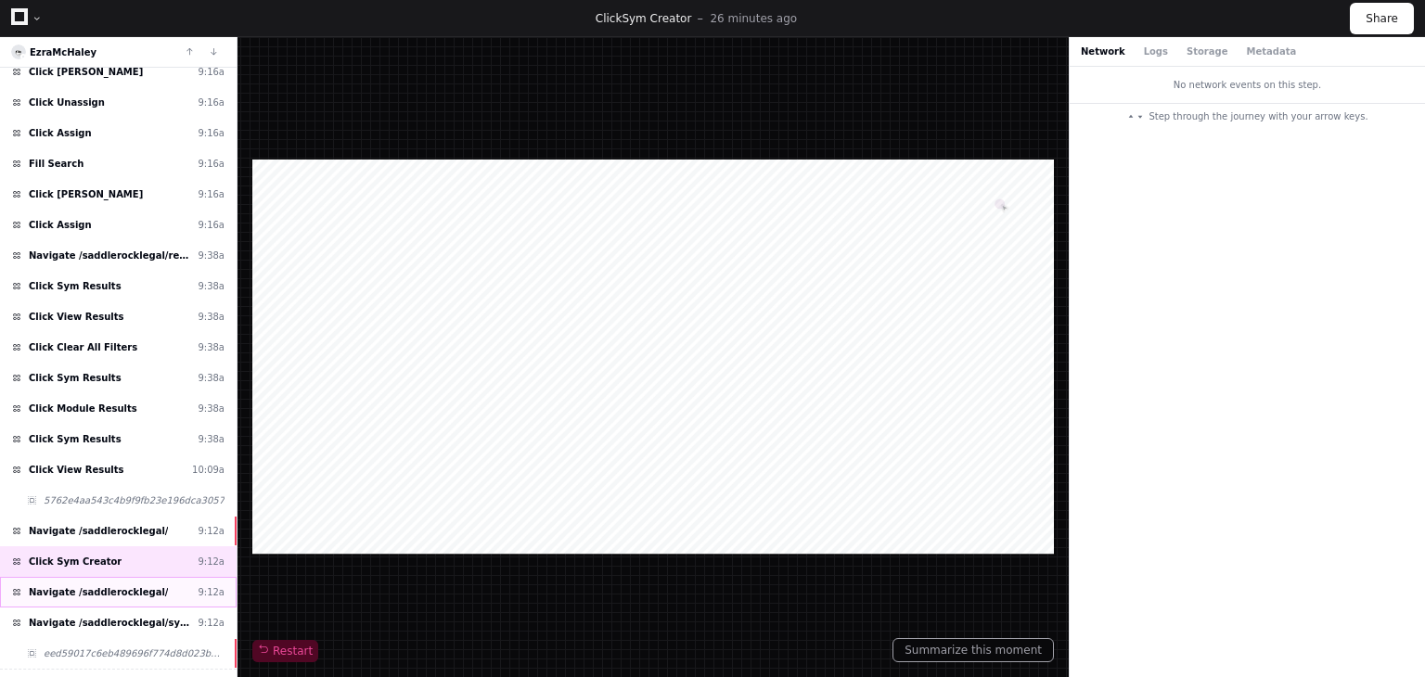
click at [139, 585] on span "Navigate /saddlerocklegal/" at bounding box center [98, 592] width 139 height 14
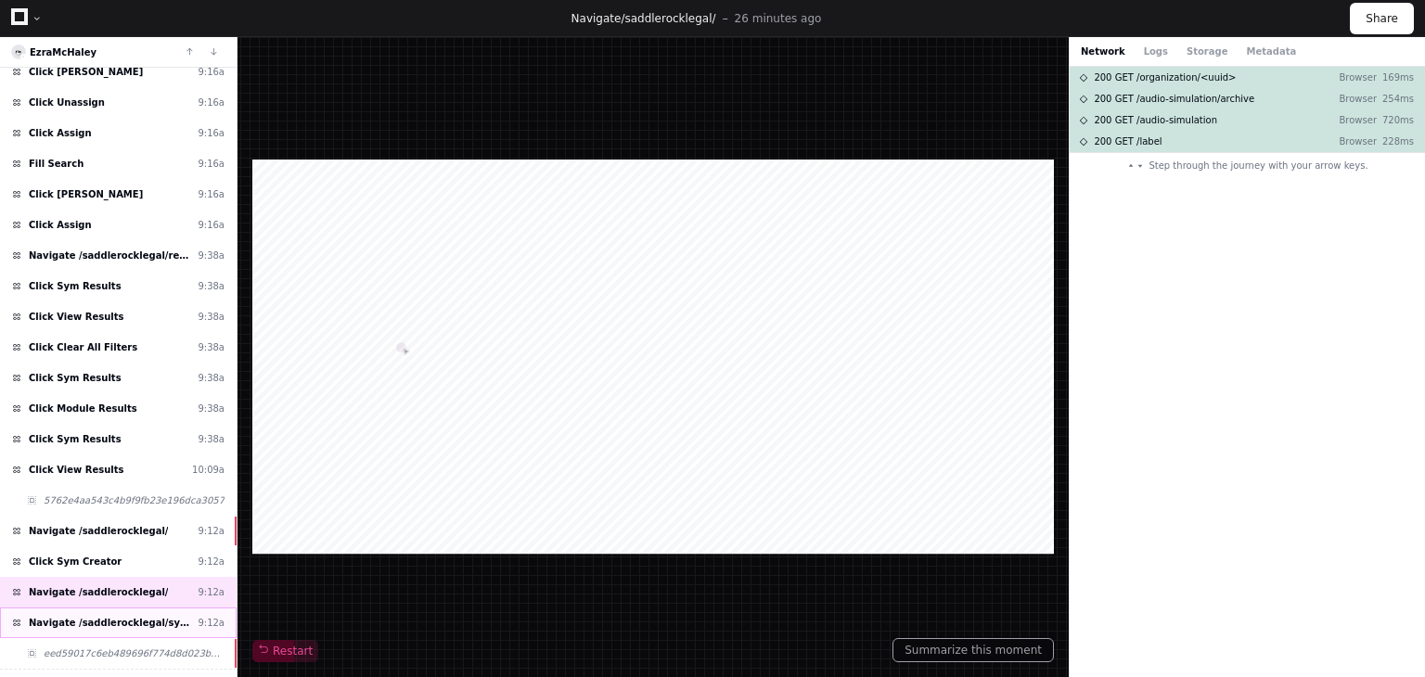
click at [194, 611] on div "Navigate /saddlerocklegal/sym (Syms) 9:12a" at bounding box center [118, 623] width 237 height 31
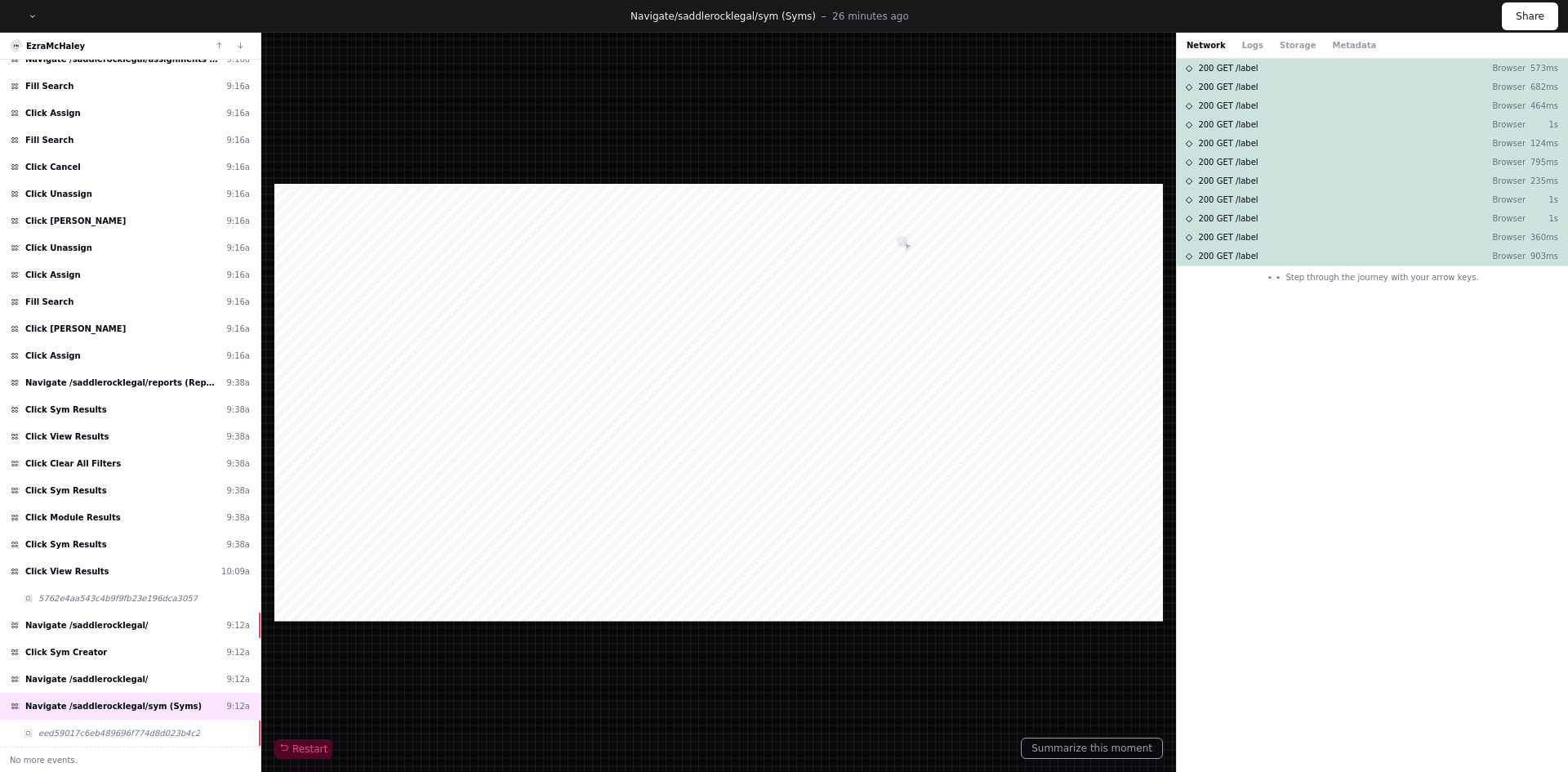
scroll to position [803, 0]
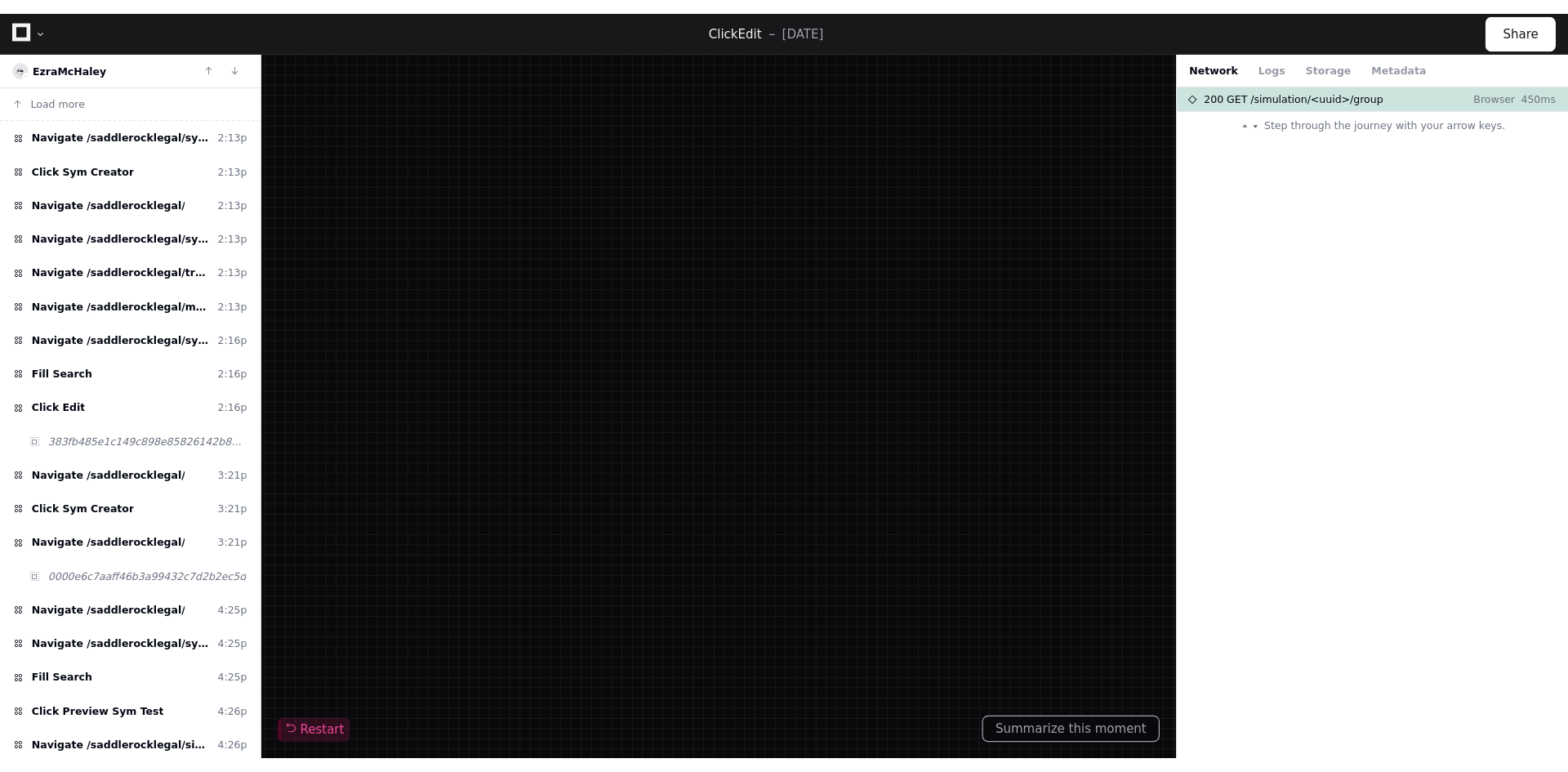
scroll to position [571, 0]
